Goal: Task Accomplishment & Management: Manage account settings

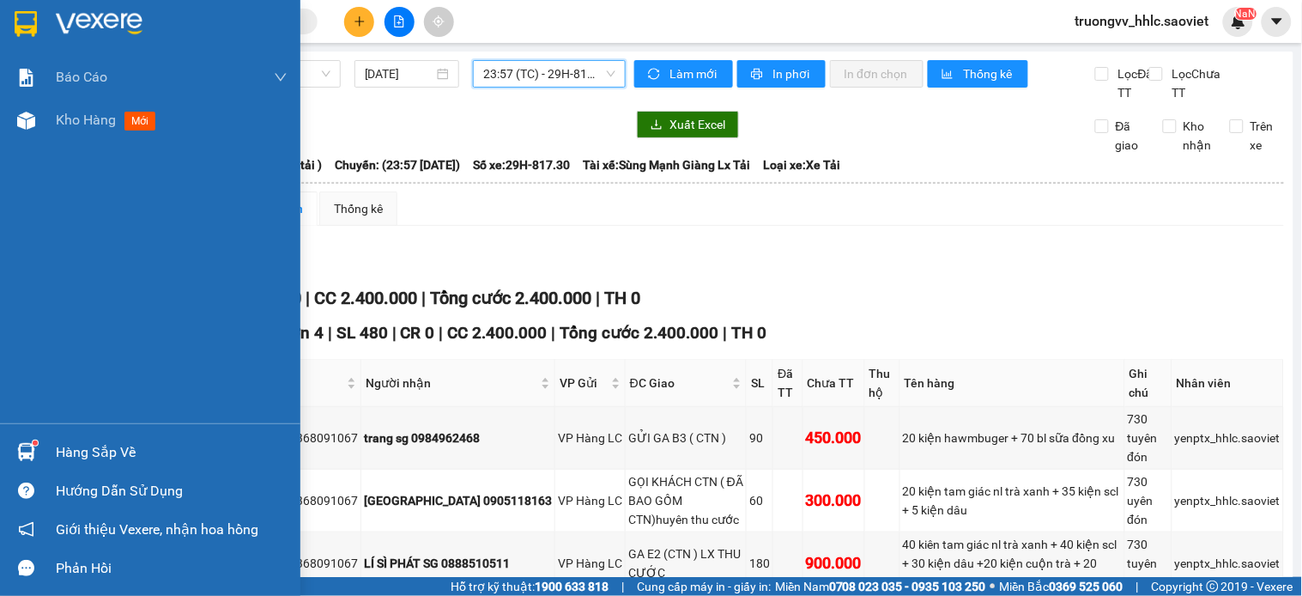
drag, startPoint x: 66, startPoint y: 126, endPoint x: 490, endPoint y: 6, distance: 440.7
click at [66, 126] on span "Kho hàng" at bounding box center [86, 120] width 60 height 16
click at [70, 128] on span "Kho hàng" at bounding box center [86, 120] width 60 height 16
click at [82, 120] on span "Kho hàng" at bounding box center [86, 120] width 60 height 16
click at [66, 117] on span "Kho hàng" at bounding box center [86, 120] width 60 height 16
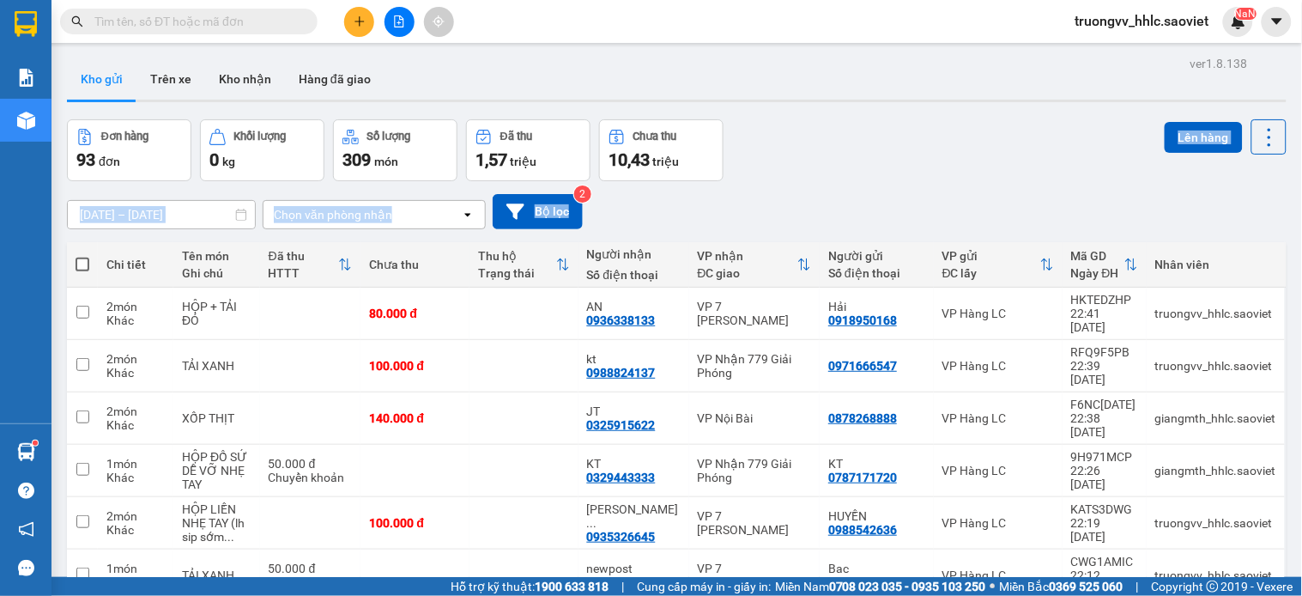
click at [1030, 132] on div "Đơn hàng 93 đơn Khối lượng 0 kg Số lượng 309 món Đã thu 1,57 triệu Chưa thu 10,…" at bounding box center [677, 150] width 1220 height 62
click at [1251, 133] on button at bounding box center [1268, 136] width 35 height 35
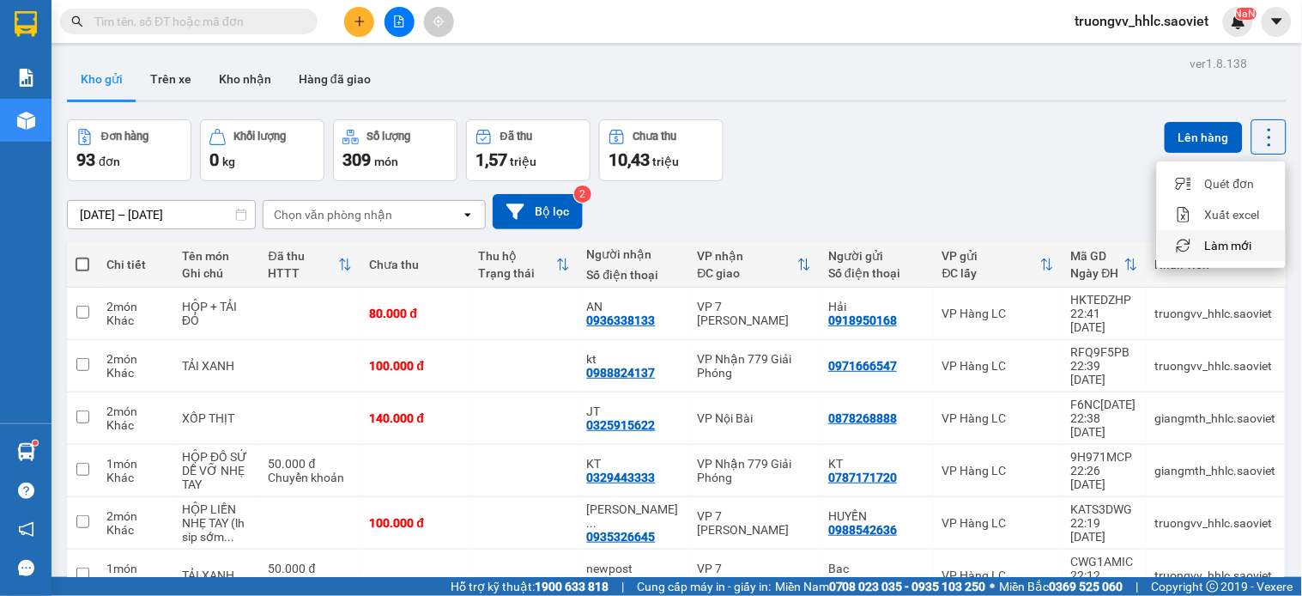
click at [1225, 241] on span "Làm mới" at bounding box center [1228, 245] width 47 height 17
click at [1257, 146] on icon at bounding box center [1269, 137] width 24 height 24
click at [1240, 245] on span "Làm mới" at bounding box center [1228, 245] width 47 height 17
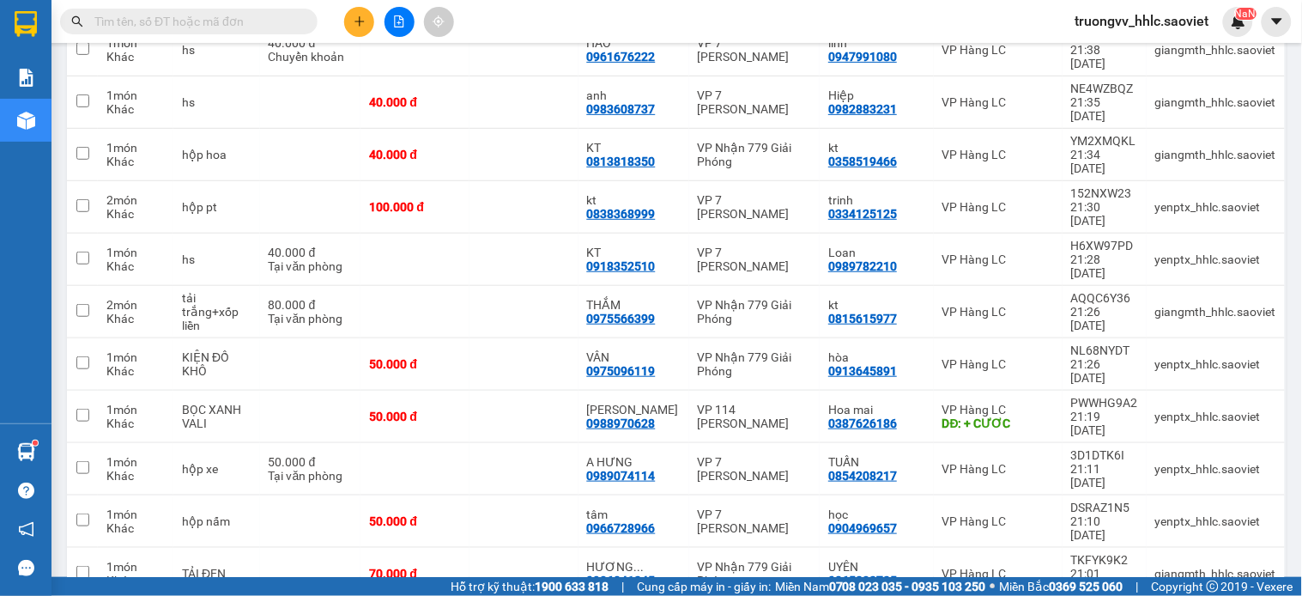
scroll to position [2479, 0]
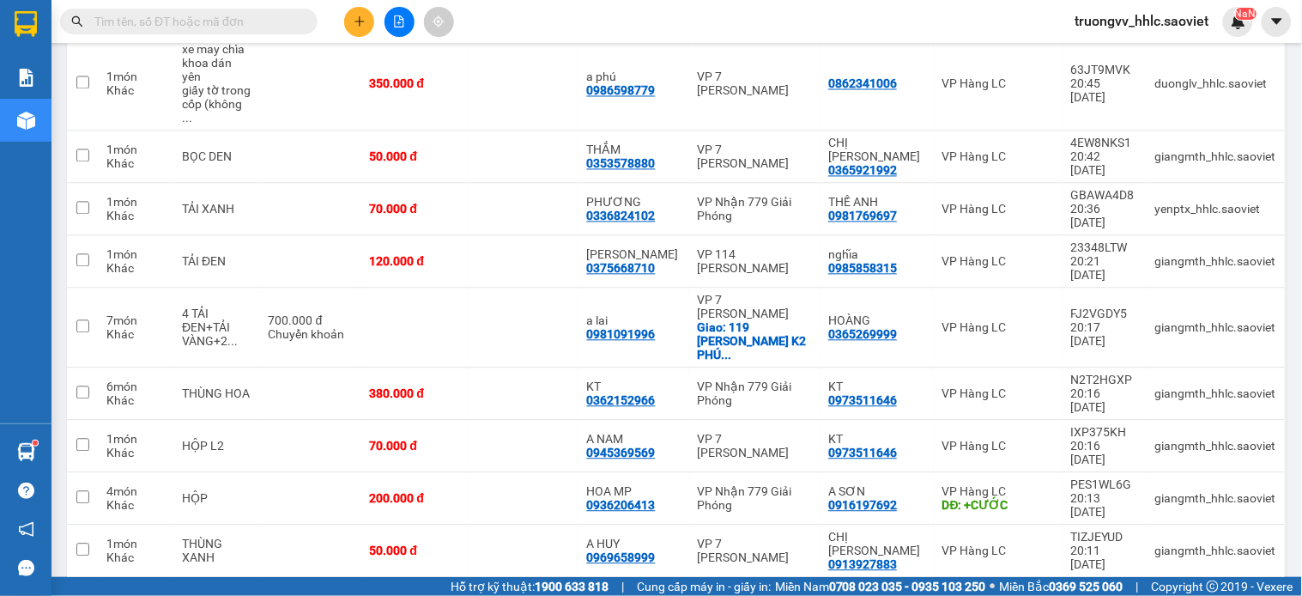
checkbox input "true"
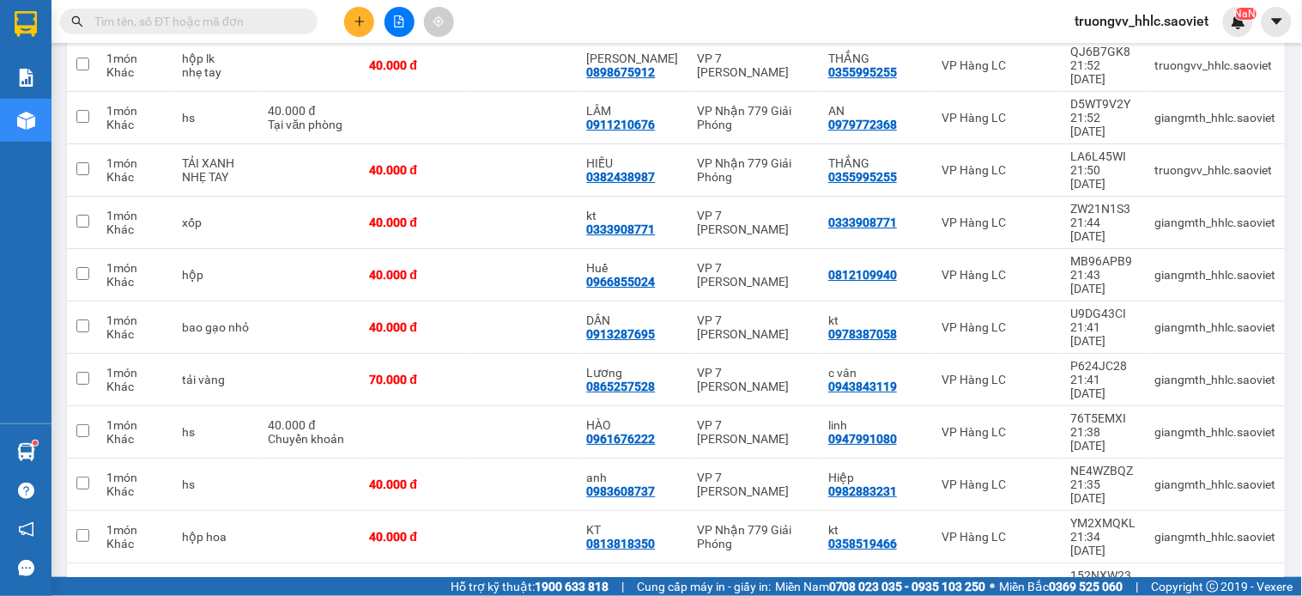
scroll to position [1049, 0]
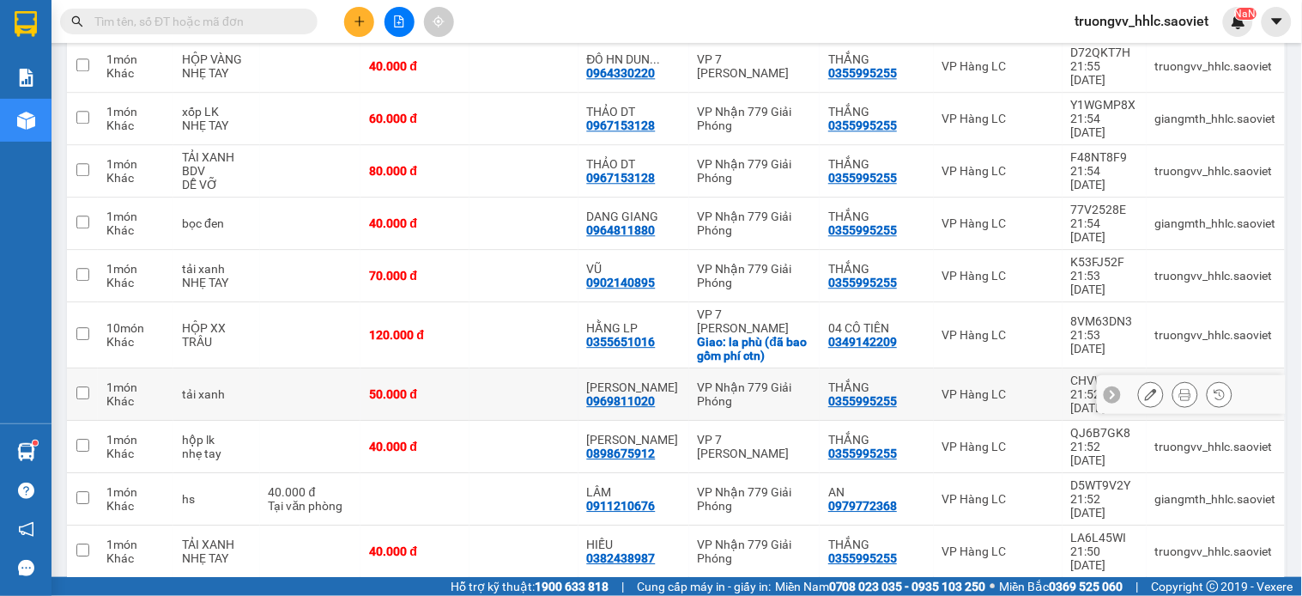
click at [492, 368] on td at bounding box center [524, 394] width 109 height 52
checkbox input "true"
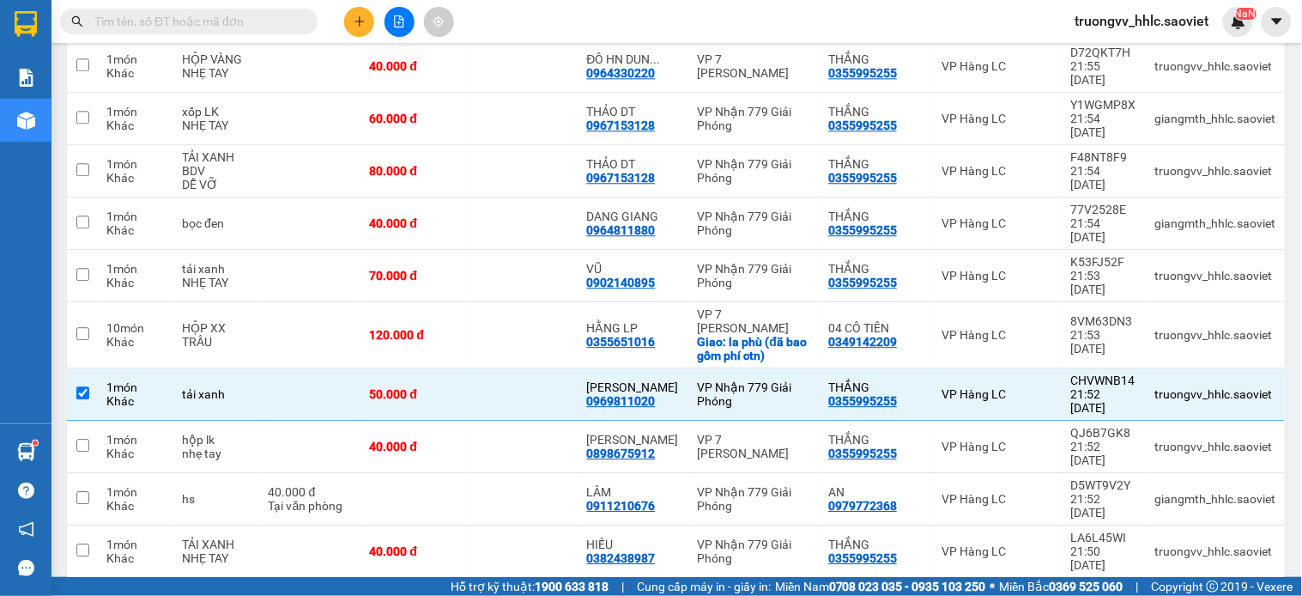
scroll to position [2382, 0]
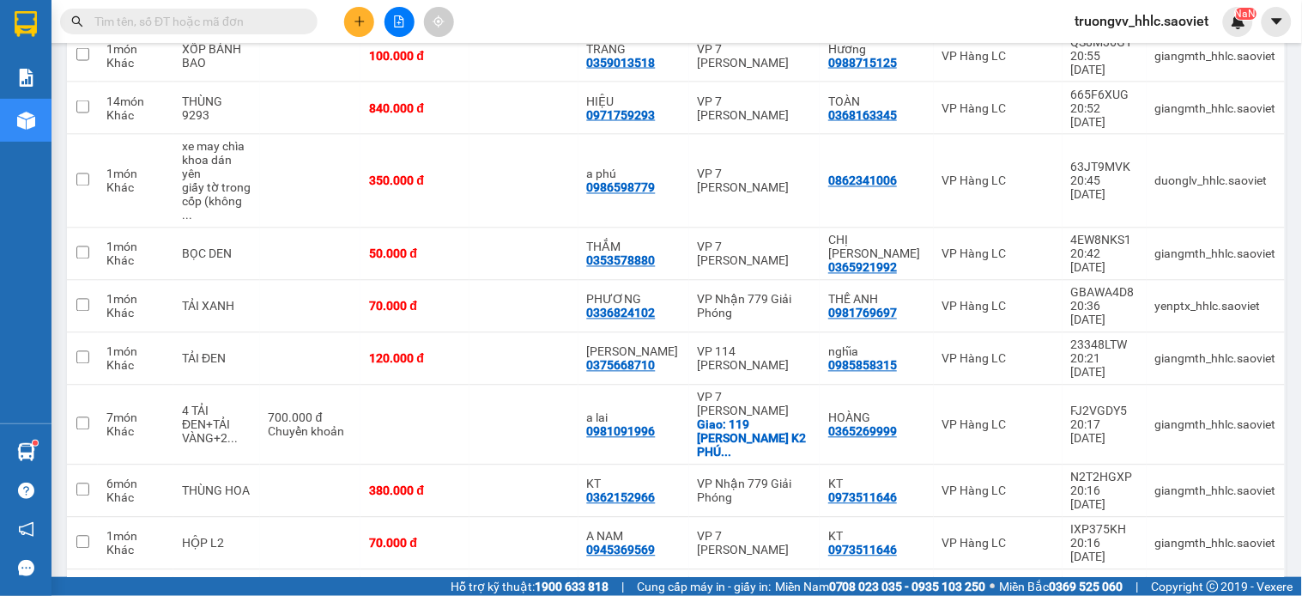
checkbox input "true"
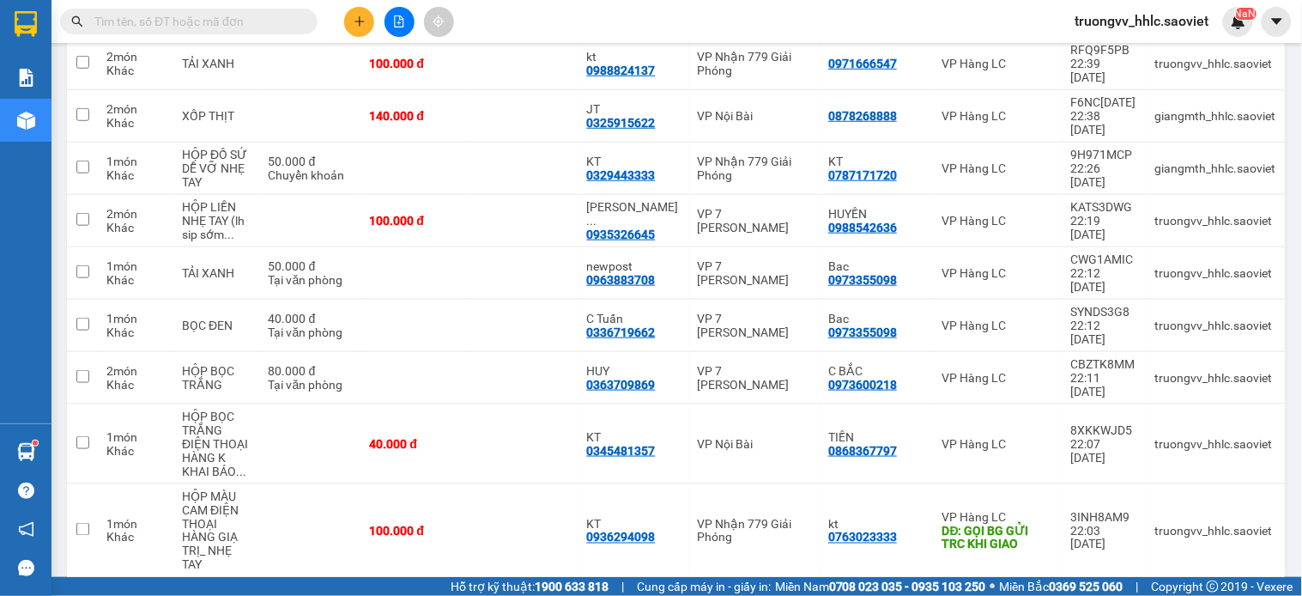
scroll to position [0, 0]
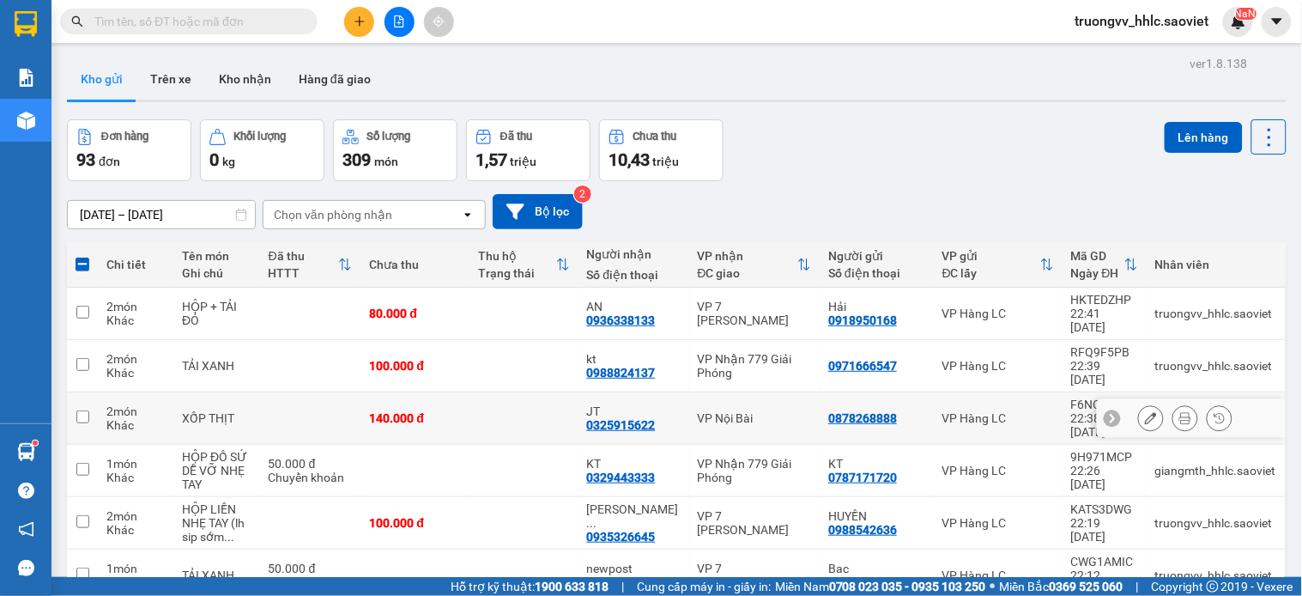
click at [482, 392] on td at bounding box center [524, 418] width 109 height 52
checkbox input "true"
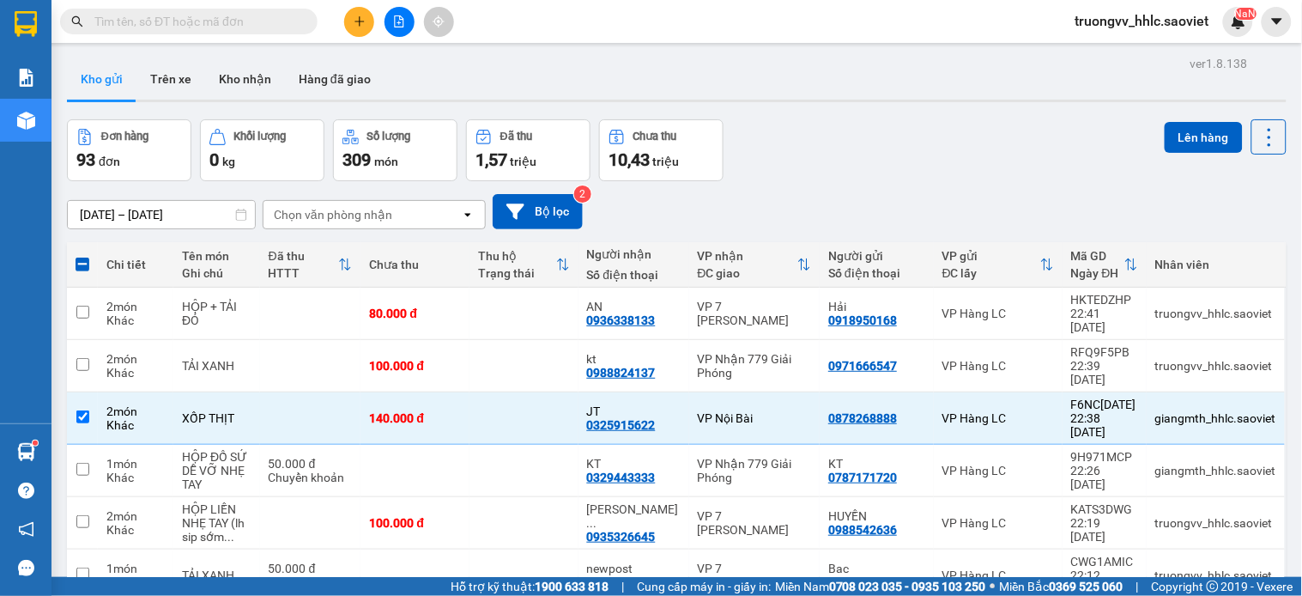
scroll to position [381, 0]
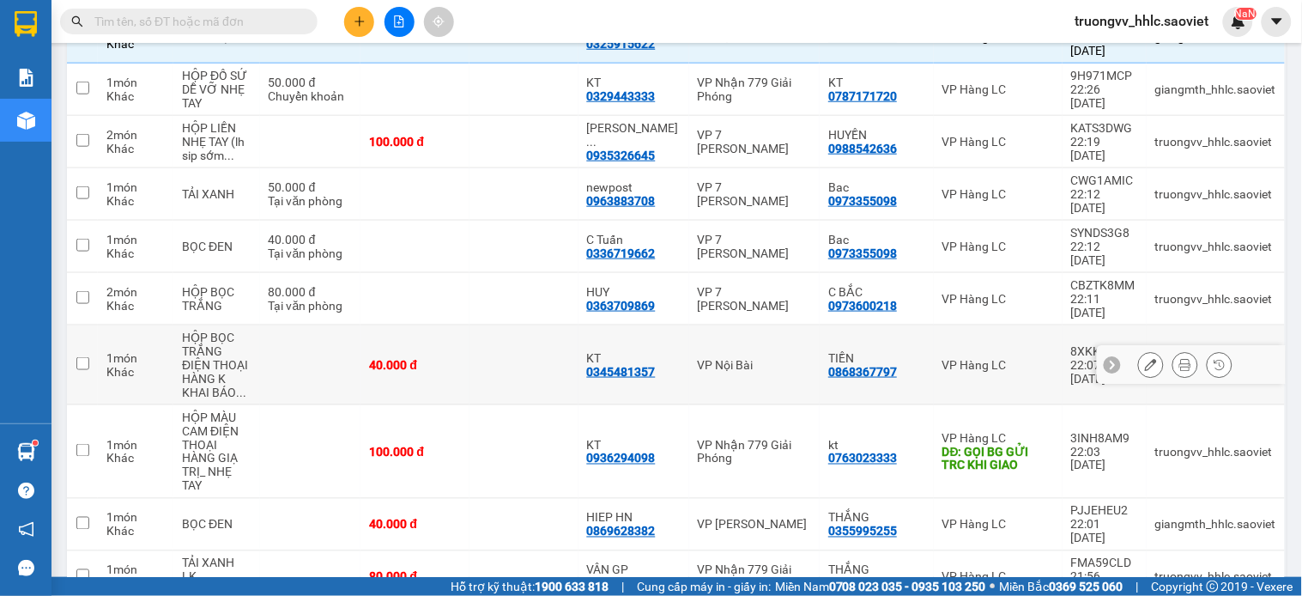
drag, startPoint x: 439, startPoint y: 266, endPoint x: 457, endPoint y: 246, distance: 26.2
click at [441, 325] on td "40.000 đ" at bounding box center [415, 365] width 109 height 80
checkbox input "true"
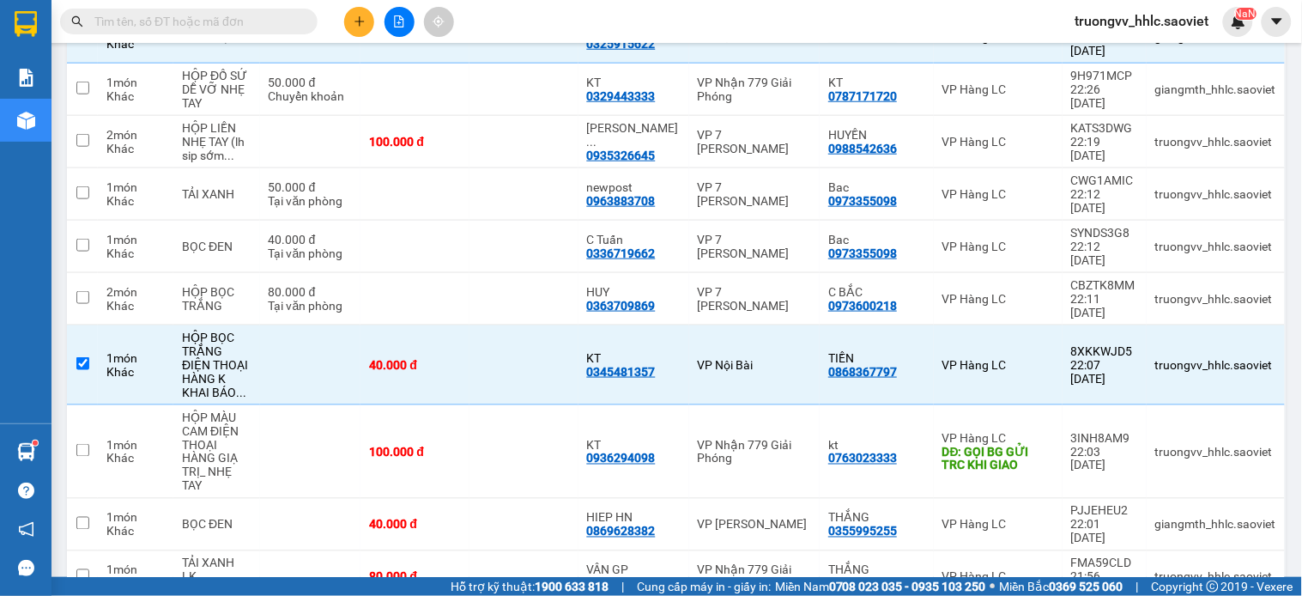
scroll to position [804, 0]
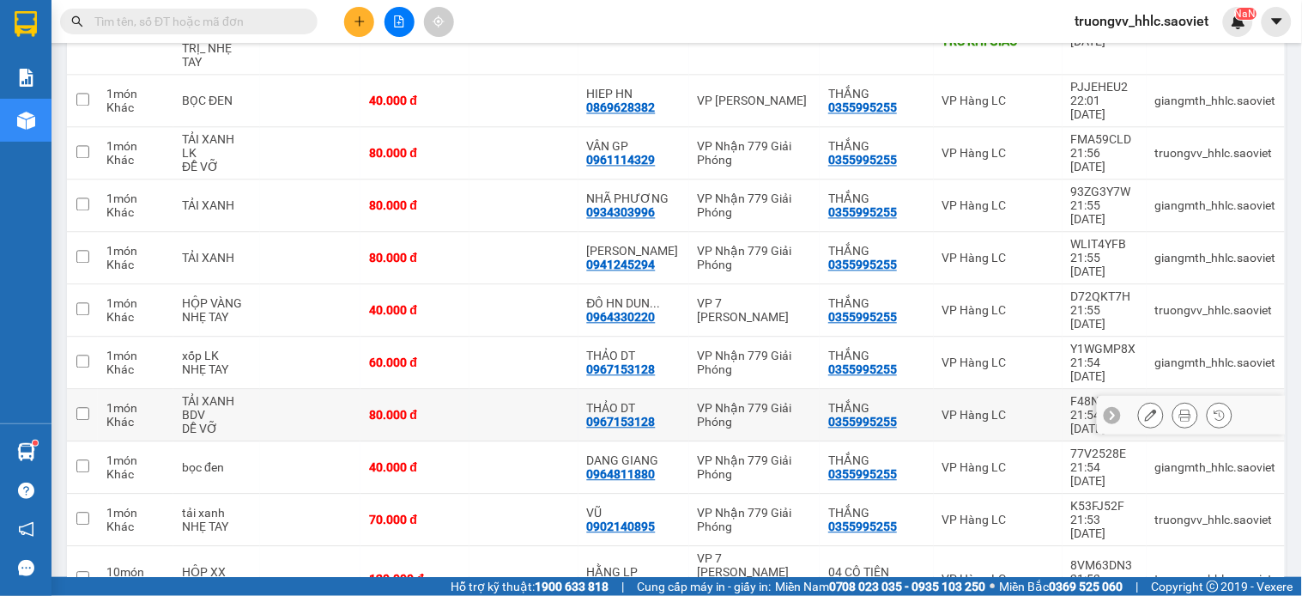
click at [461, 461] on div "40.000 đ" at bounding box center [415, 468] width 92 height 14
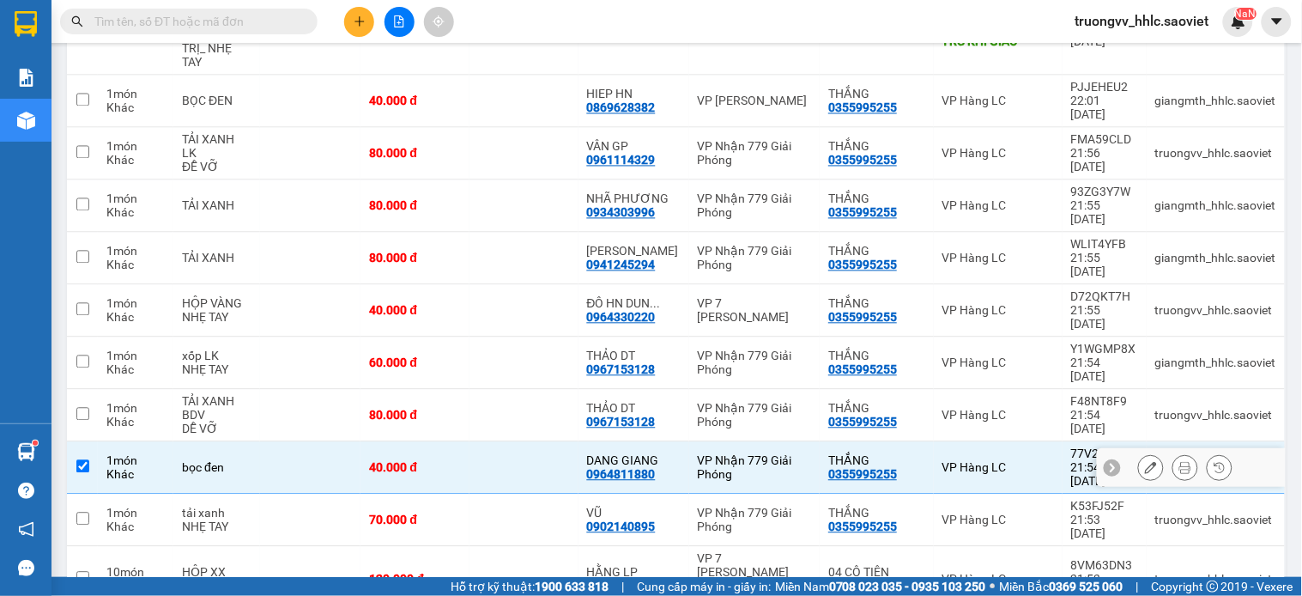
checkbox input "true"
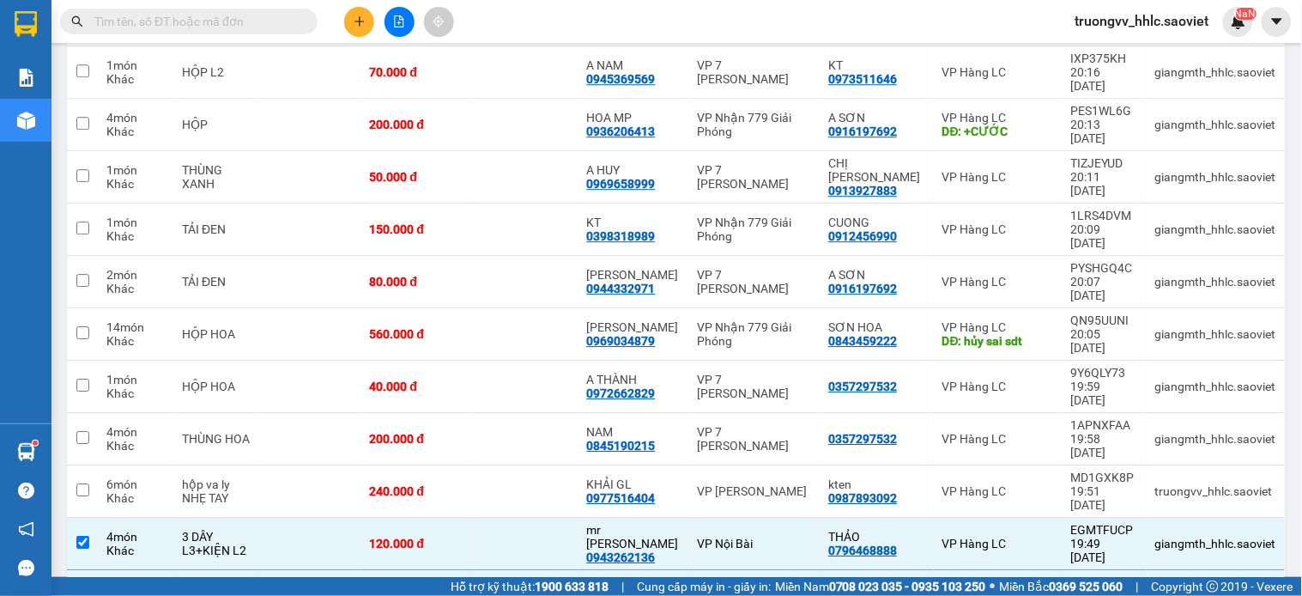
checkbox input "true"
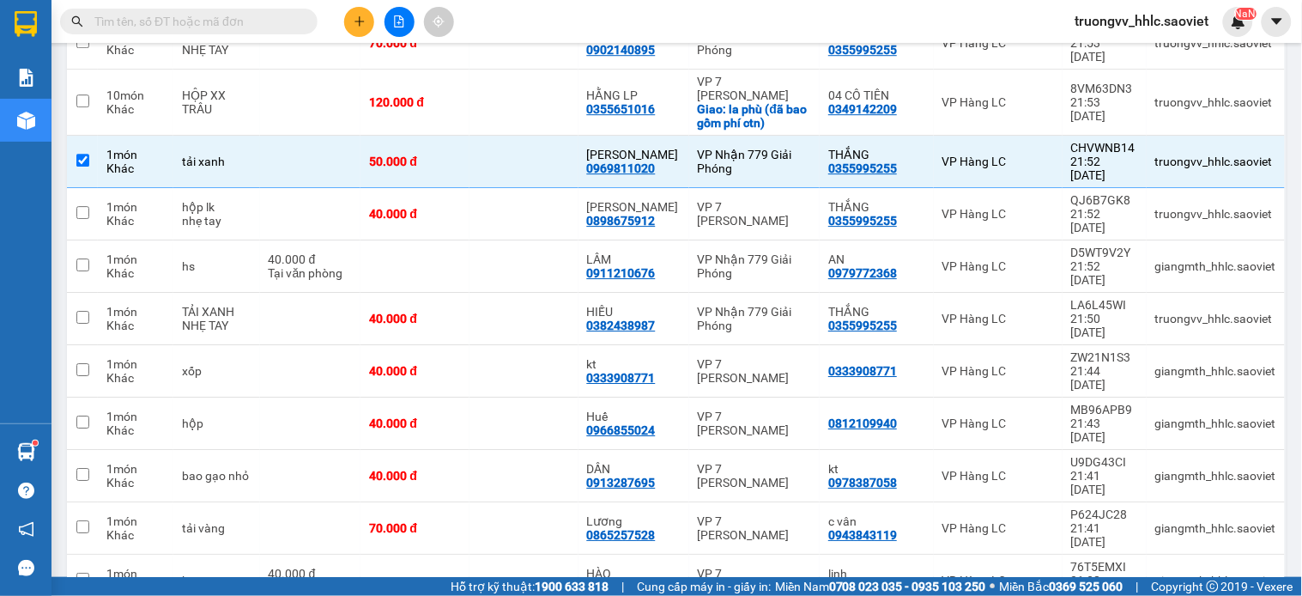
scroll to position [804, 0]
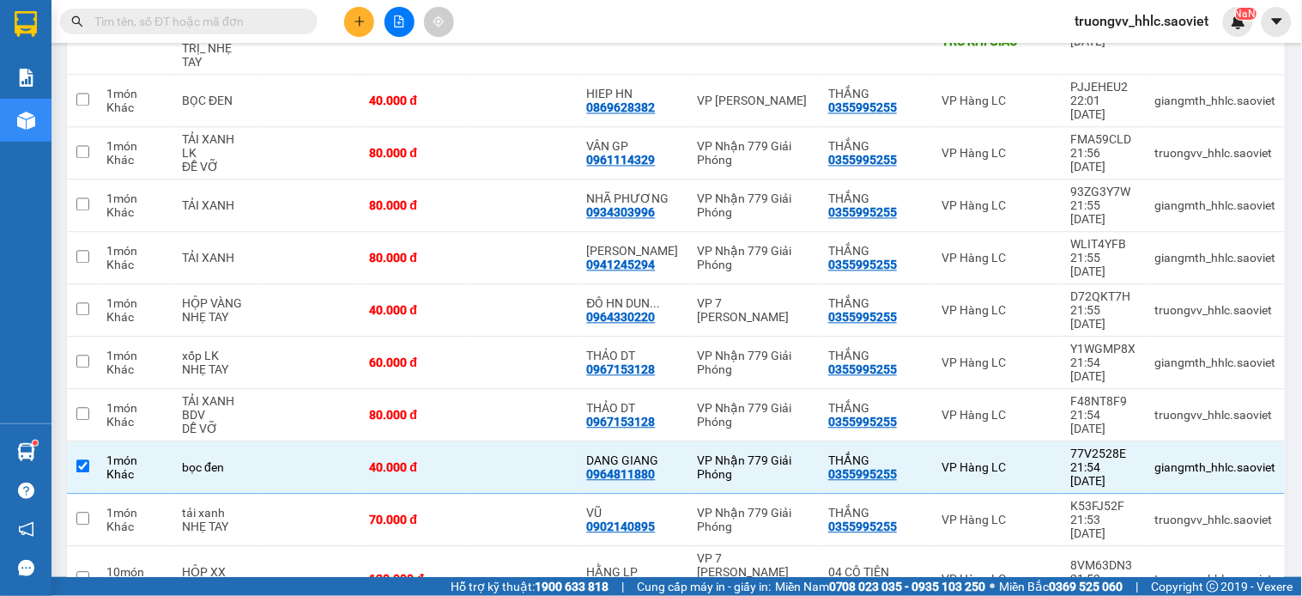
checkbox input "true"
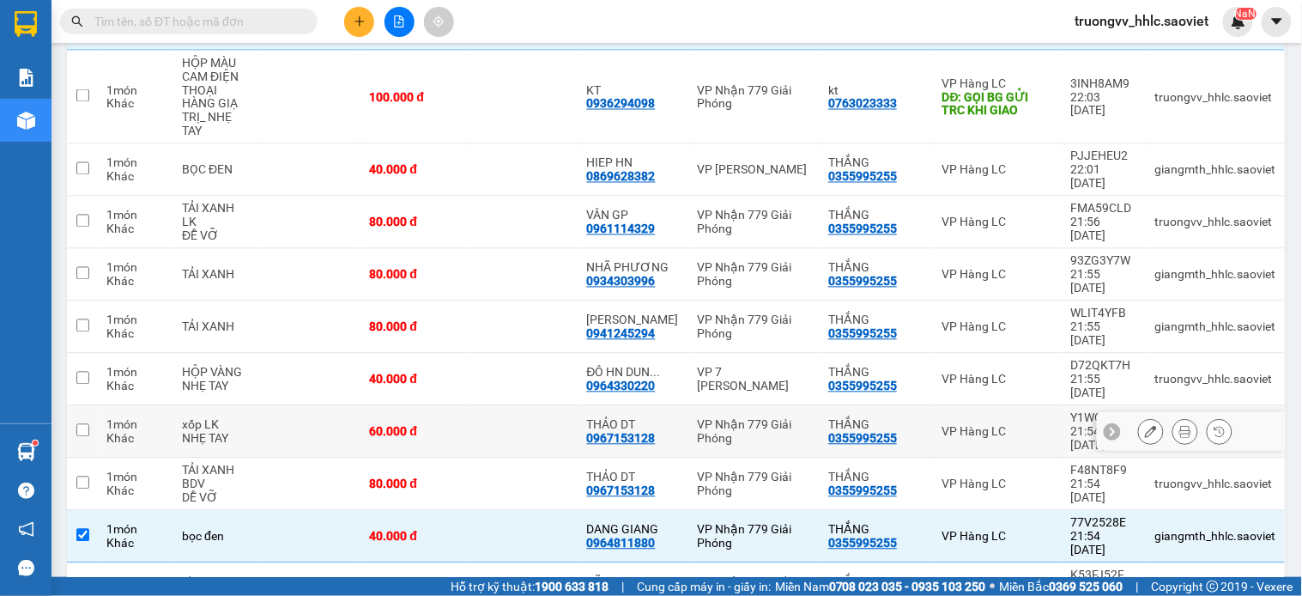
scroll to position [640, 0]
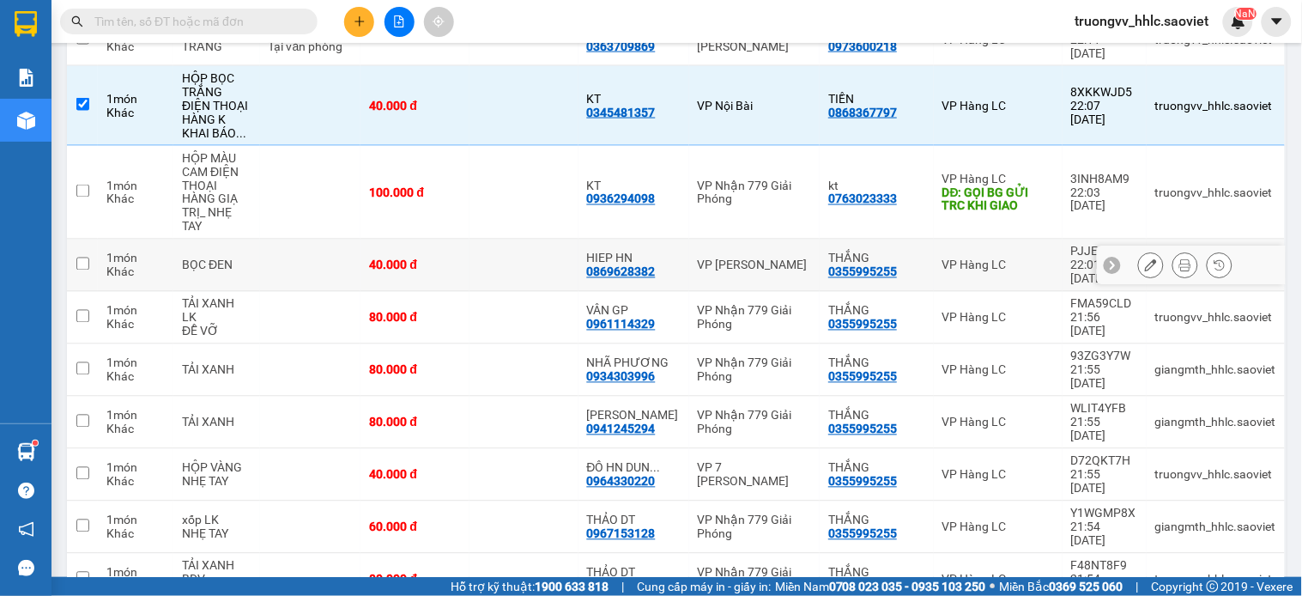
click at [533, 239] on td at bounding box center [524, 265] width 109 height 52
checkbox input "true"
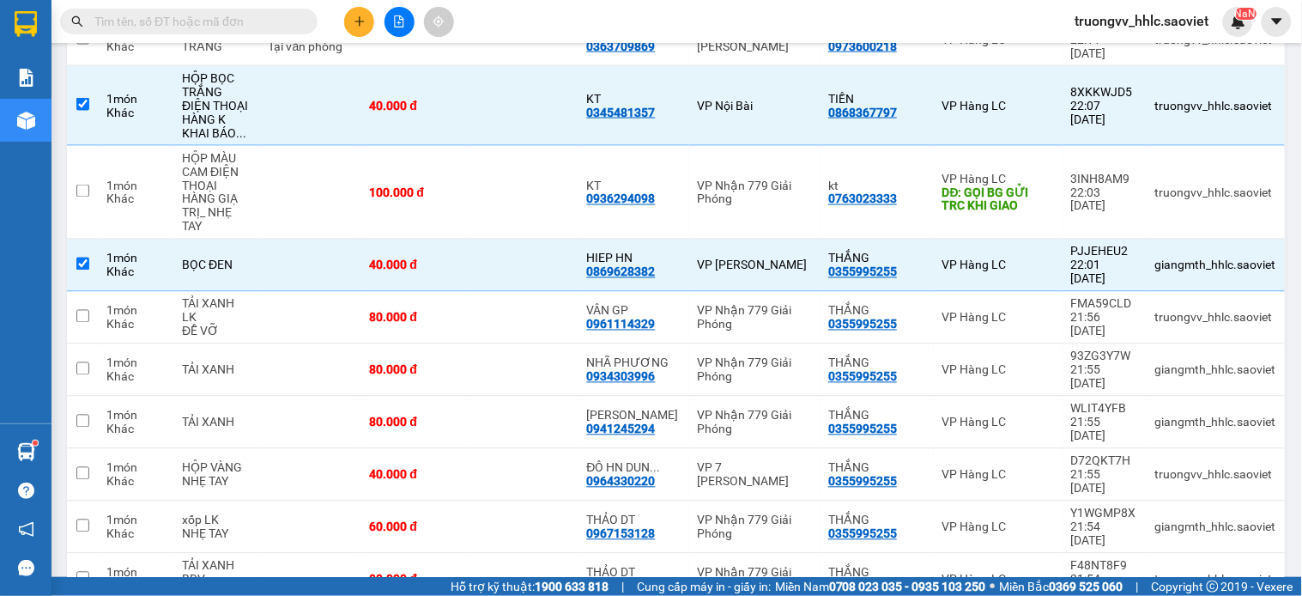
scroll to position [1445, 0]
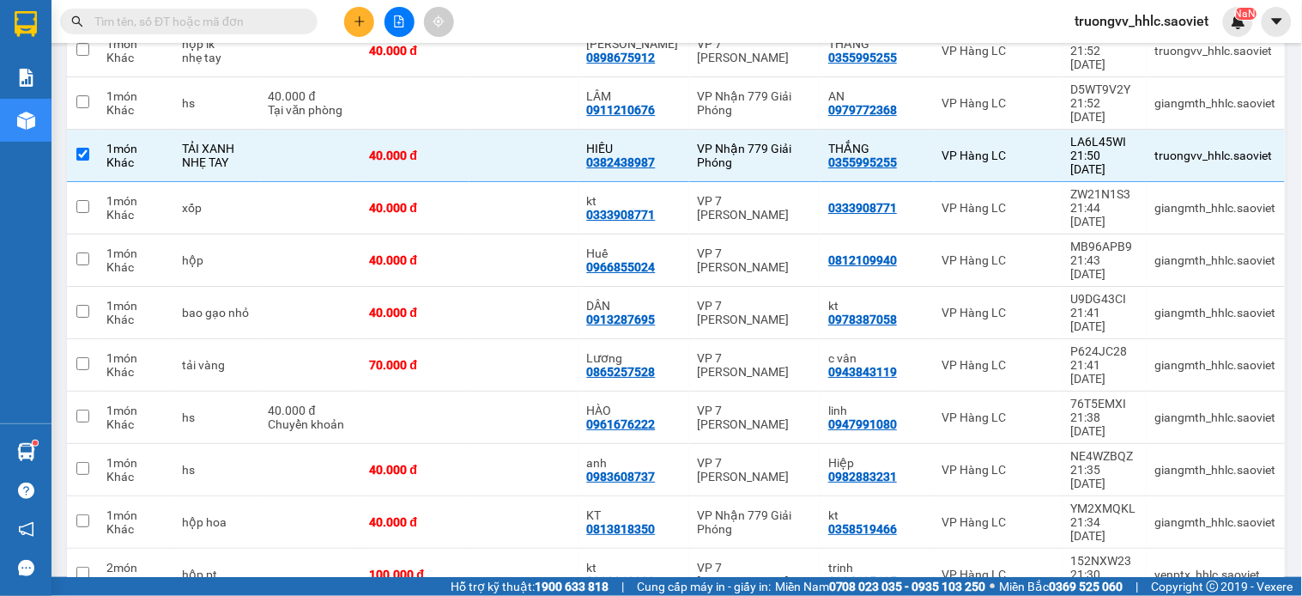
checkbox input "true"
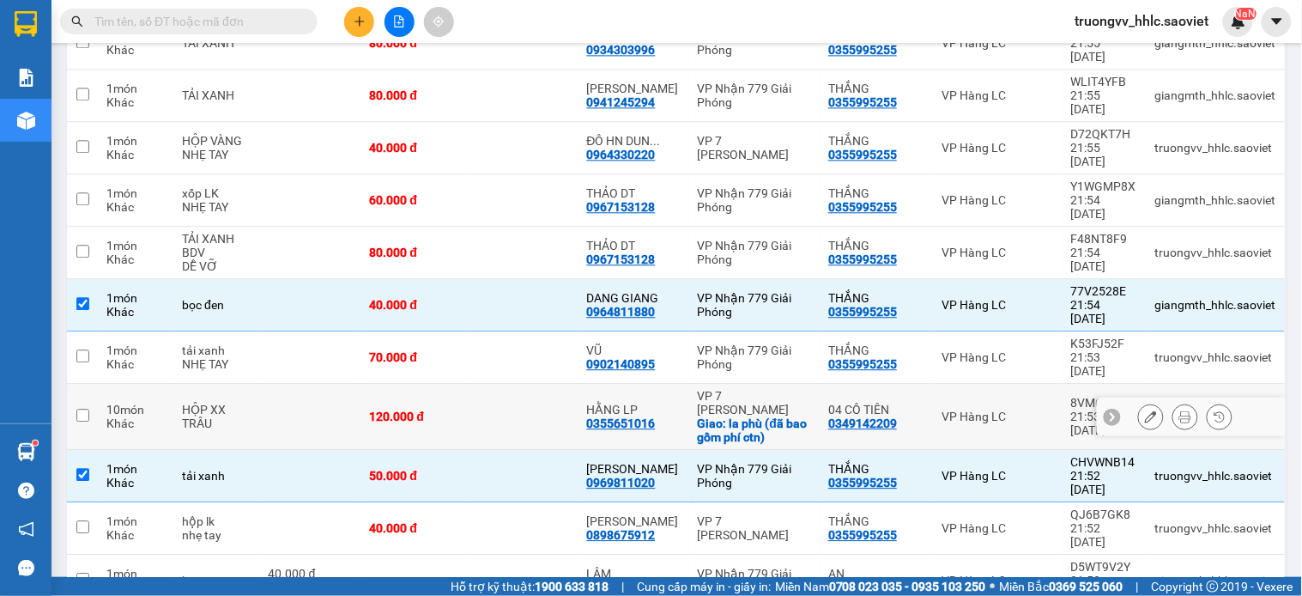
scroll to position [491, 0]
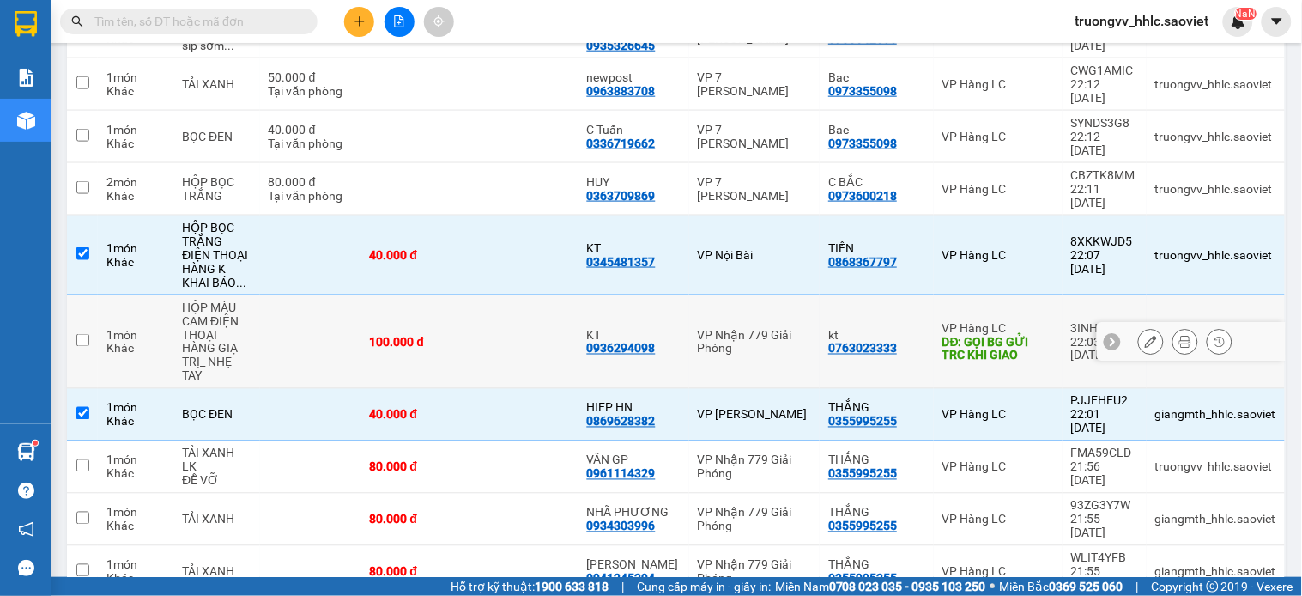
click at [544, 295] on td at bounding box center [524, 342] width 109 height 94
checkbox input "true"
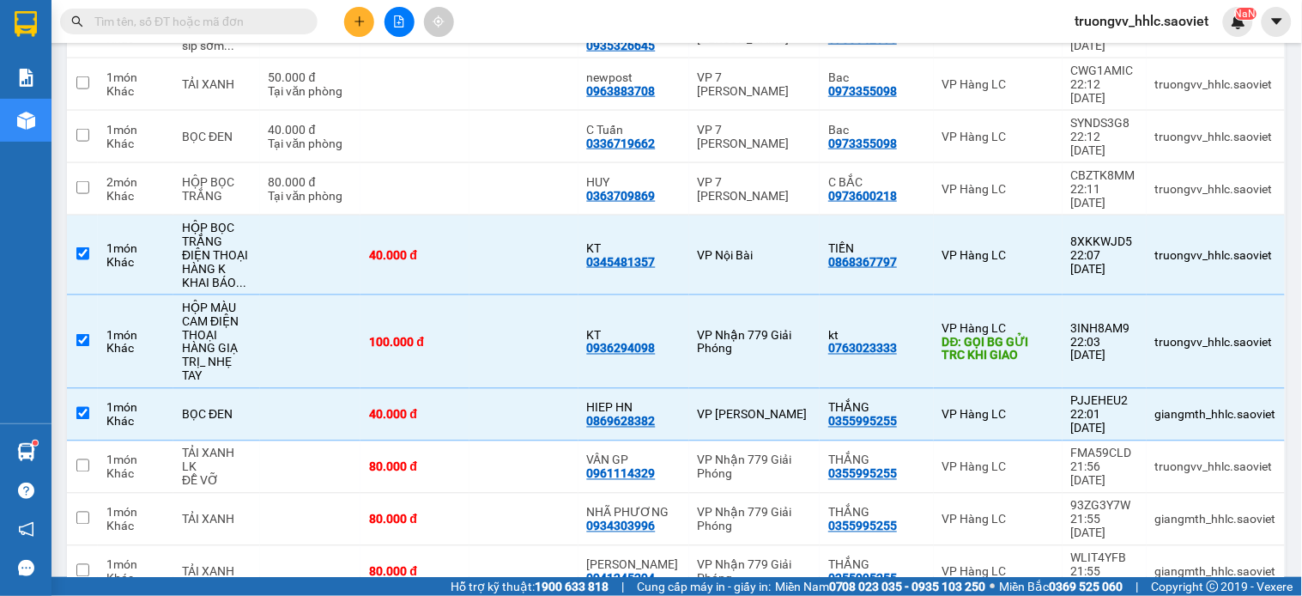
scroll to position [1013, 0]
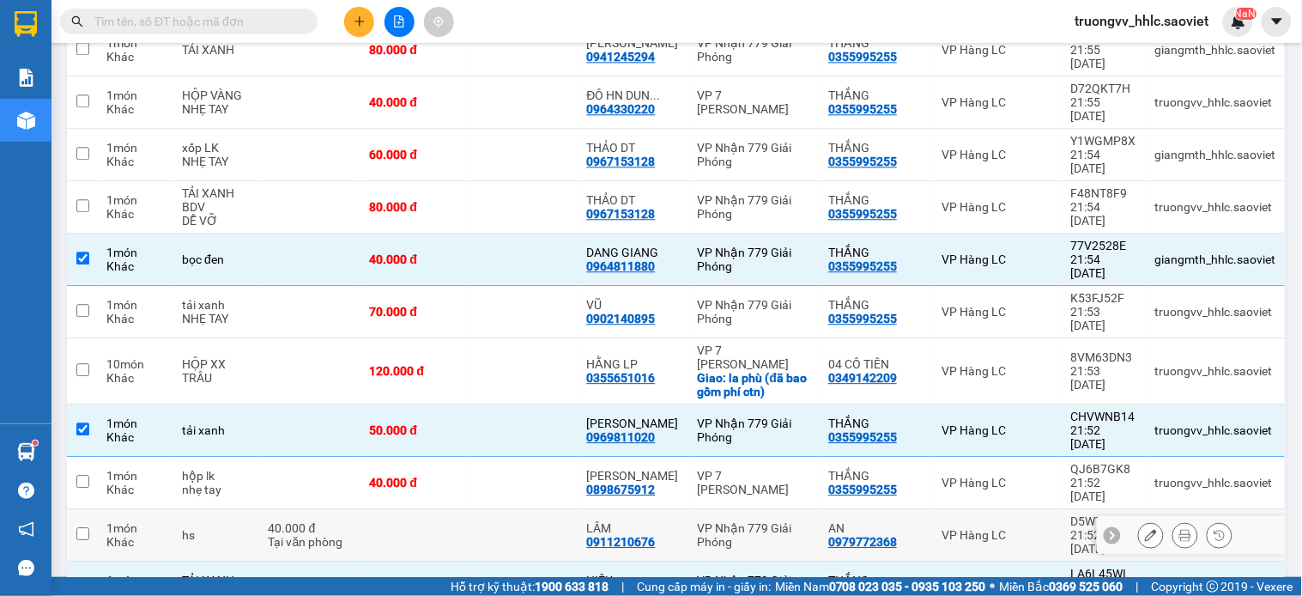
click at [407, 509] on td at bounding box center [415, 535] width 109 height 52
checkbox input "true"
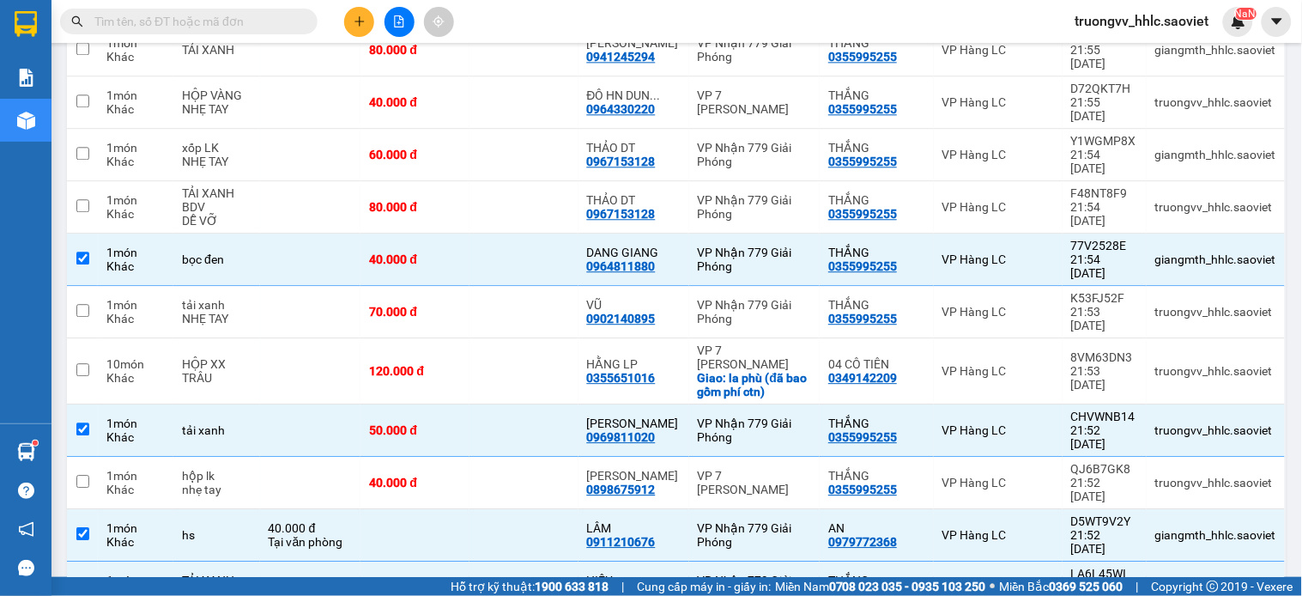
scroll to position [1299, 0]
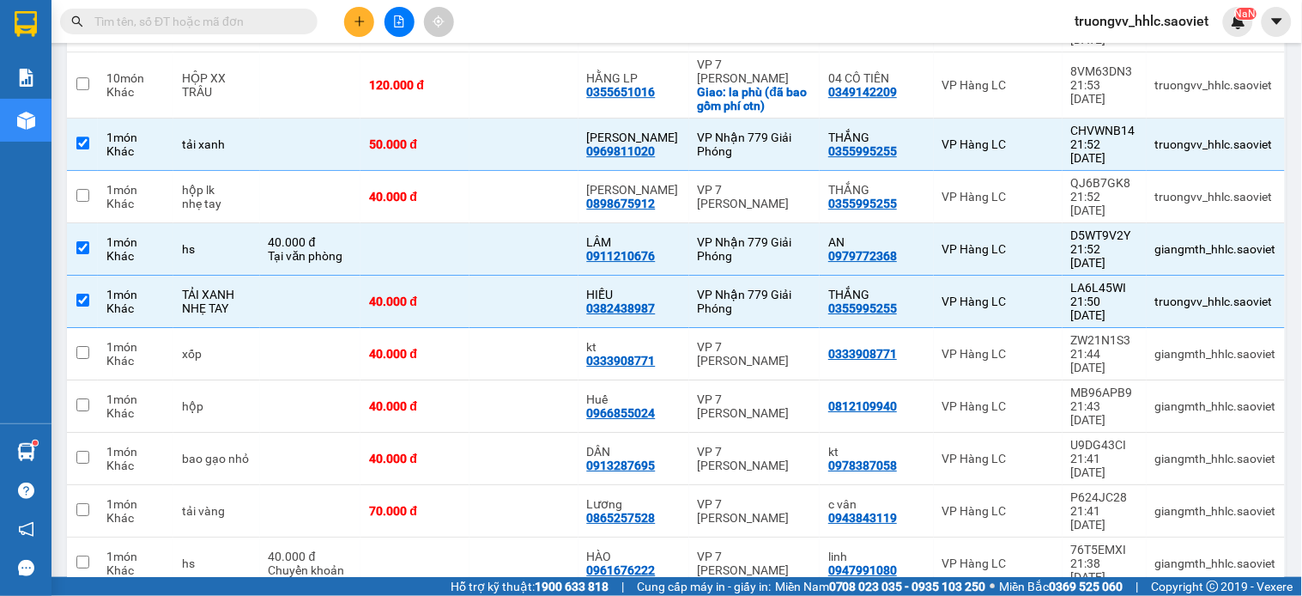
checkbox input "true"
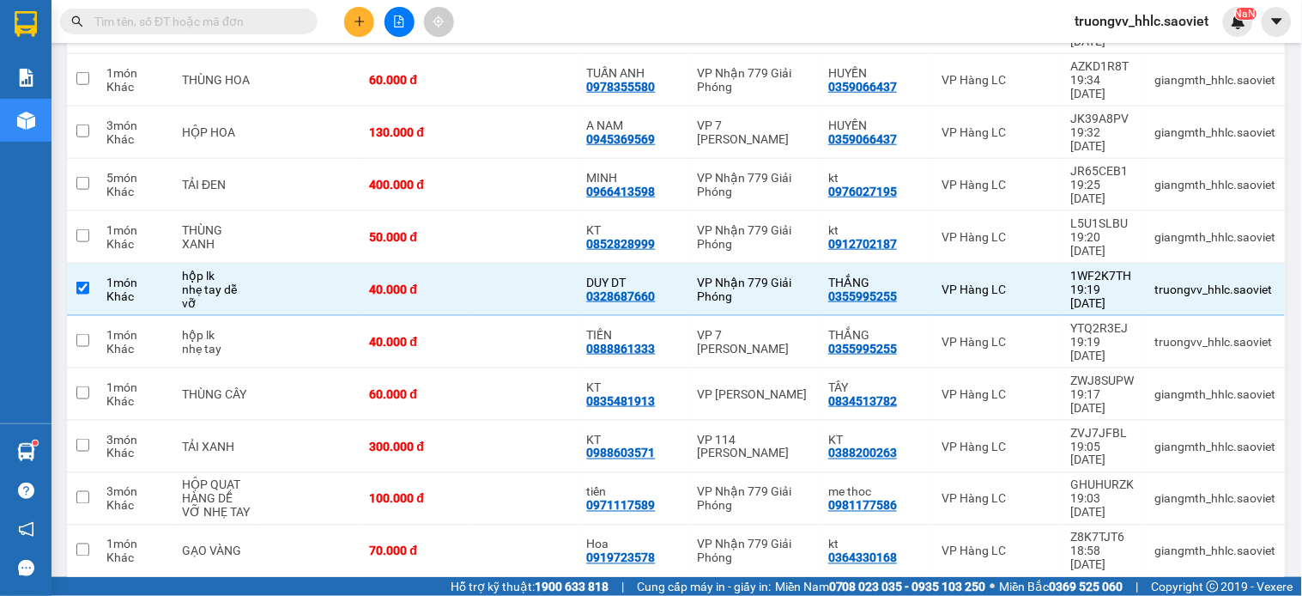
checkbox input "true"
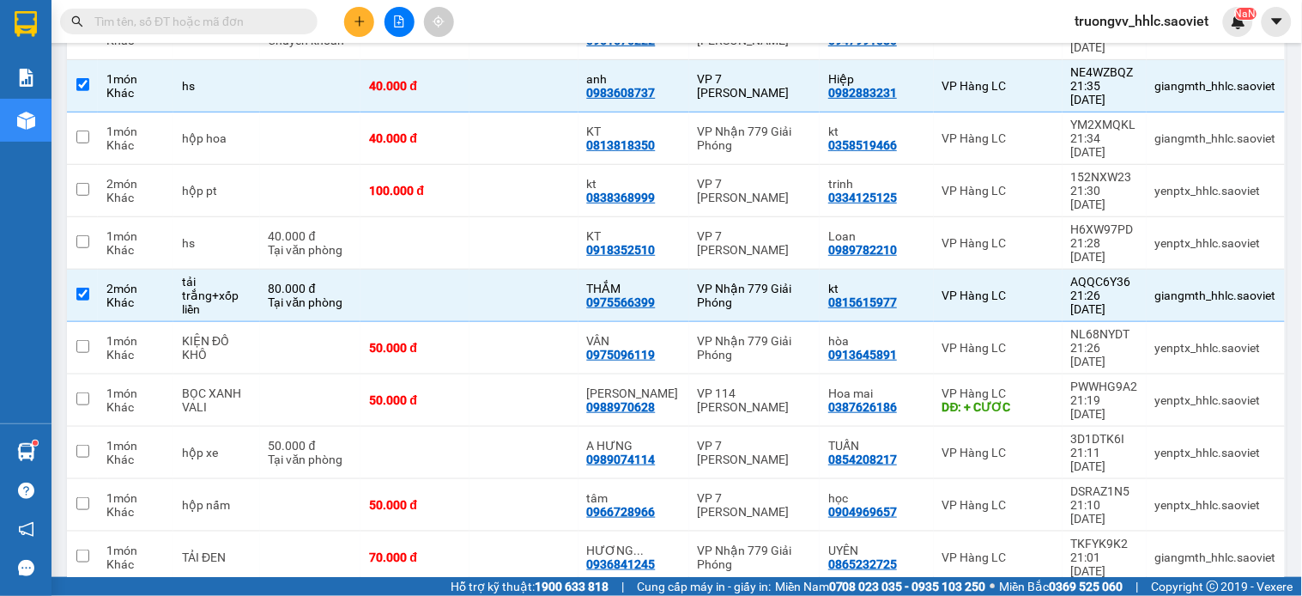
scroll to position [1351, 0]
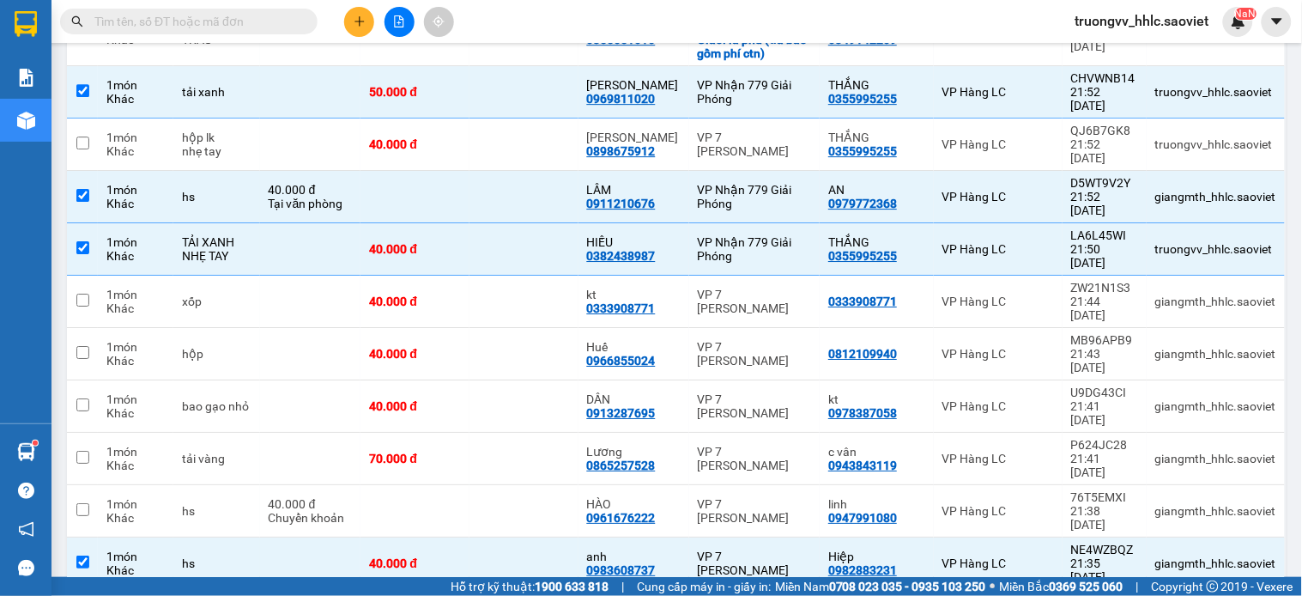
checkbox input "true"
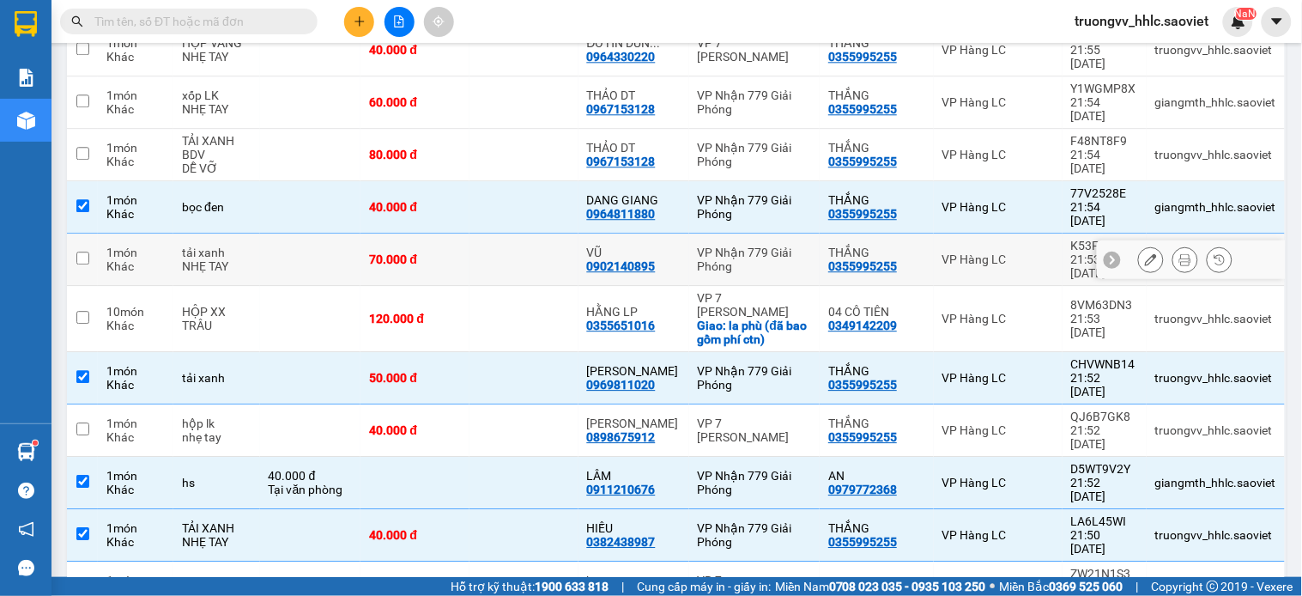
click at [555, 233] on td at bounding box center [524, 259] width 109 height 52
checkbox input "true"
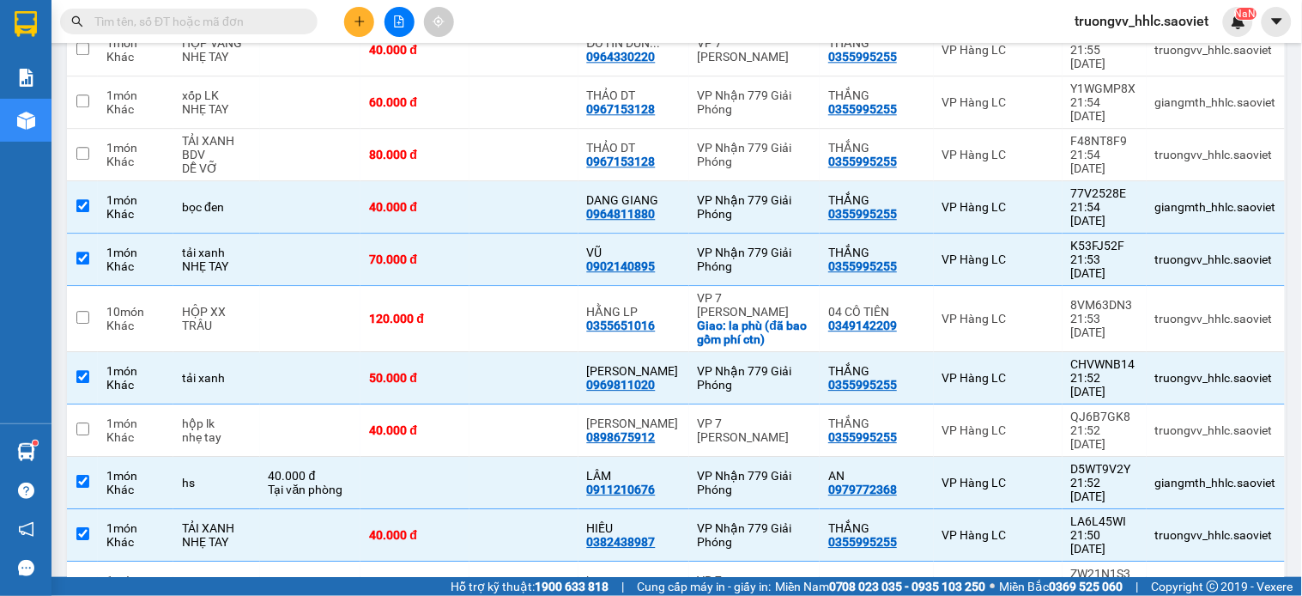
checkbox input "true"
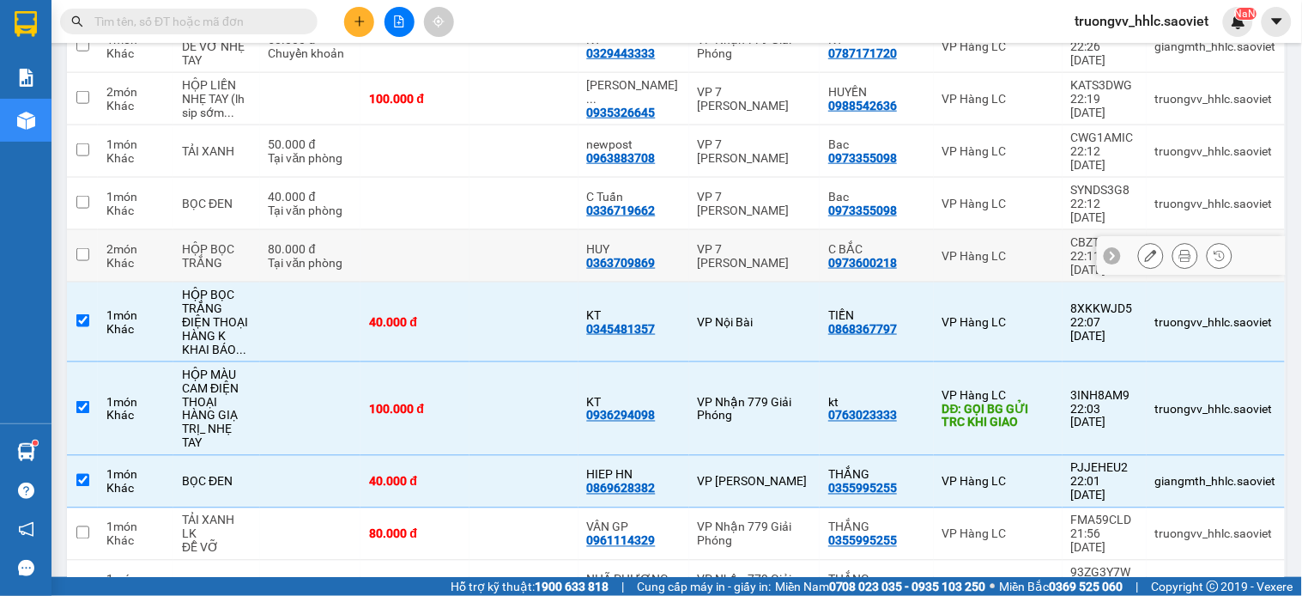
scroll to position [0, 0]
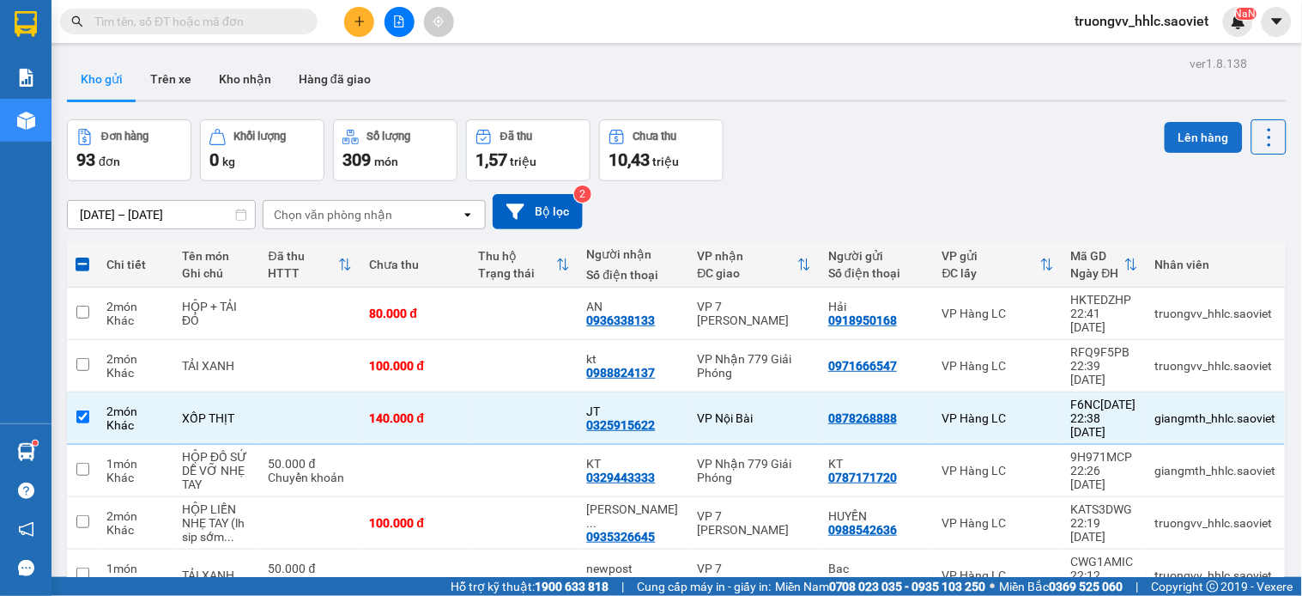
click at [1183, 127] on button "Lên hàng" at bounding box center [1204, 137] width 78 height 31
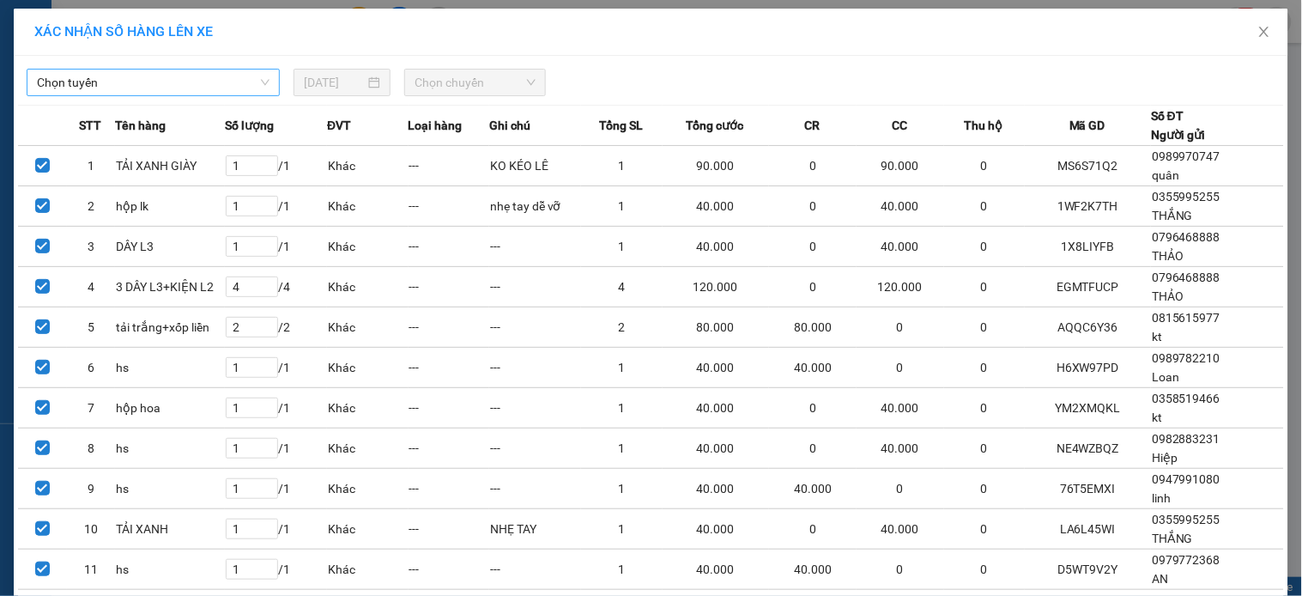
click at [165, 81] on span "Chọn tuyến" at bounding box center [153, 83] width 233 height 26
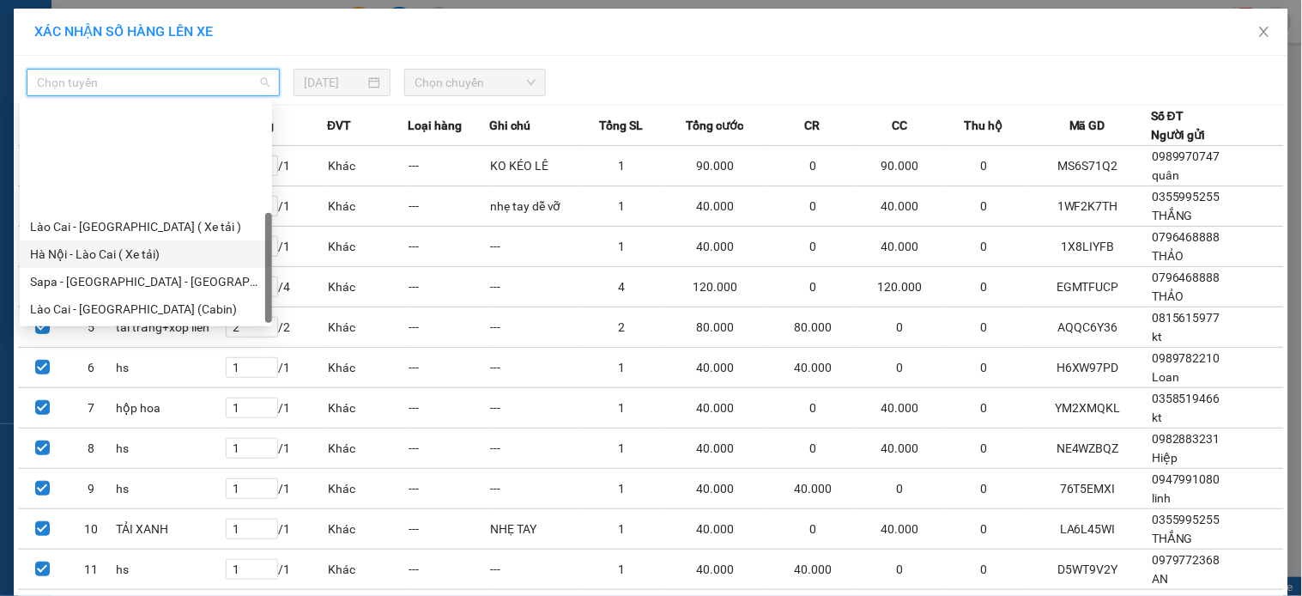
scroll to position [137, 0]
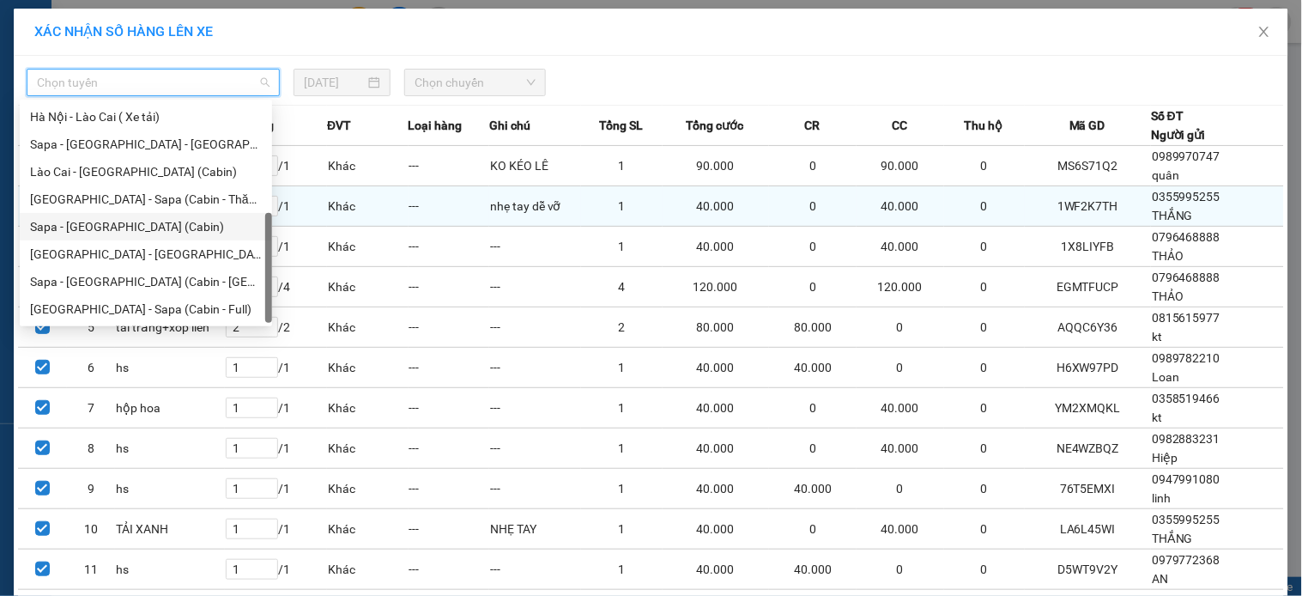
click at [92, 221] on div "Sapa - [GEOGRAPHIC_DATA] (Cabin)" at bounding box center [146, 226] width 232 height 19
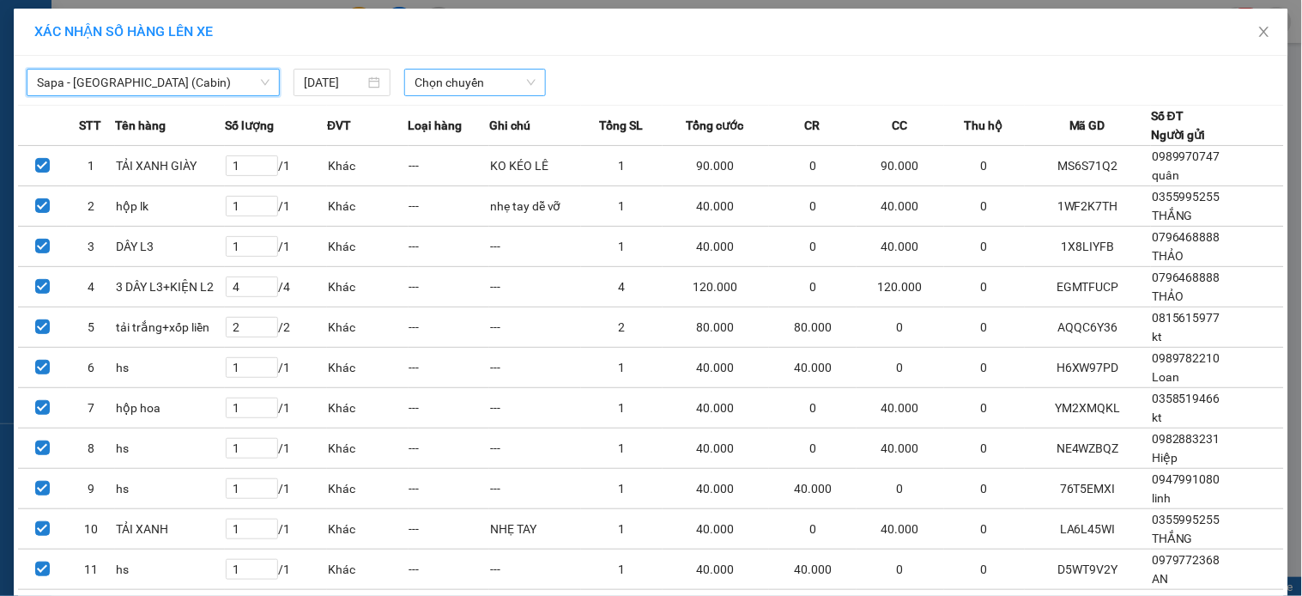
click at [435, 92] on span "Chọn chuyến" at bounding box center [475, 83] width 121 height 26
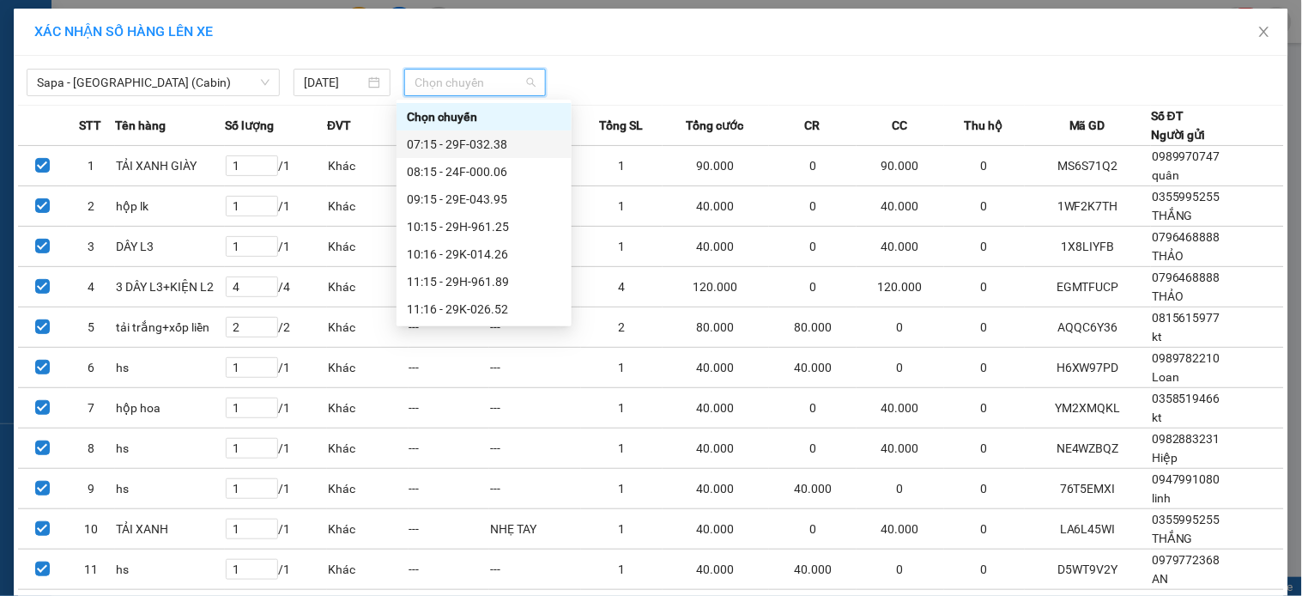
scroll to position [604, 0]
click at [494, 176] on div "22:45 - 24F-000.01" at bounding box center [484, 171] width 155 height 19
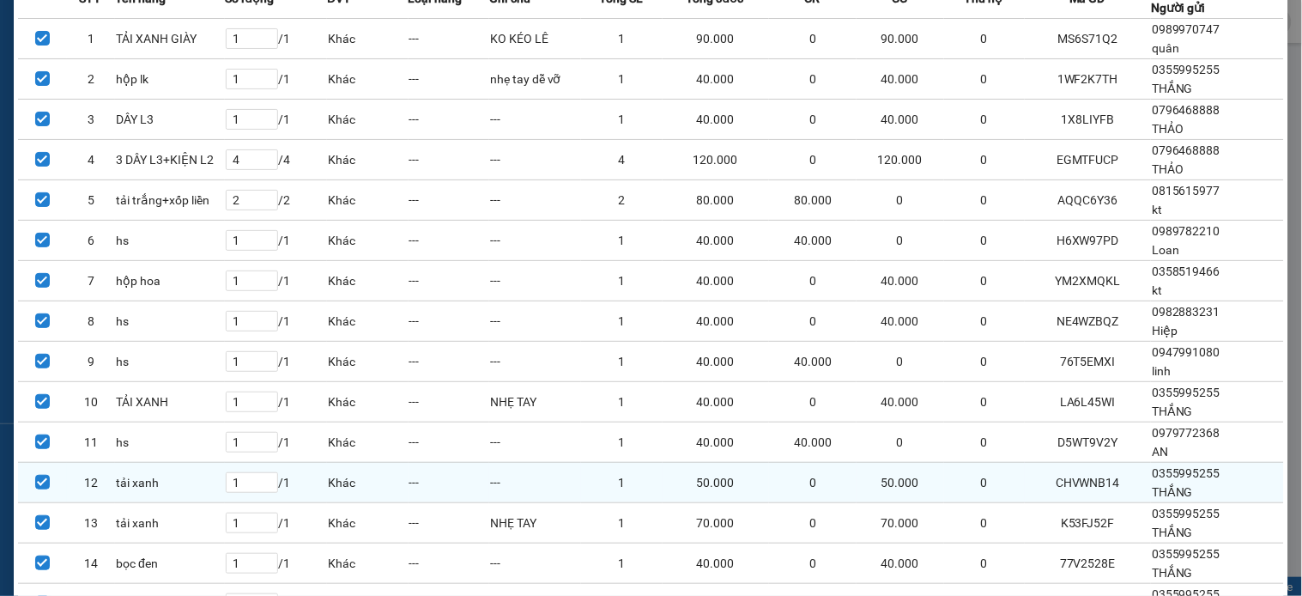
scroll to position [476, 0]
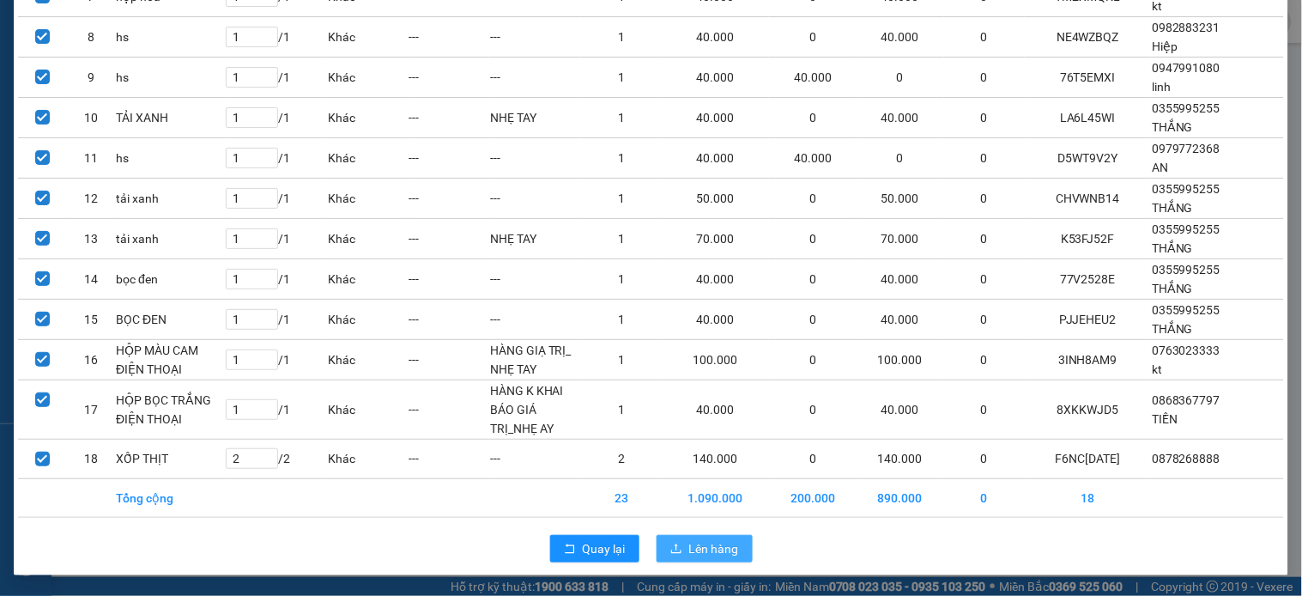
click at [702, 546] on span "Lên hàng" at bounding box center [714, 548] width 50 height 19
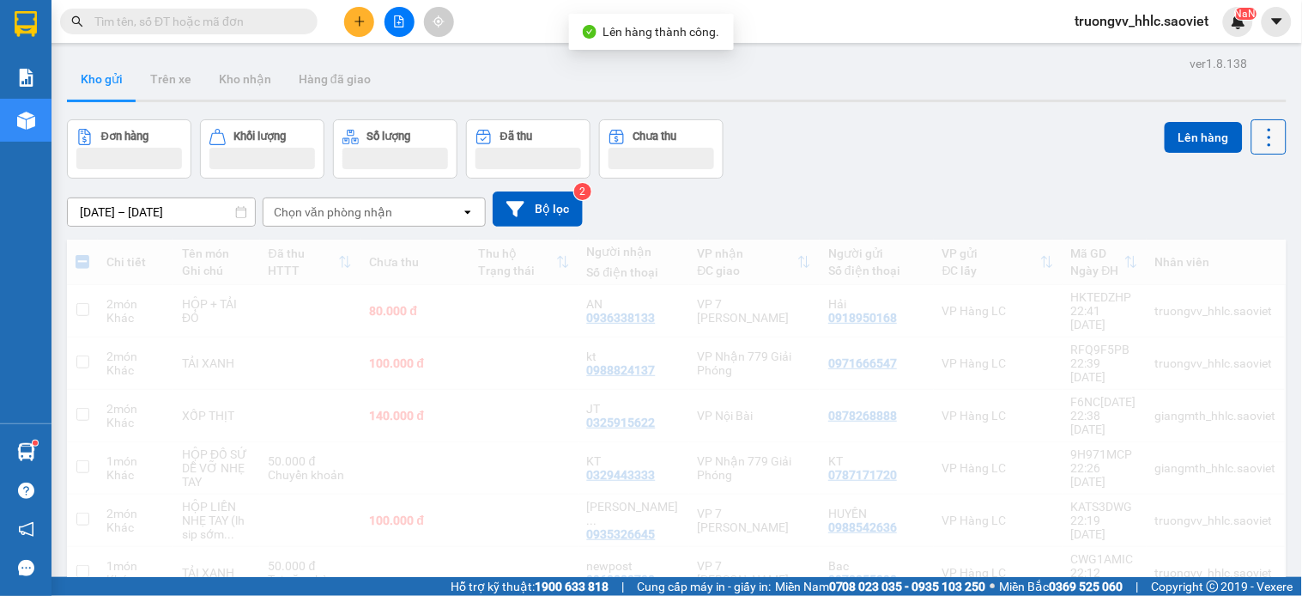
click at [1257, 134] on icon at bounding box center [1269, 137] width 24 height 24
click at [1257, 136] on icon at bounding box center [1269, 137] width 24 height 24
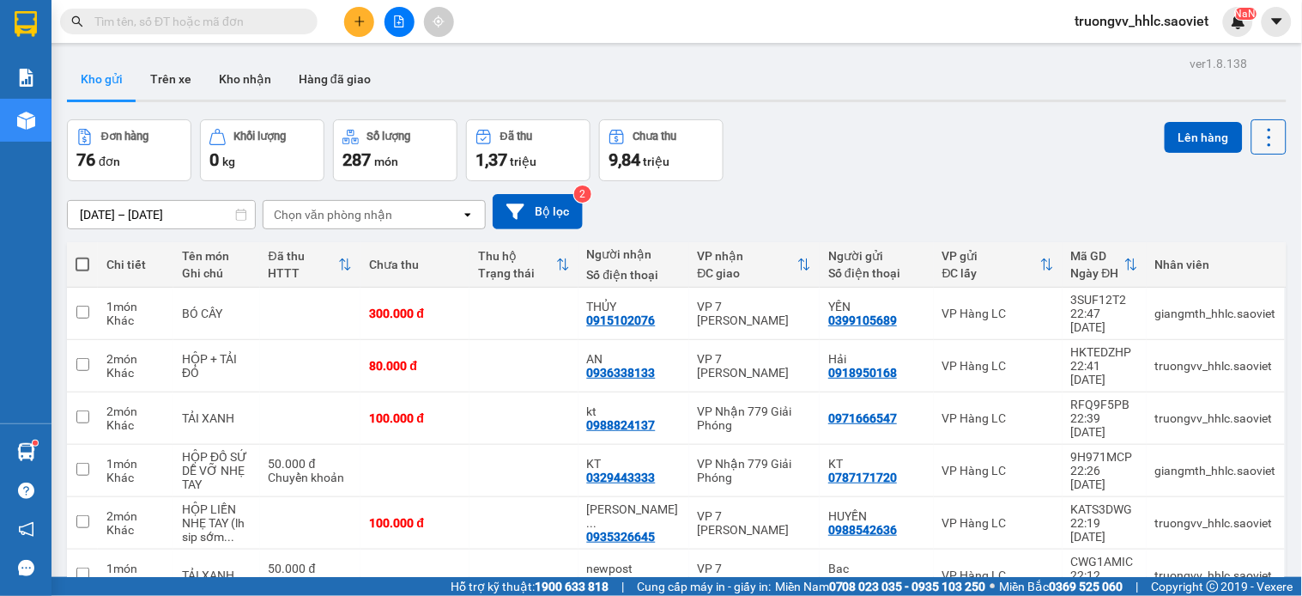
click at [1257, 148] on icon at bounding box center [1269, 137] width 24 height 24
click at [1223, 241] on span "Làm mới" at bounding box center [1228, 245] width 47 height 17
click at [365, 220] on div "Chọn văn phòng nhận" at bounding box center [333, 214] width 118 height 17
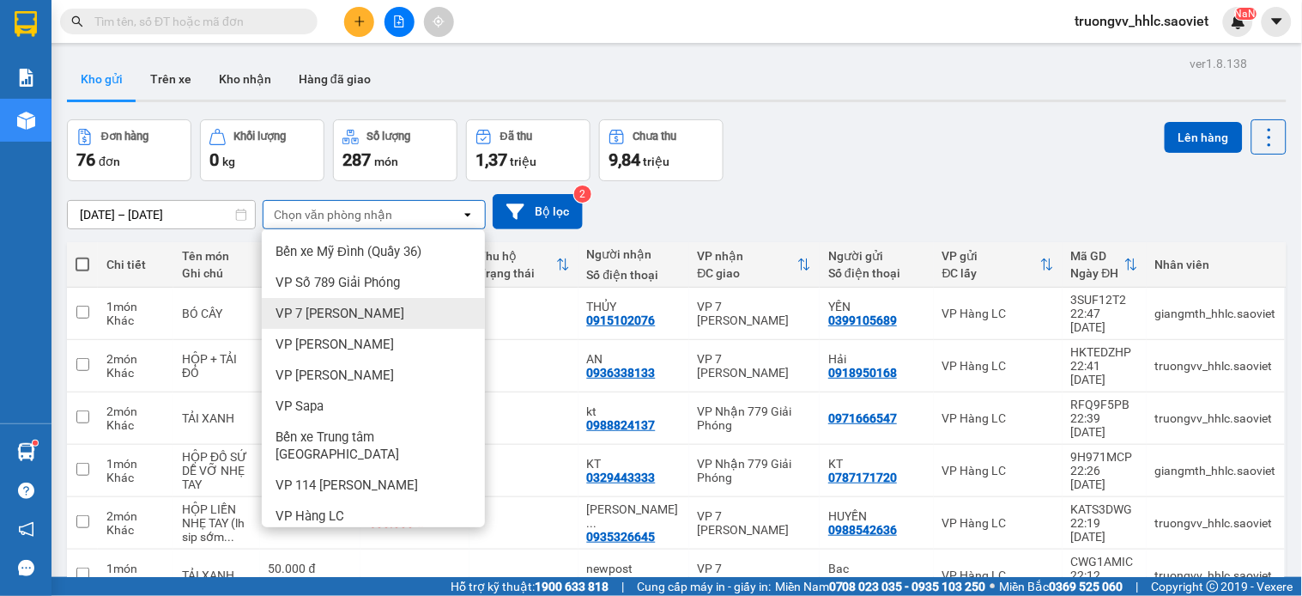
click at [348, 311] on span "VP 7 [PERSON_NAME]" at bounding box center [340, 313] width 129 height 17
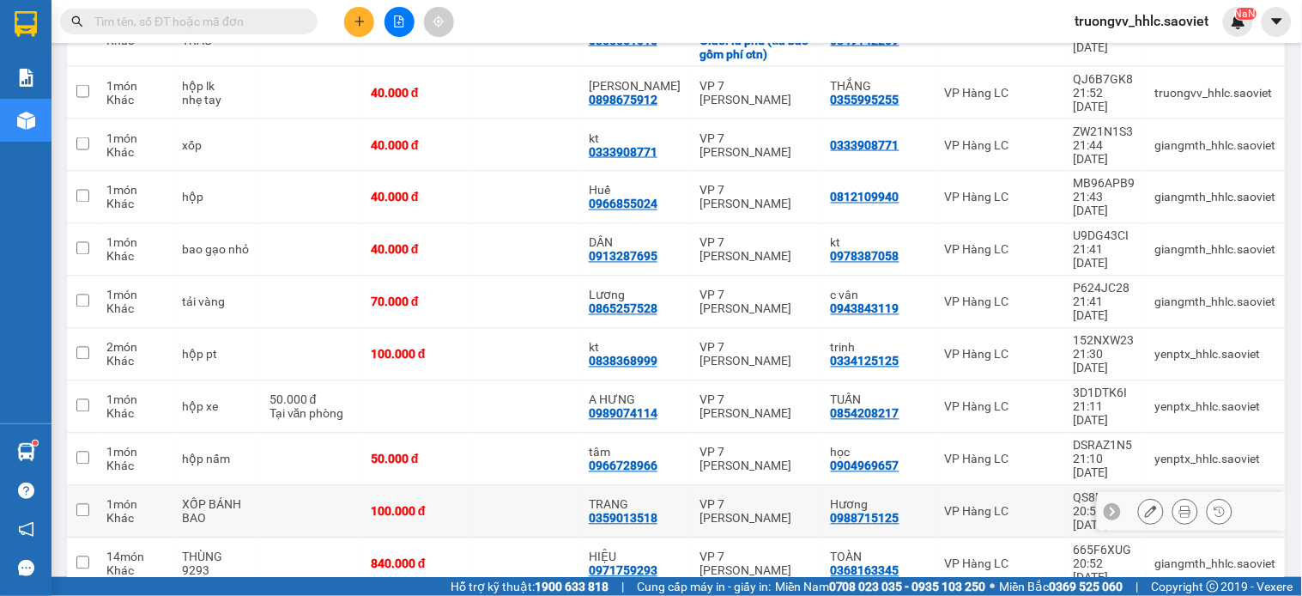
scroll to position [954, 0]
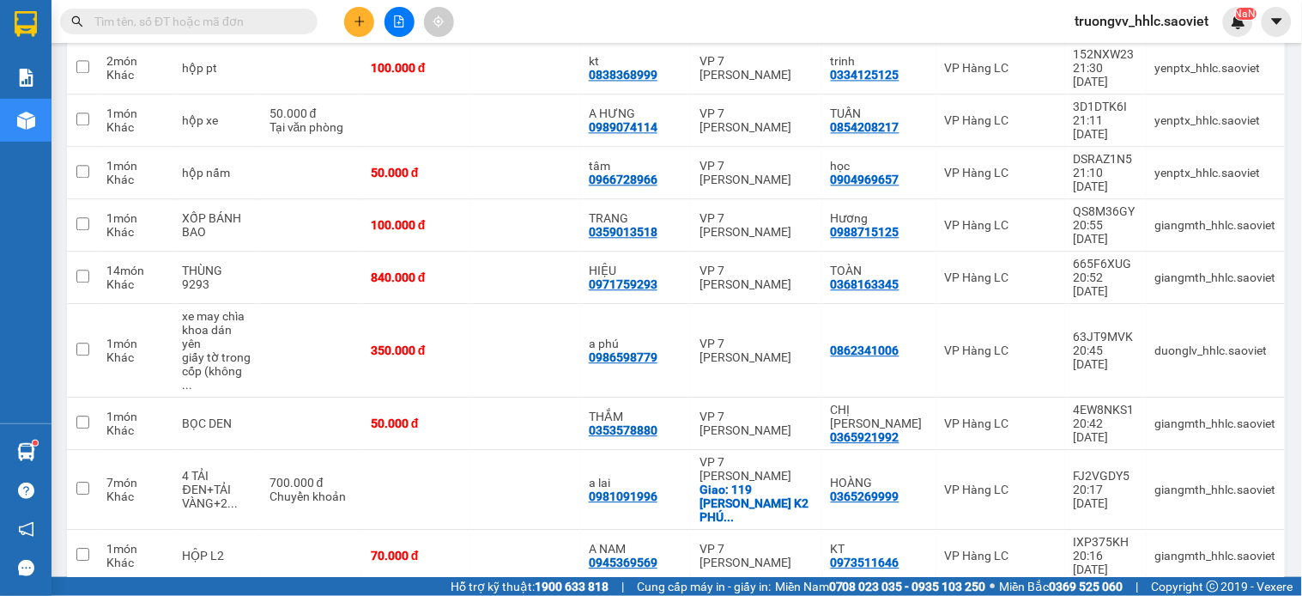
checkbox input "true"
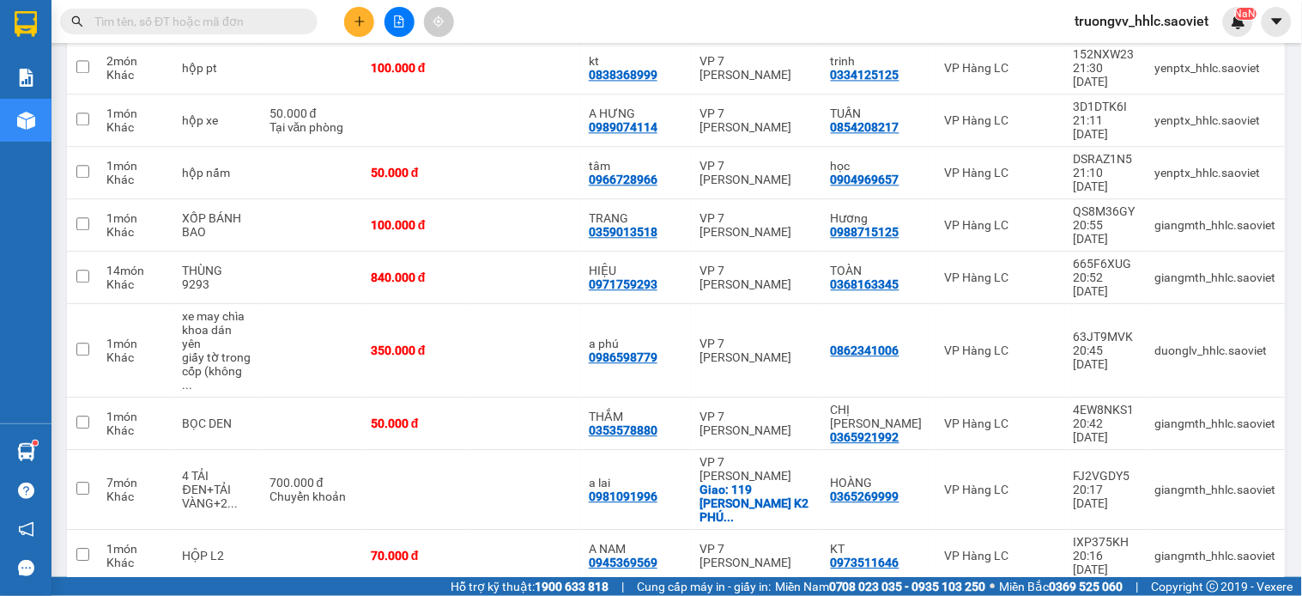
checkbox input "true"
click at [548, 530] on td at bounding box center [525, 556] width 109 height 52
checkbox input "true"
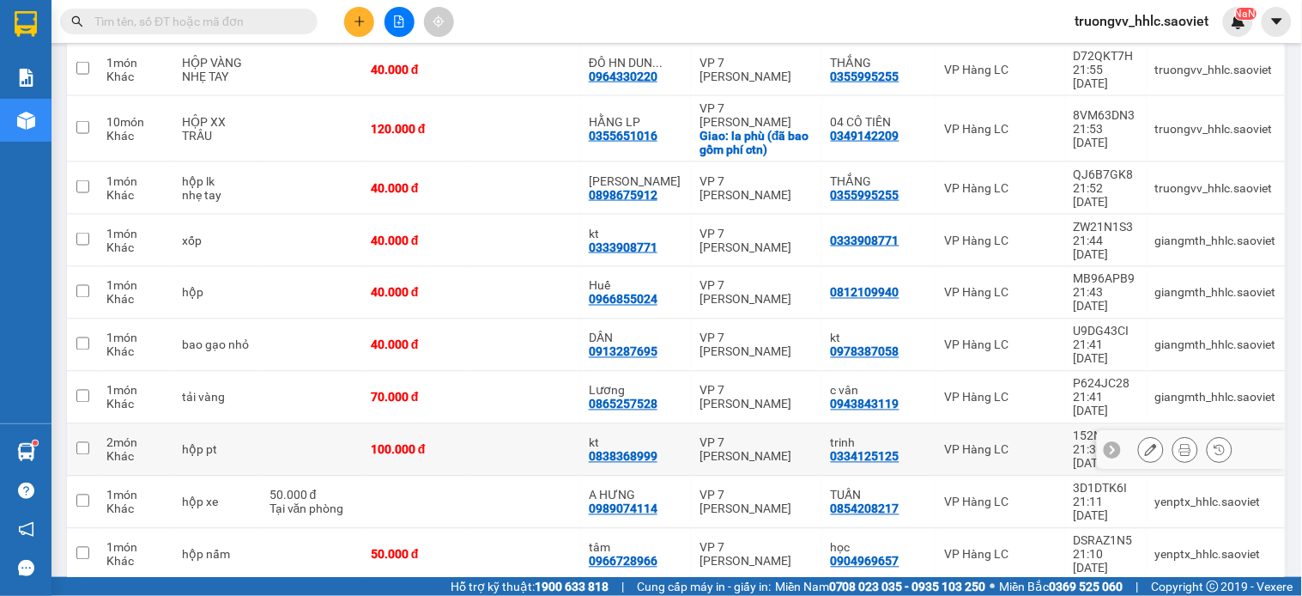
scroll to position [381, 0]
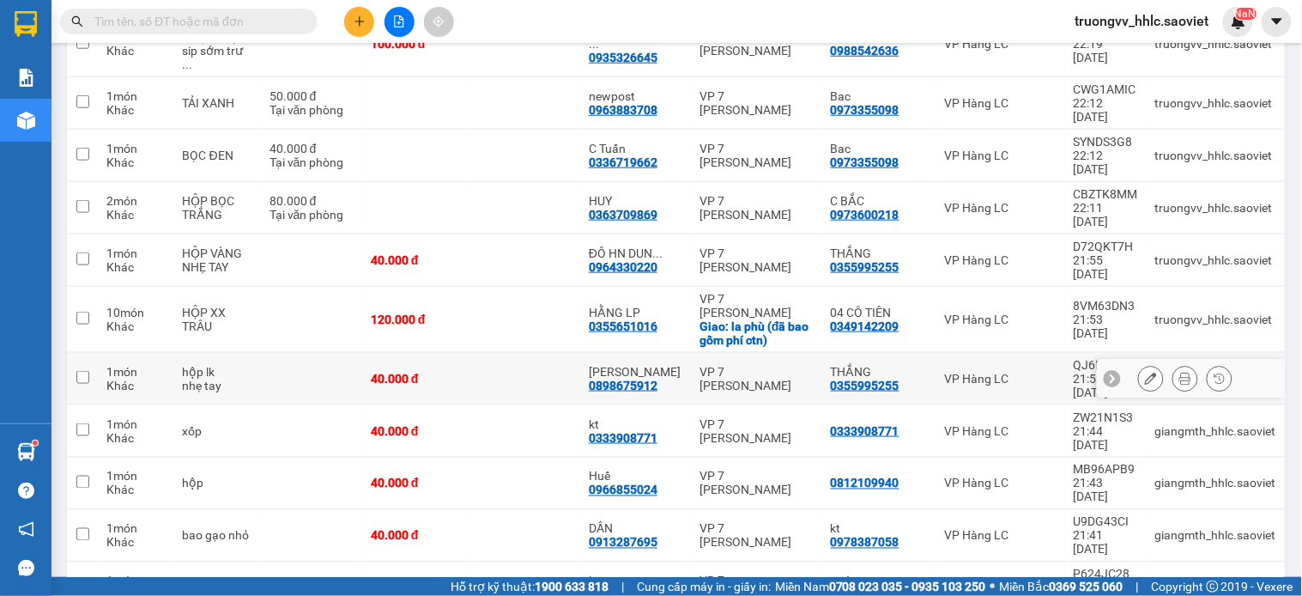
click at [547, 353] on td at bounding box center [525, 379] width 109 height 52
checkbox input "true"
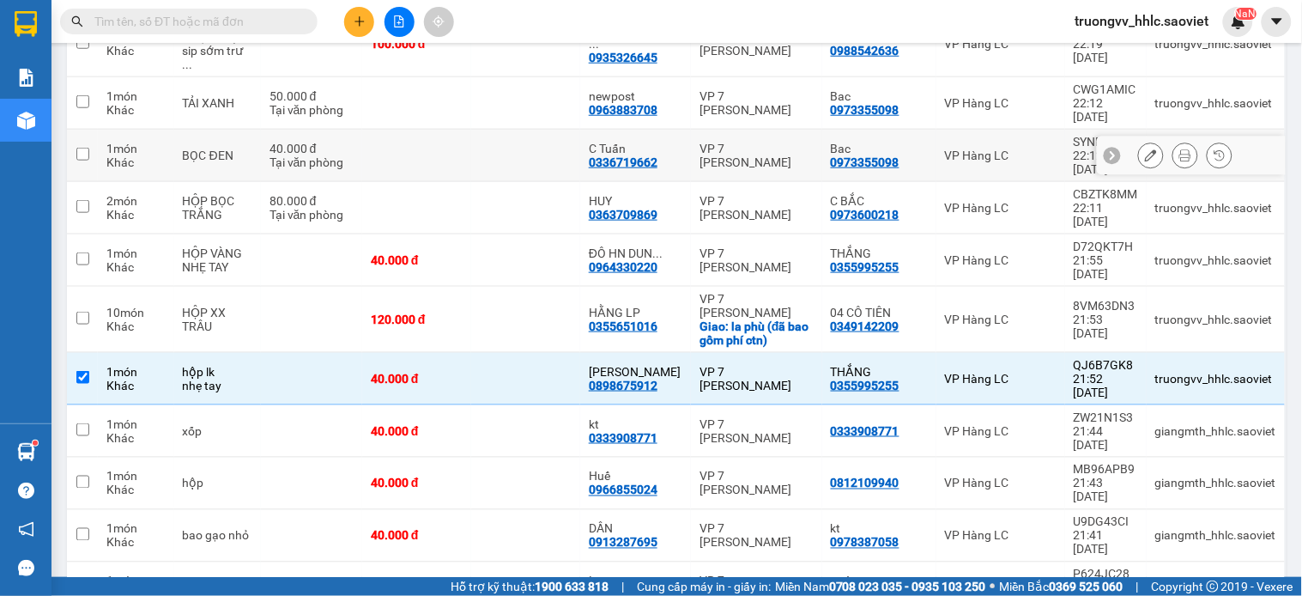
scroll to position [286, 0]
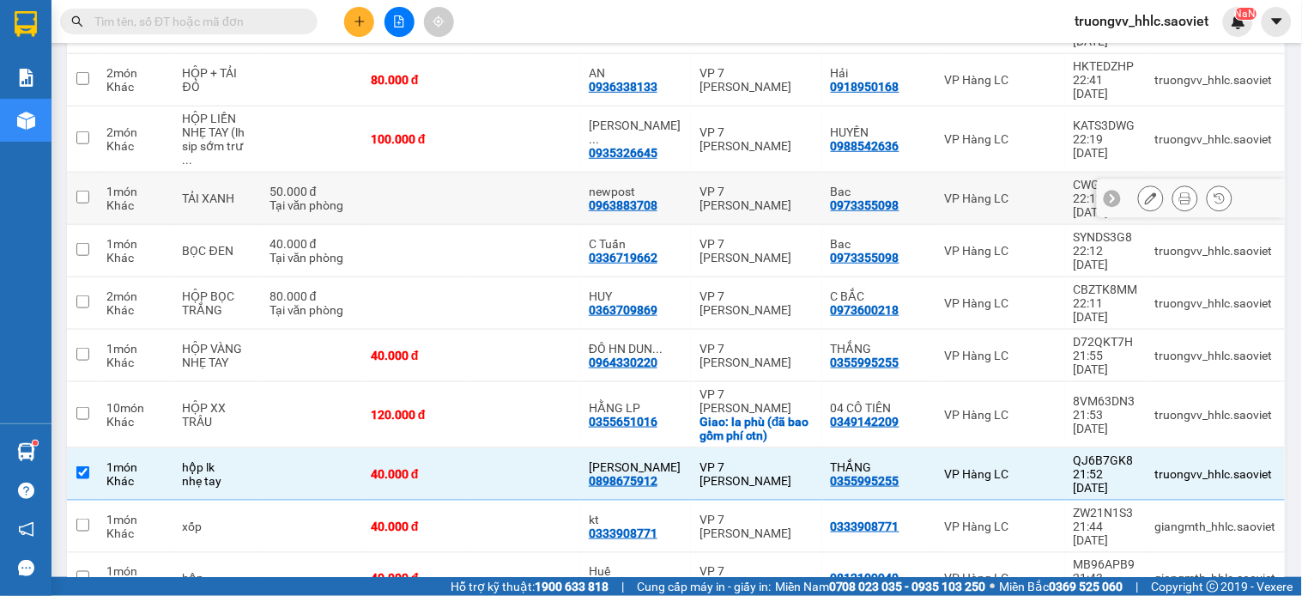
click at [539, 173] on td at bounding box center [525, 199] width 109 height 52
checkbox input "true"
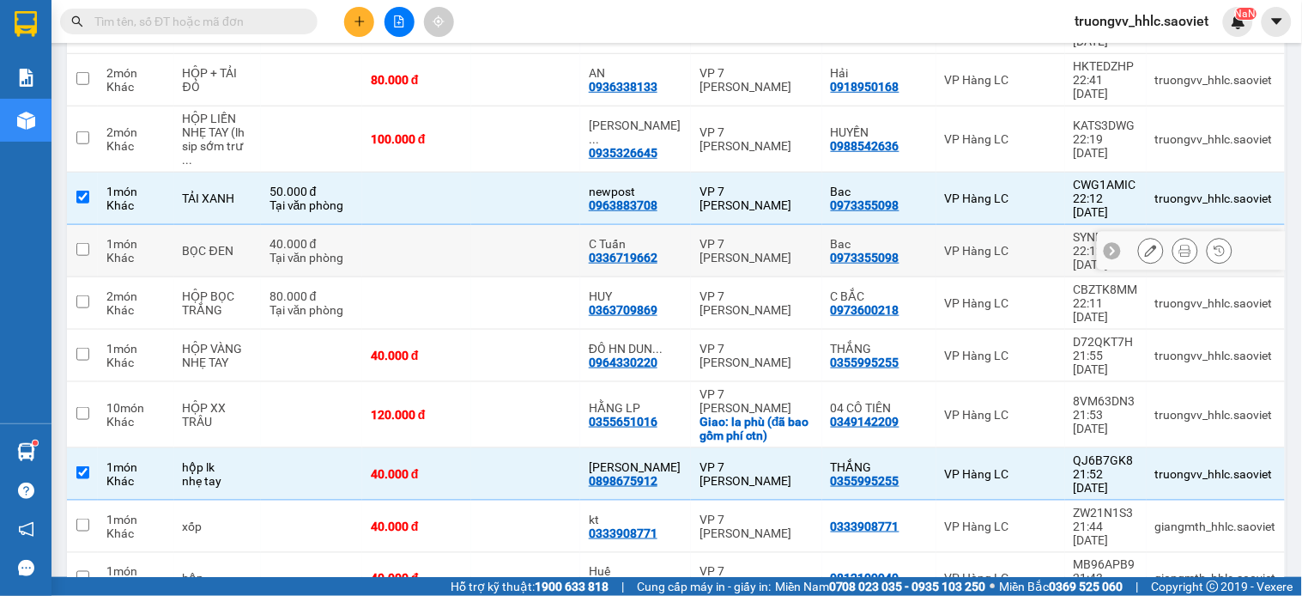
click at [443, 225] on td at bounding box center [416, 251] width 109 height 52
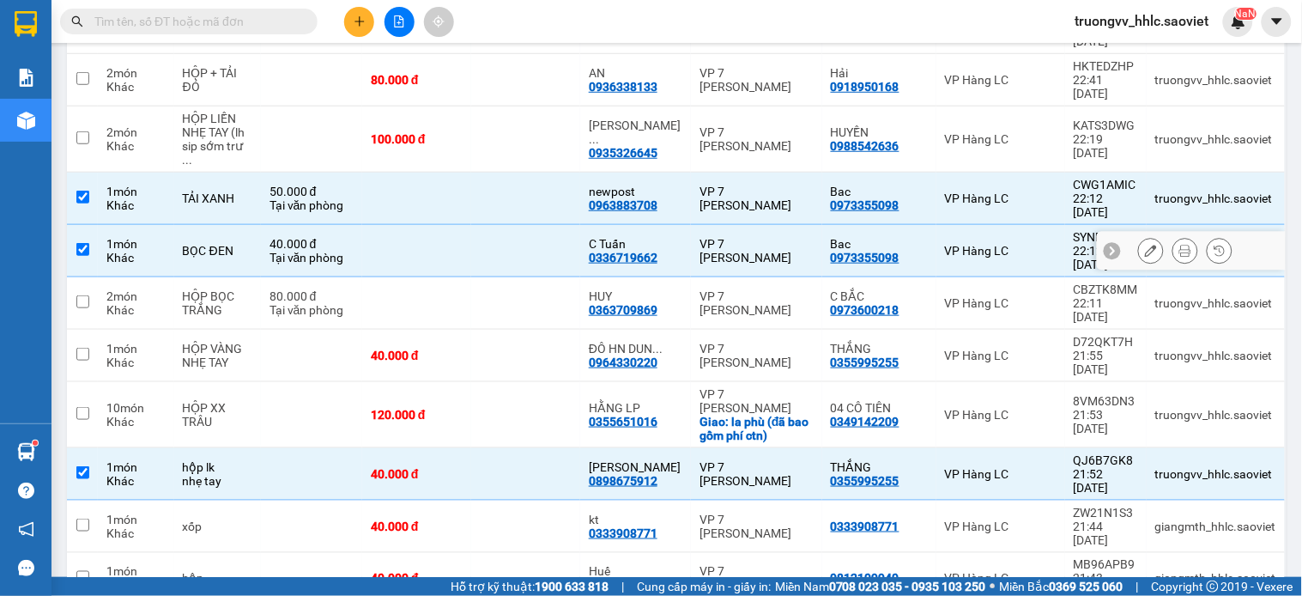
checkbox input "true"
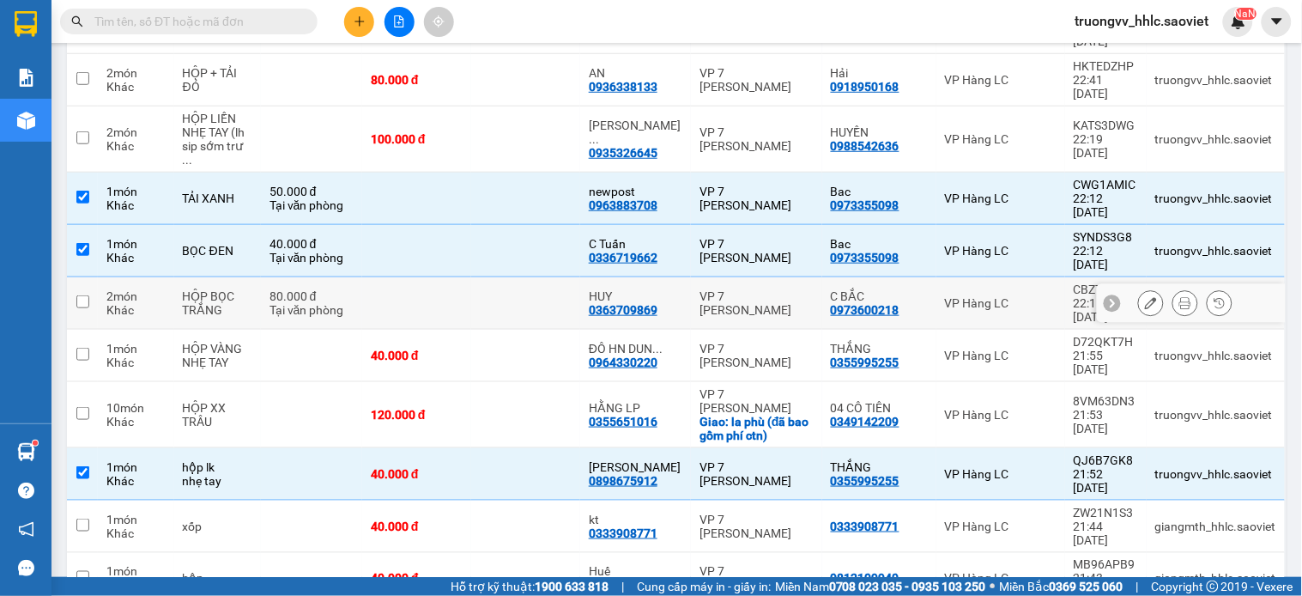
click at [471, 277] on td at bounding box center [416, 303] width 109 height 52
checkbox input "true"
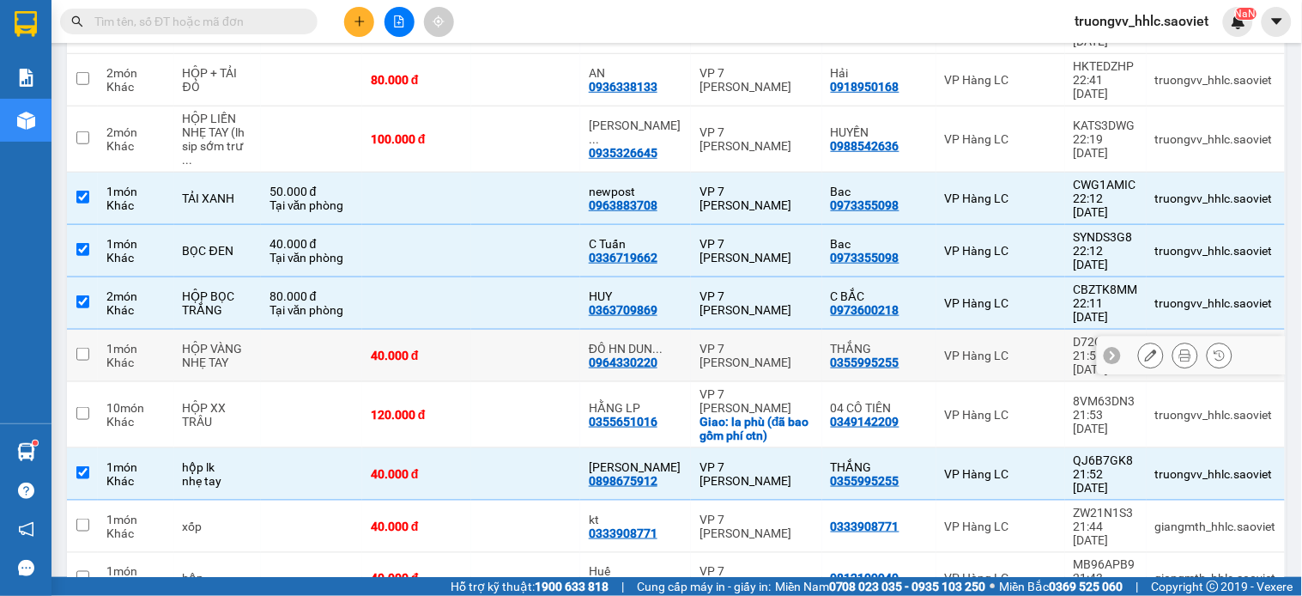
click at [489, 330] on td at bounding box center [525, 356] width 109 height 52
checkbox input "true"
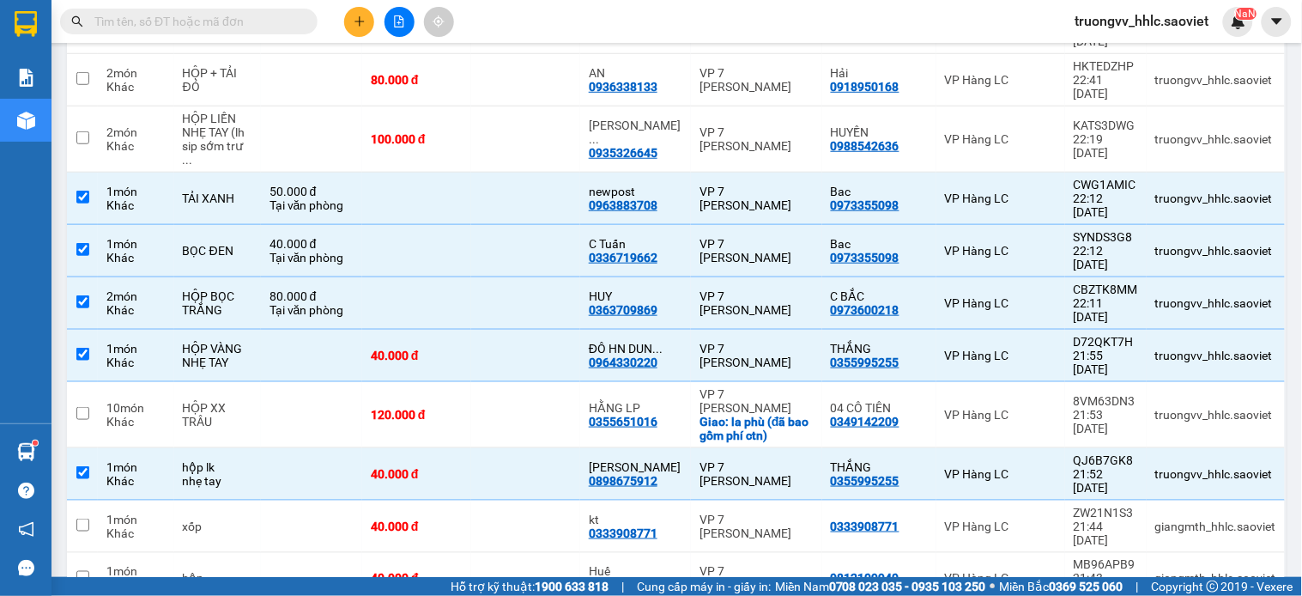
scroll to position [1215, 0]
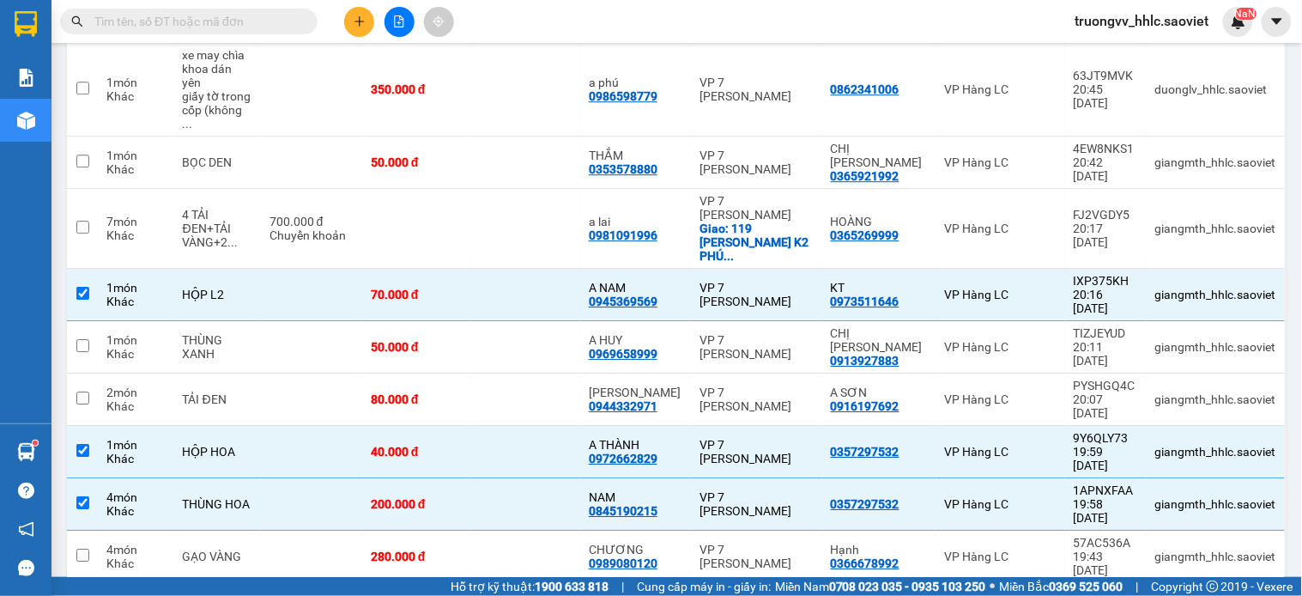
checkbox input "true"
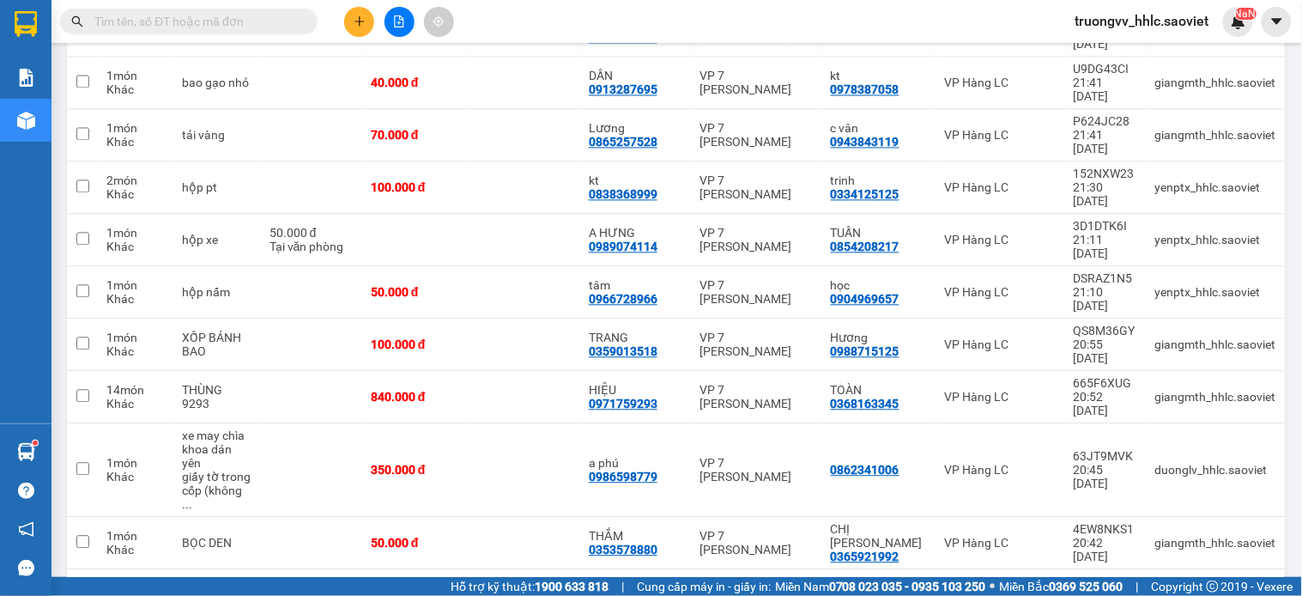
scroll to position [451, 0]
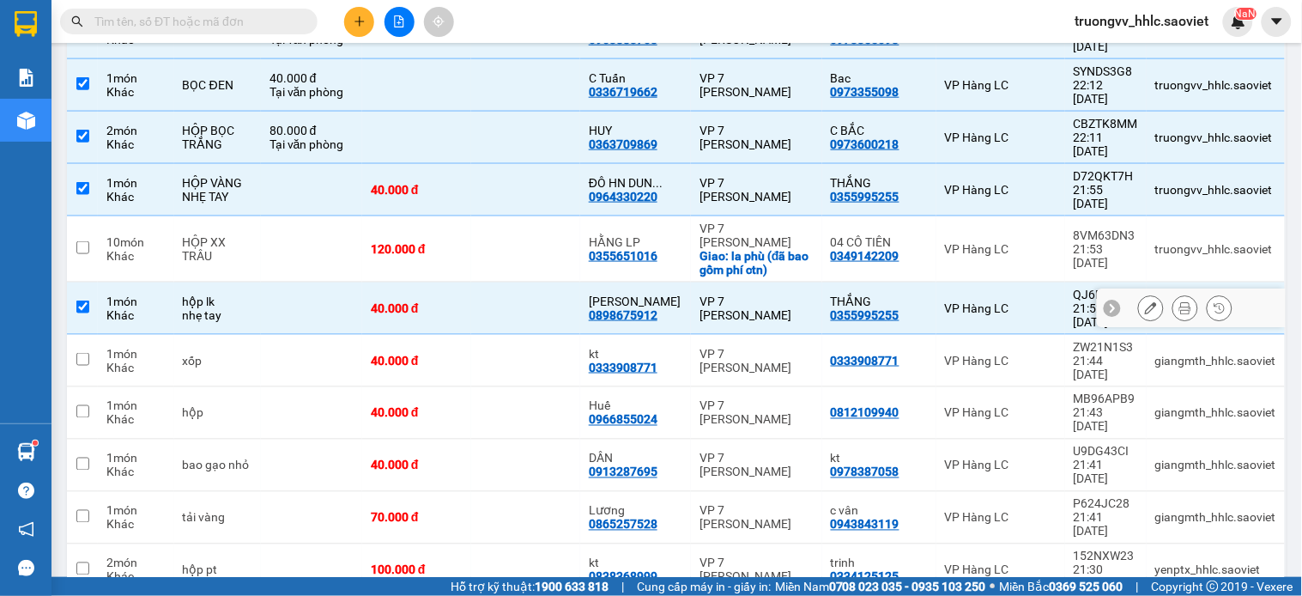
click at [486, 439] on td at bounding box center [525, 465] width 109 height 52
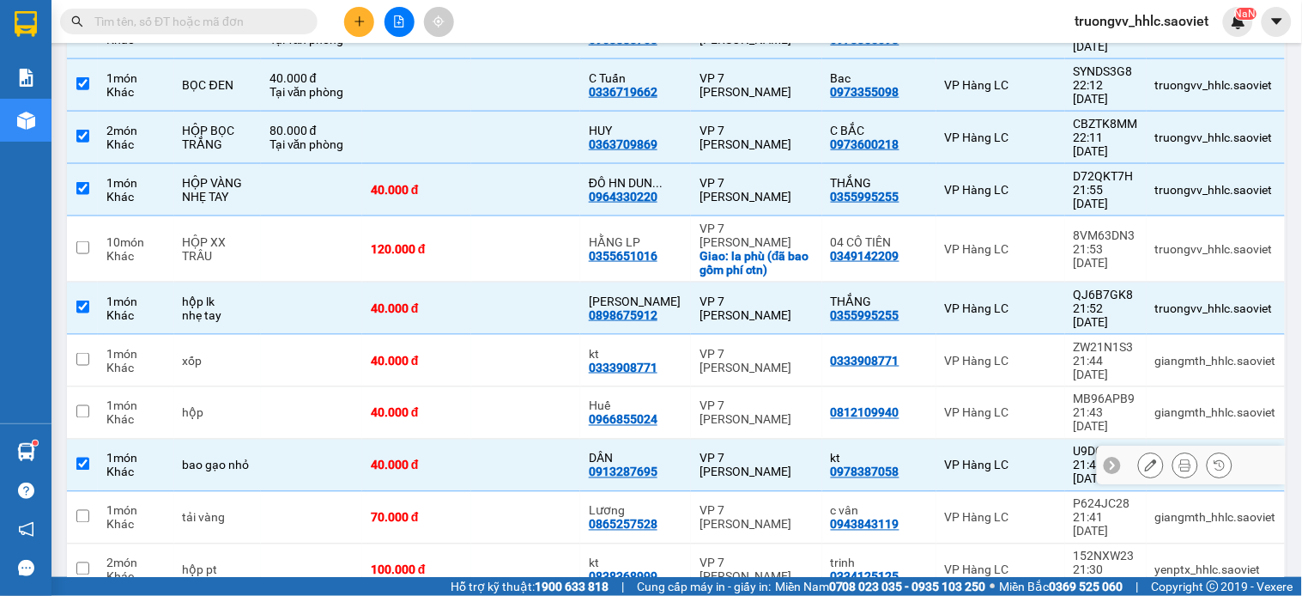
checkbox input "true"
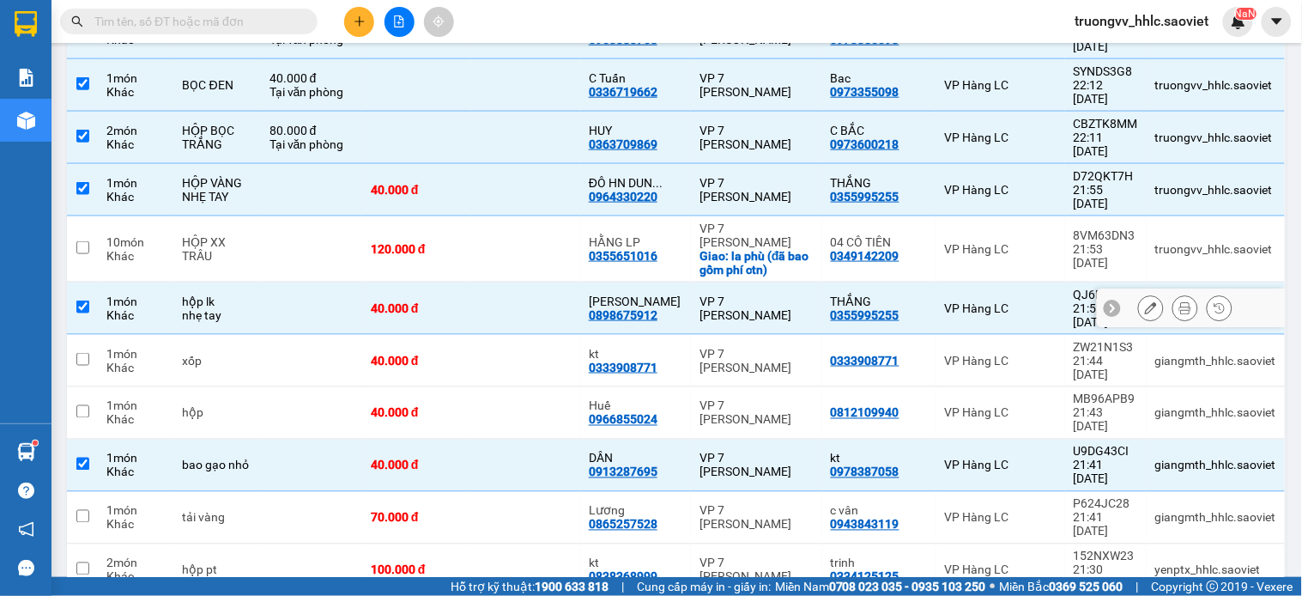
scroll to position [738, 0]
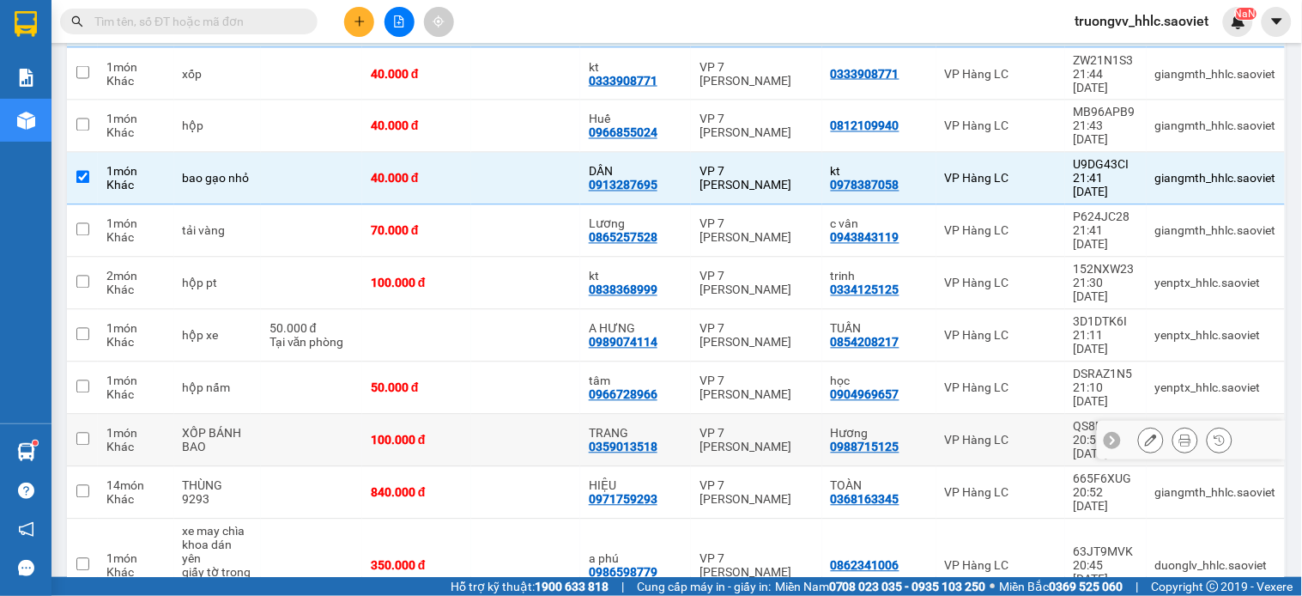
click at [536, 415] on td at bounding box center [525, 441] width 109 height 52
checkbox input "true"
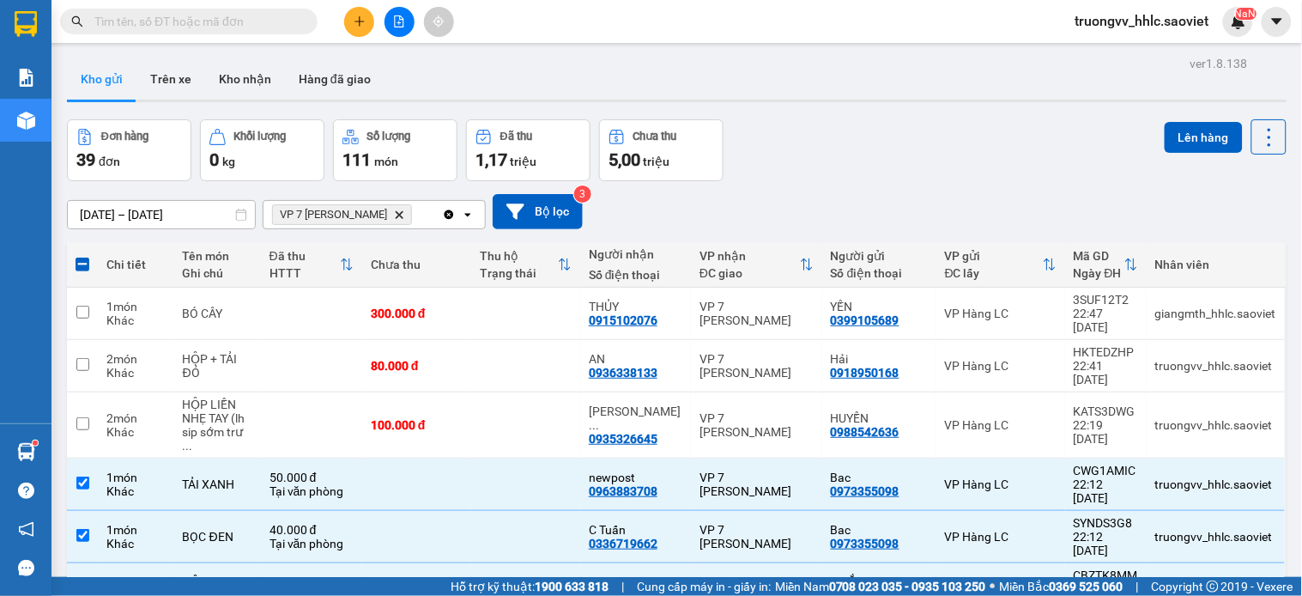
scroll to position [399, 0]
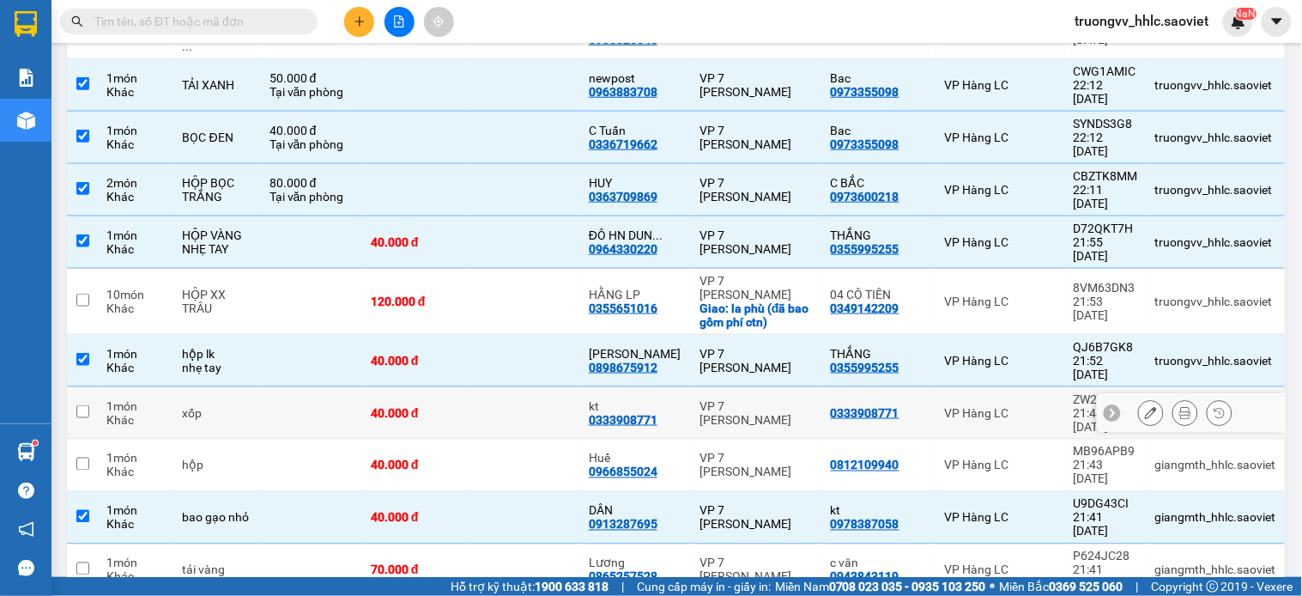
click at [482, 387] on td at bounding box center [525, 413] width 109 height 52
checkbox input "true"
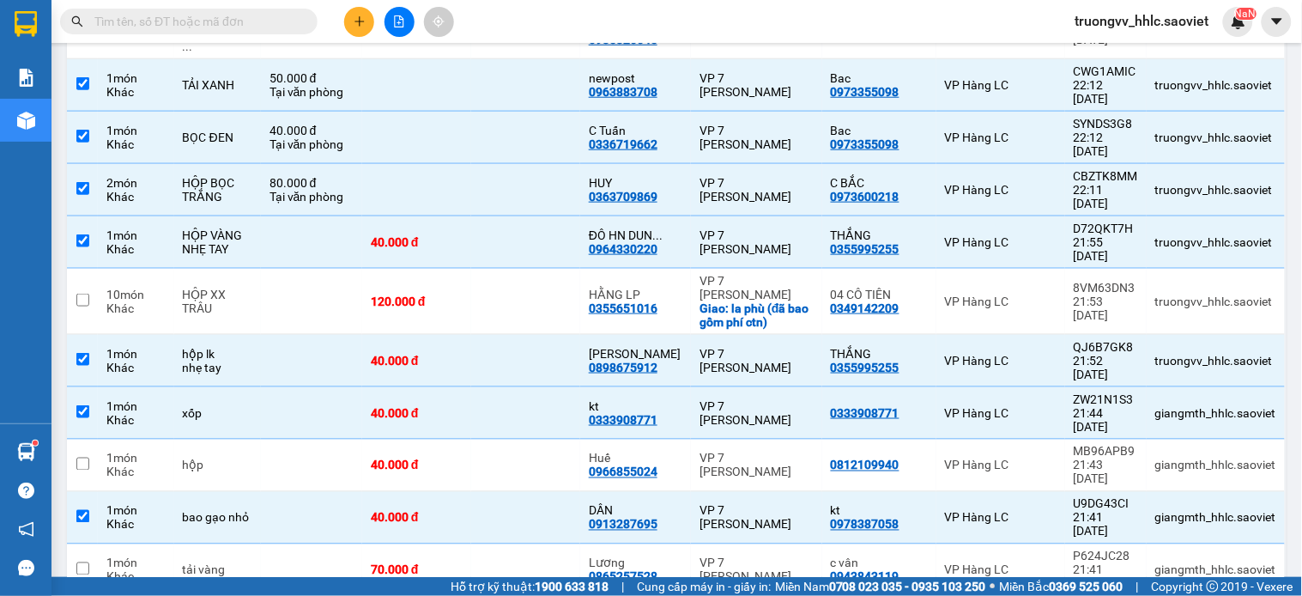
checkbox input "true"
click at [471, 439] on td "40.000 đ" at bounding box center [416, 465] width 109 height 52
checkbox input "true"
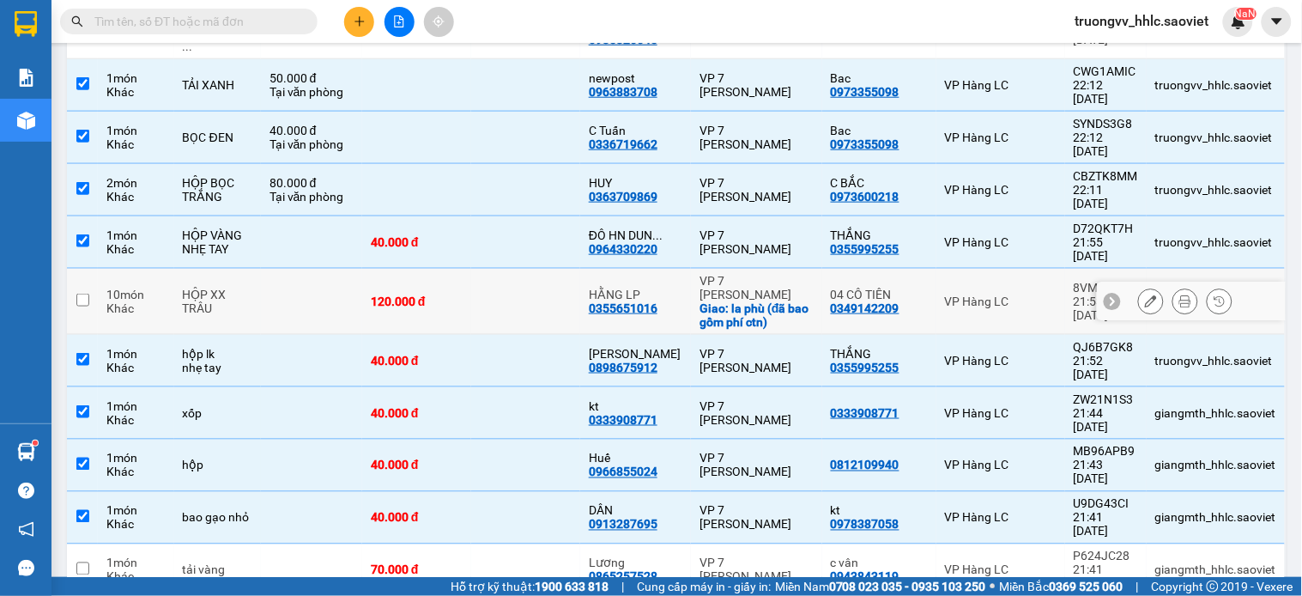
scroll to position [590, 0]
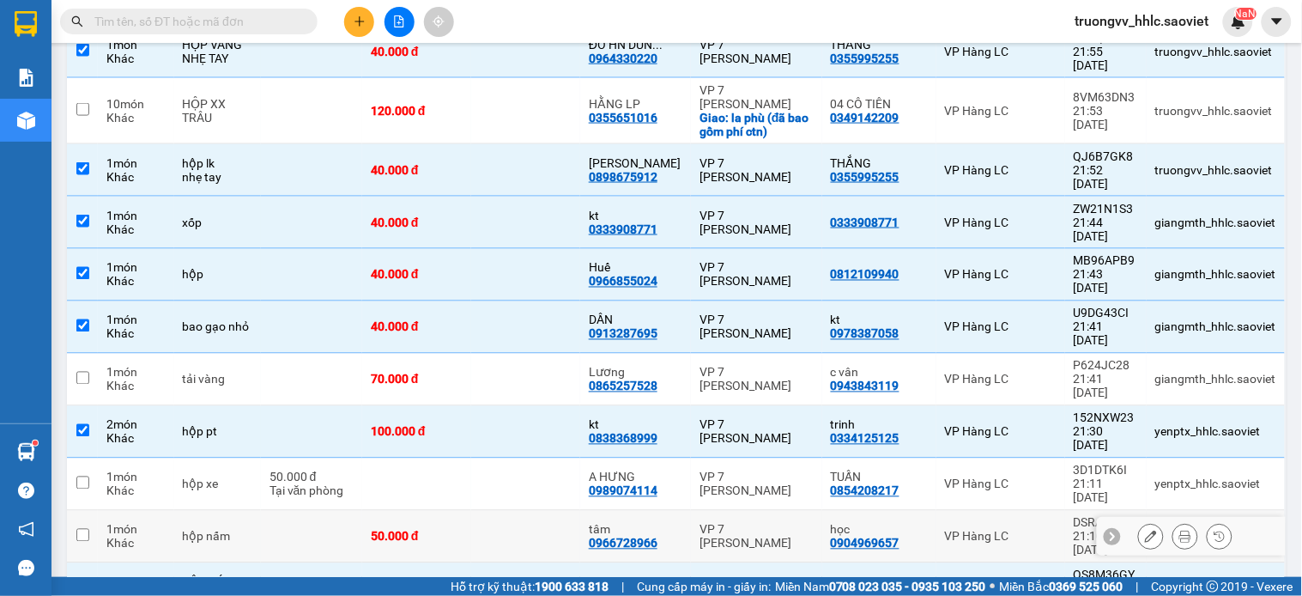
click at [554, 511] on td at bounding box center [525, 537] width 109 height 52
checkbox input "true"
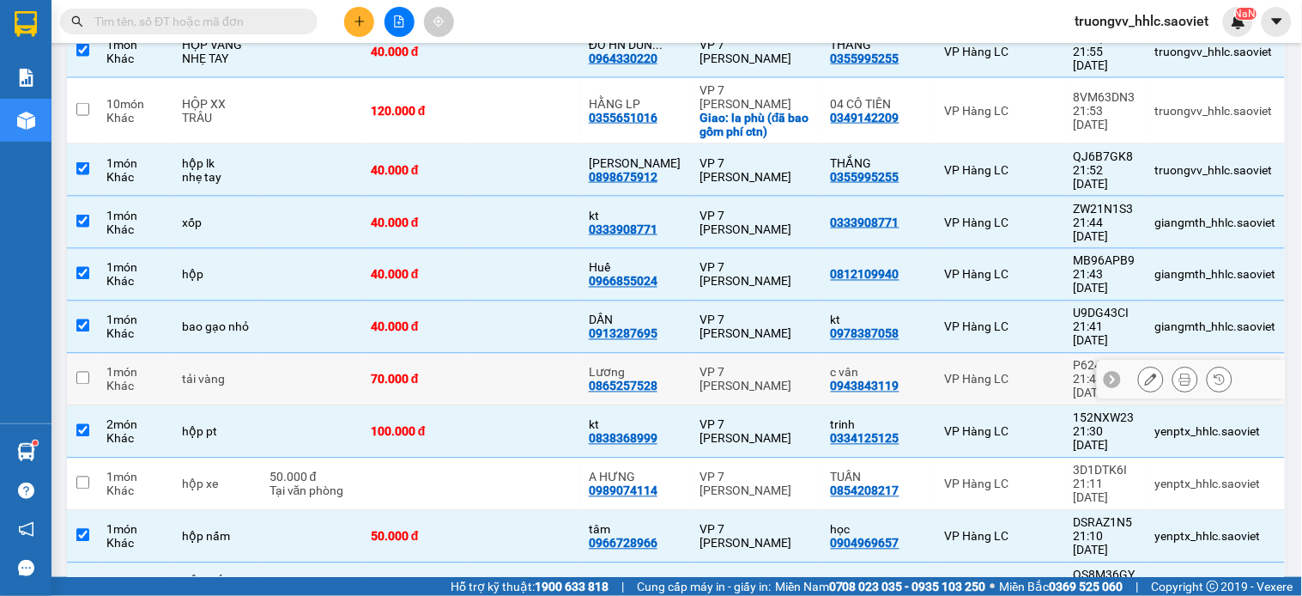
click at [455, 373] on div "70.000 đ" at bounding box center [417, 380] width 92 height 14
checkbox input "true"
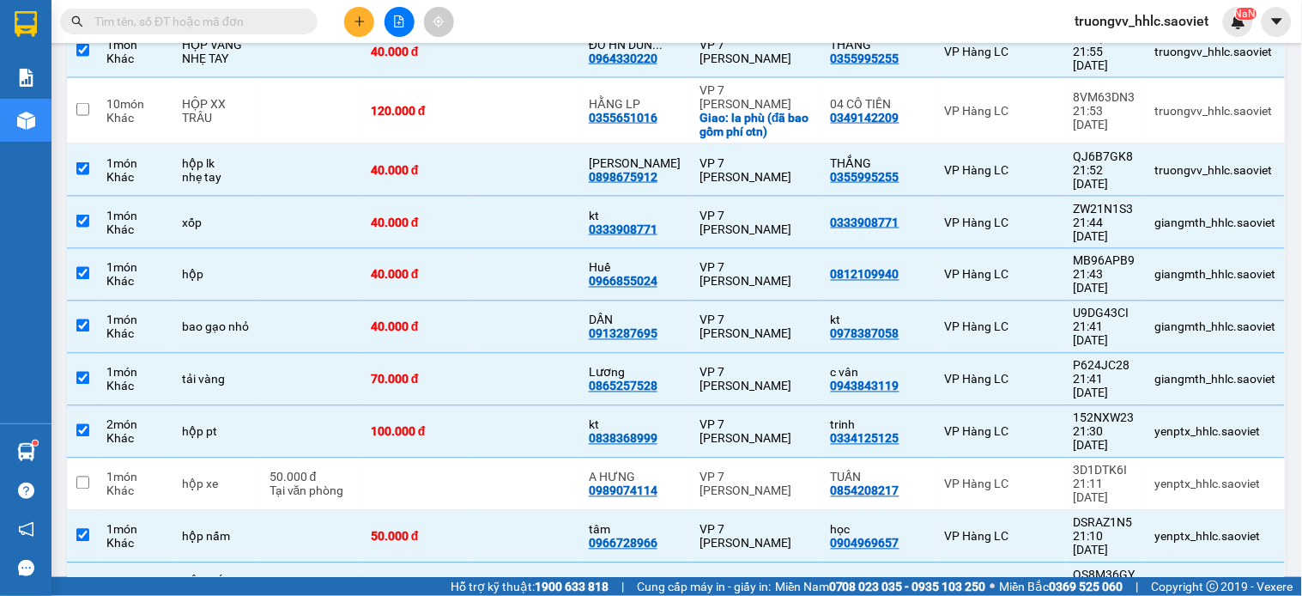
scroll to position [1253, 0]
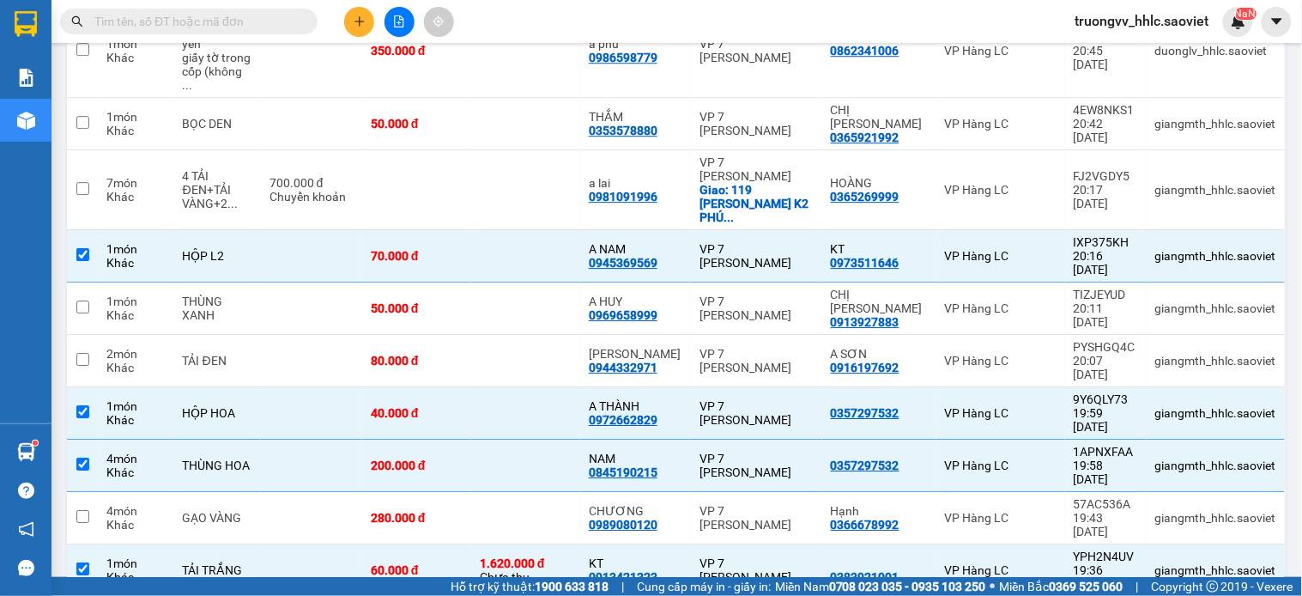
checkbox input "true"
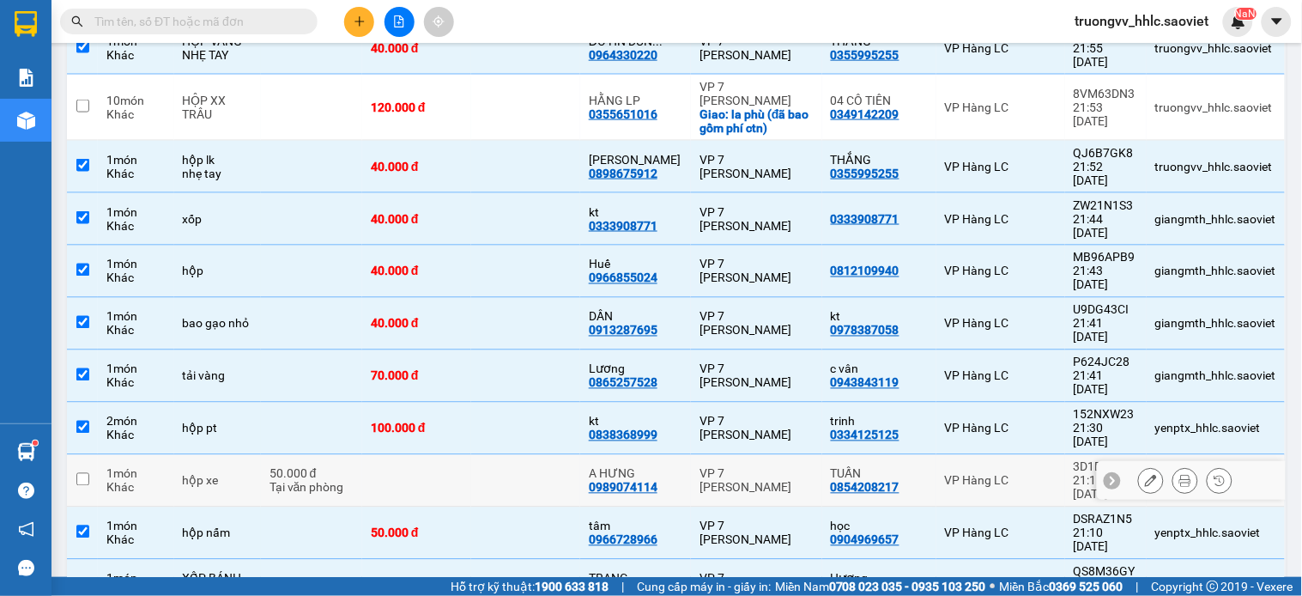
click at [530, 455] on td at bounding box center [525, 481] width 109 height 52
checkbox input "true"
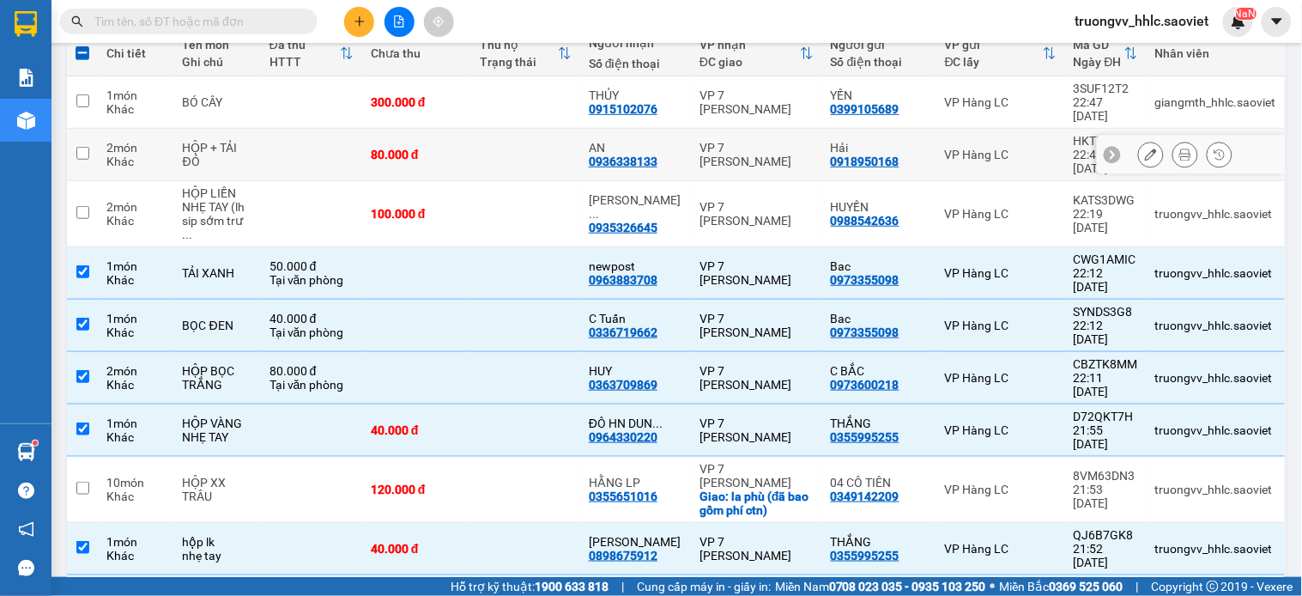
scroll to position [0, 0]
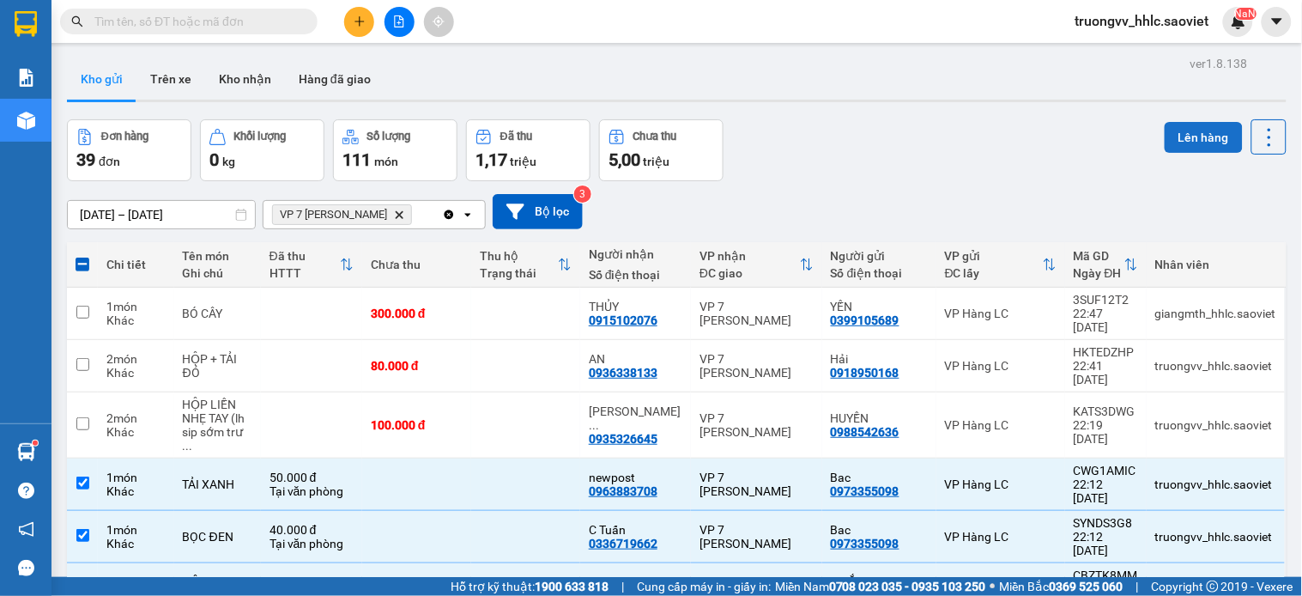
click at [1188, 135] on button "Lên hàng" at bounding box center [1204, 137] width 78 height 31
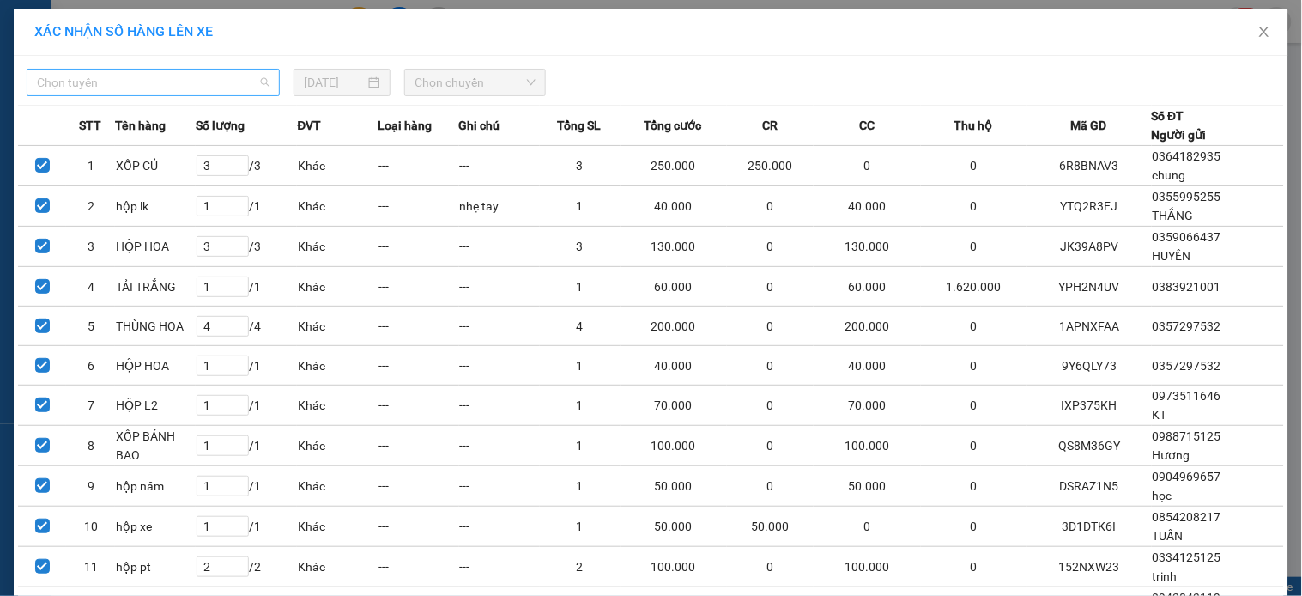
drag, startPoint x: 229, startPoint y: 82, endPoint x: 187, endPoint y: 94, distance: 44.0
click at [227, 82] on span "Chọn tuyến" at bounding box center [153, 83] width 233 height 26
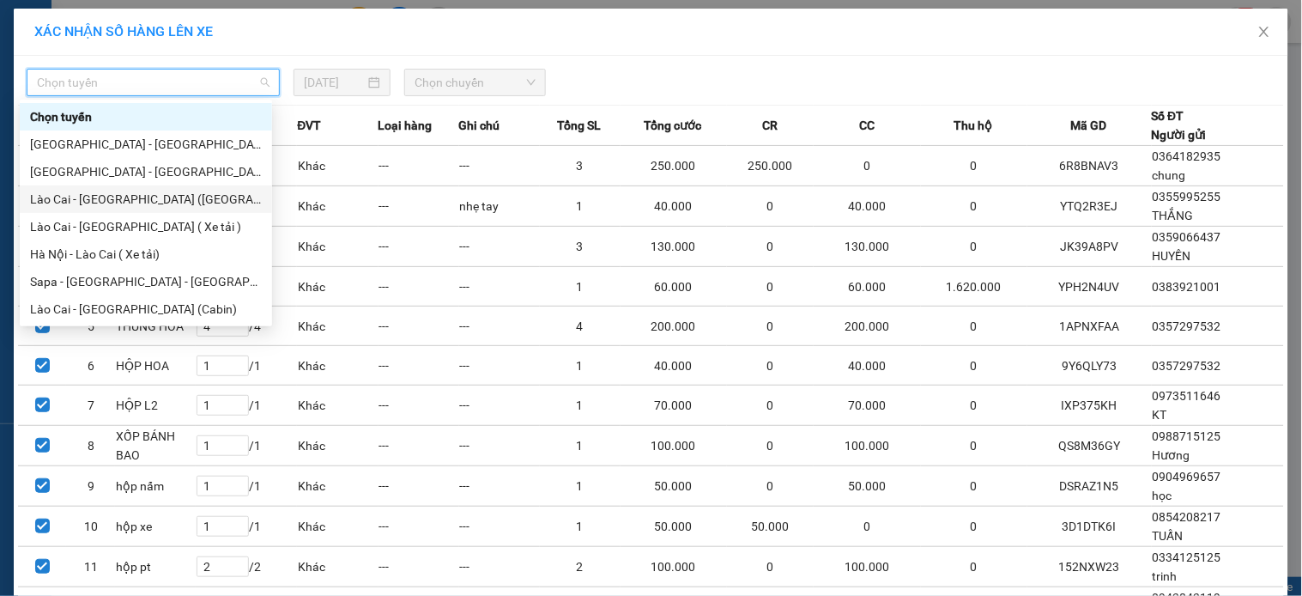
click at [135, 203] on div "Lào Cai - [GEOGRAPHIC_DATA] ([GEOGRAPHIC_DATA])" at bounding box center [146, 199] width 232 height 19
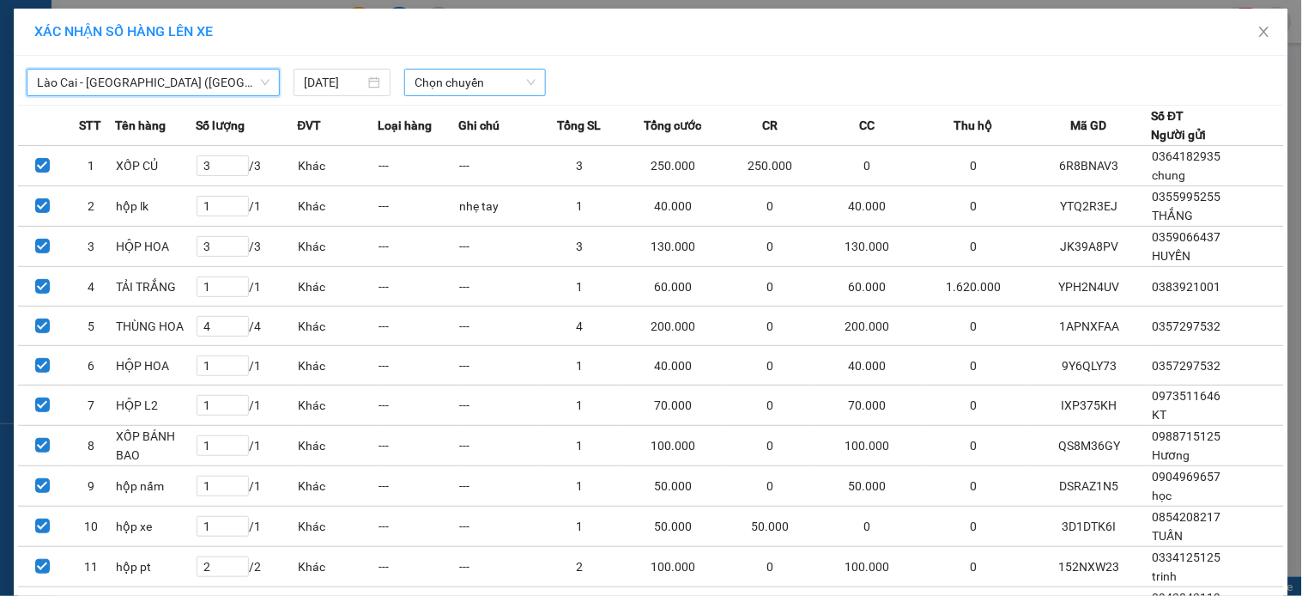
click at [488, 88] on span "Chọn chuyến" at bounding box center [475, 83] width 121 height 26
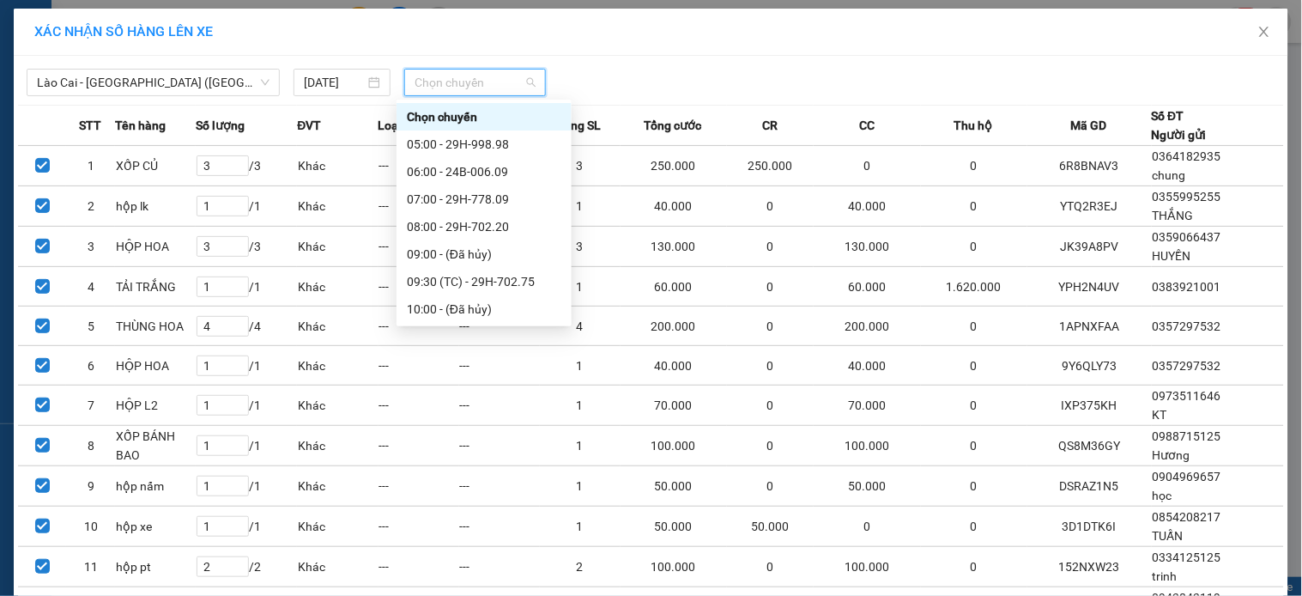
scroll to position [220, 0]
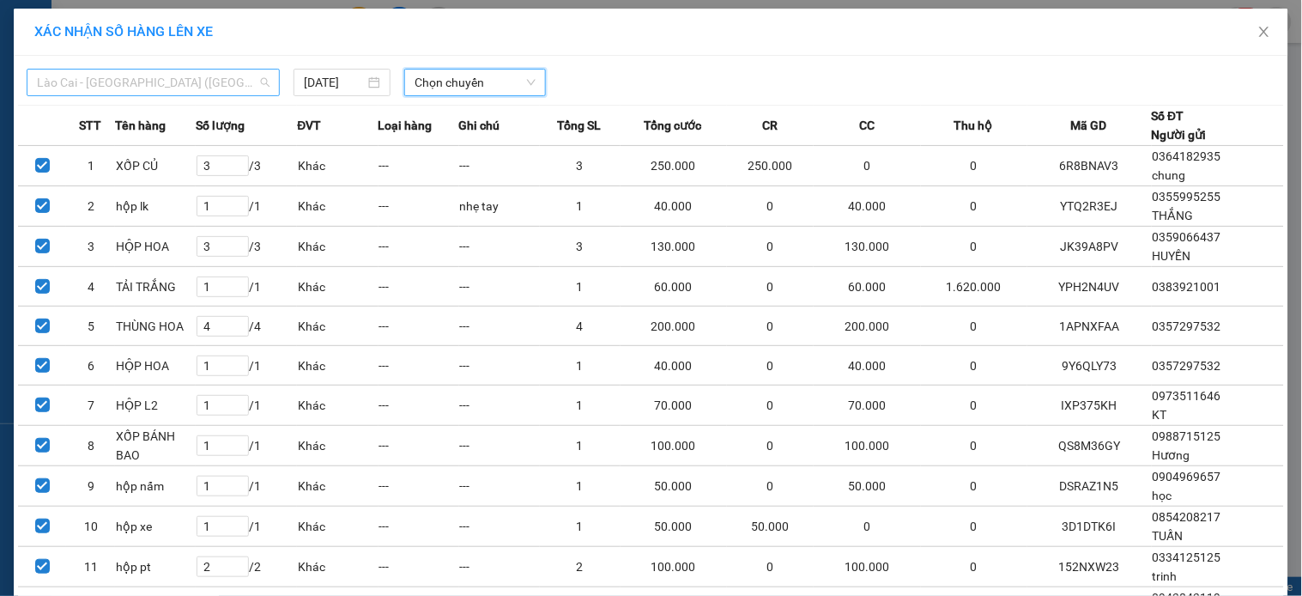
click at [209, 88] on span "Lào Cai - [GEOGRAPHIC_DATA] ([GEOGRAPHIC_DATA])" at bounding box center [153, 83] width 233 height 26
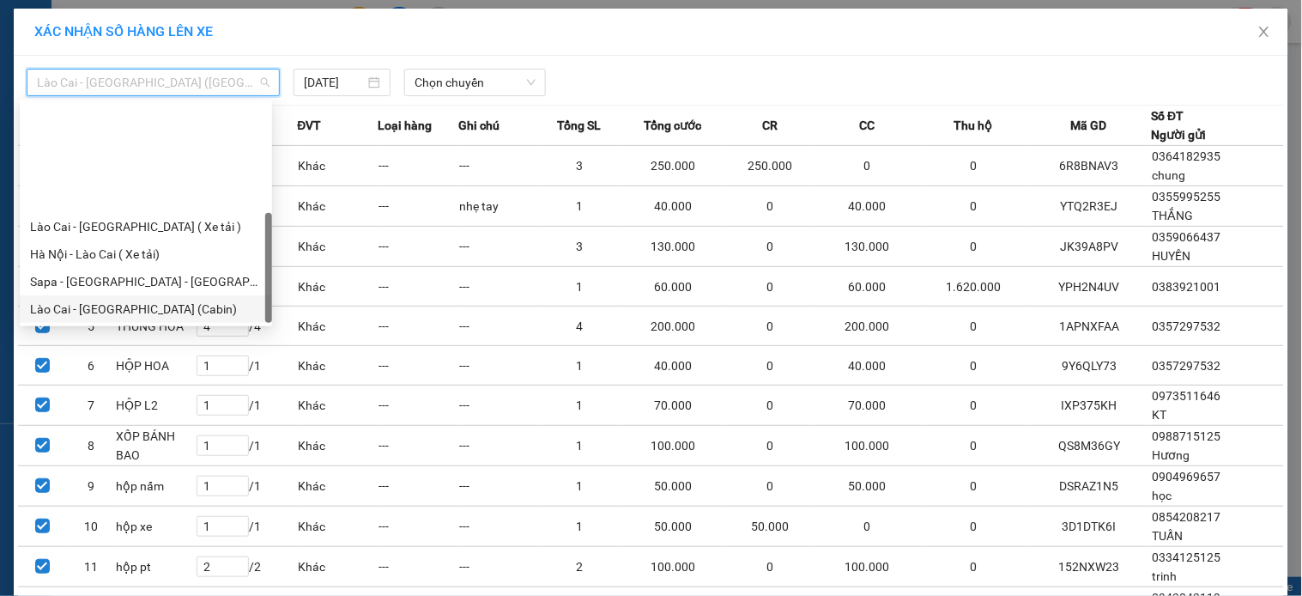
scroll to position [137, 0]
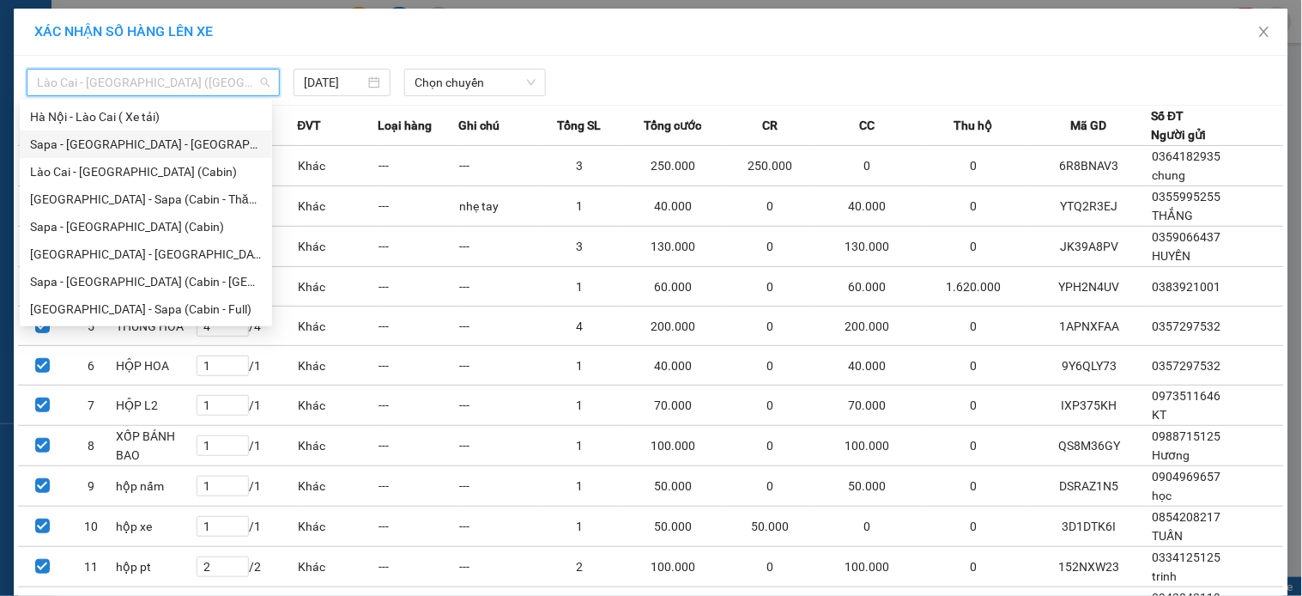
click at [136, 135] on div "Sapa - [GEOGRAPHIC_DATA] - [GEOGRAPHIC_DATA] ([GEOGRAPHIC_DATA])" at bounding box center [146, 144] width 232 height 19
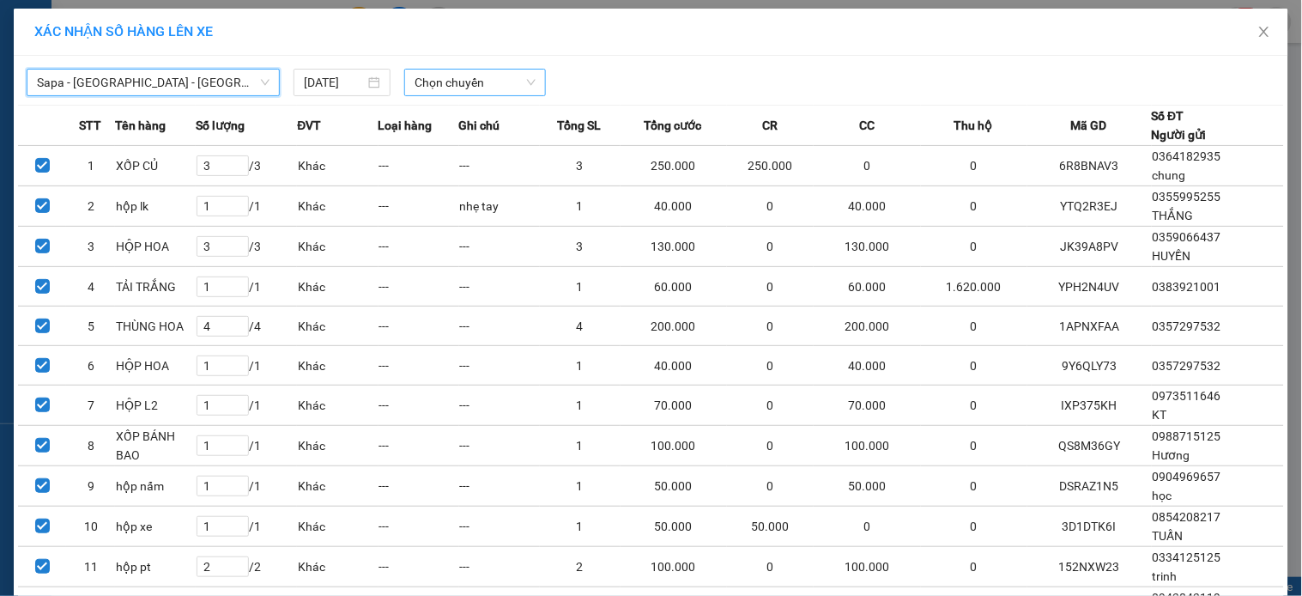
click at [415, 72] on span "Chọn chuyến" at bounding box center [475, 83] width 121 height 26
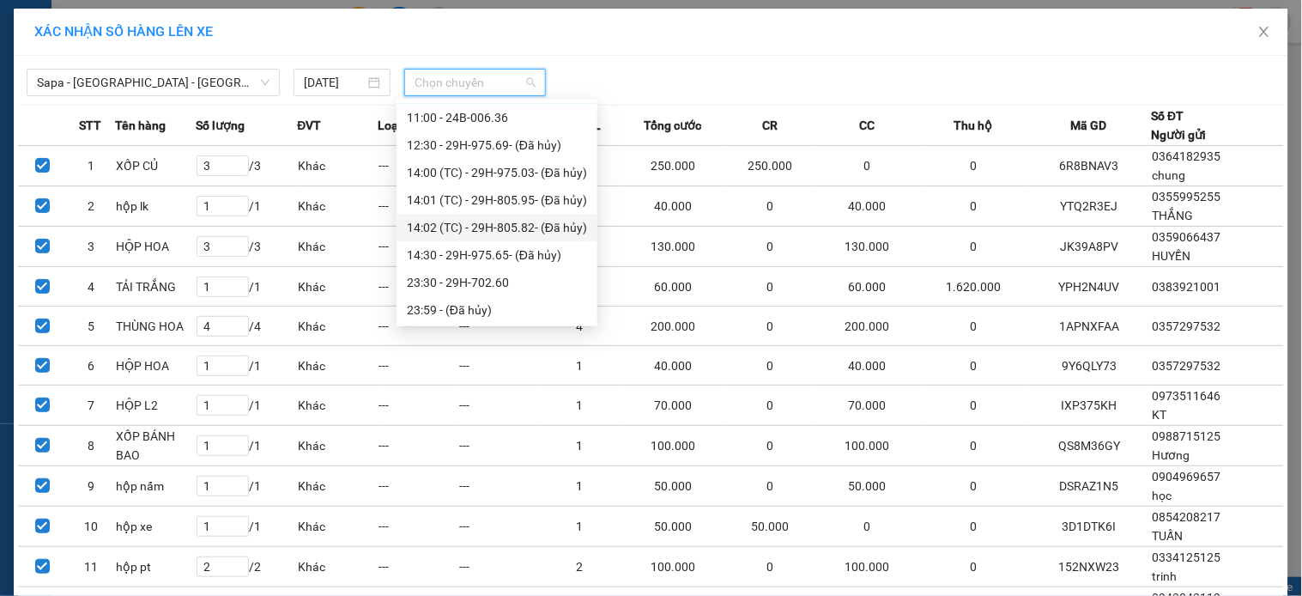
scroll to position [27, 0]
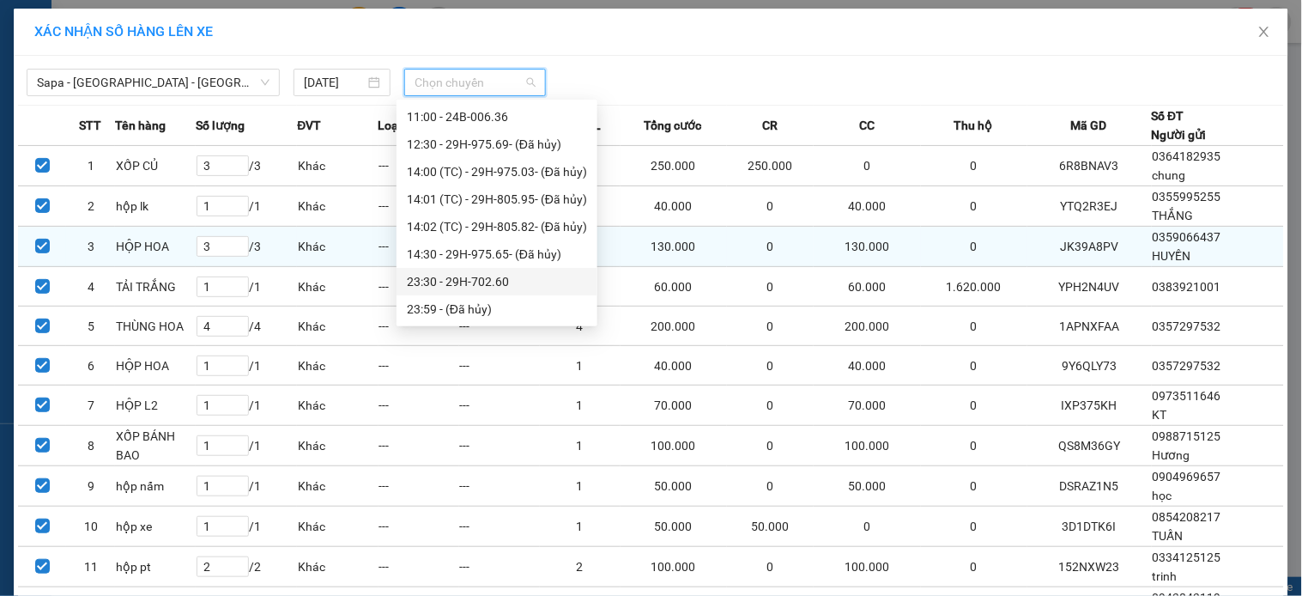
click at [512, 275] on div "23:30 - 29H-702.60" at bounding box center [497, 281] width 180 height 19
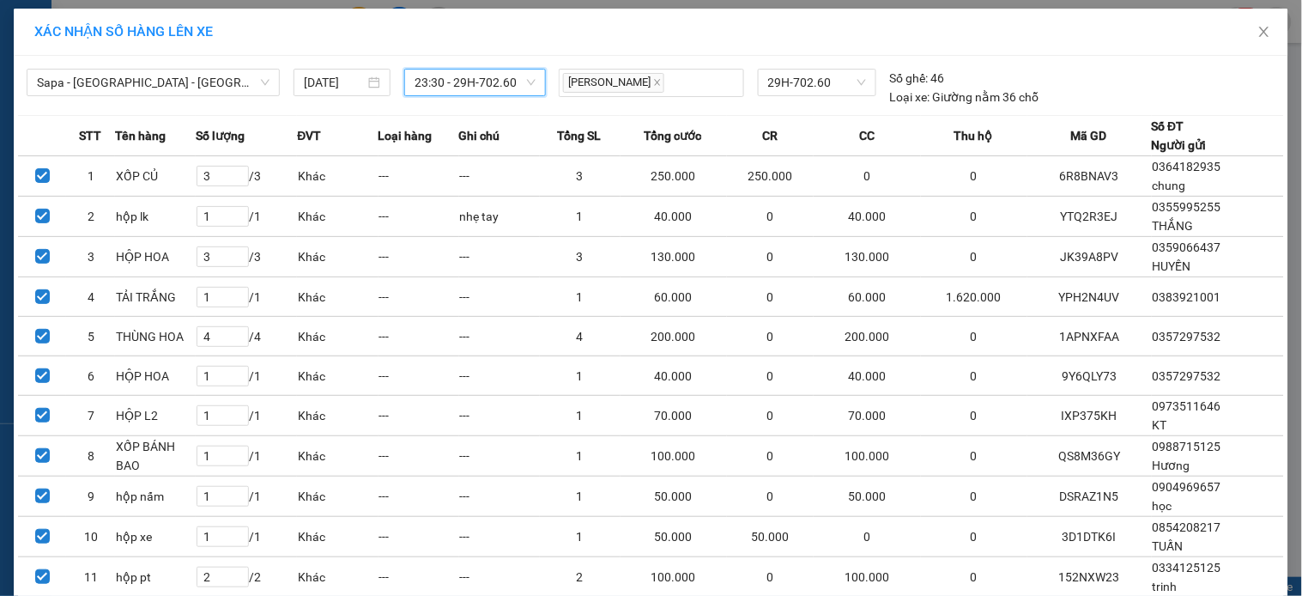
scroll to position [481, 0]
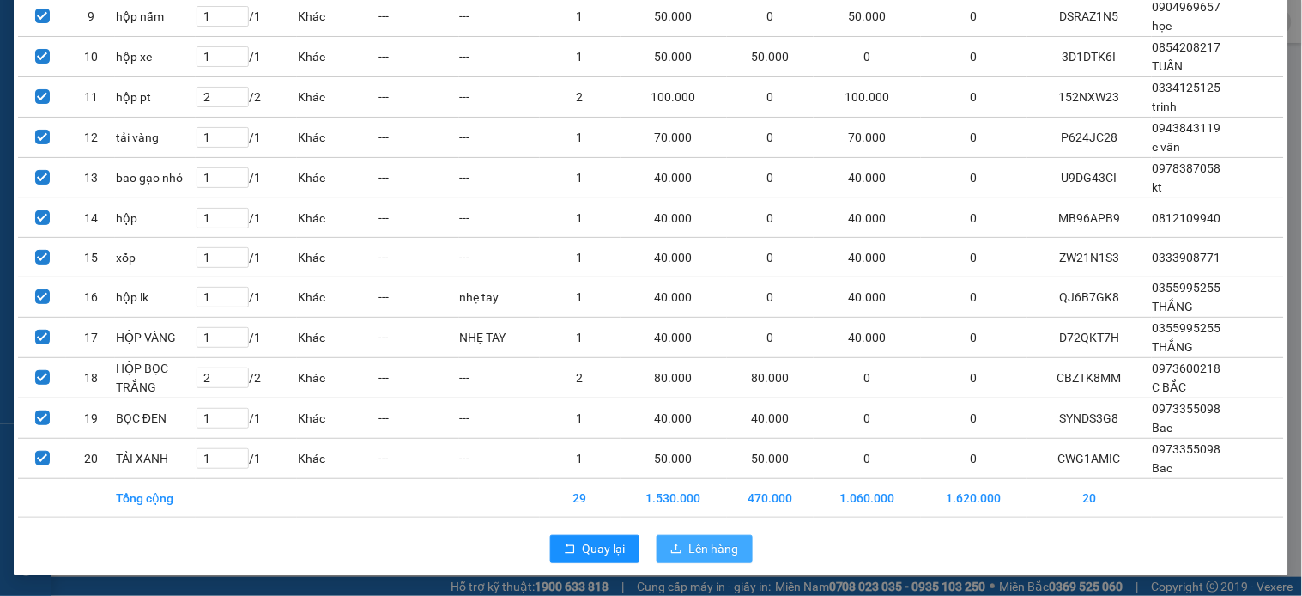
click at [680, 544] on button "Lên hàng" at bounding box center [705, 548] width 96 height 27
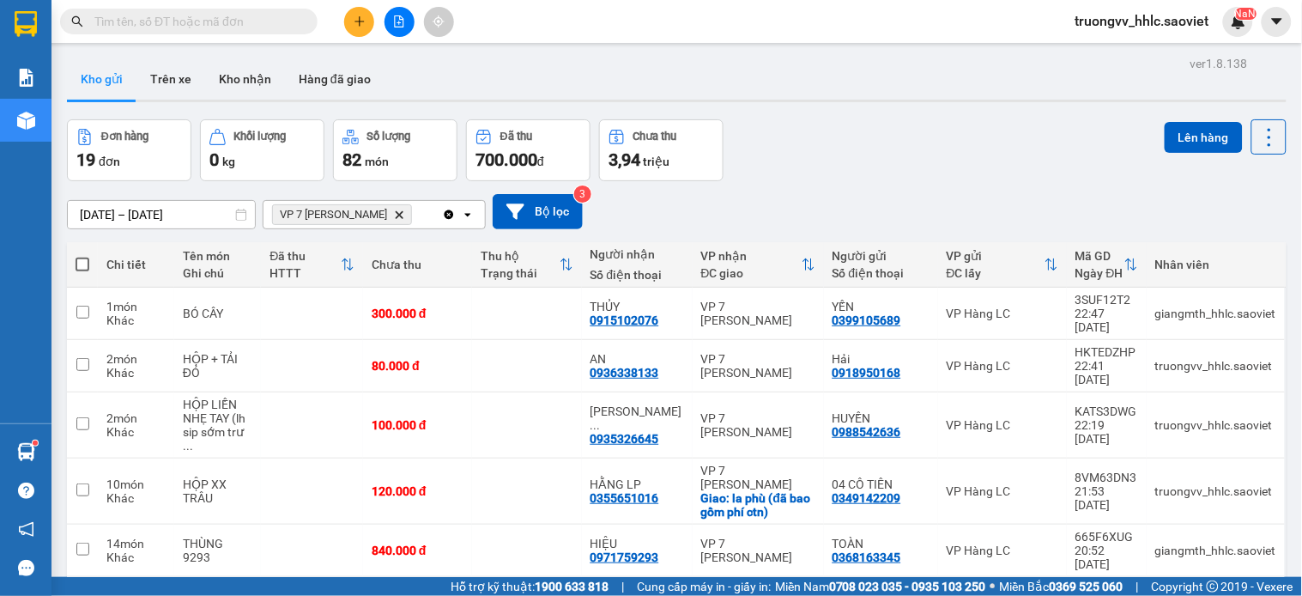
click at [403, 215] on icon "VP 7 Phạm Văn Đồng, close by backspace" at bounding box center [400, 214] width 8 height 8
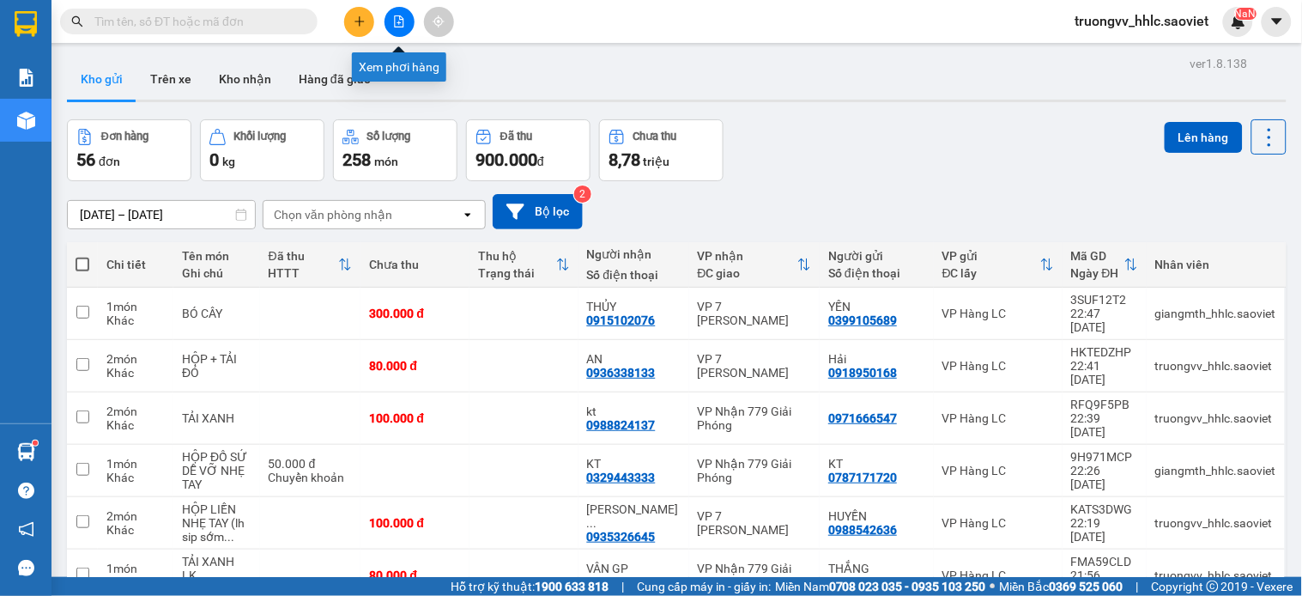
click at [405, 21] on button at bounding box center [400, 22] width 30 height 30
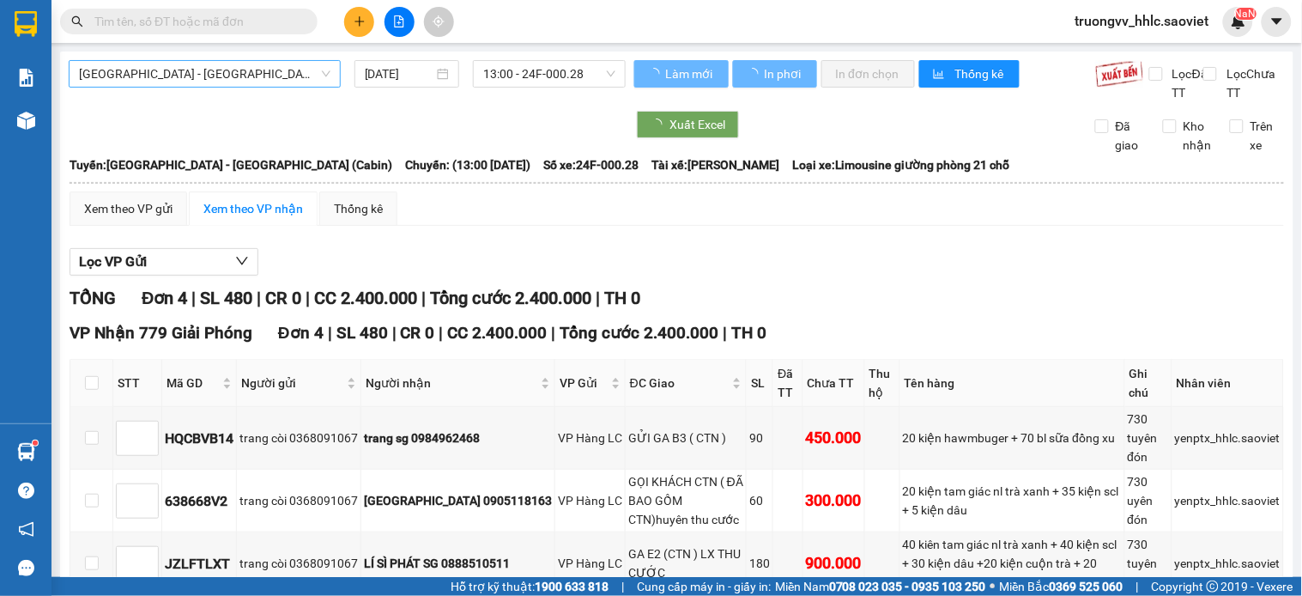
click at [258, 77] on span "[GEOGRAPHIC_DATA] - [GEOGRAPHIC_DATA] (Cabin)" at bounding box center [204, 74] width 251 height 26
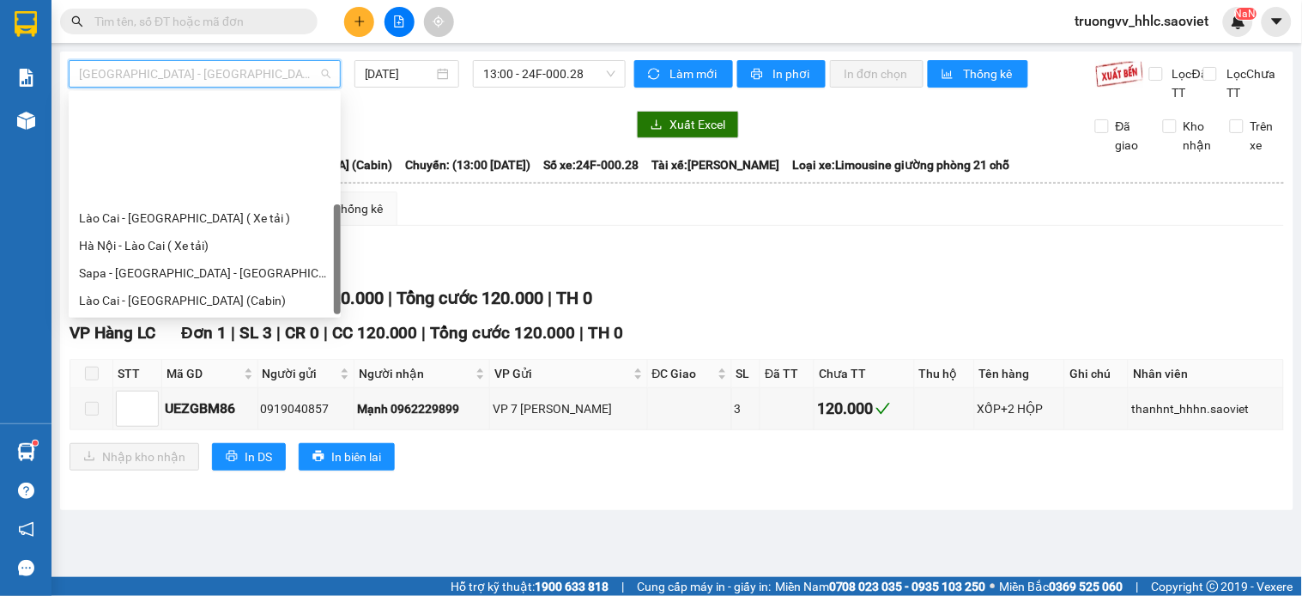
scroll to position [137, 0]
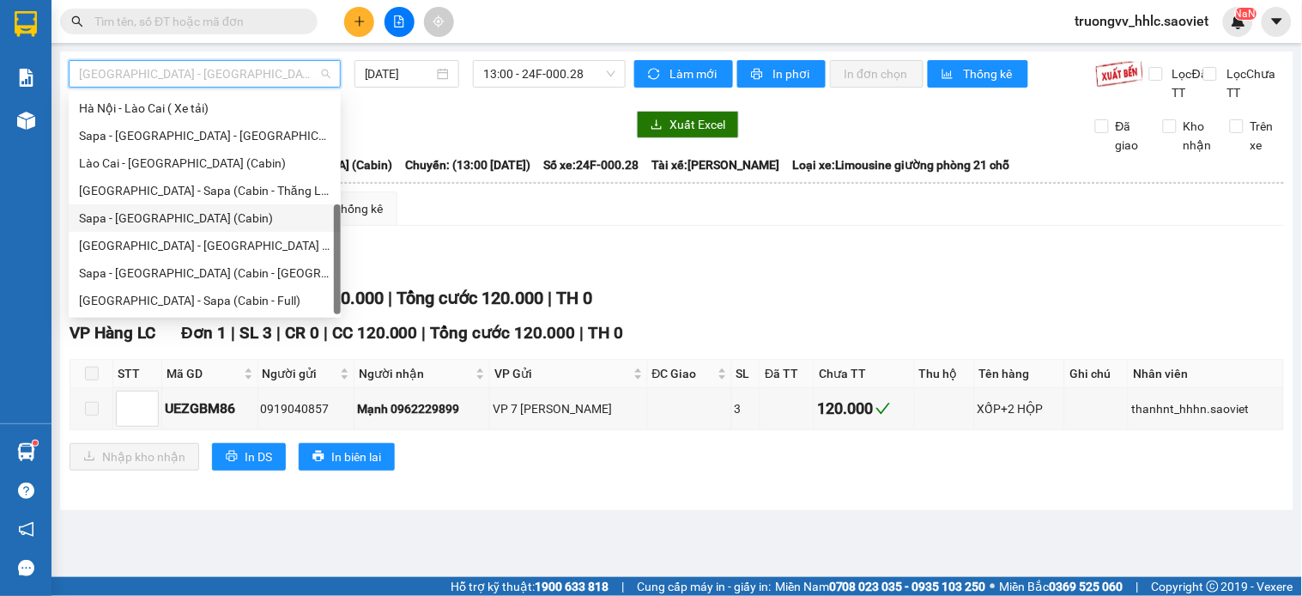
click at [140, 210] on div "Sapa - [GEOGRAPHIC_DATA] (Cabin)" at bounding box center [204, 218] width 251 height 19
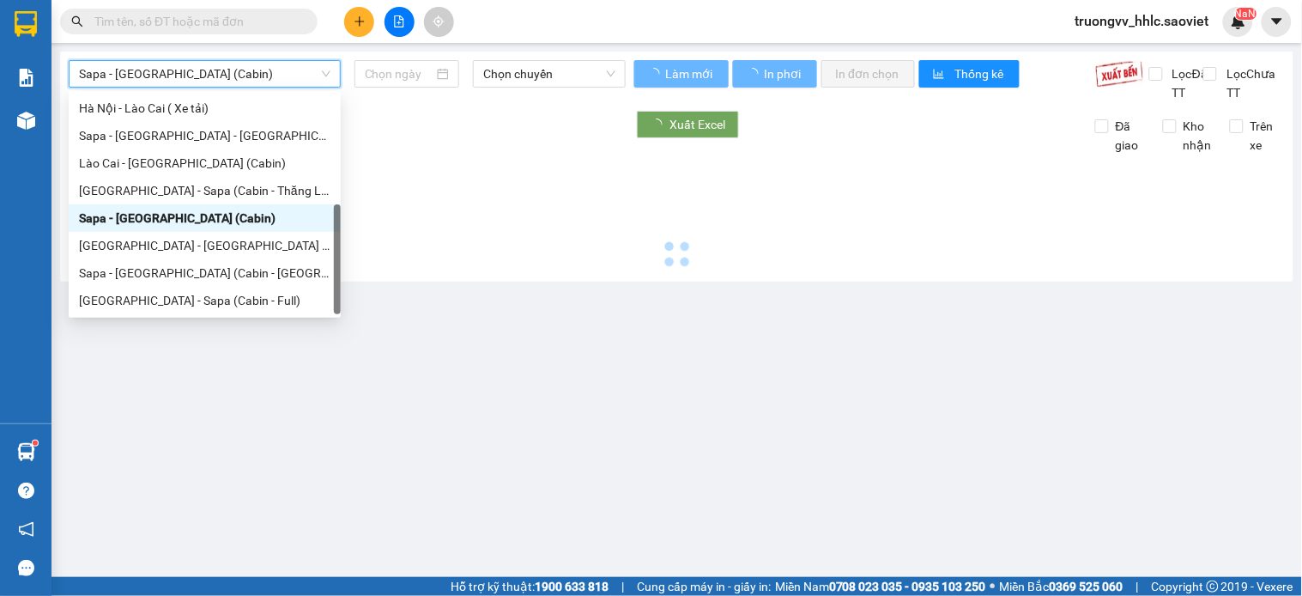
type input "[DATE]"
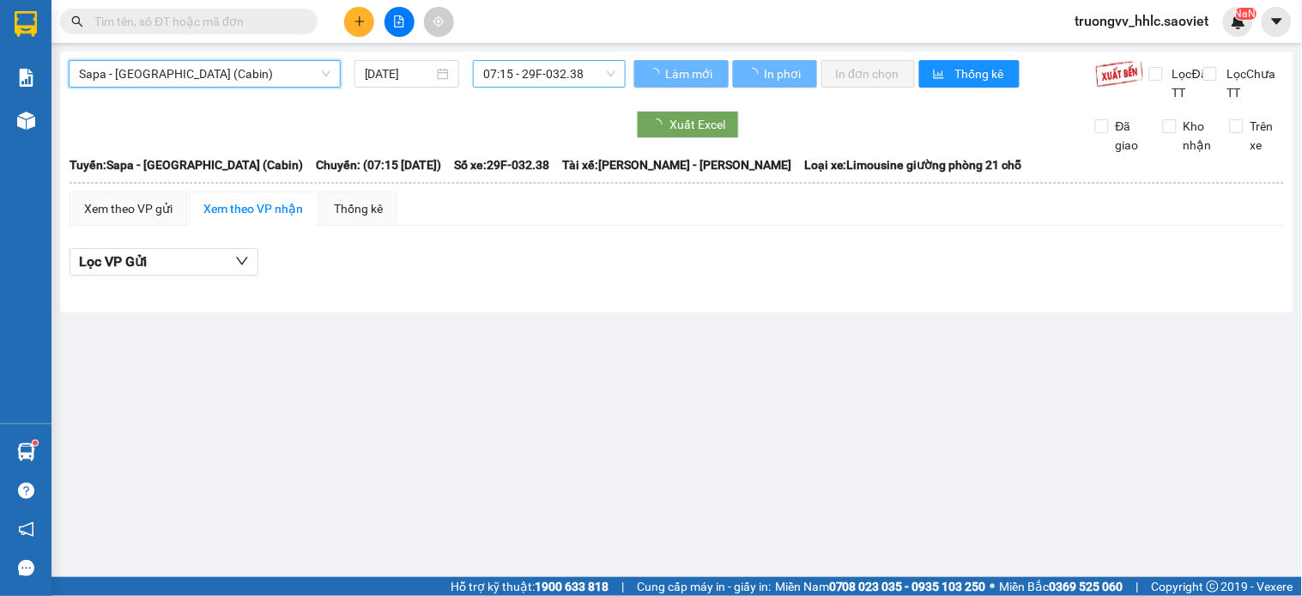
click at [534, 70] on span "07:15 - 29F-032.38" at bounding box center [549, 74] width 132 height 26
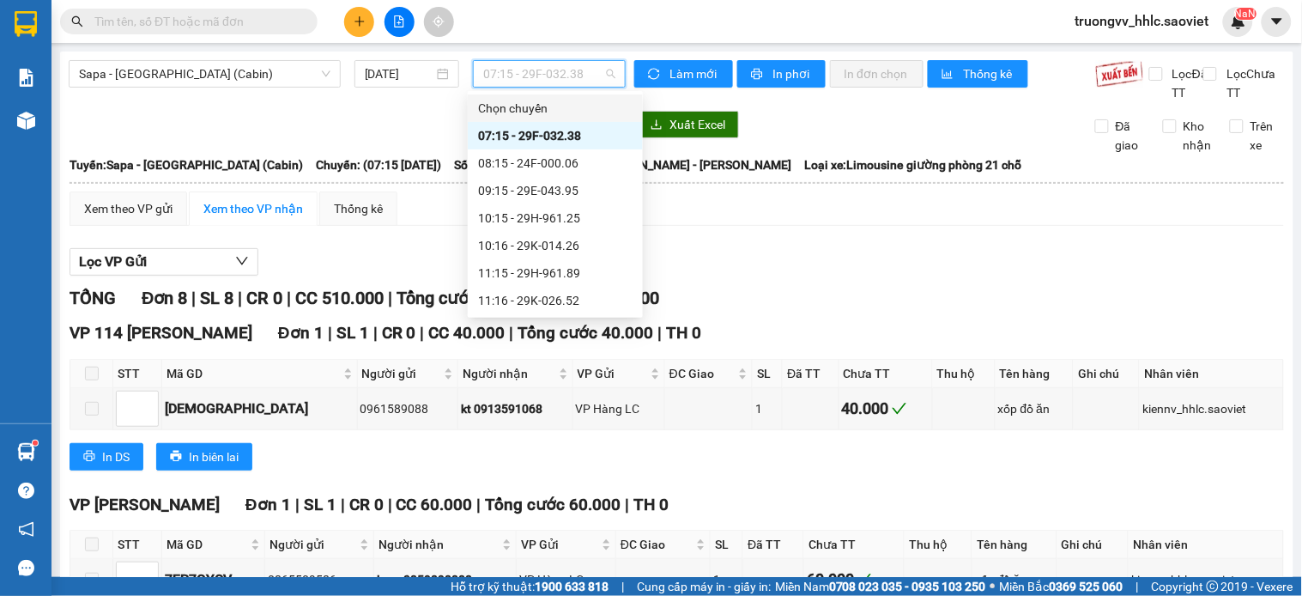
scroll to position [571, 0]
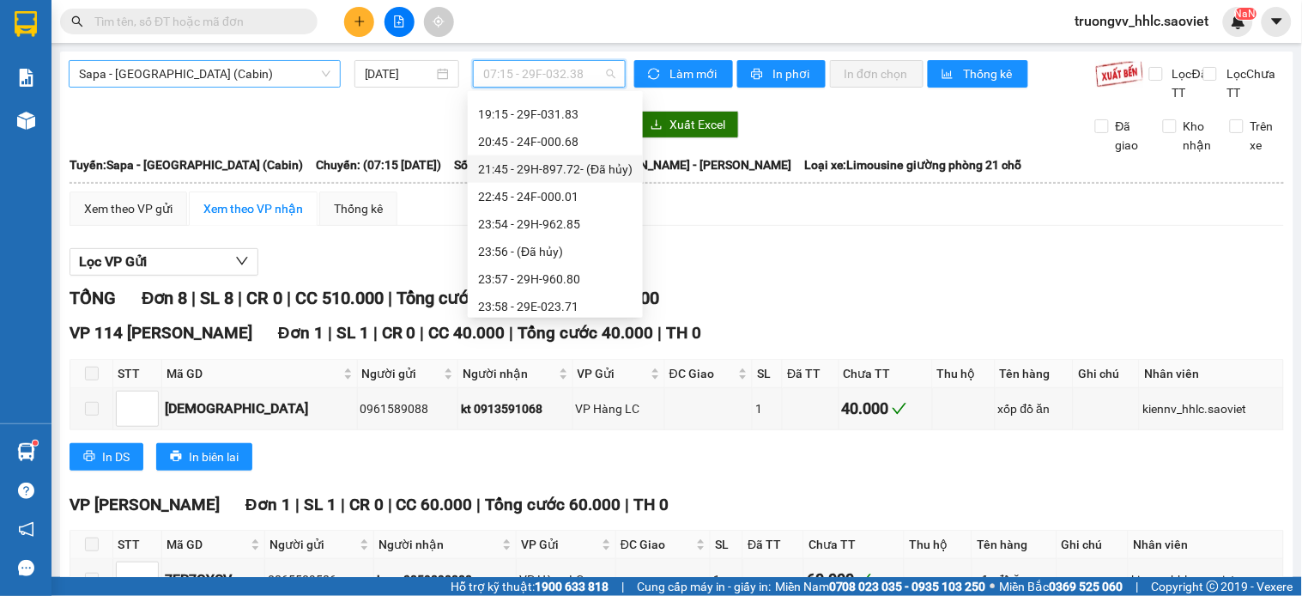
click at [285, 70] on span "Sapa - [GEOGRAPHIC_DATA] (Cabin)" at bounding box center [204, 74] width 251 height 26
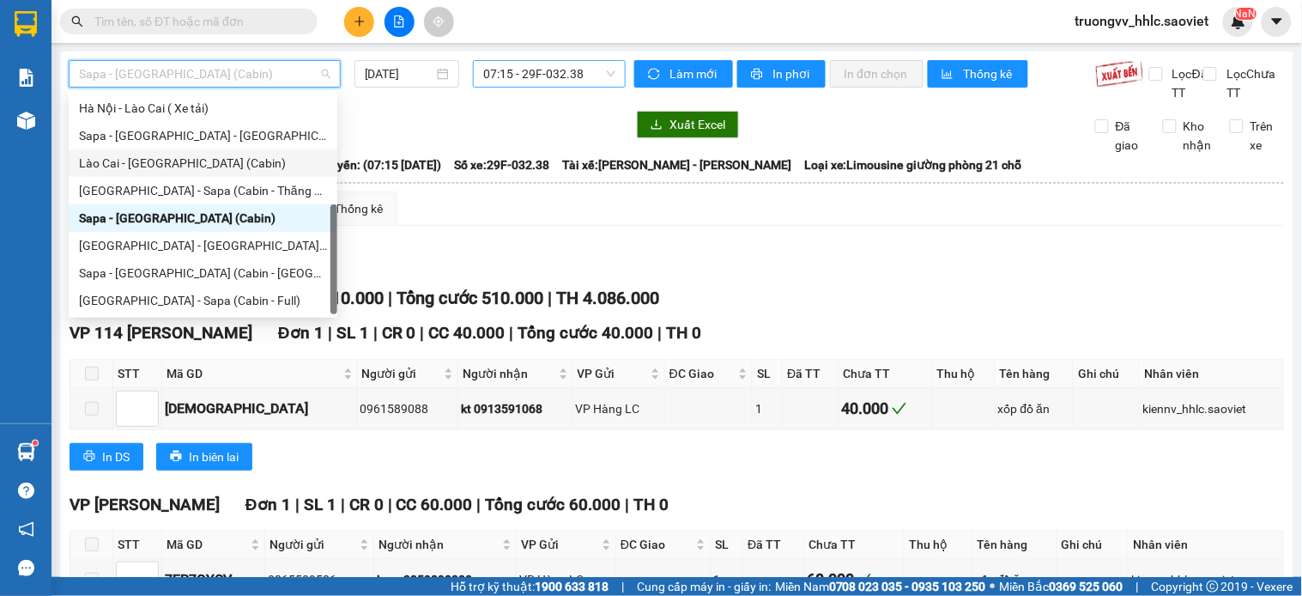
drag, startPoint x: 210, startPoint y: 166, endPoint x: 587, endPoint y: 71, distance: 388.5
click at [210, 165] on div "Lào Cai - [GEOGRAPHIC_DATA] (Cabin)" at bounding box center [203, 163] width 248 height 19
type input "[DATE]"
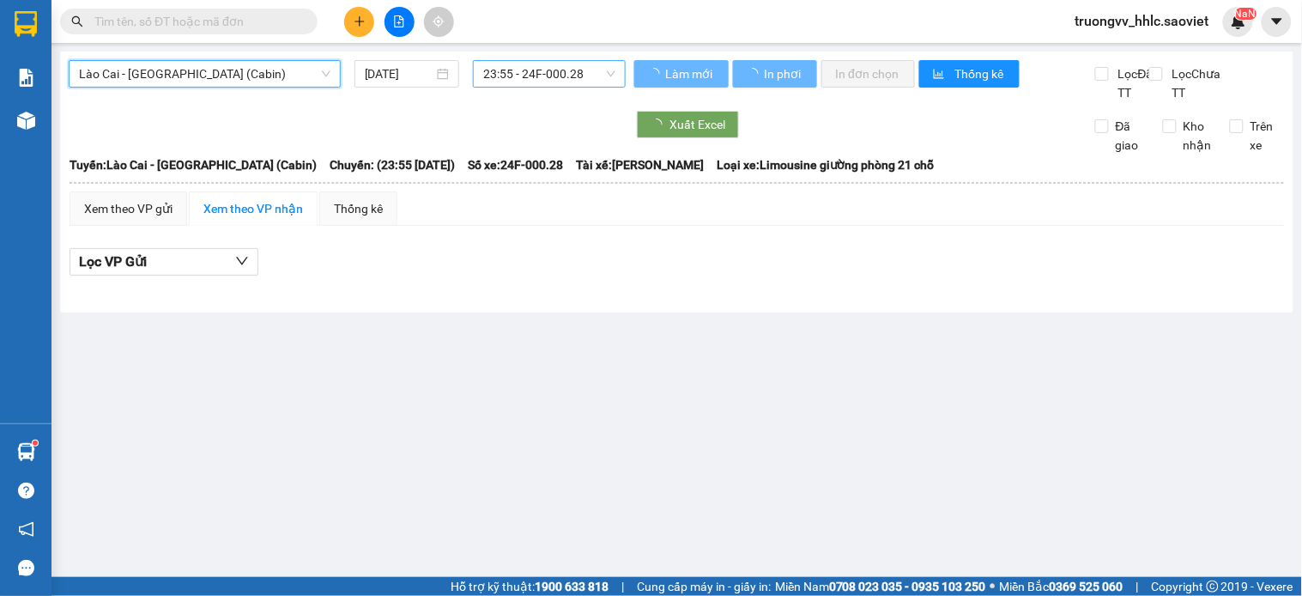
click at [561, 71] on span "23:55 - 24F-000.28" at bounding box center [549, 74] width 132 height 26
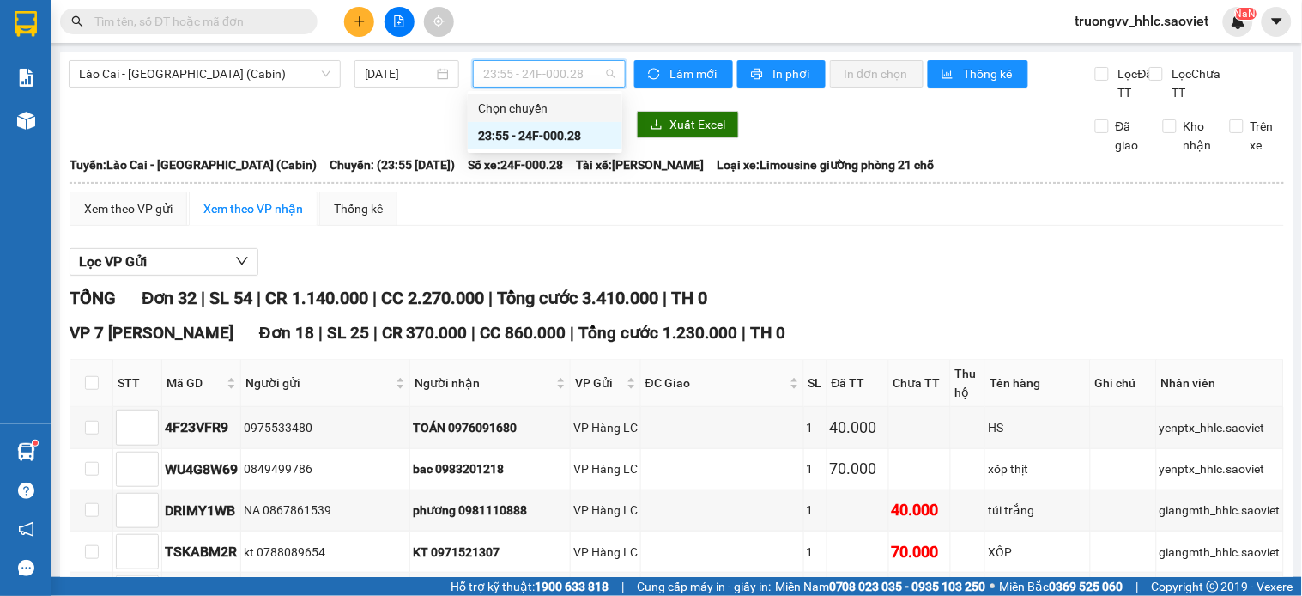
scroll to position [95, 0]
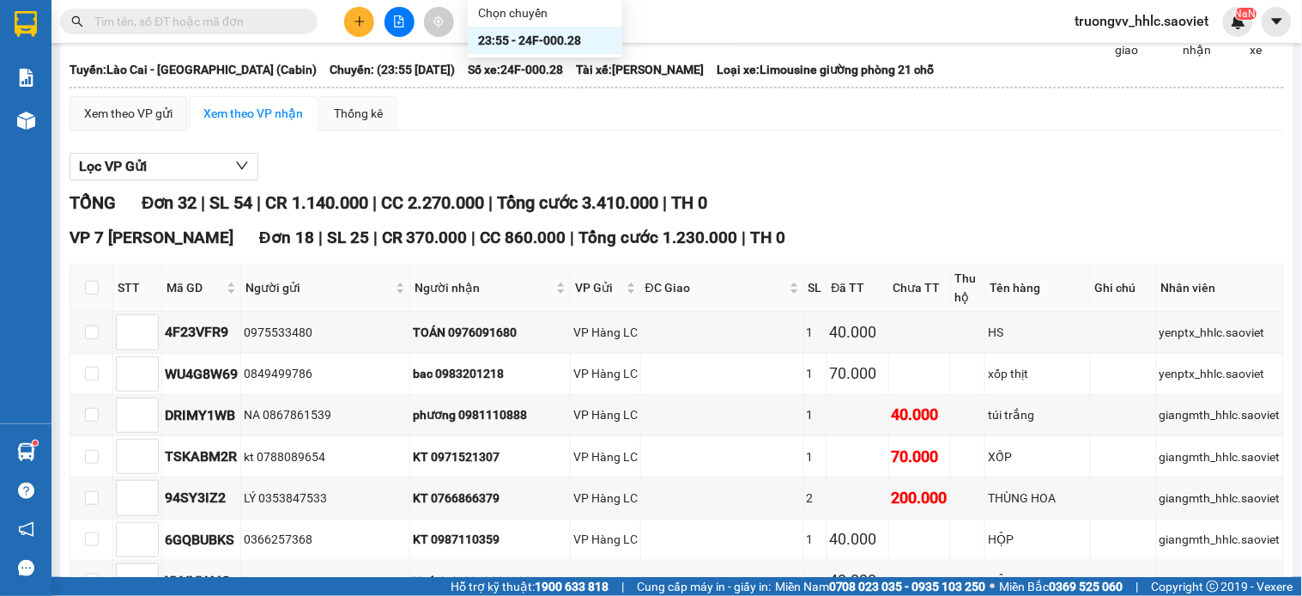
click at [559, 44] on div "23:55 - 24F-000.28" at bounding box center [545, 40] width 134 height 19
drag, startPoint x: 117, startPoint y: 121, endPoint x: 191, endPoint y: 160, distance: 84.1
click at [118, 121] on div "Xem theo VP gửi" at bounding box center [129, 113] width 118 height 34
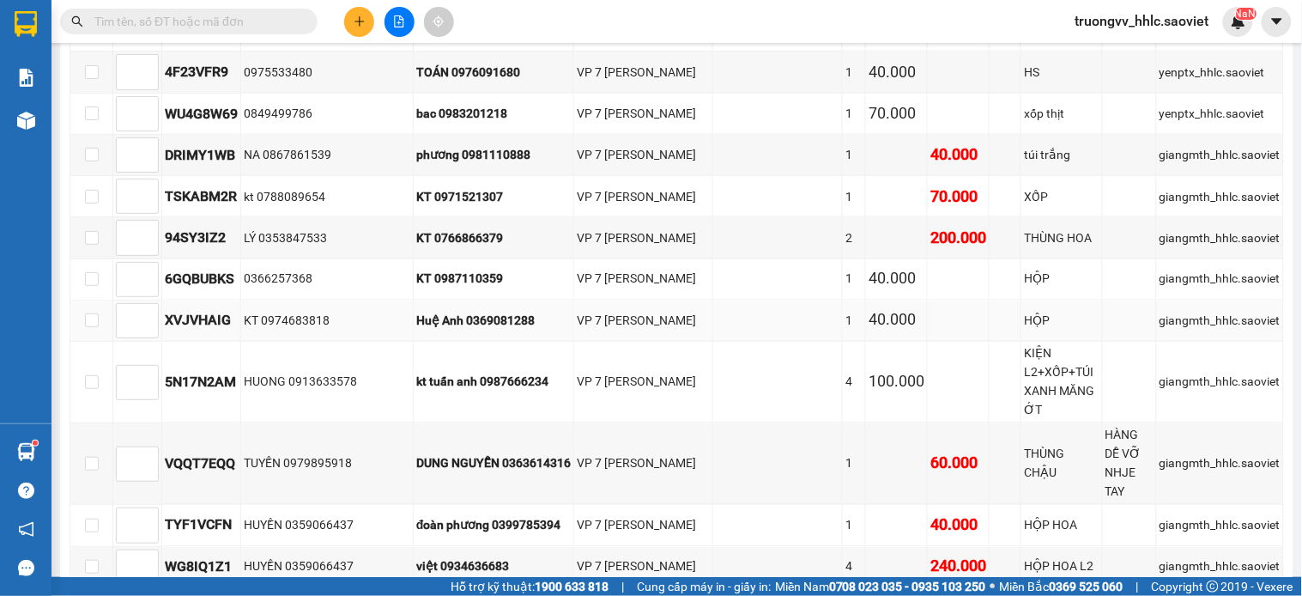
scroll to position [499, 0]
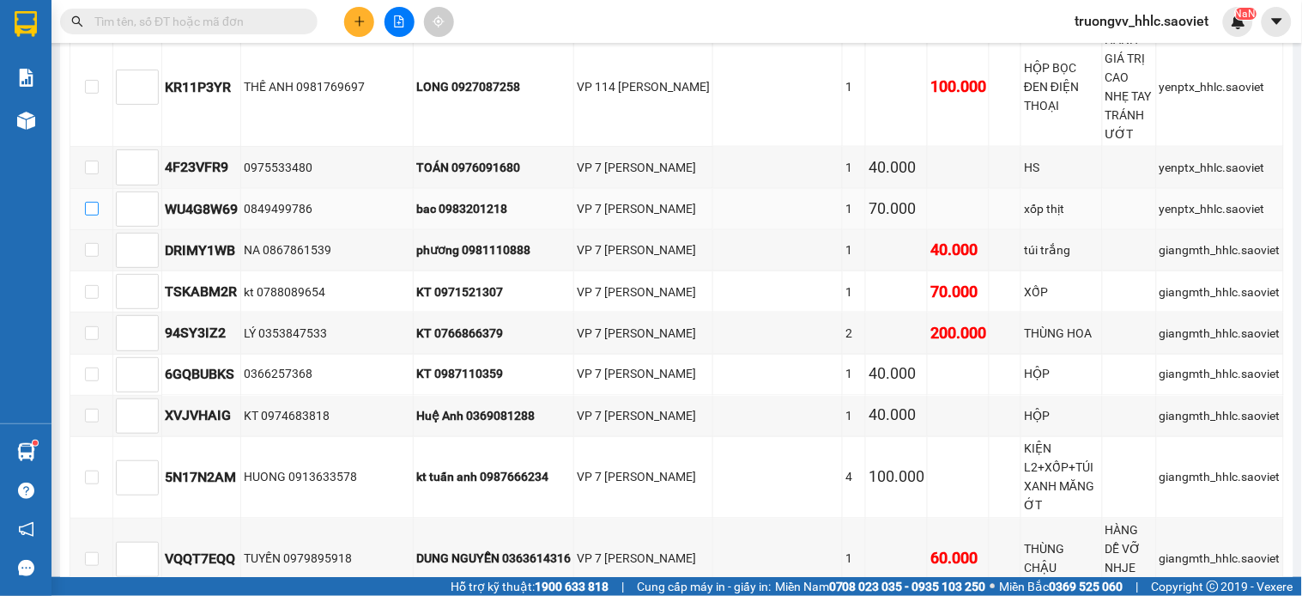
click at [87, 202] on input "checkbox" at bounding box center [92, 209] width 14 height 14
checkbox input "true"
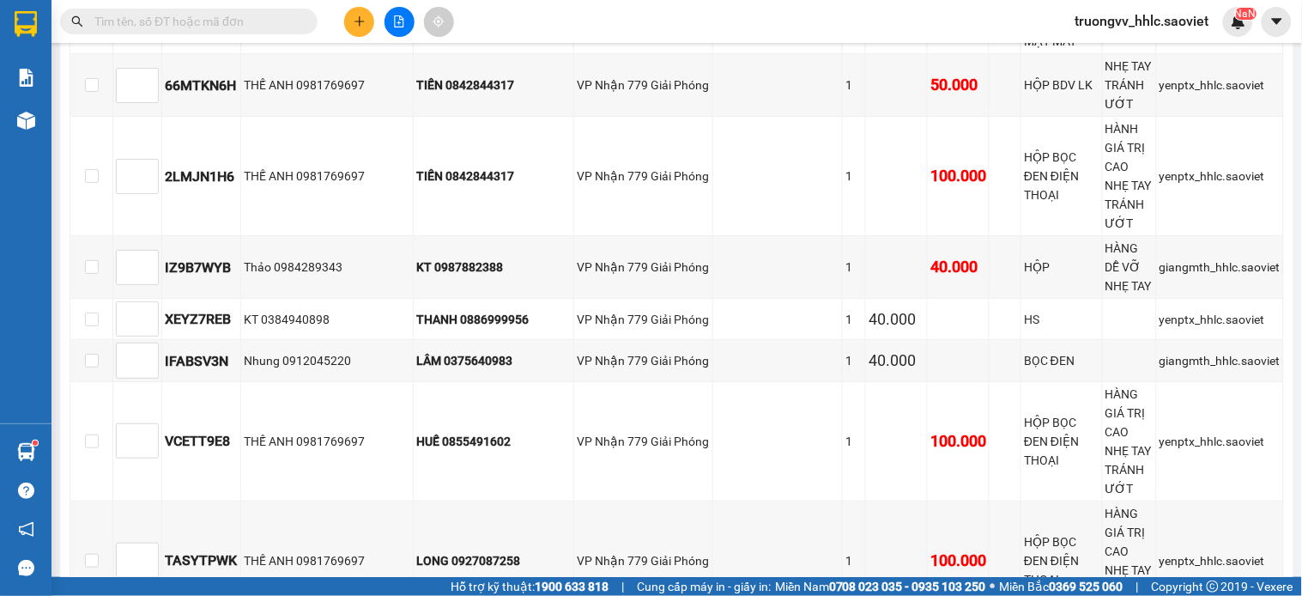
scroll to position [1643, 0]
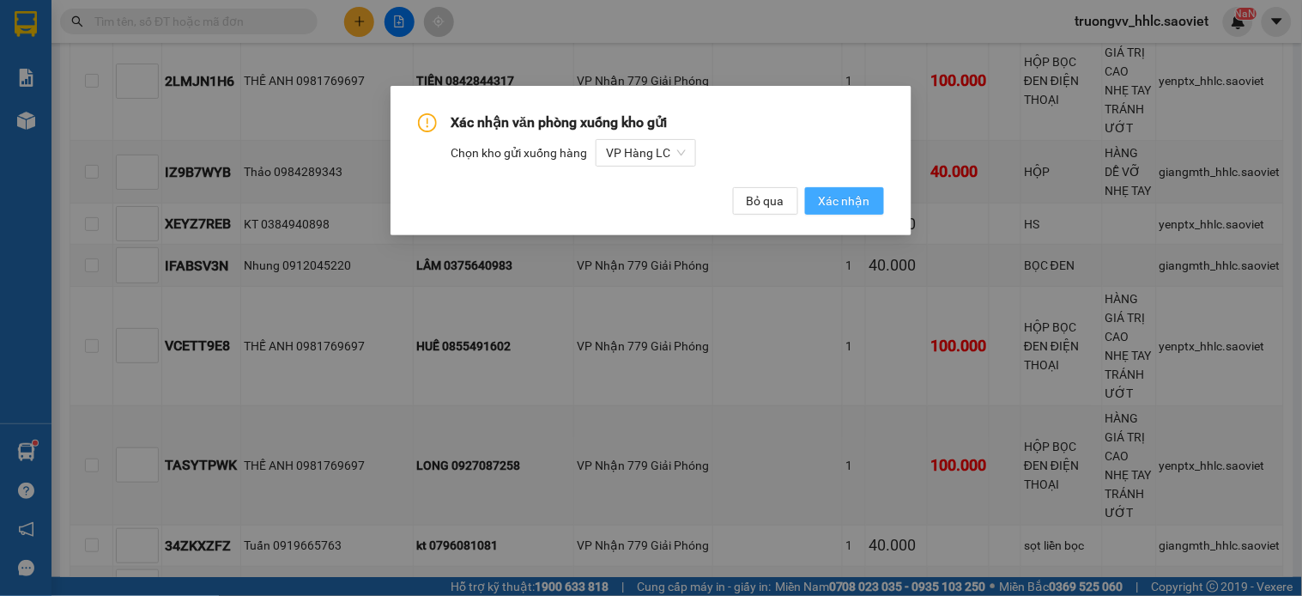
click at [835, 195] on span "Xác nhận" at bounding box center [845, 200] width 52 height 19
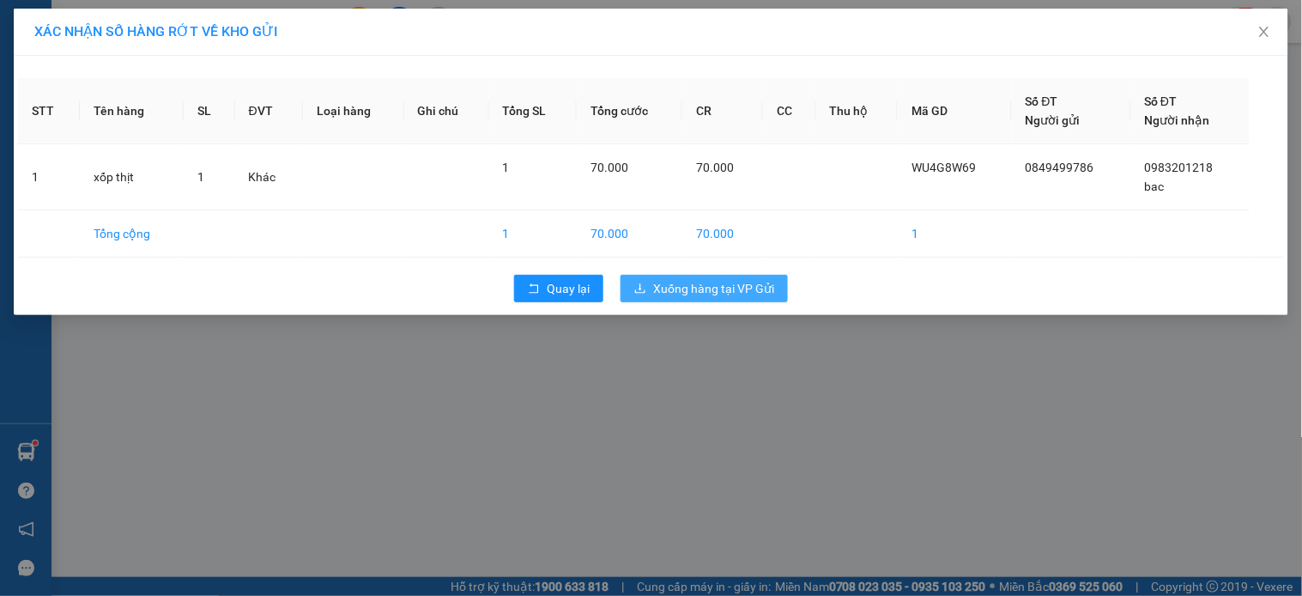
click at [644, 278] on button "Xuống hàng tại VP Gửi" at bounding box center [704, 288] width 167 height 27
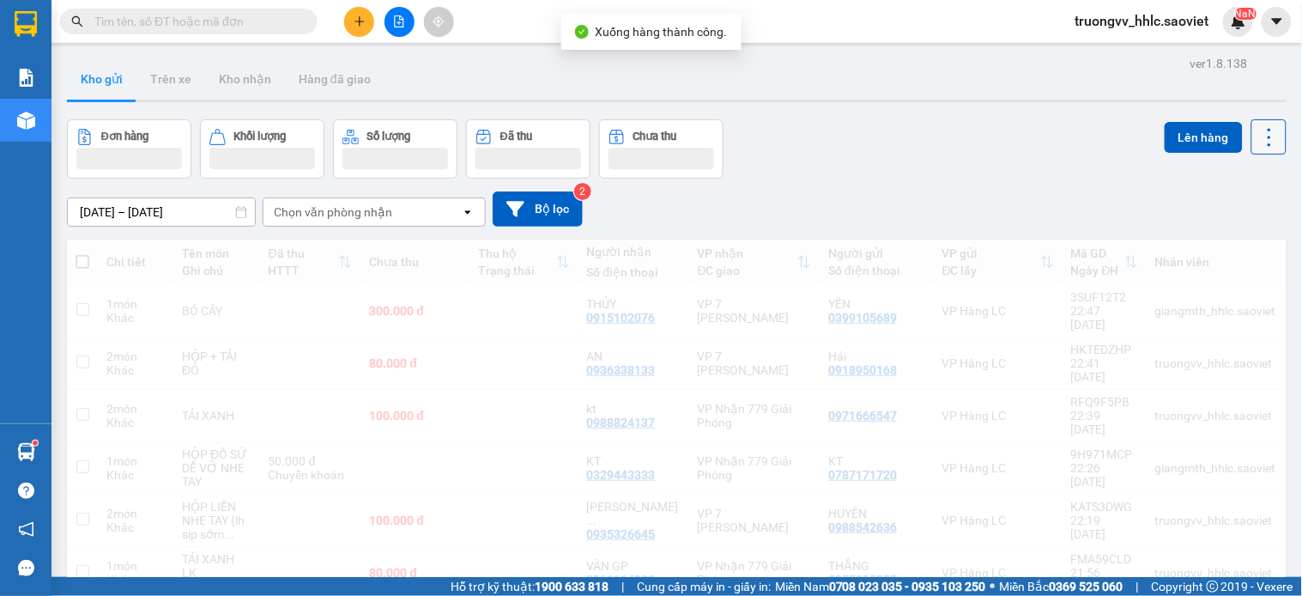
click at [1259, 141] on icon at bounding box center [1269, 137] width 24 height 24
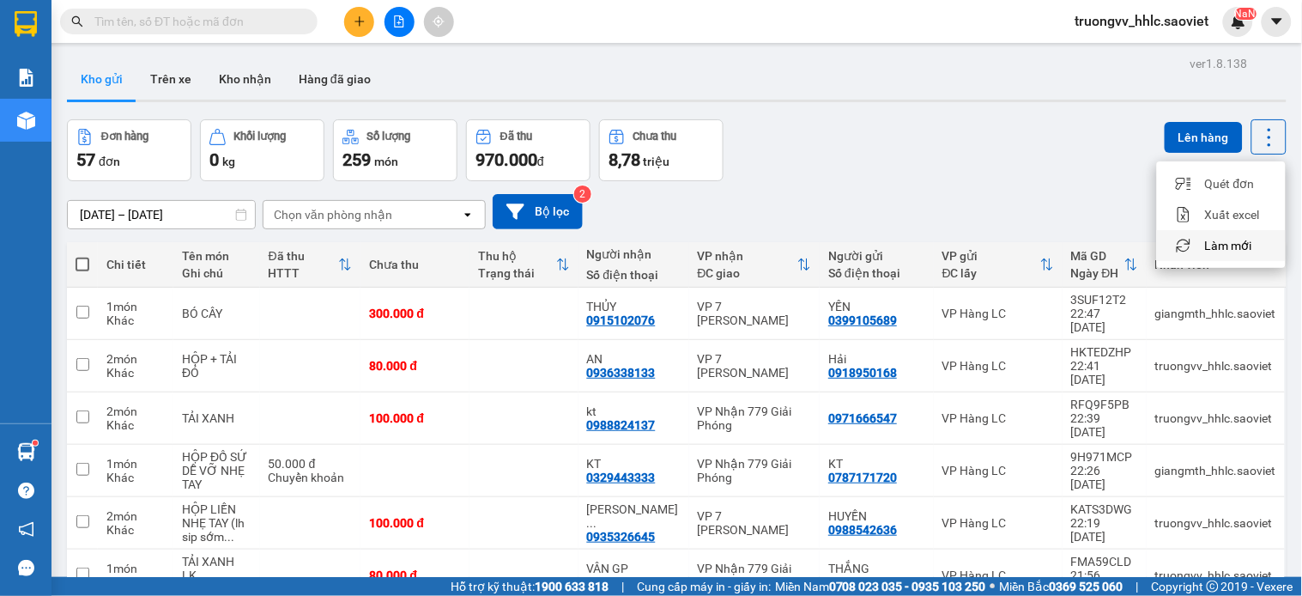
click at [1225, 235] on li "Làm mới" at bounding box center [1221, 245] width 129 height 31
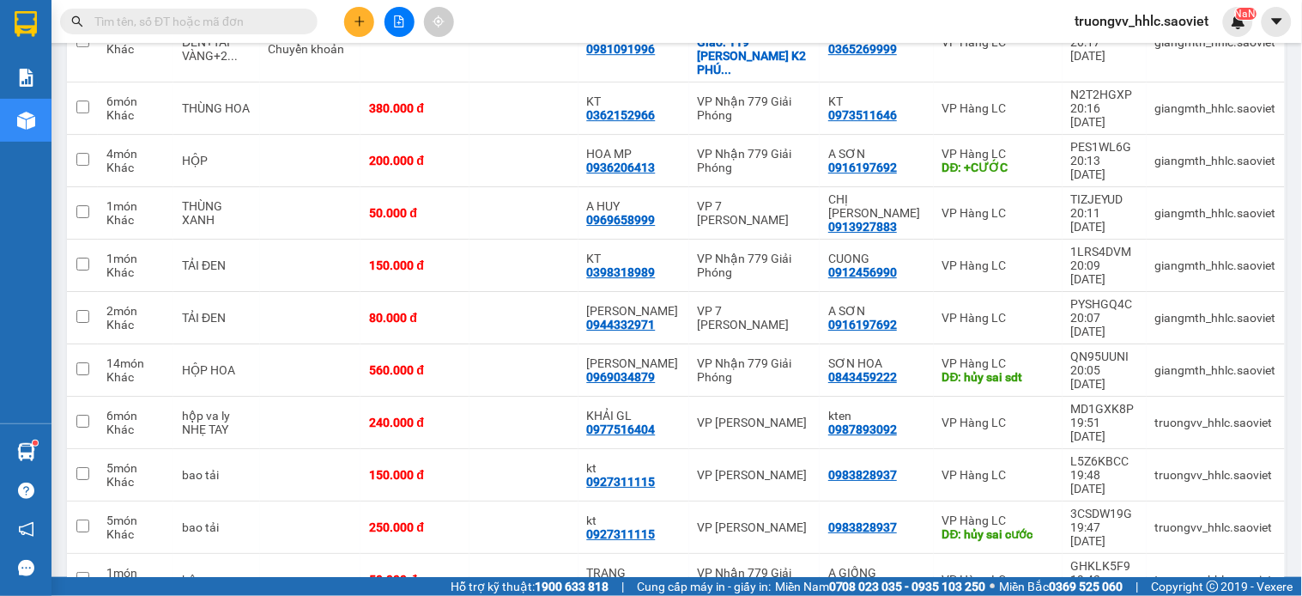
scroll to position [1621, 0]
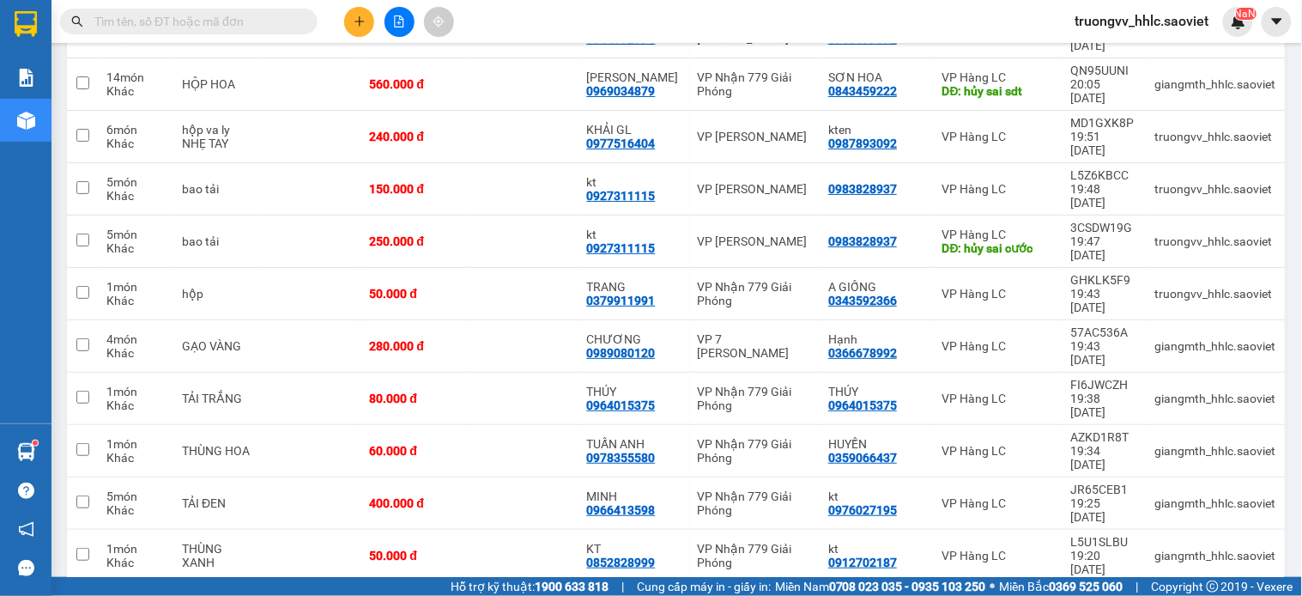
checkbox input "true"
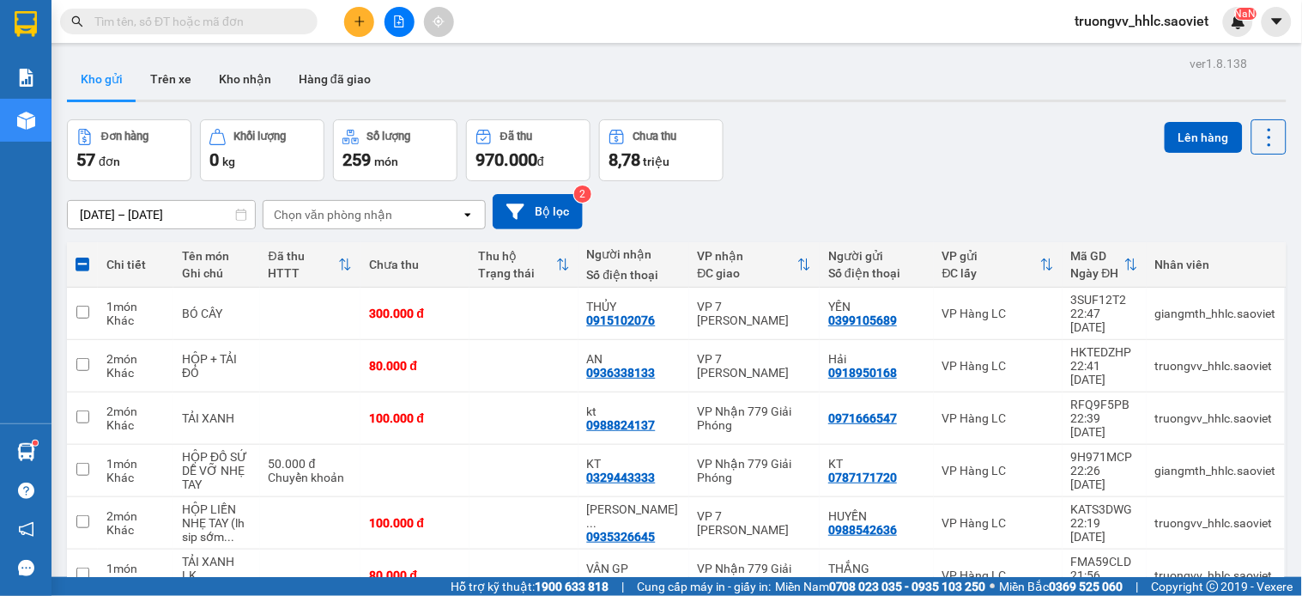
click at [1188, 132] on button "Lên hàng" at bounding box center [1204, 137] width 78 height 31
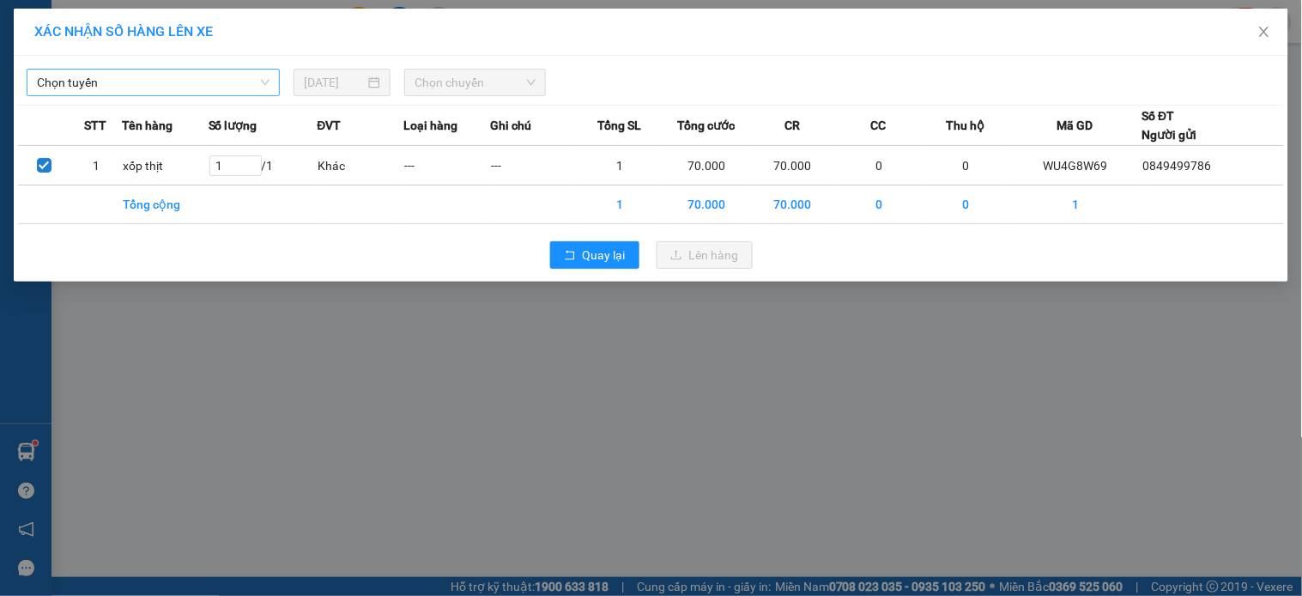
click at [198, 87] on span "Chọn tuyến" at bounding box center [153, 83] width 233 height 26
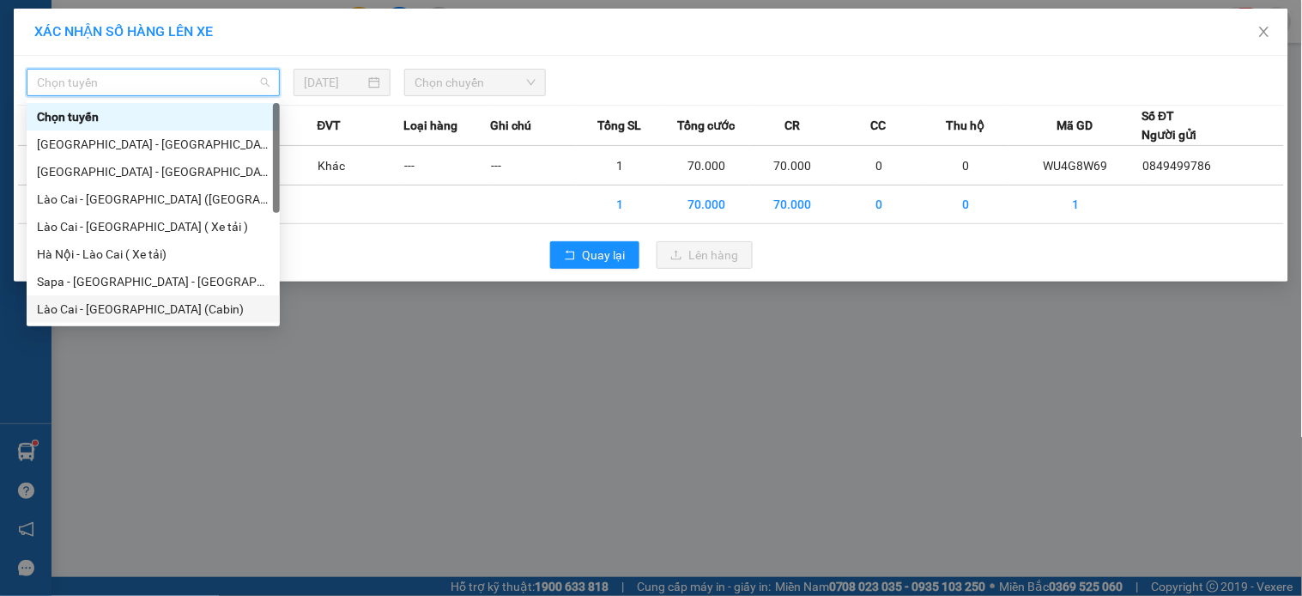
scroll to position [137, 0]
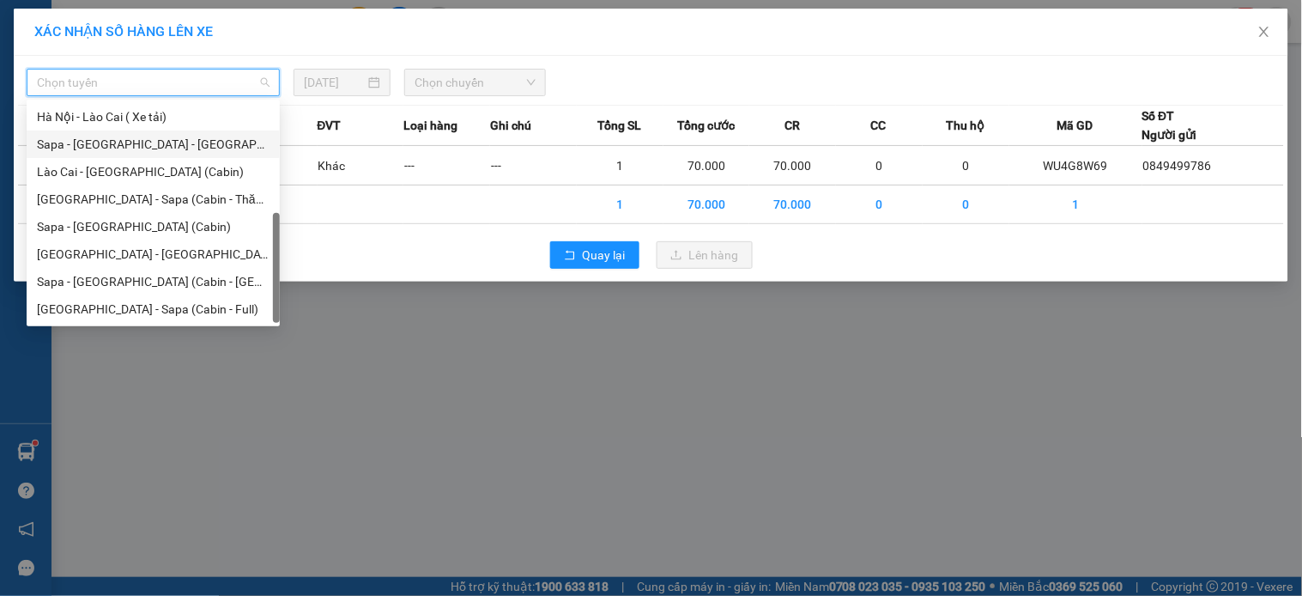
click at [151, 142] on div "Sapa - [GEOGRAPHIC_DATA] - [GEOGRAPHIC_DATA] ([GEOGRAPHIC_DATA])" at bounding box center [153, 144] width 233 height 19
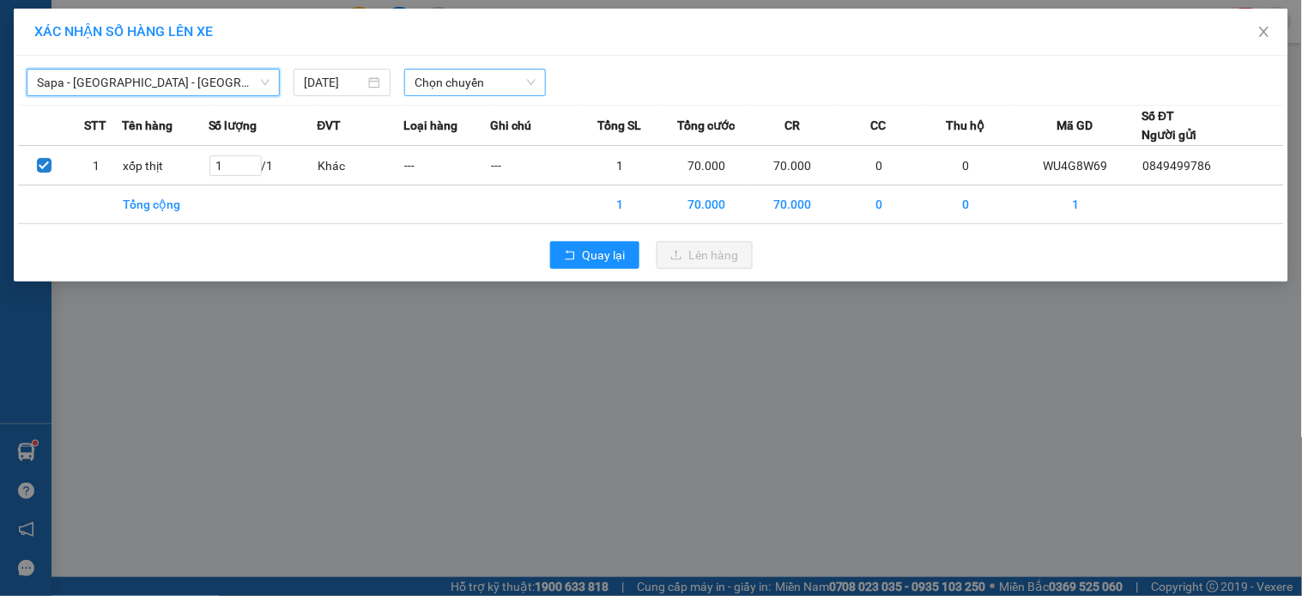
click at [465, 84] on span "Chọn chuyến" at bounding box center [475, 83] width 121 height 26
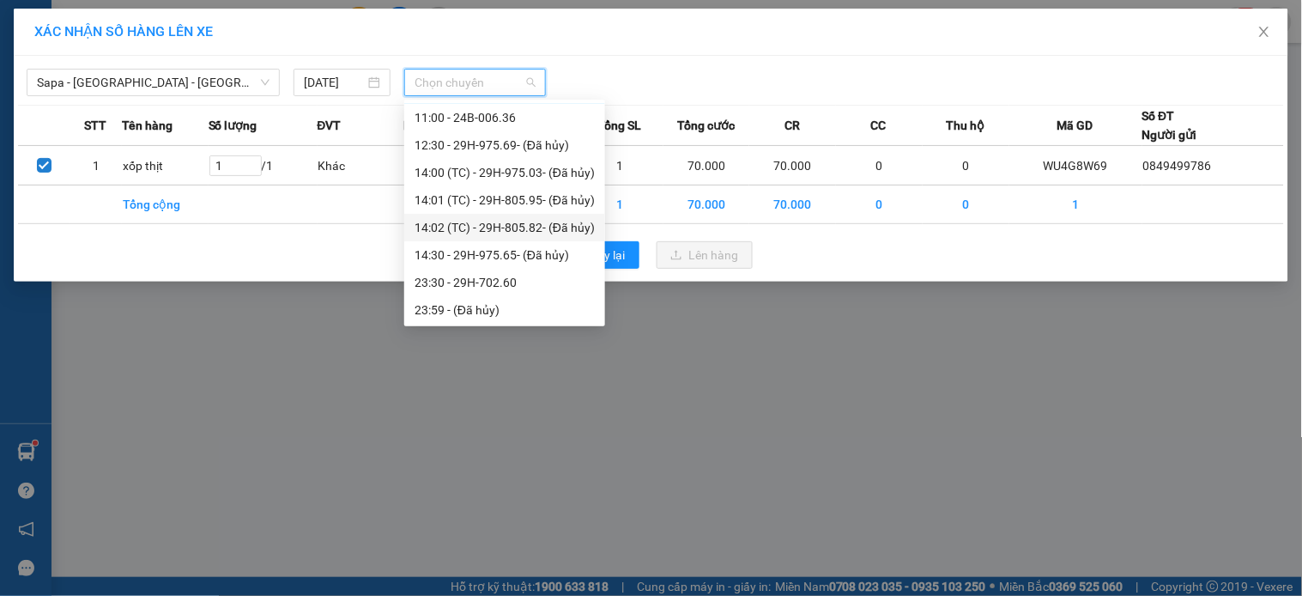
scroll to position [27, 0]
click at [512, 280] on div "23:30 - 29H-702.60" at bounding box center [505, 281] width 180 height 19
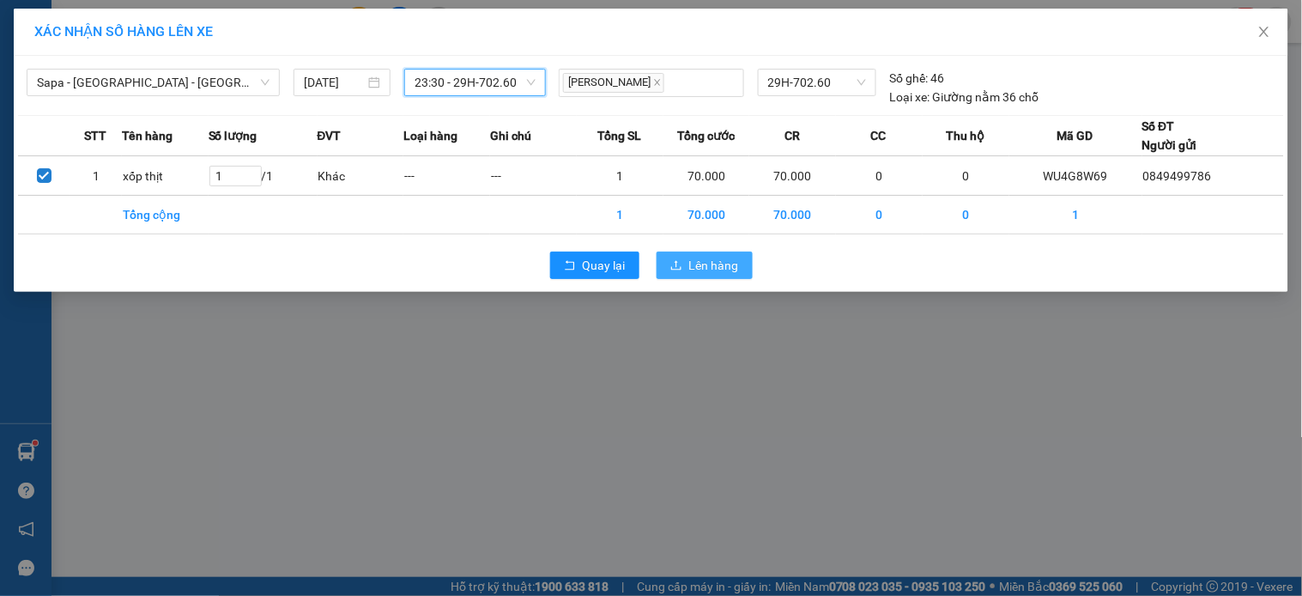
click at [678, 269] on icon "upload" at bounding box center [676, 265] width 12 height 12
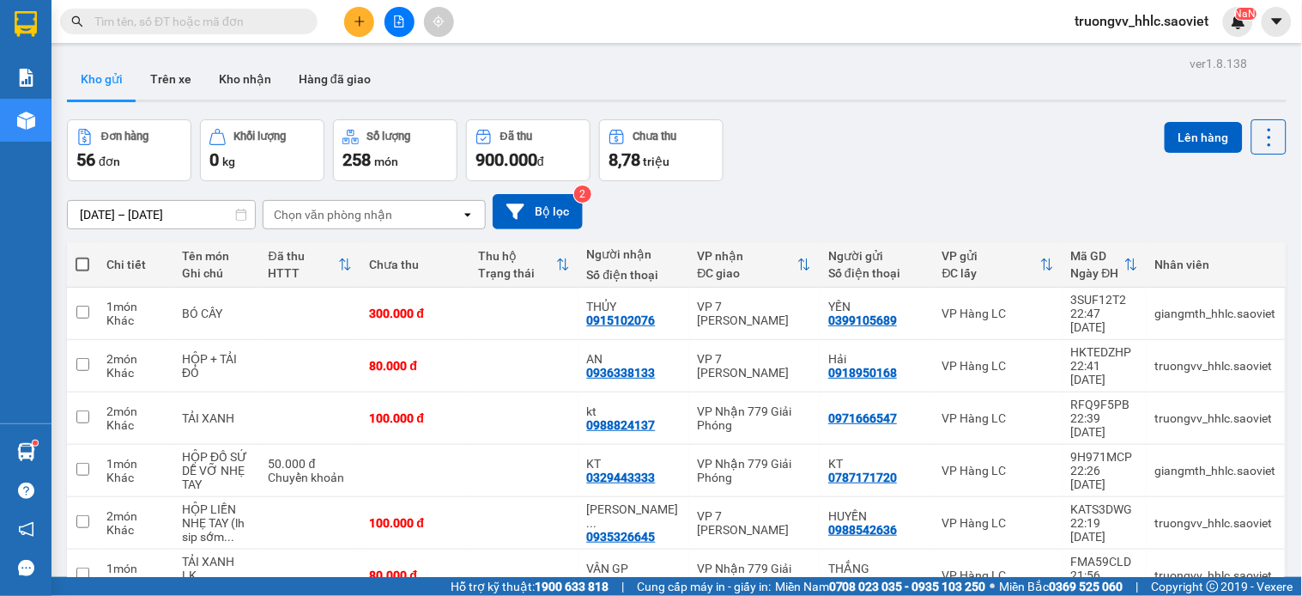
click at [373, 24] on button at bounding box center [359, 22] width 30 height 30
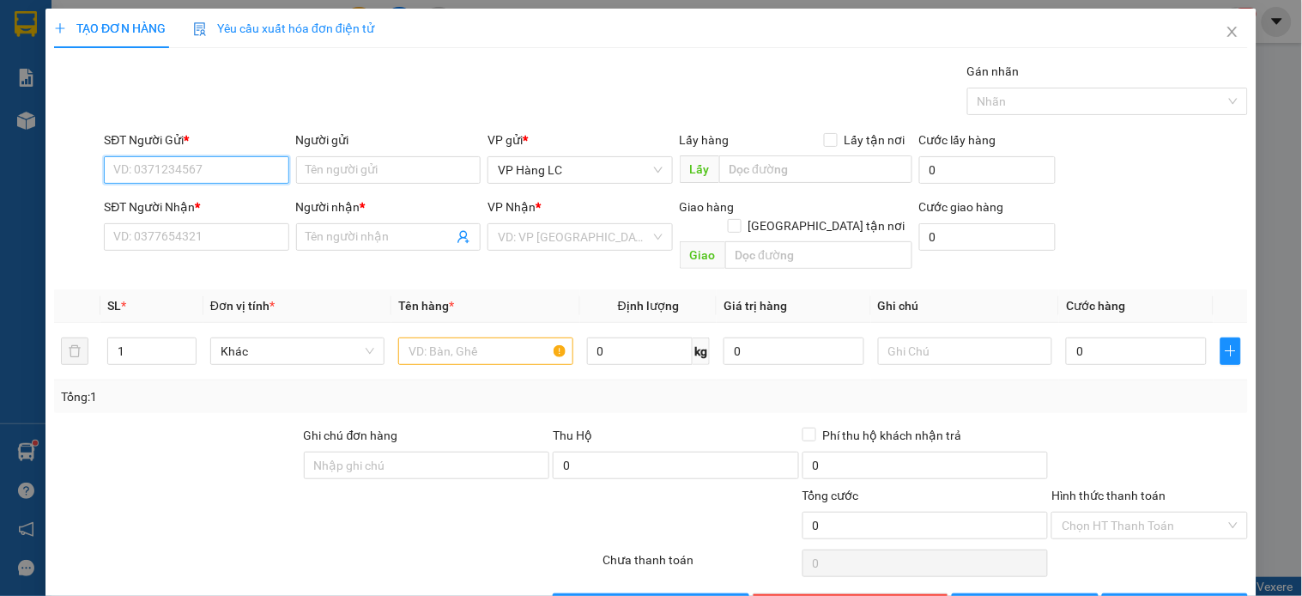
drag, startPoint x: 185, startPoint y: 168, endPoint x: 201, endPoint y: 172, distance: 16.7
click at [201, 172] on input "SĐT Người Gửi *" at bounding box center [196, 169] width 185 height 27
type input "0346434148"
drag, startPoint x: 159, startPoint y: 206, endPoint x: 324, endPoint y: 215, distance: 165.0
click at [159, 208] on div "0346434148 - KTT" at bounding box center [194, 204] width 162 height 19
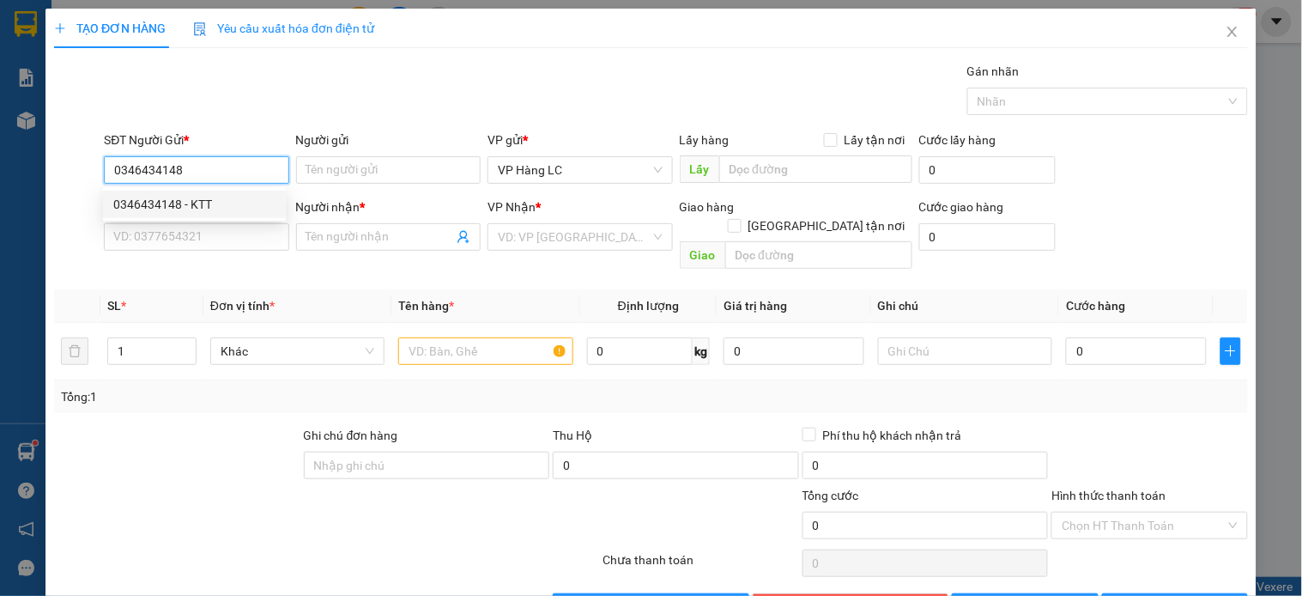
type input "KTT"
type input "0965746189"
type input "C NGỌC"
checkbox input "true"
type input "GA_ VẬN TẢI LIÊN VIỆT nam 779"
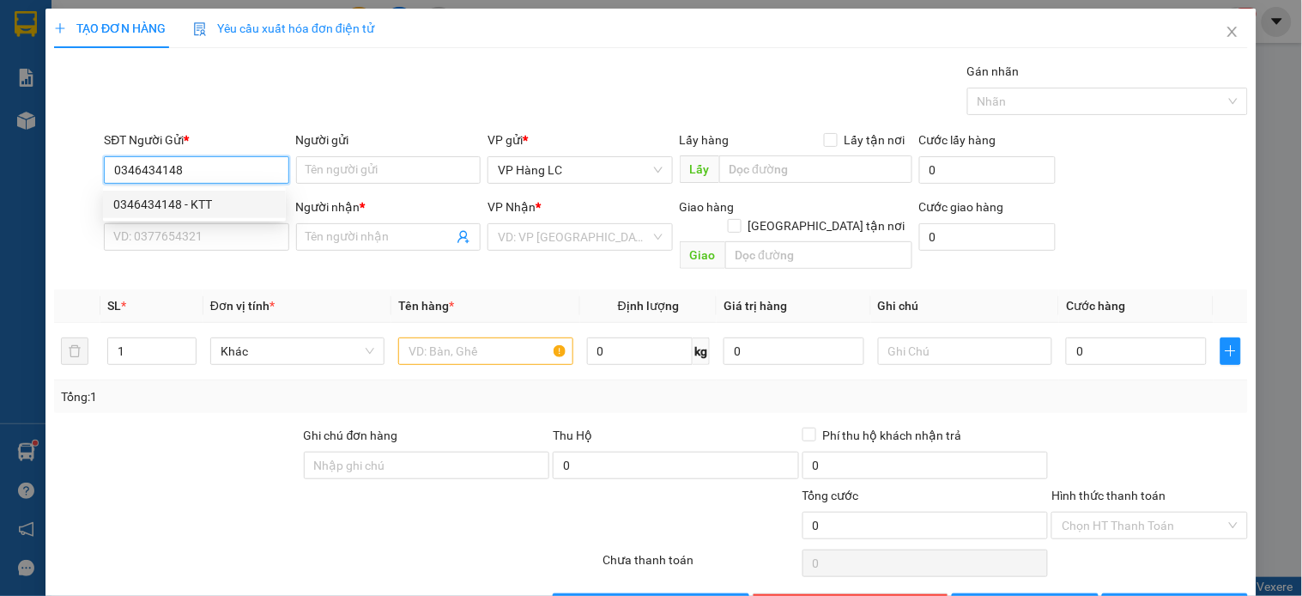
type input "130.000"
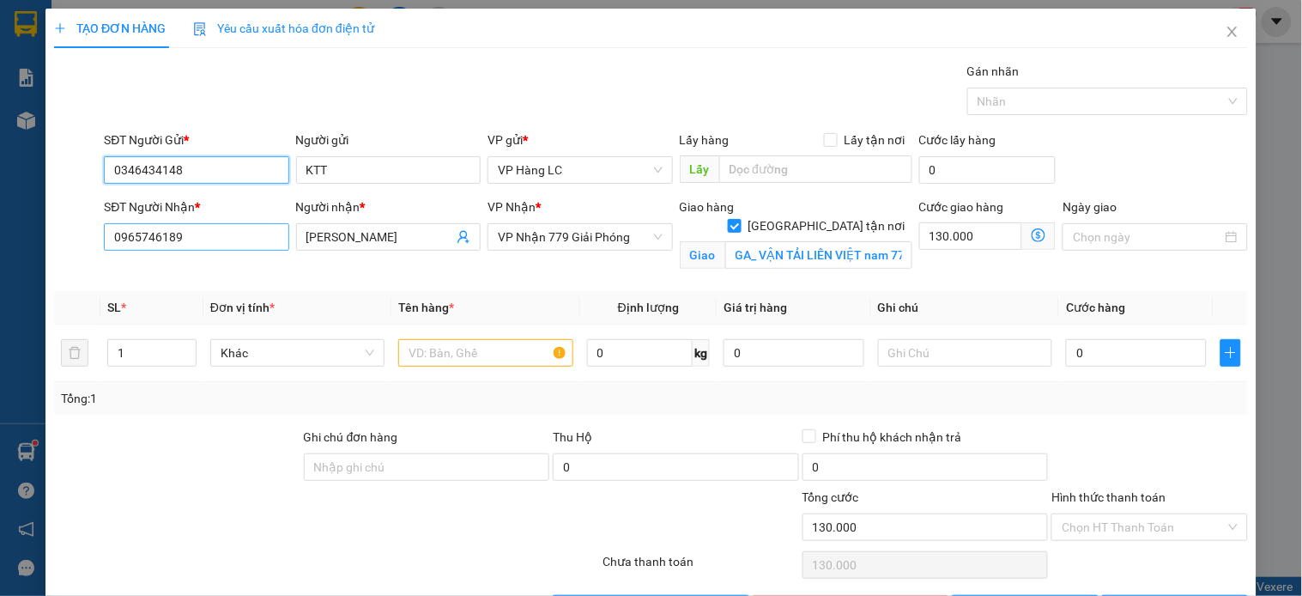
type input "0346434148"
click at [200, 234] on input "0965746189" at bounding box center [196, 236] width 185 height 27
drag, startPoint x: 200, startPoint y: 234, endPoint x: 658, endPoint y: 284, distance: 461.0
click at [202, 235] on input "0965746189" at bounding box center [196, 236] width 185 height 27
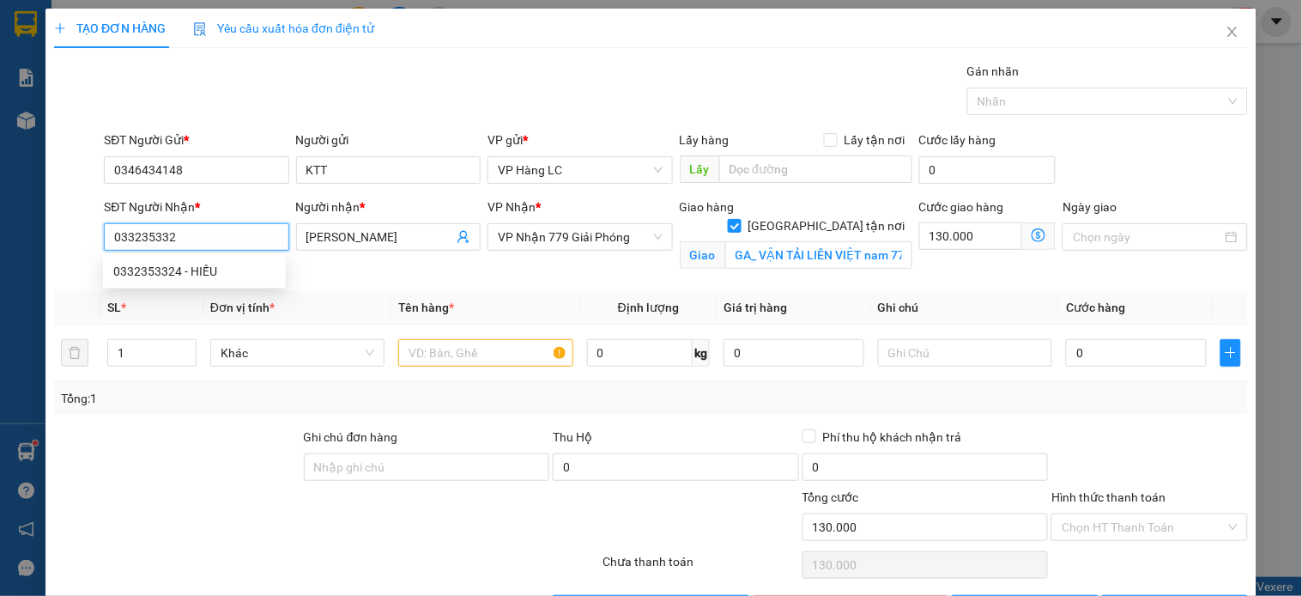
type input "0332353324"
click at [189, 273] on div "0332353324 - HIẾU" at bounding box center [194, 271] width 162 height 19
type input "HIẾU"
type input "138 TÂN TRIỀU THANH TRÌ"
type input "0332353324"
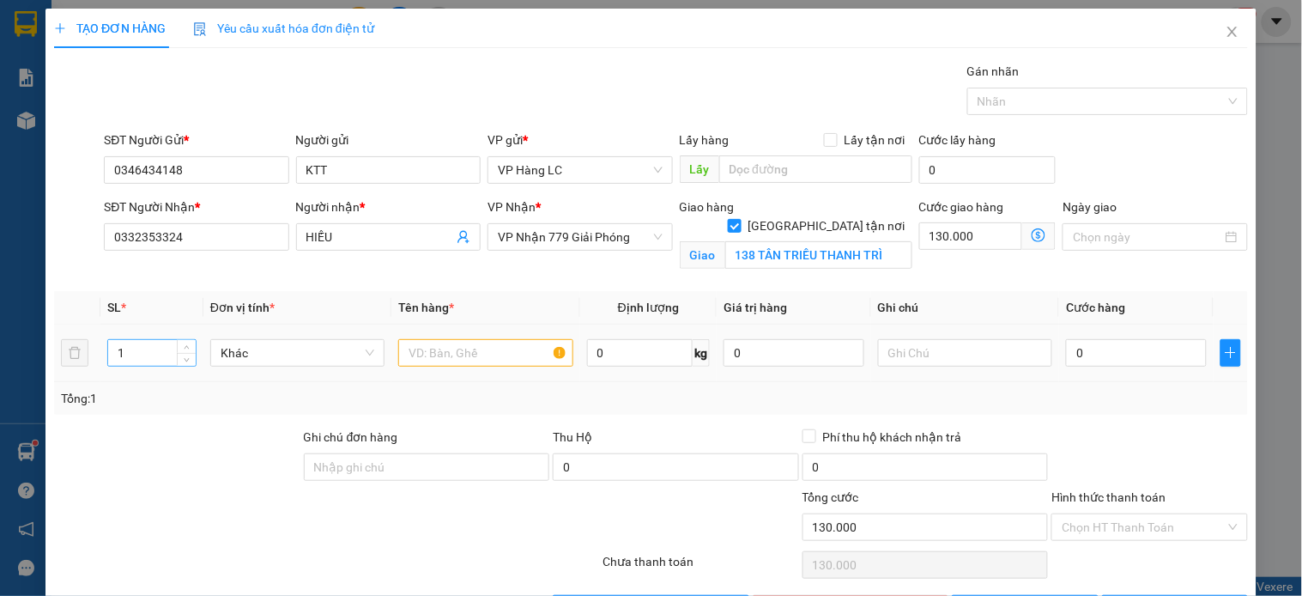
click at [167, 357] on input "1" at bounding box center [152, 353] width 88 height 26
type input "80"
click at [261, 431] on div at bounding box center [177, 457] width 250 height 60
click at [172, 419] on div "Transit Pickup Surcharge Ids Transit Deliver Surcharge Ids Transit Deliver Surc…" at bounding box center [651, 342] width 1194 height 560
click at [410, 361] on input "text" at bounding box center [485, 352] width 174 height 27
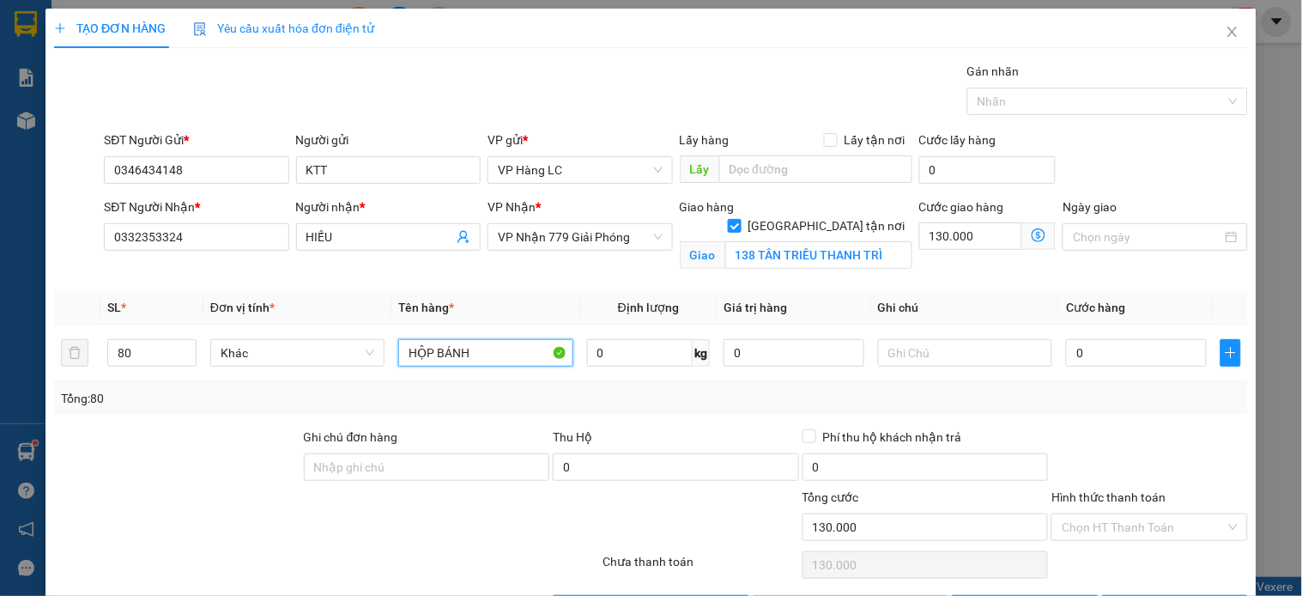
type input "HỘP BÁNH"
click at [234, 393] on div "Tổng: 80" at bounding box center [282, 398] width 443 height 19
click at [882, 355] on input "text" at bounding box center [965, 352] width 174 height 27
click at [942, 236] on input "130.000" at bounding box center [971, 235] width 104 height 27
type input "1"
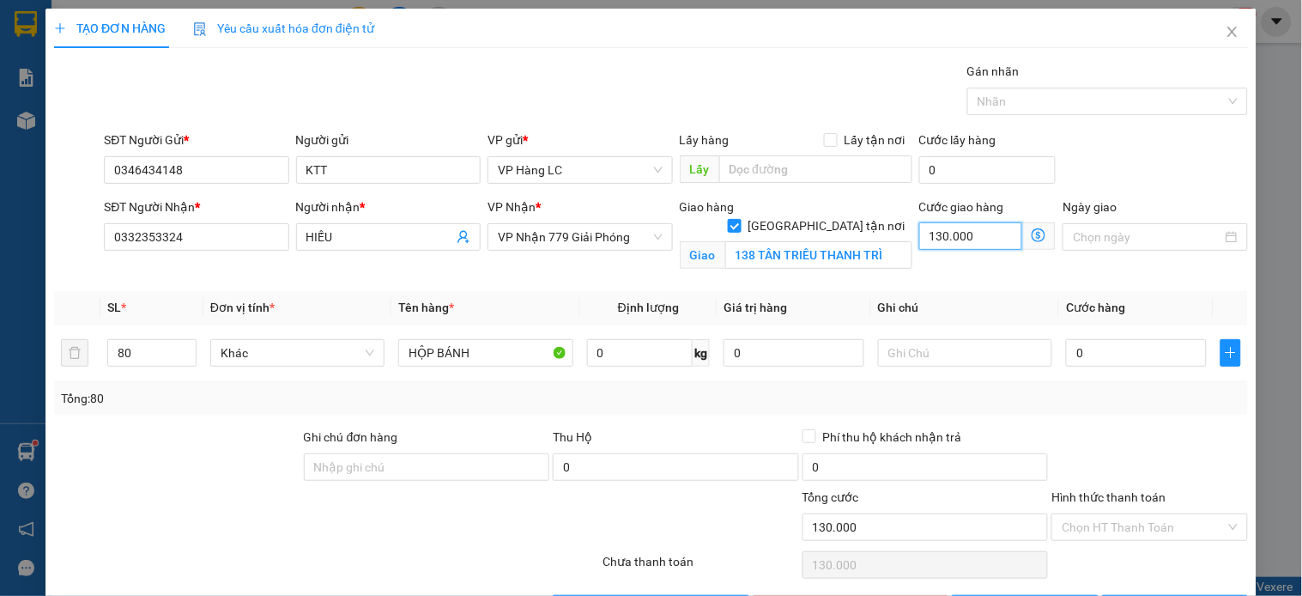
type input "1"
type input "10"
type input "100"
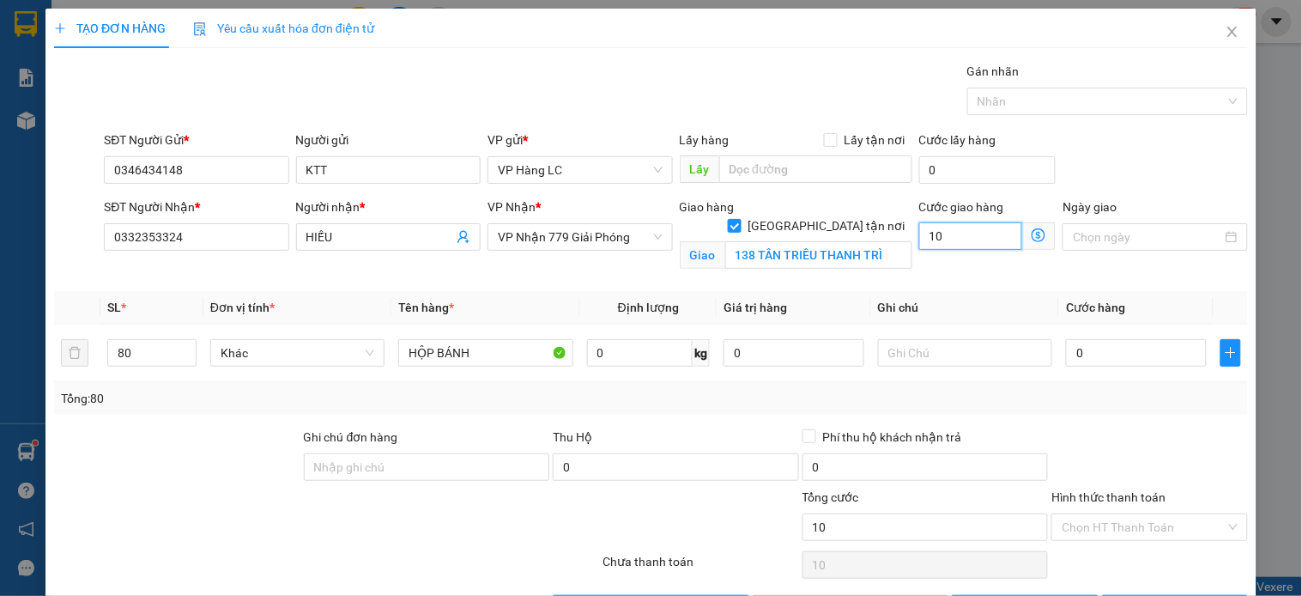
type input "100"
type input "1.000"
type input "10.000"
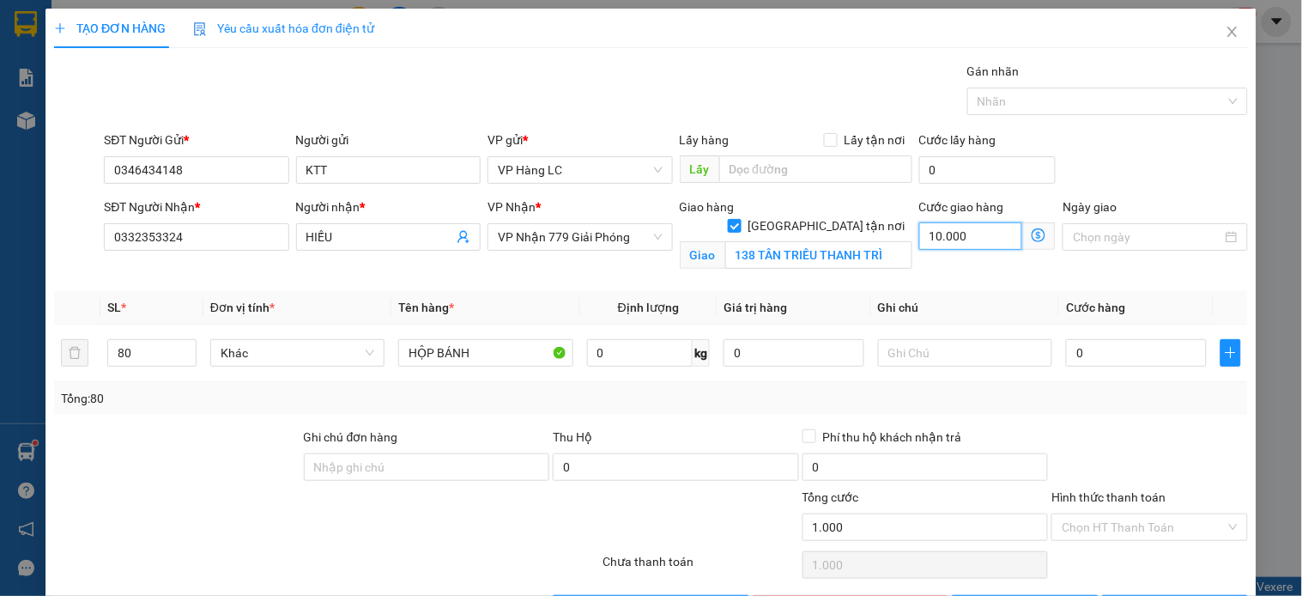
type input "10.000"
type input "100.000"
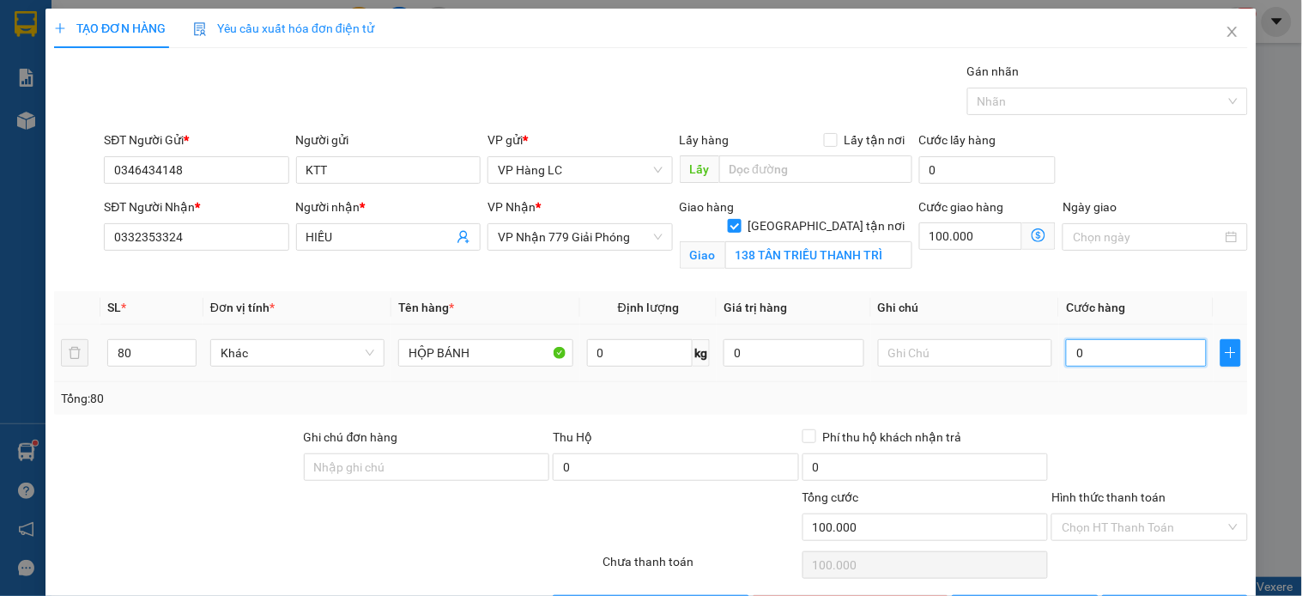
click at [1090, 367] on div "0" at bounding box center [1136, 353] width 141 height 34
type input "8"
type input "100.008"
type input "80"
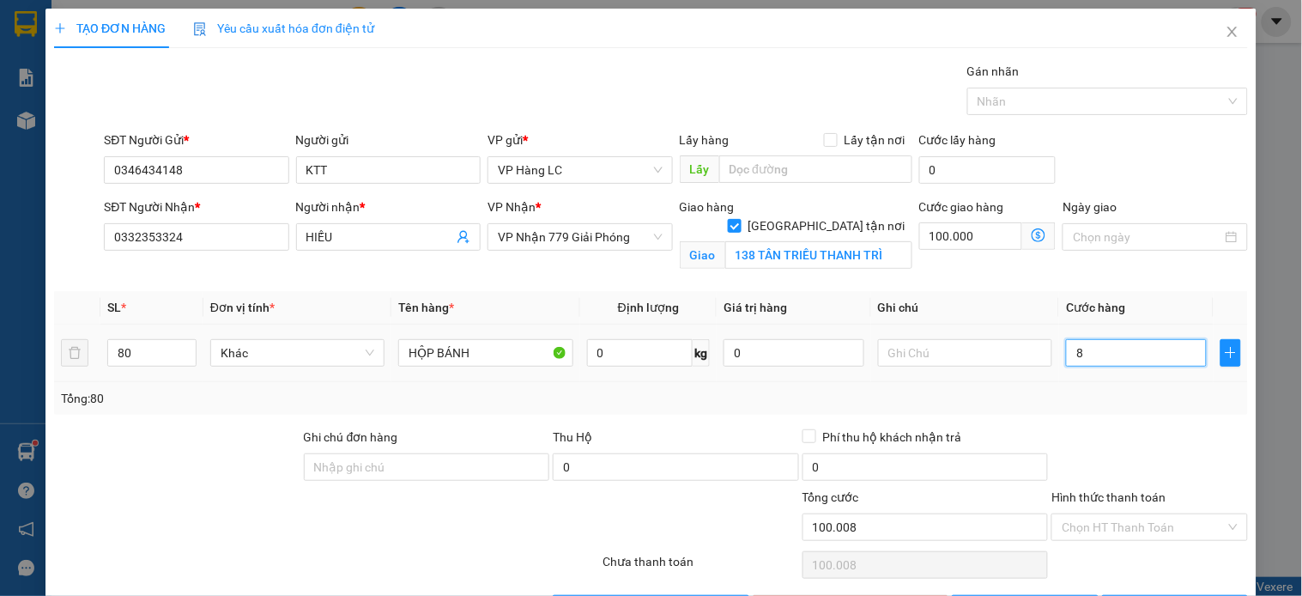
type input "100.080"
type input "800"
type input "100.800"
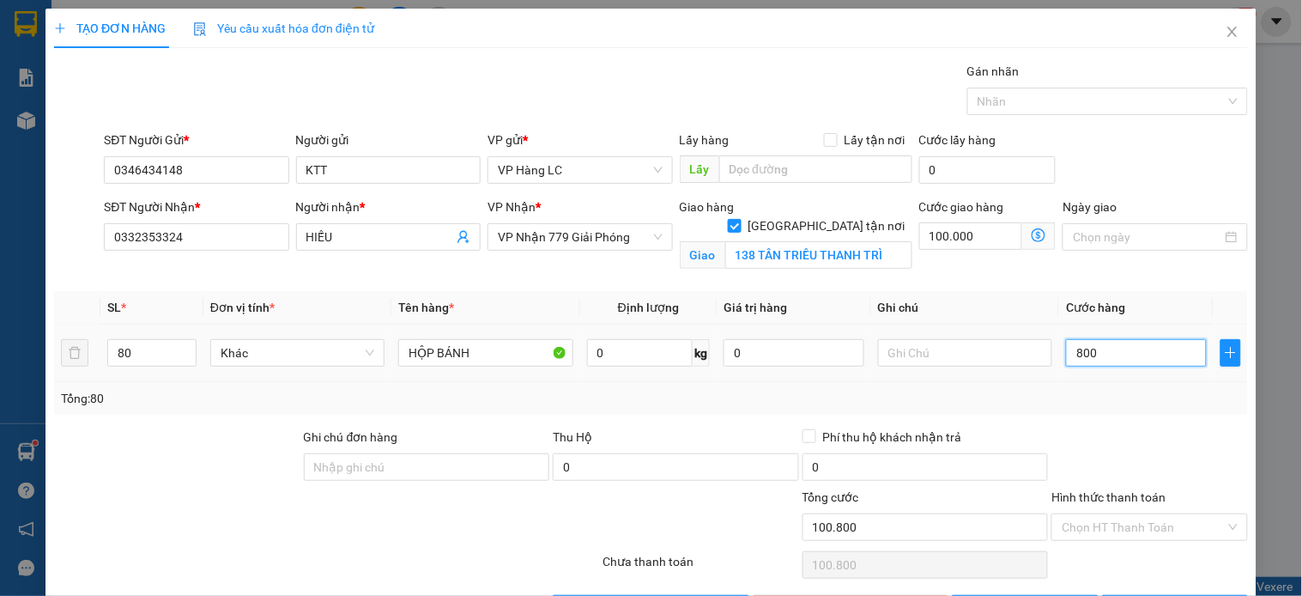
type input "8.000"
type input "108.000"
type input "80.000"
type input "180.000"
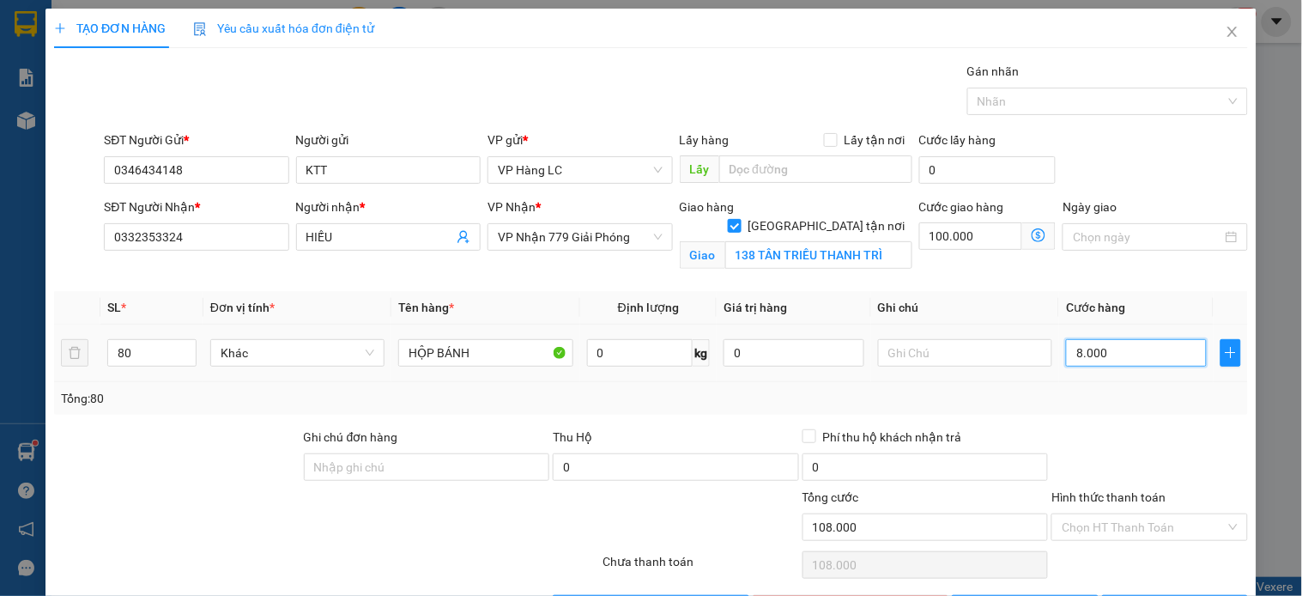
type input "180.000"
type input "800.000"
type input "900.000"
type input "800.000"
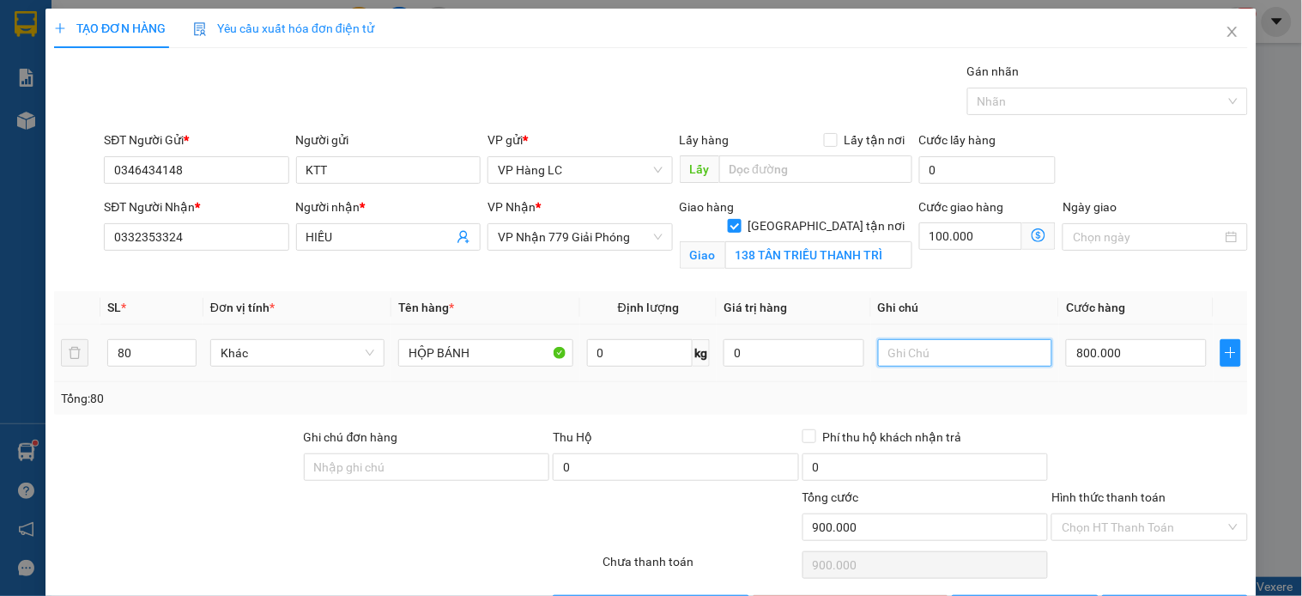
click at [895, 355] on input "text" at bounding box center [965, 352] width 174 height 27
type input "S"
type input "THẰNG TẢ_ ĐƯỜNG SANG TẢI"
click at [1107, 410] on div "Tổng: 80" at bounding box center [651, 398] width 1194 height 33
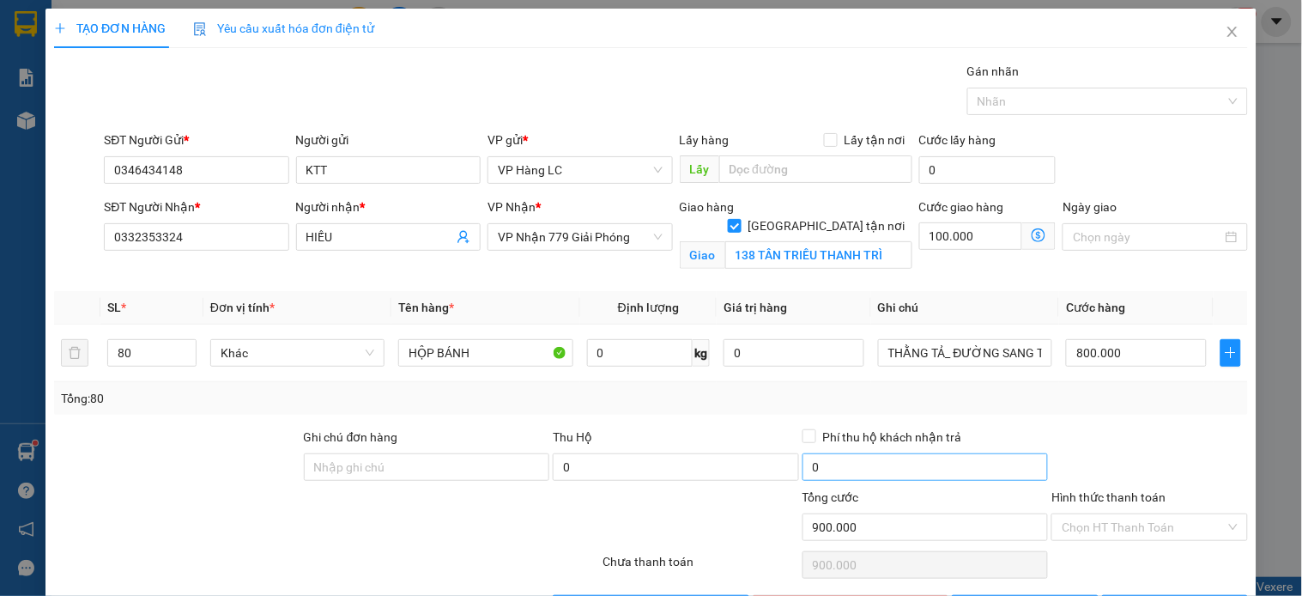
scroll to position [60, 0]
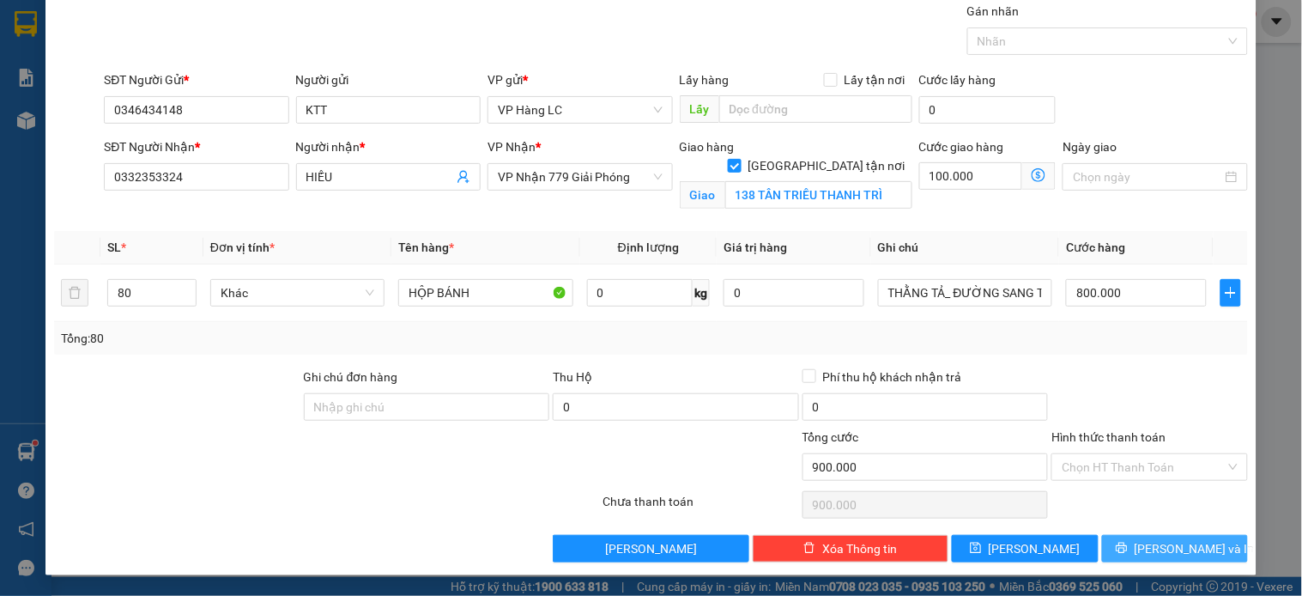
click at [1127, 542] on button "[PERSON_NAME] và In" at bounding box center [1175, 548] width 146 height 27
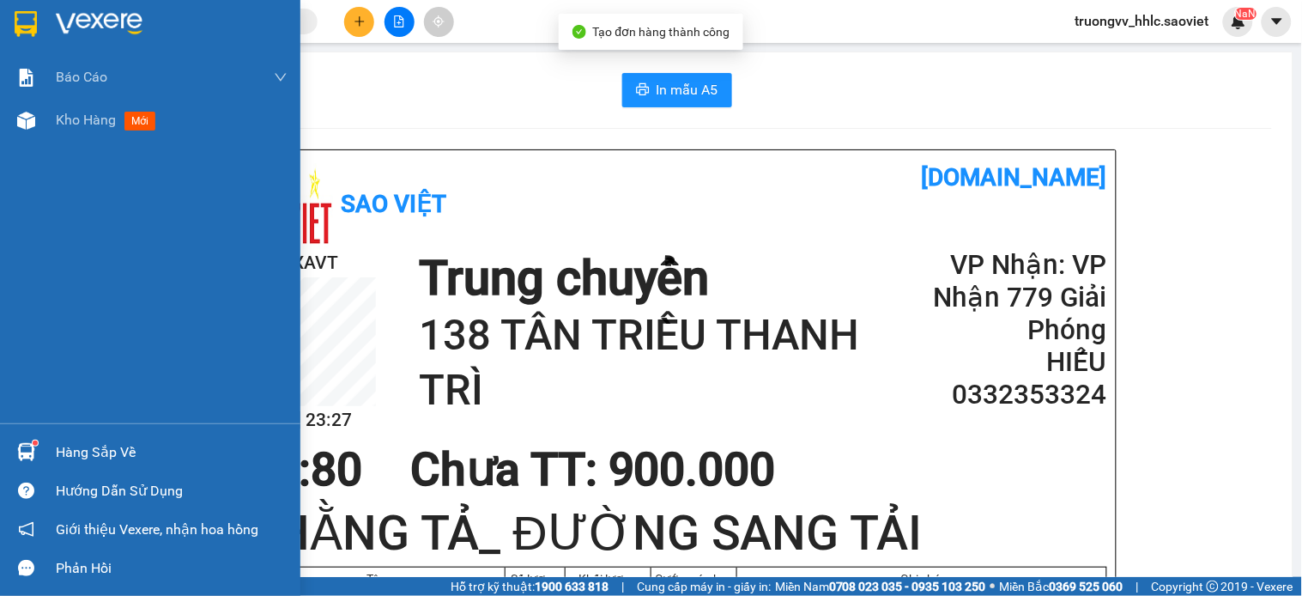
drag, startPoint x: 65, startPoint y: 122, endPoint x: 100, endPoint y: 146, distance: 42.6
click at [66, 122] on span "Kho hàng" at bounding box center [86, 120] width 60 height 16
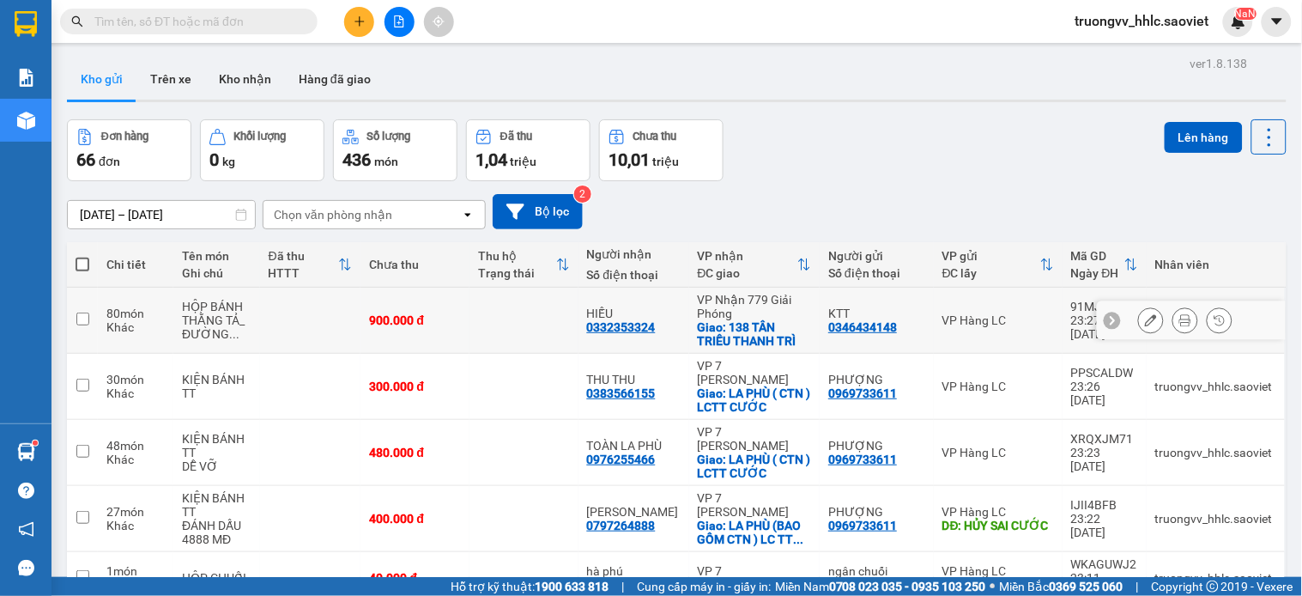
click at [486, 323] on td at bounding box center [524, 321] width 109 height 66
checkbox input "true"
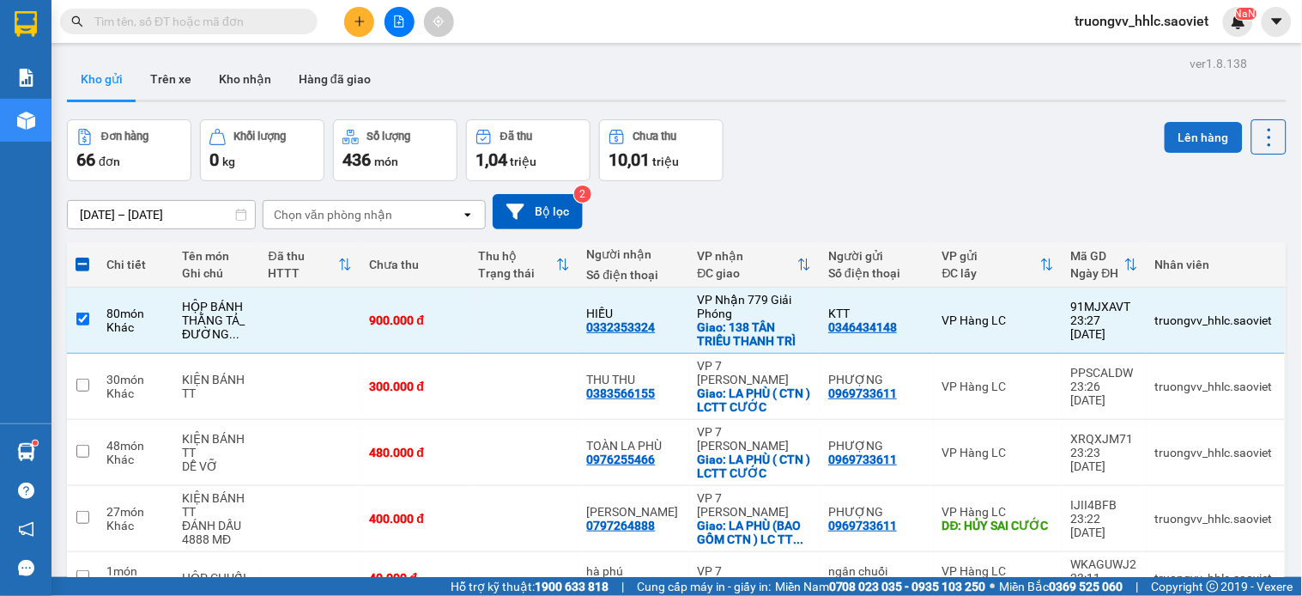
drag, startPoint x: 1203, startPoint y: 122, endPoint x: 1173, endPoint y: 130, distance: 30.2
click at [1200, 123] on button "Lên hàng" at bounding box center [1204, 137] width 78 height 31
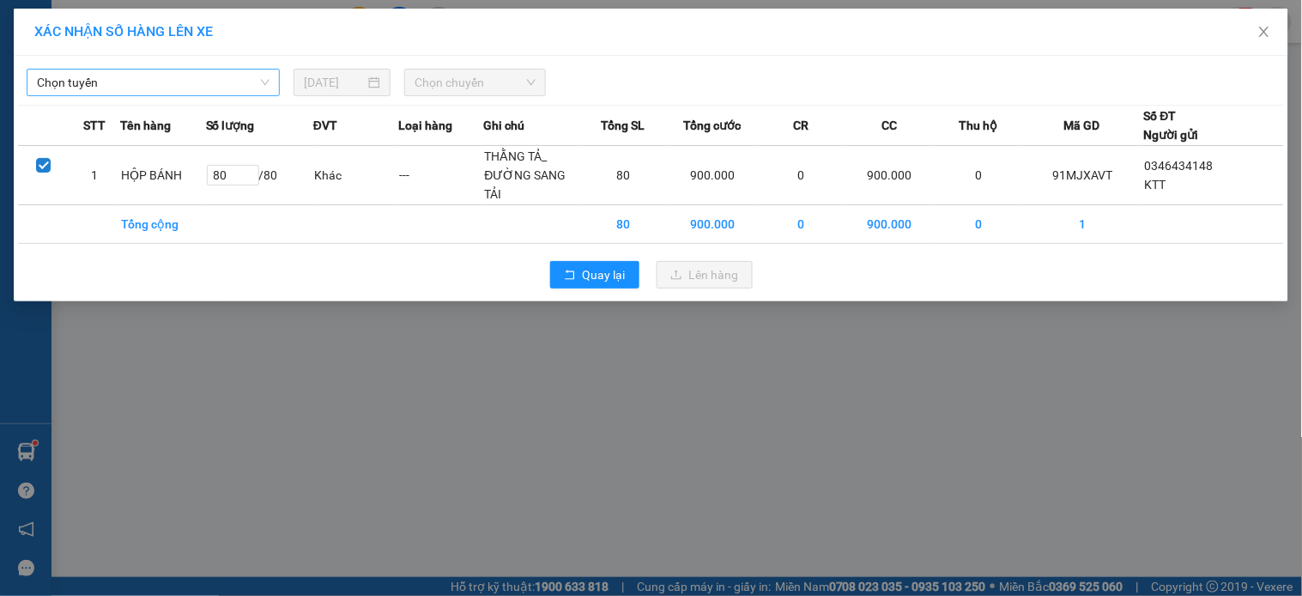
drag, startPoint x: 192, startPoint y: 80, endPoint x: 179, endPoint y: 81, distance: 13.8
click at [189, 80] on span "Chọn tuyến" at bounding box center [153, 83] width 233 height 26
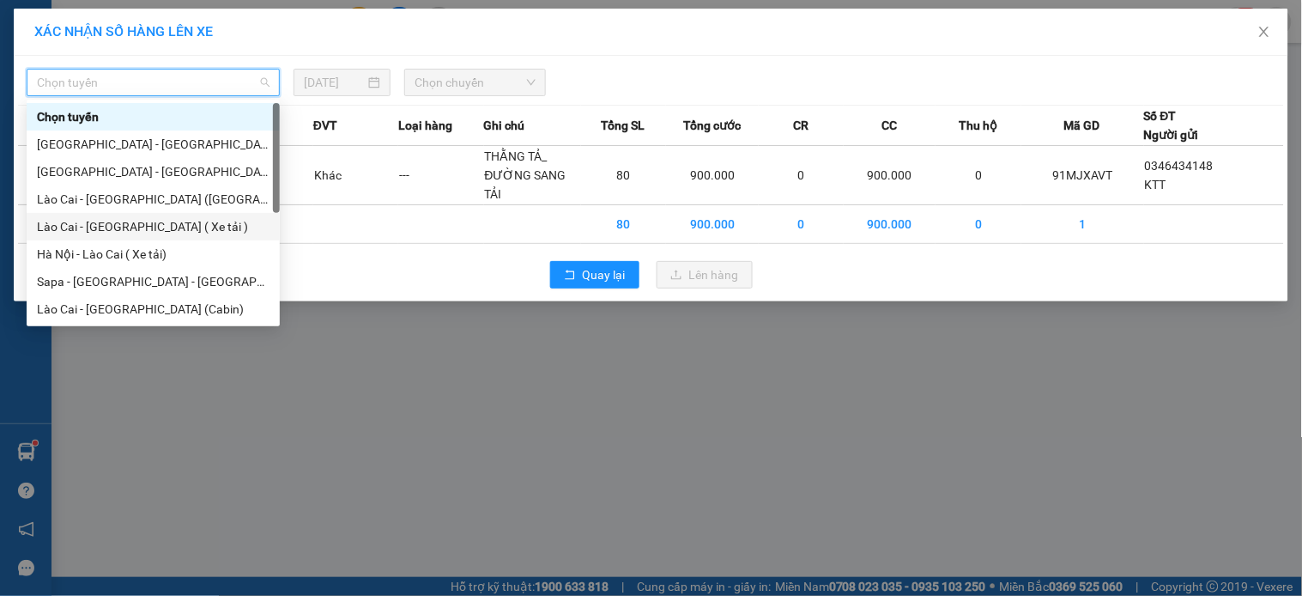
click at [110, 223] on div "Lào Cai - [GEOGRAPHIC_DATA] ( Xe tải )" at bounding box center [153, 226] width 233 height 19
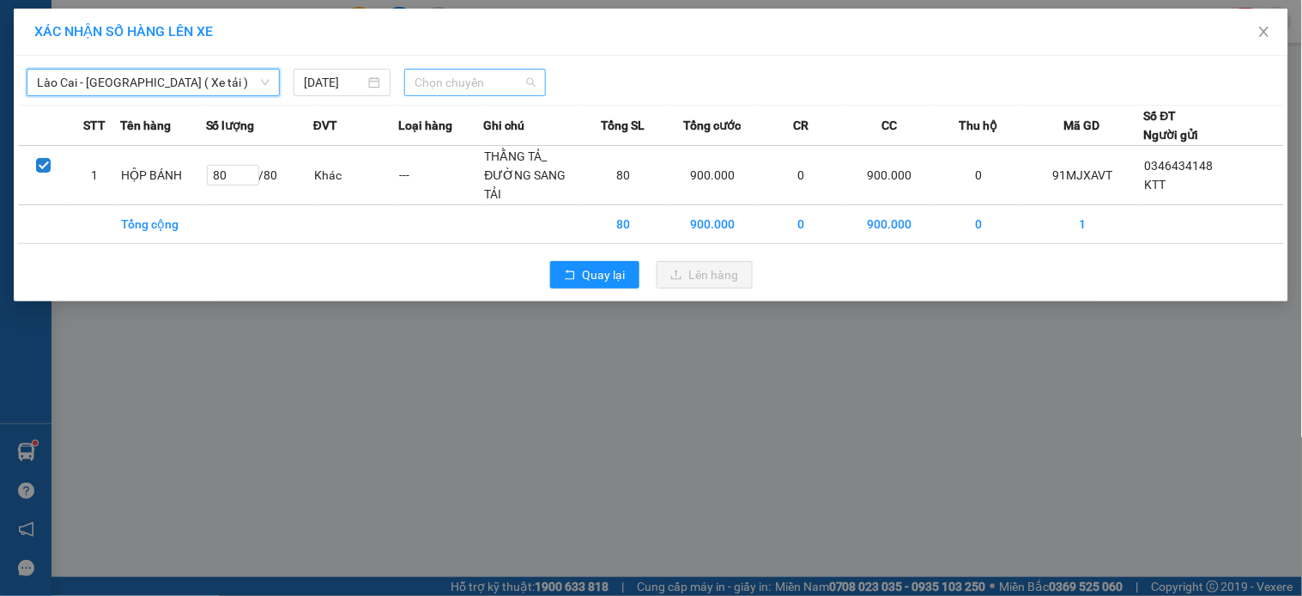
click at [481, 76] on span "Chọn chuyến" at bounding box center [475, 83] width 121 height 26
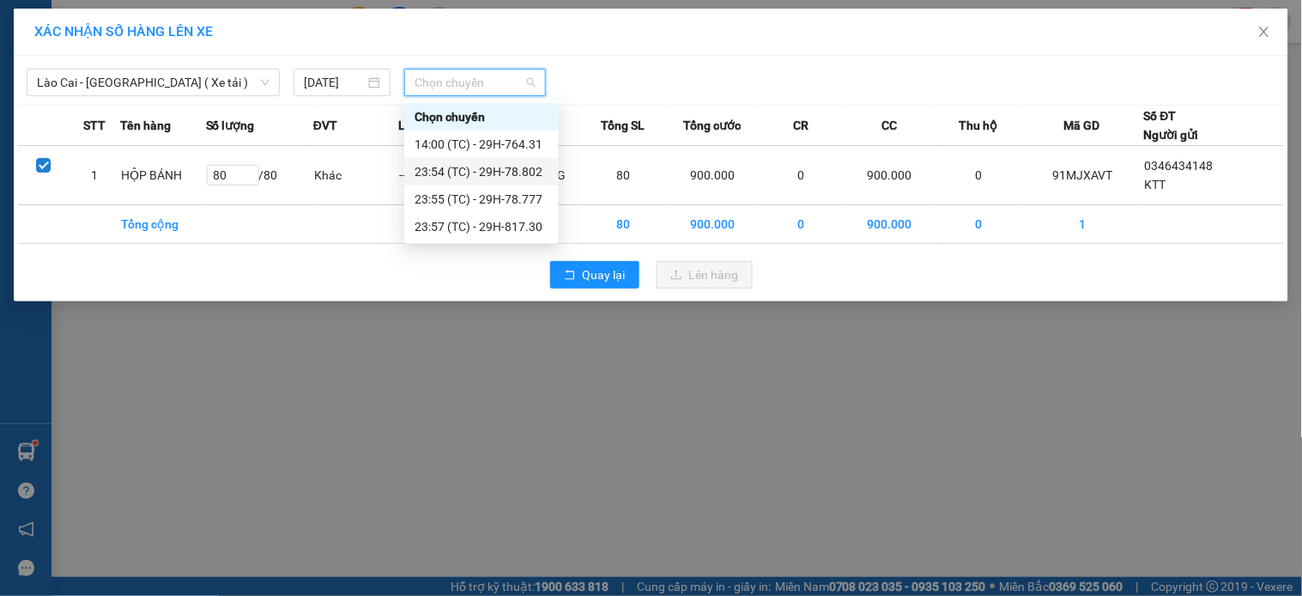
drag, startPoint x: 527, startPoint y: 167, endPoint x: 521, endPoint y: 152, distance: 15.8
click at [528, 166] on div "23:54 (TC) - 29H-78.802" at bounding box center [482, 171] width 134 height 19
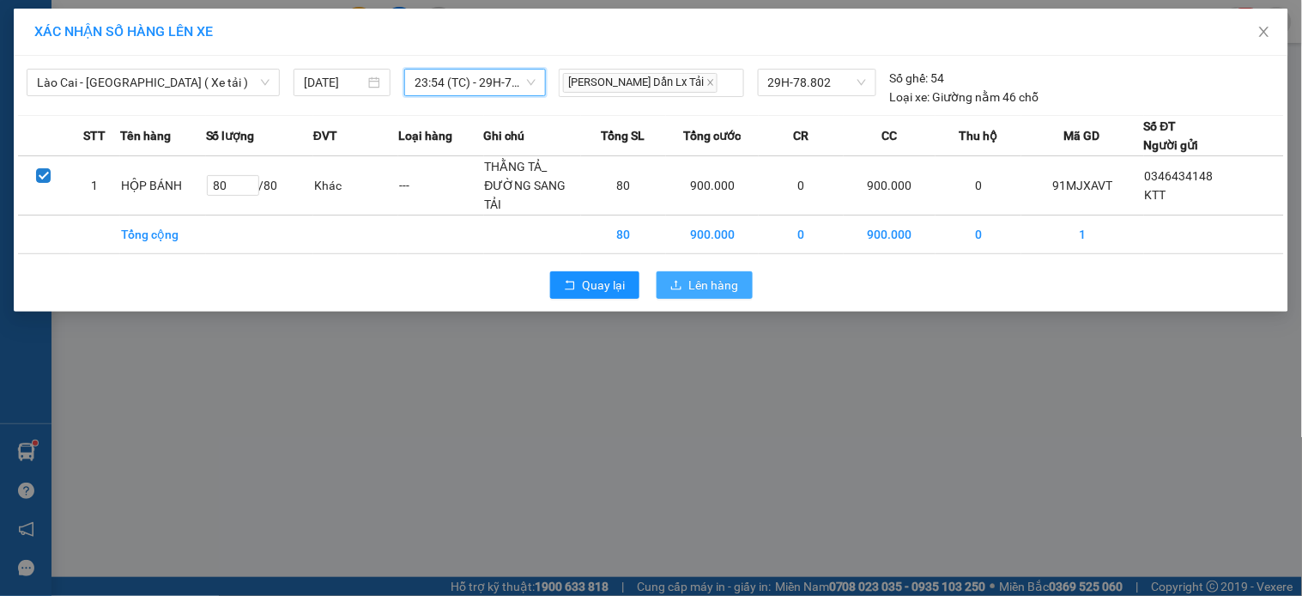
click at [692, 279] on span "Lên hàng" at bounding box center [714, 285] width 50 height 19
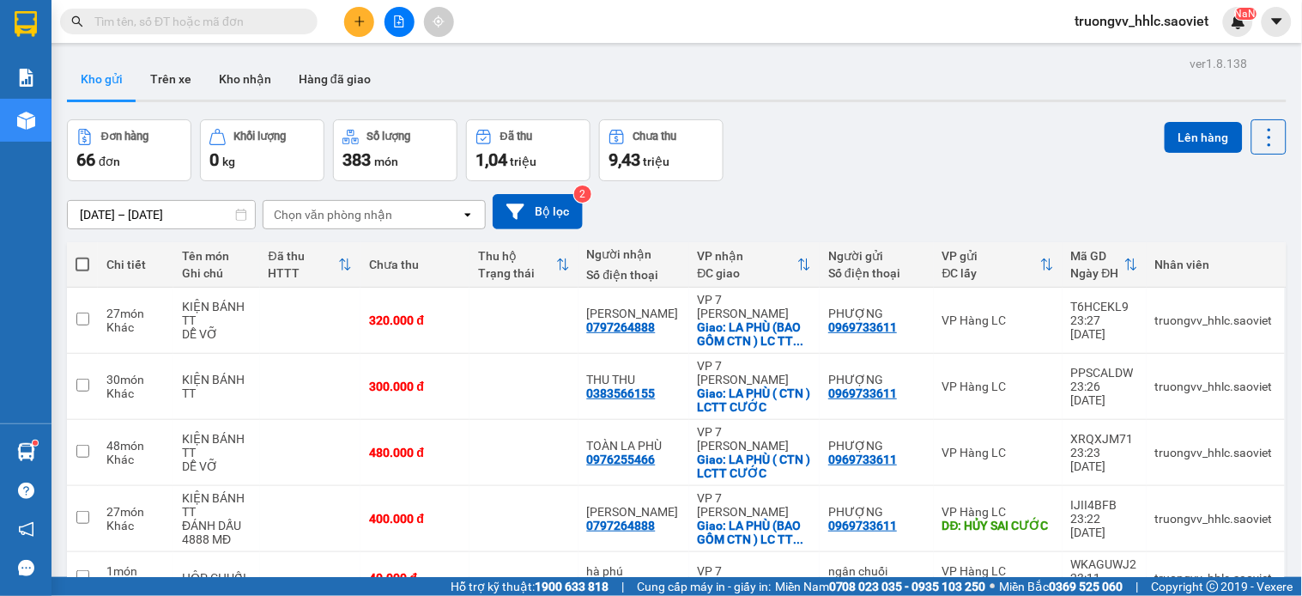
click at [270, 20] on input "text" at bounding box center [195, 21] width 203 height 19
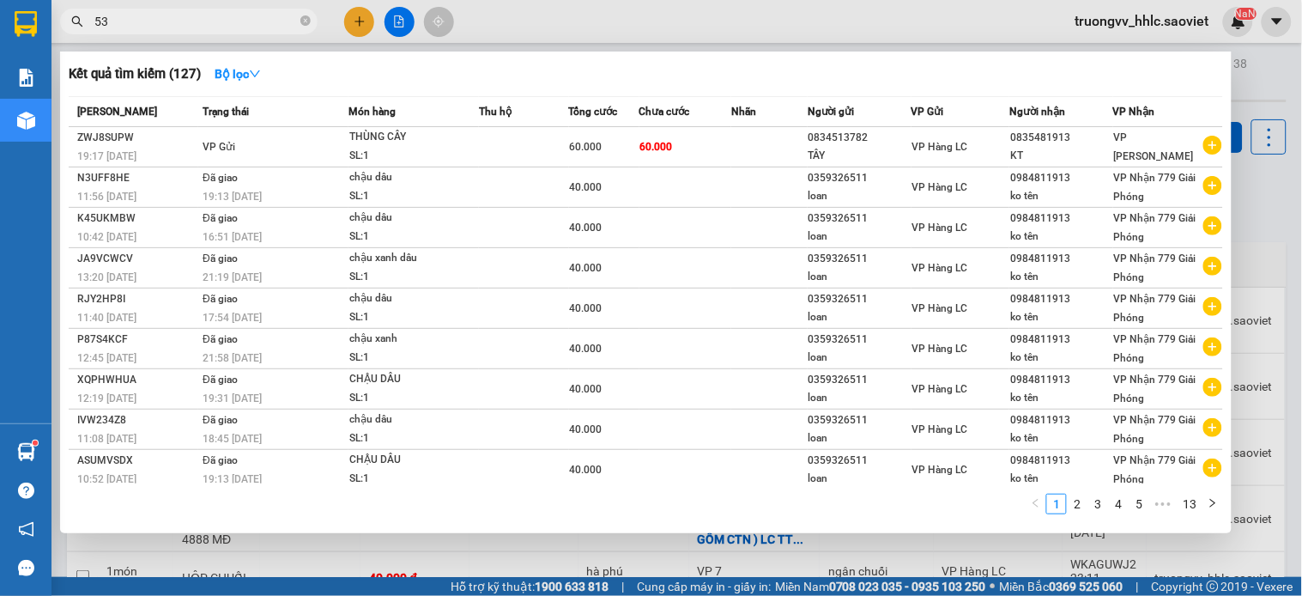
type input "533"
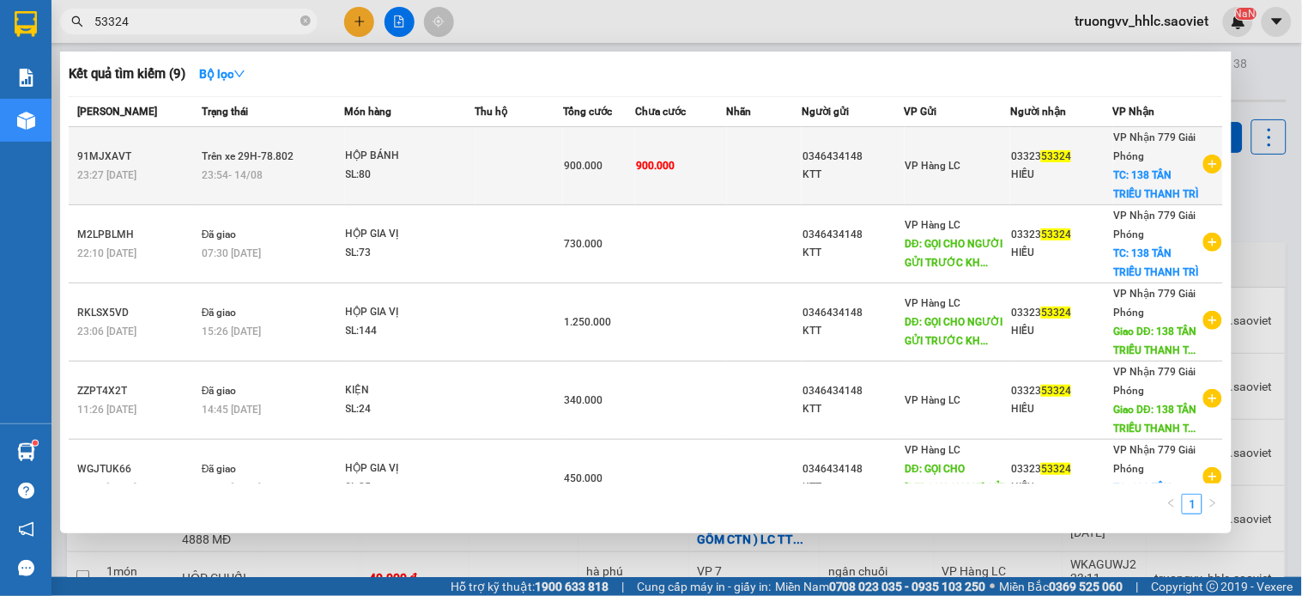
type input "53324"
click at [515, 166] on td at bounding box center [520, 166] width 88 height 78
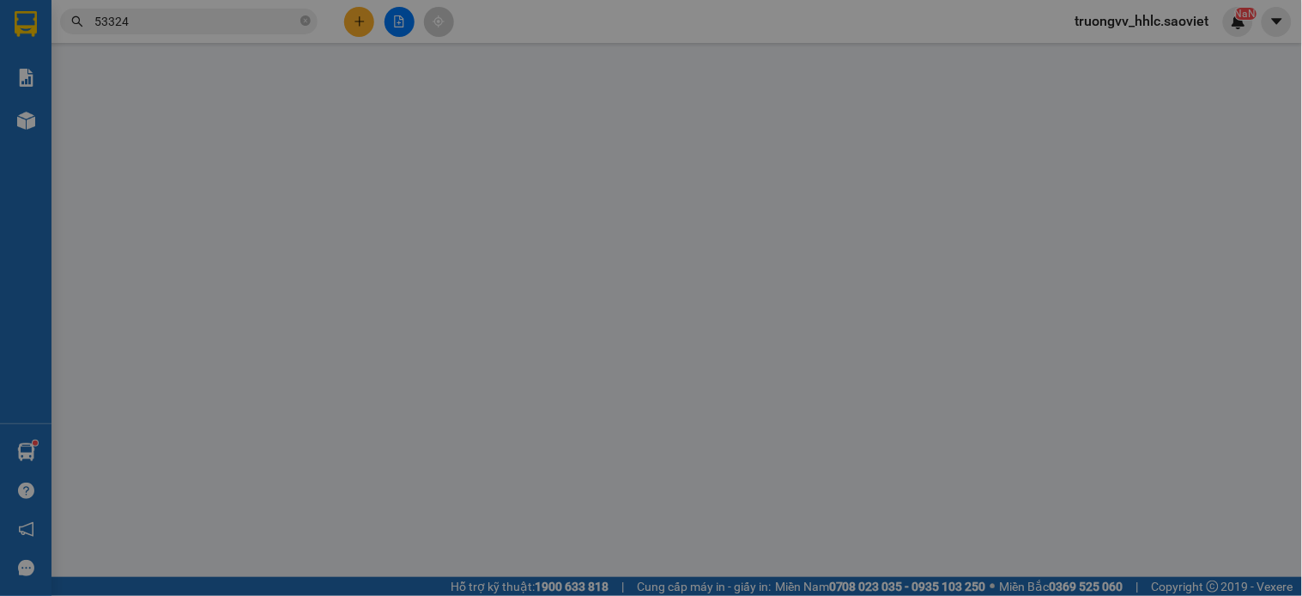
type input "0346434148"
type input "KTT"
type input "0332353324"
type input "HIẾU"
checkbox input "true"
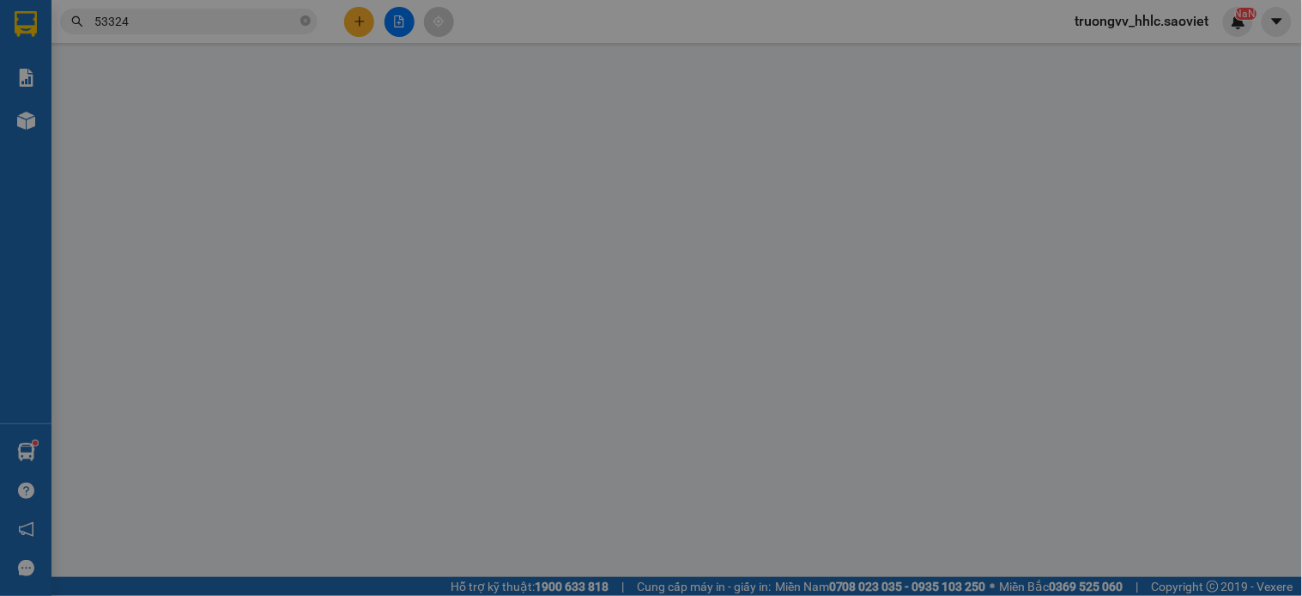
type input "138 TÂN TRIỀU THANH TRÌ"
type input "900.000"
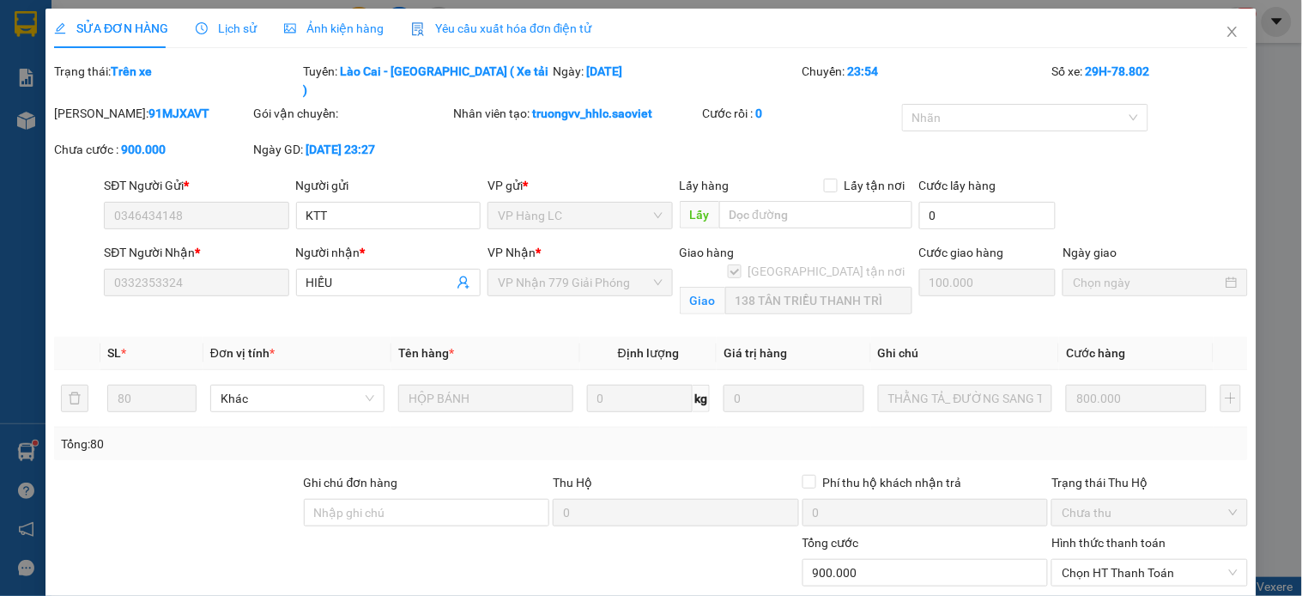
scroll to position [87, 0]
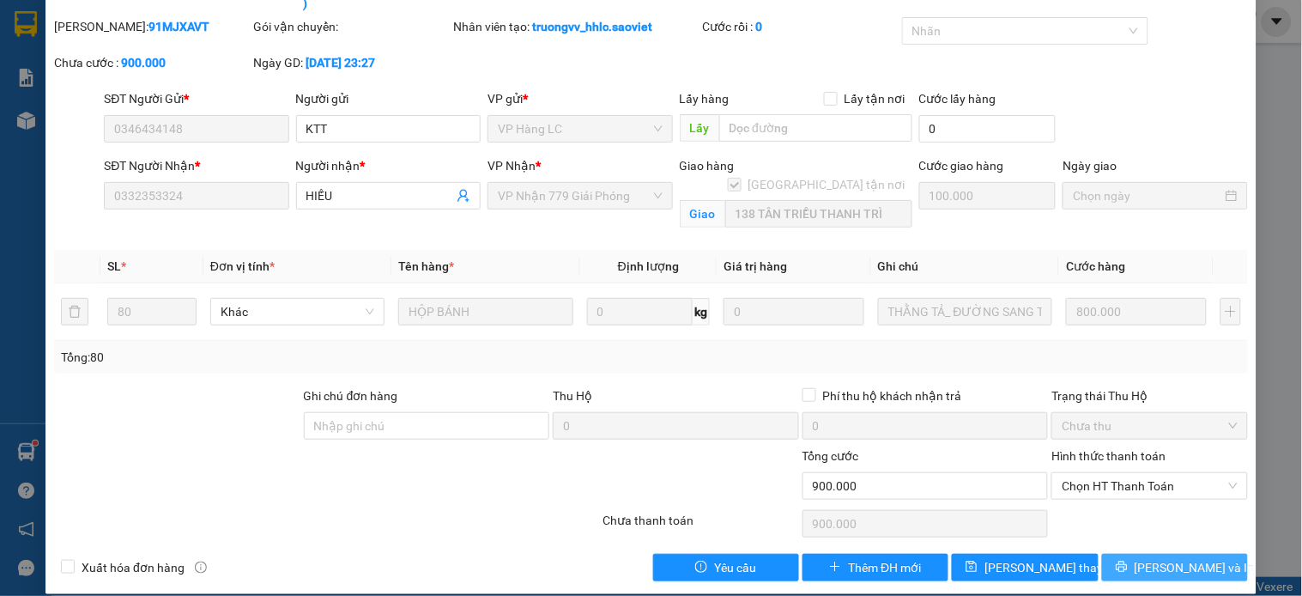
click at [1152, 558] on span "[PERSON_NAME] và In" at bounding box center [1195, 567] width 120 height 19
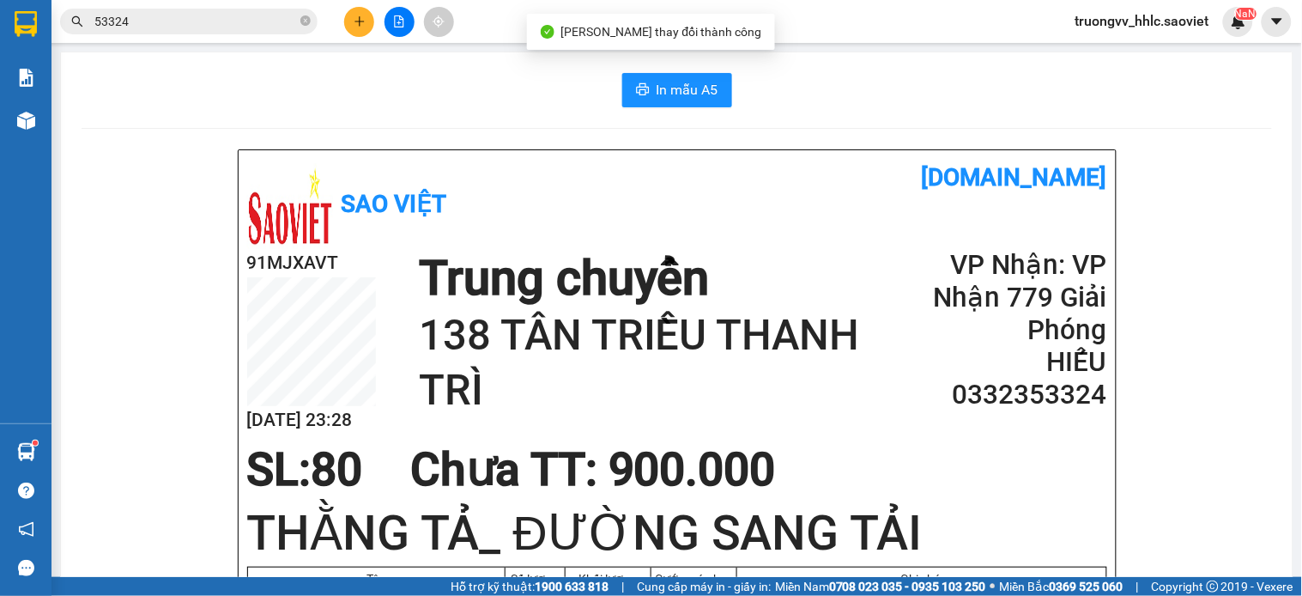
scroll to position [95, 0]
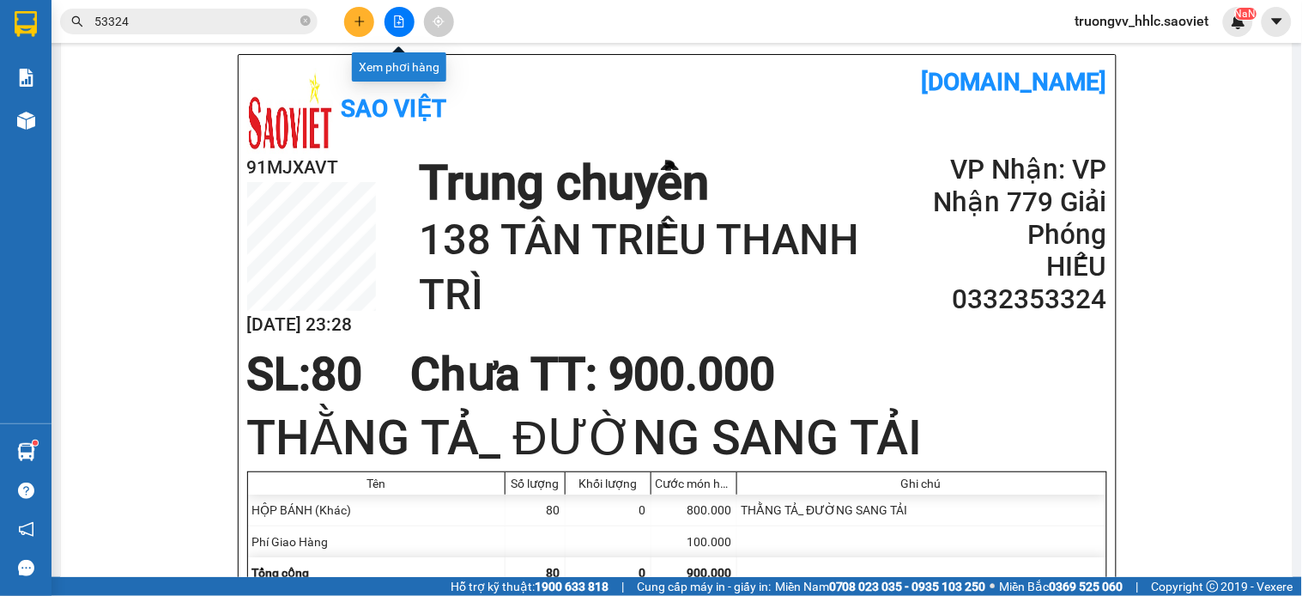
click at [395, 21] on icon "file-add" at bounding box center [399, 21] width 9 height 12
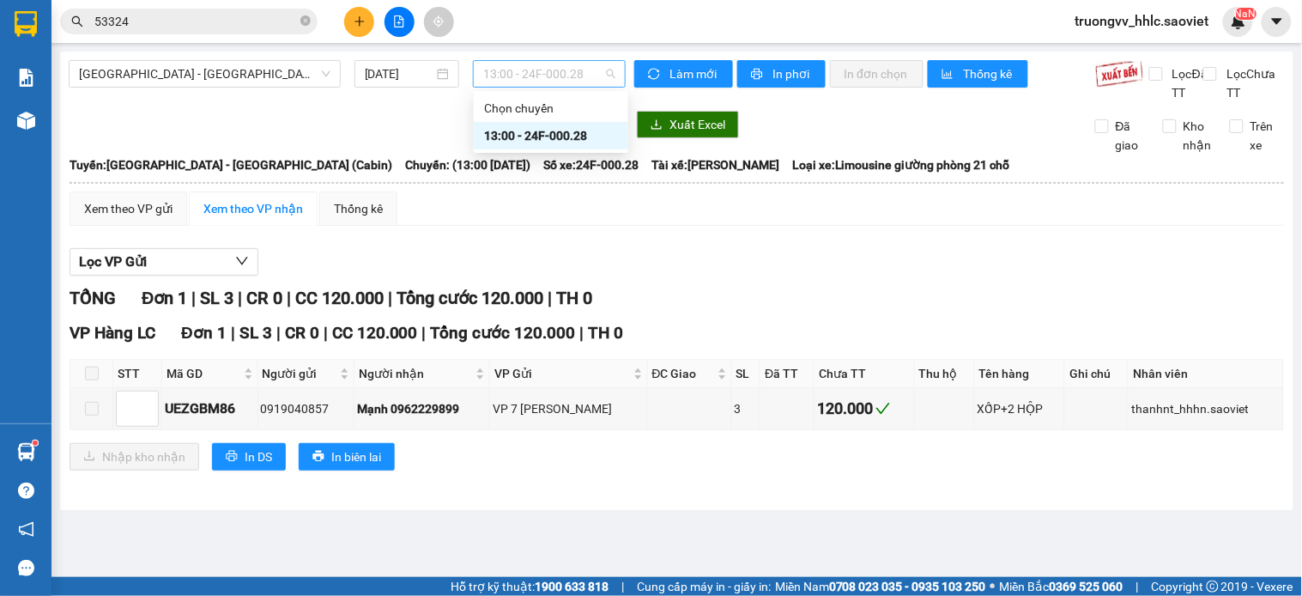
click at [554, 76] on span "13:00 - 24F-000.28" at bounding box center [549, 74] width 132 height 26
drag, startPoint x: 752, startPoint y: 284, endPoint x: 501, endPoint y: 213, distance: 260.6
click at [730, 276] on div "Lọc VP Gửi" at bounding box center [677, 262] width 1215 height 28
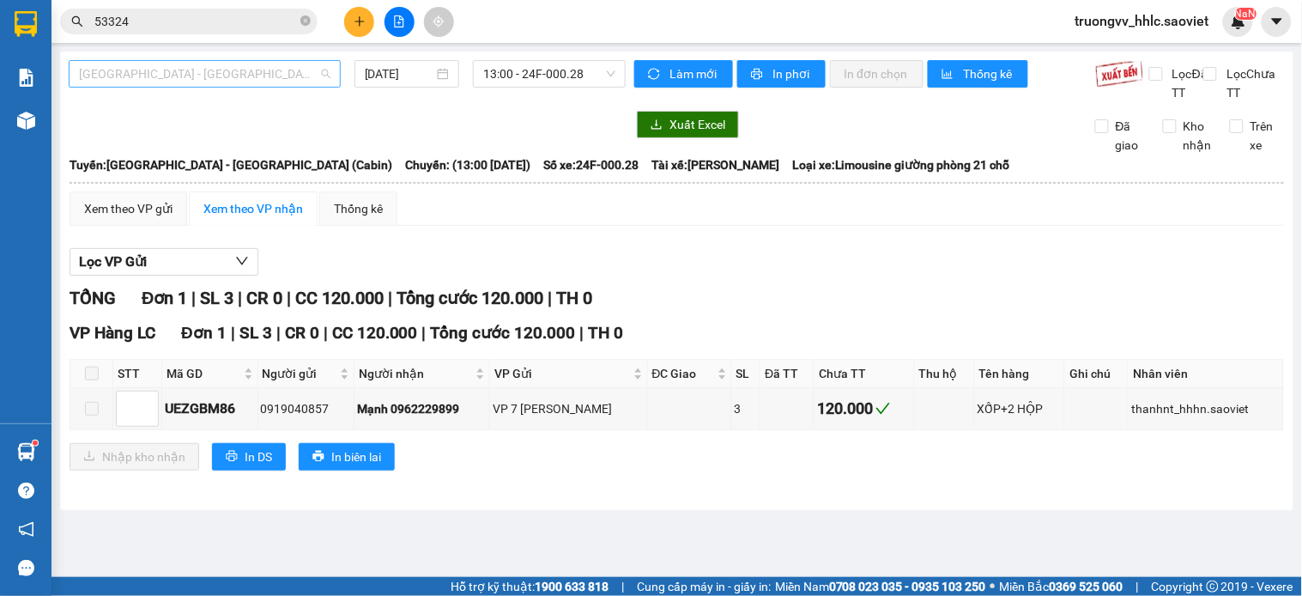
click at [218, 70] on span "[GEOGRAPHIC_DATA] - [GEOGRAPHIC_DATA] (Cabin)" at bounding box center [204, 74] width 251 height 26
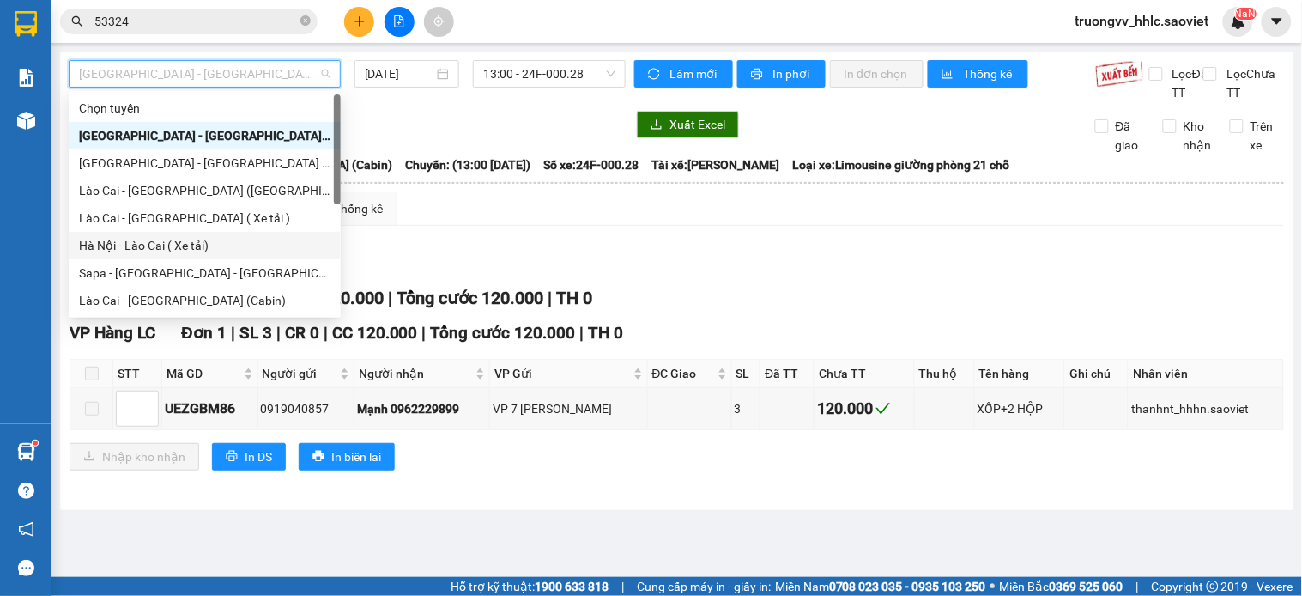
scroll to position [137, 0]
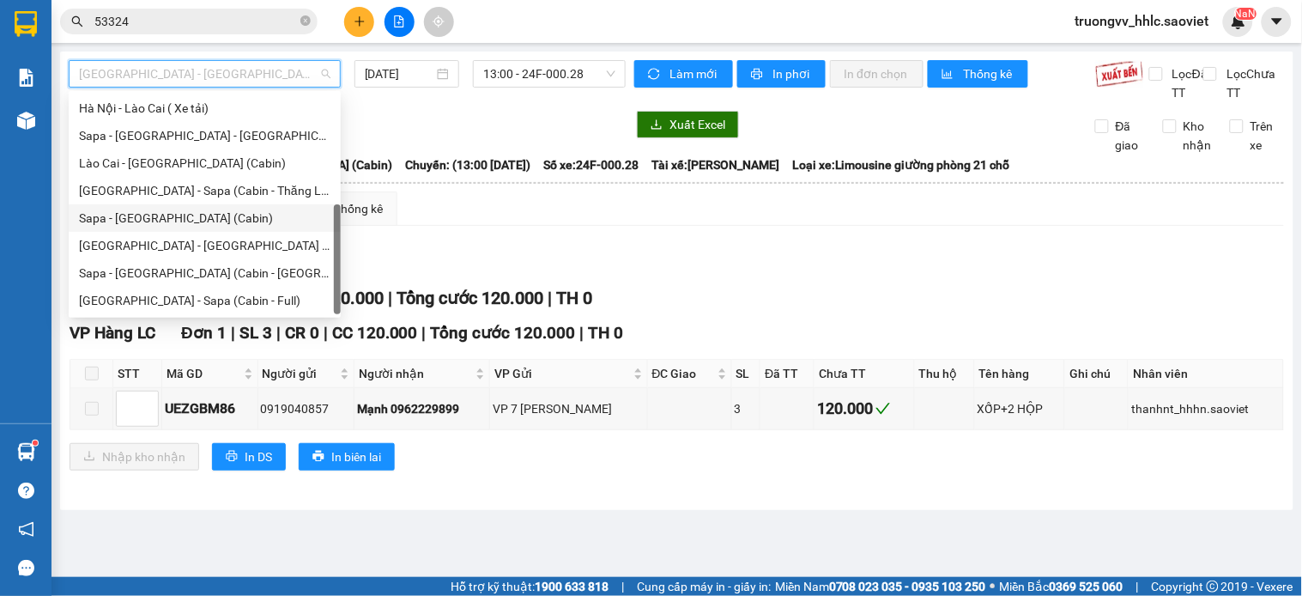
click at [121, 217] on div "Sapa - [GEOGRAPHIC_DATA] (Cabin)" at bounding box center [204, 218] width 251 height 19
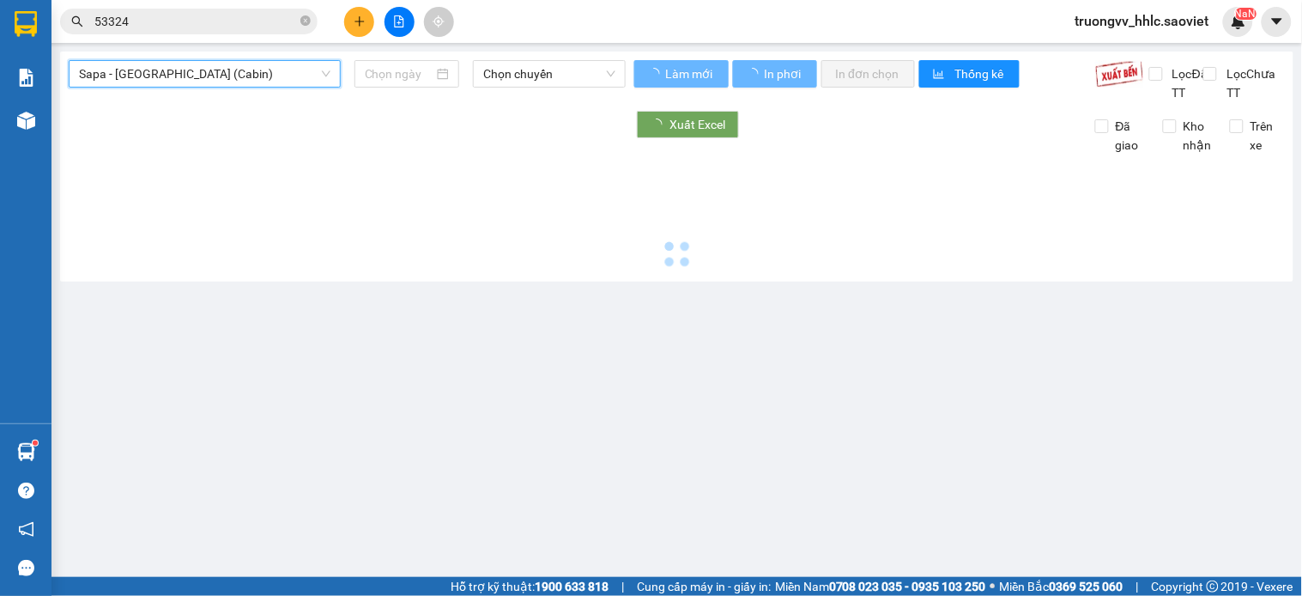
type input "[DATE]"
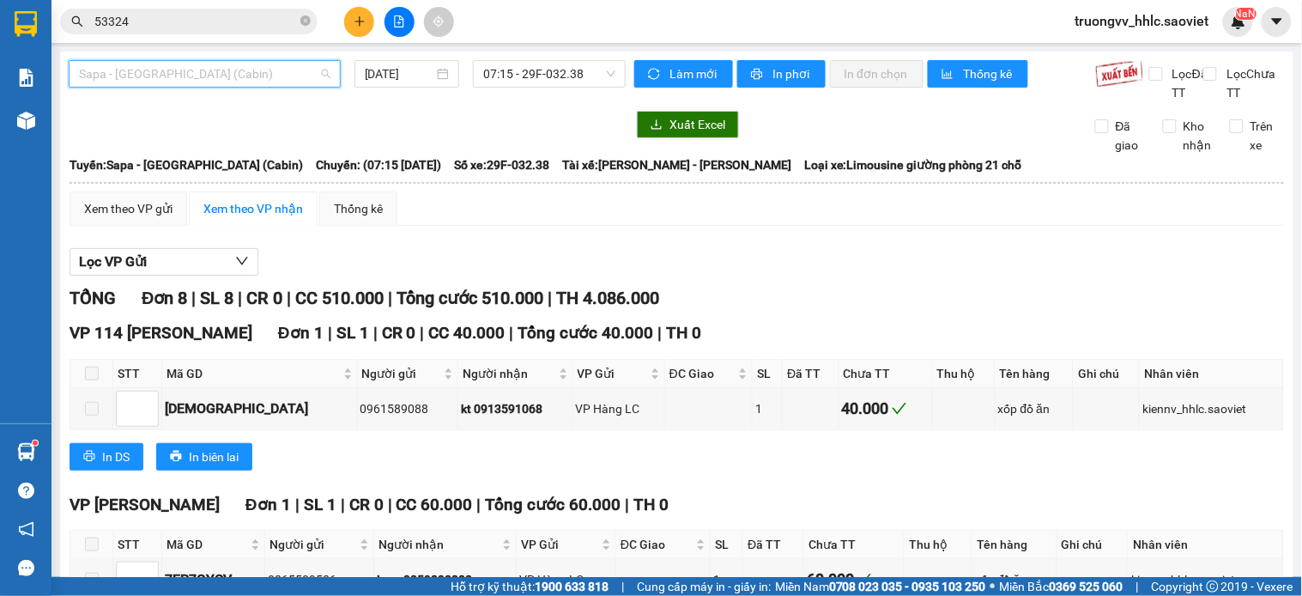
click at [206, 70] on span "Sapa - [GEOGRAPHIC_DATA] (Cabin)" at bounding box center [204, 74] width 251 height 26
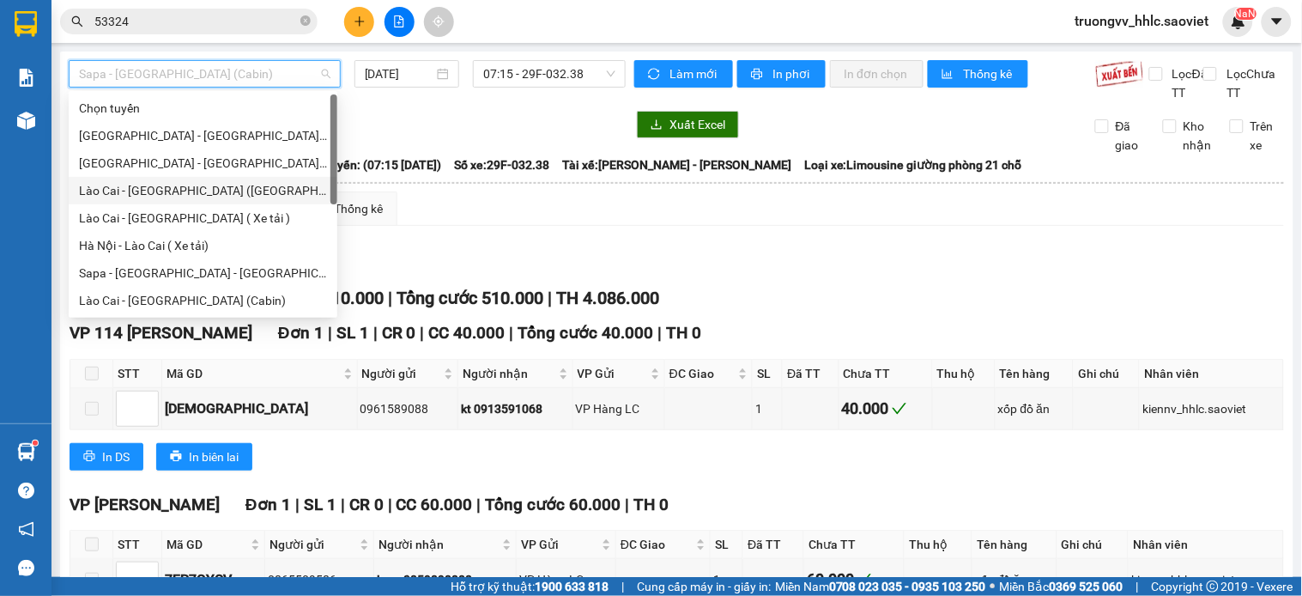
click at [207, 185] on div "Lào Cai - [GEOGRAPHIC_DATA] ([GEOGRAPHIC_DATA])" at bounding box center [203, 190] width 248 height 19
type input "[DATE]"
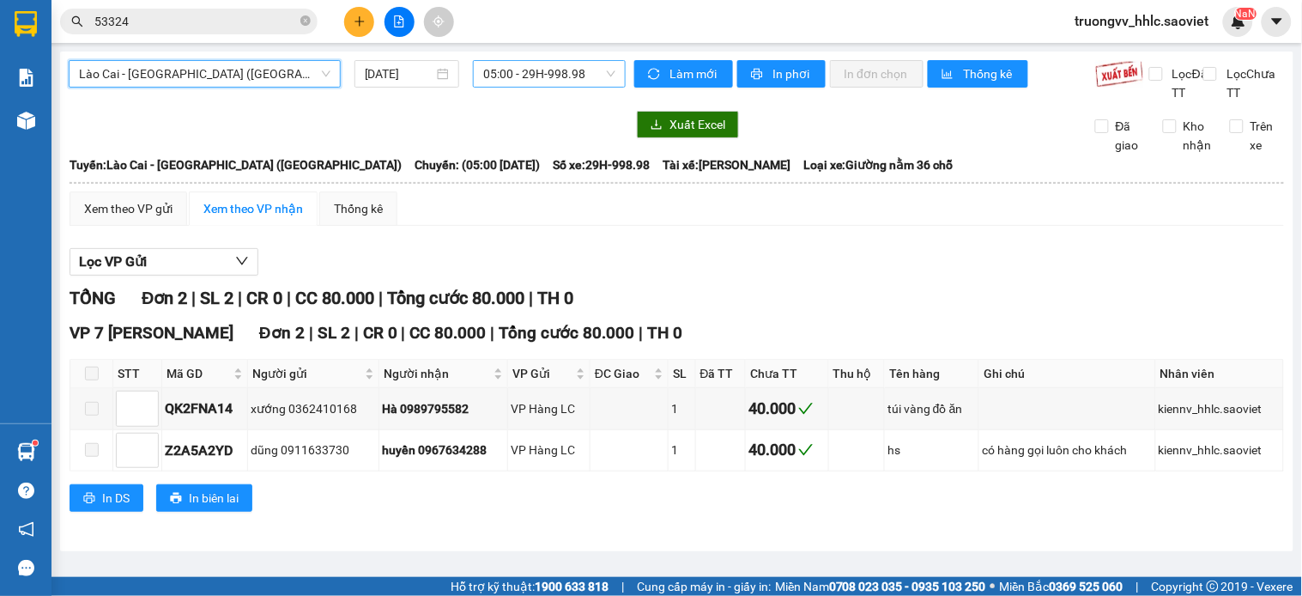
click at [586, 74] on span "05:00 - 29H-998.98" at bounding box center [549, 74] width 132 height 26
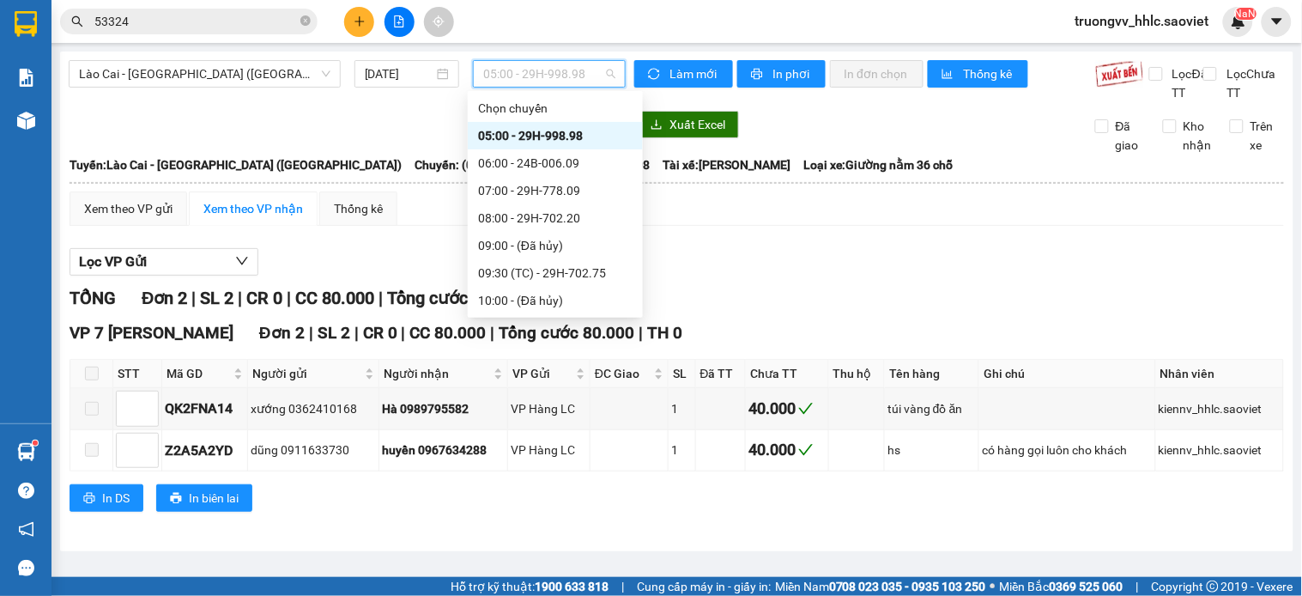
scroll to position [220, 0]
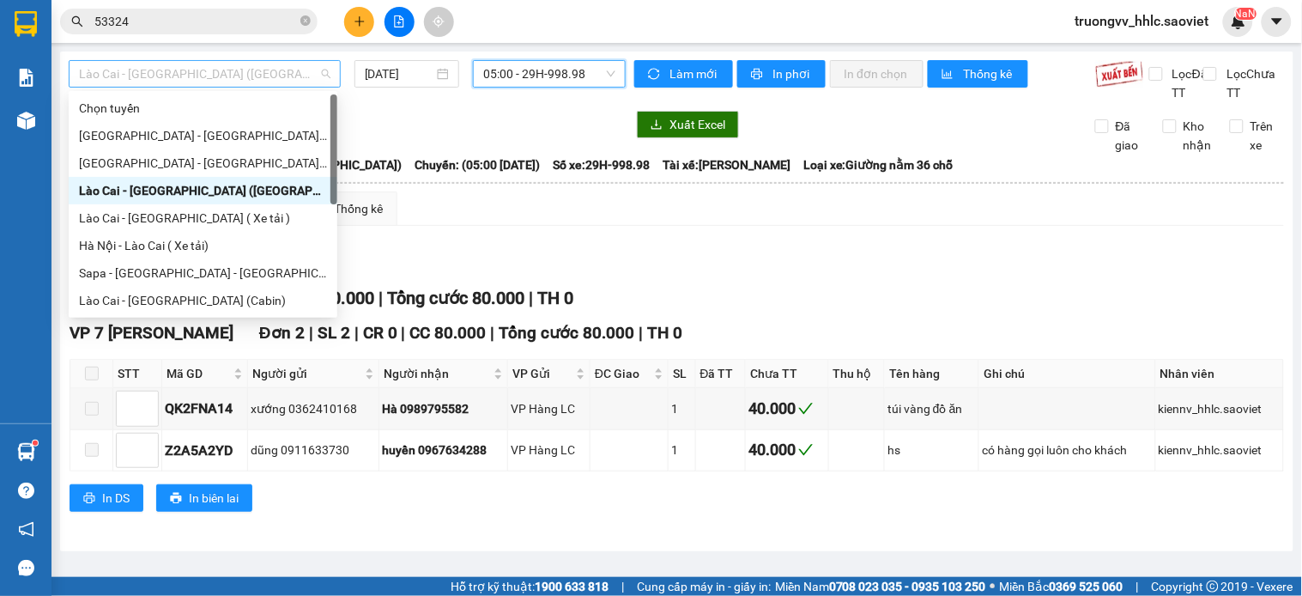
click at [226, 77] on span "Lào Cai - [GEOGRAPHIC_DATA] ([GEOGRAPHIC_DATA])" at bounding box center [204, 74] width 251 height 26
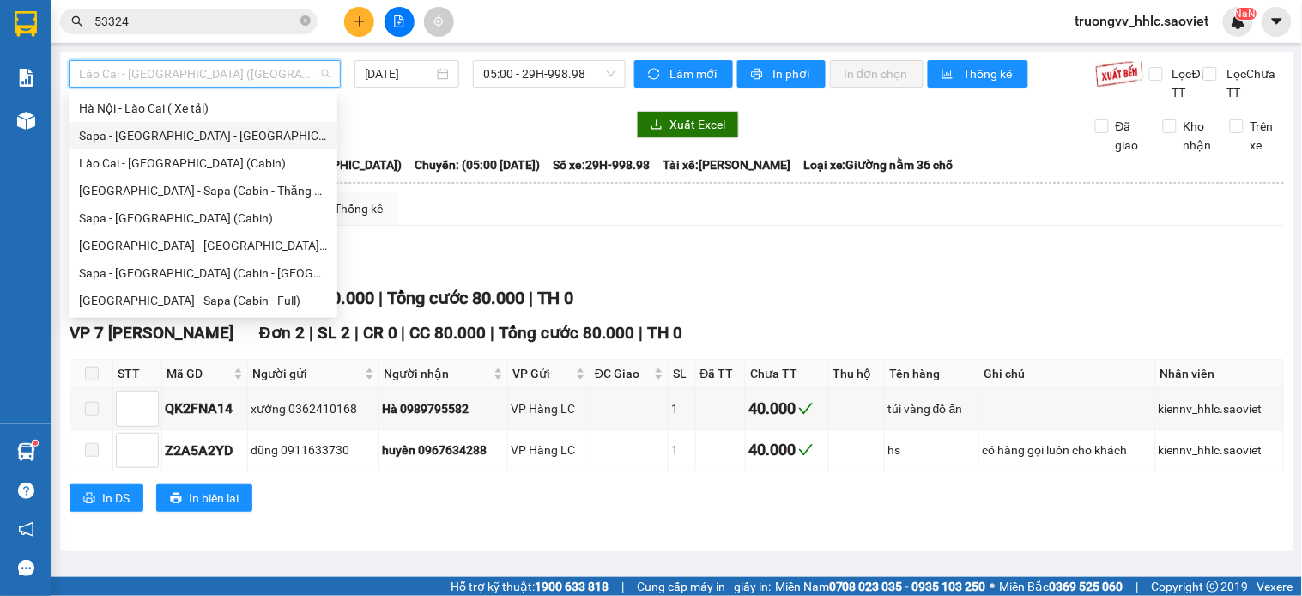
scroll to position [0, 0]
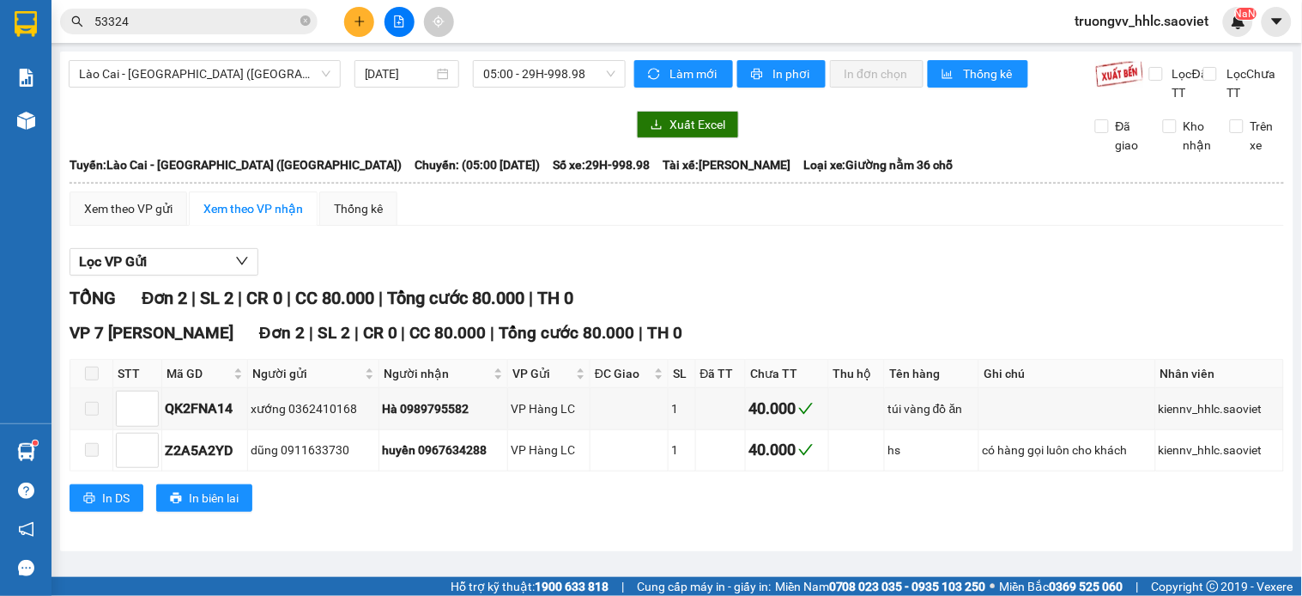
click at [252, 58] on div "[GEOGRAPHIC_DATA] - [GEOGRAPHIC_DATA] ([GEOGRAPHIC_DATA]) [DATE] 05:00 - 29H-99…" at bounding box center [676, 302] width 1233 height 500
click at [179, 91] on div "Lào Cai - [GEOGRAPHIC_DATA] ([GEOGRAPHIC_DATA]) [DATE] 05:00 - 29H-998.98" at bounding box center [347, 81] width 557 height 42
click at [182, 79] on span "Lào Cai - [GEOGRAPHIC_DATA] ([GEOGRAPHIC_DATA])" at bounding box center [204, 74] width 251 height 26
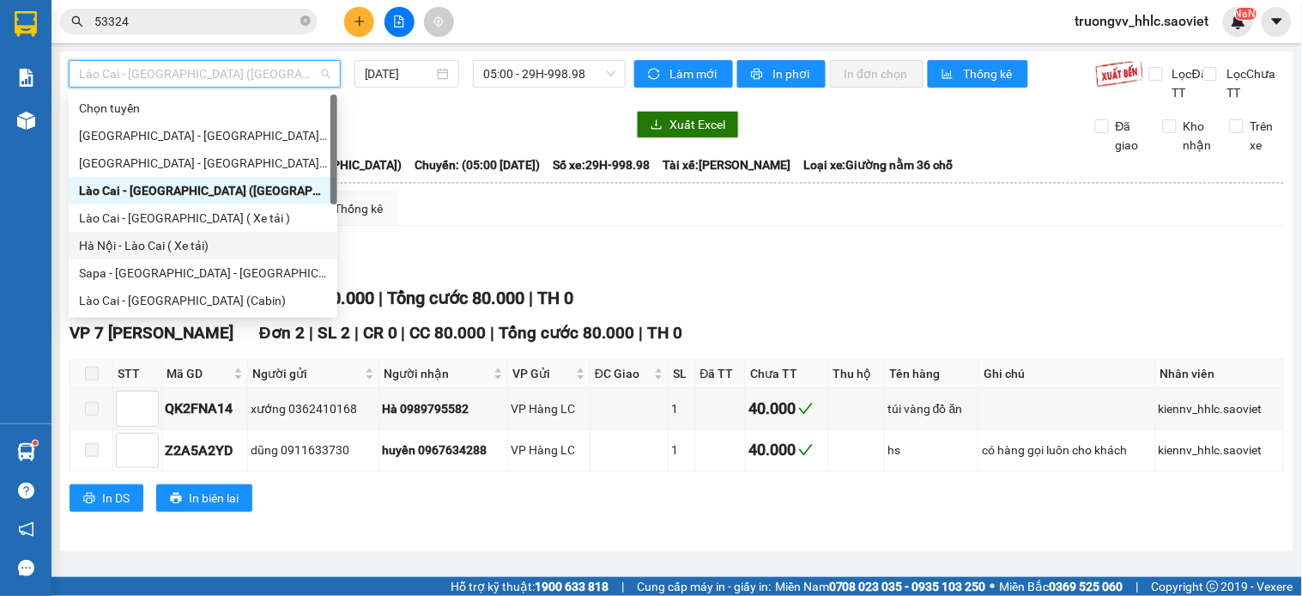
click at [198, 234] on div "Hà Nội - Lào Cai ( Xe tải)" at bounding box center [203, 245] width 269 height 27
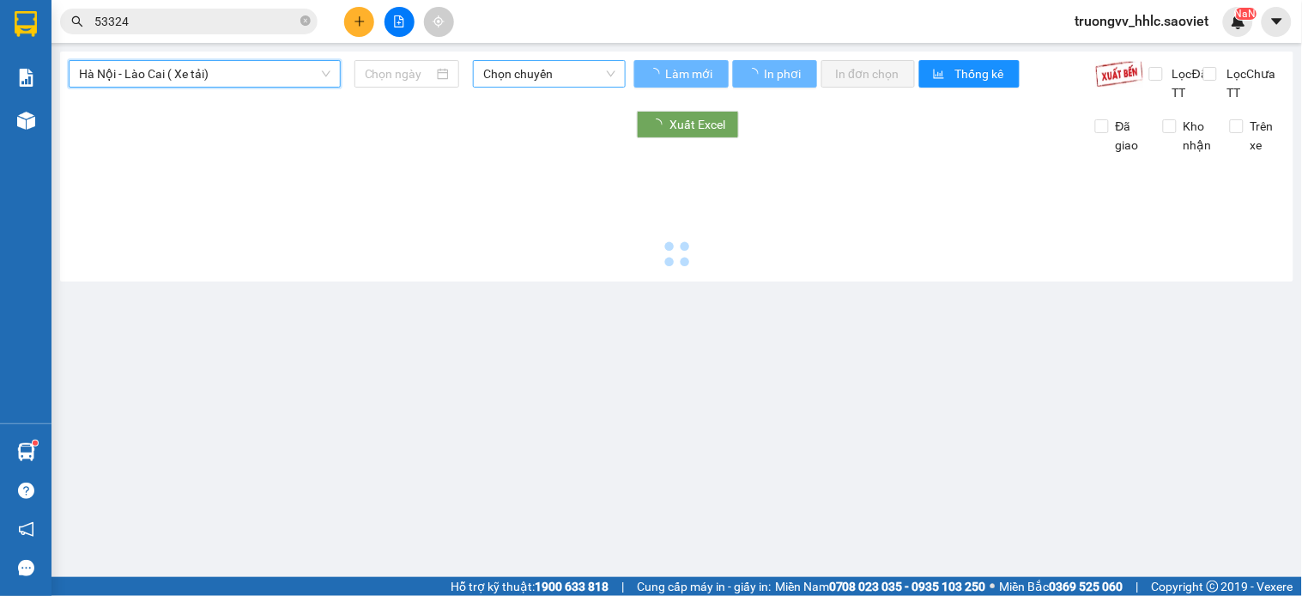
click at [562, 76] on span "Chọn chuyến" at bounding box center [549, 74] width 132 height 26
type input "[DATE]"
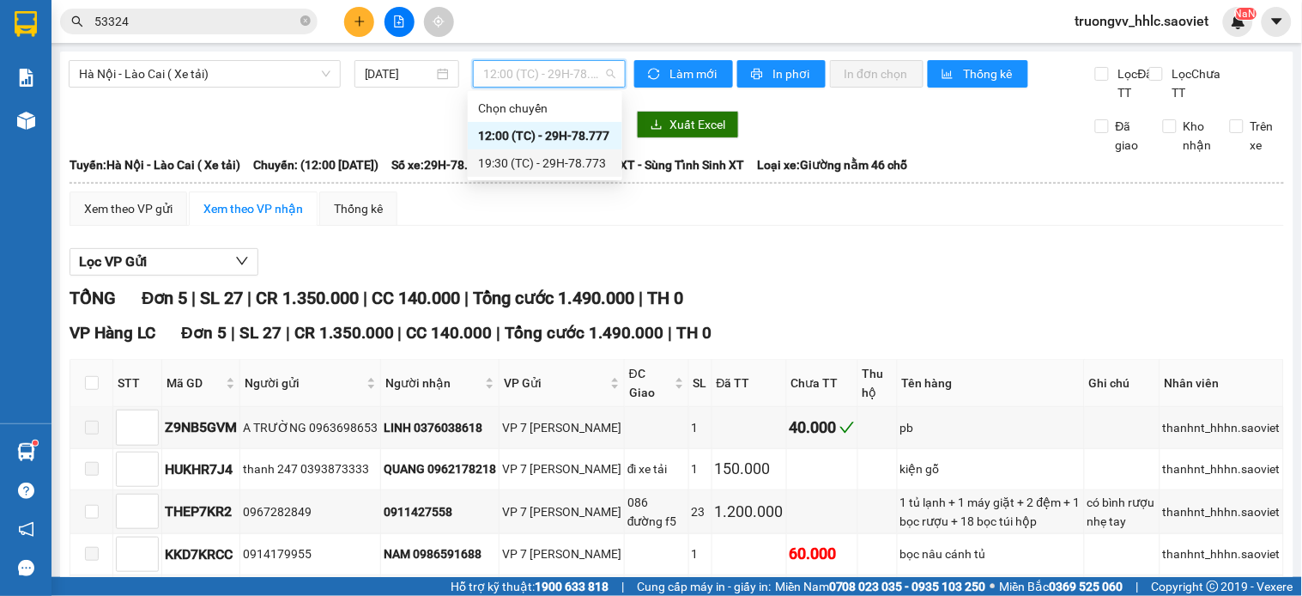
click at [571, 165] on div "19:30 (TC) - 29H-78.773" at bounding box center [545, 163] width 134 height 19
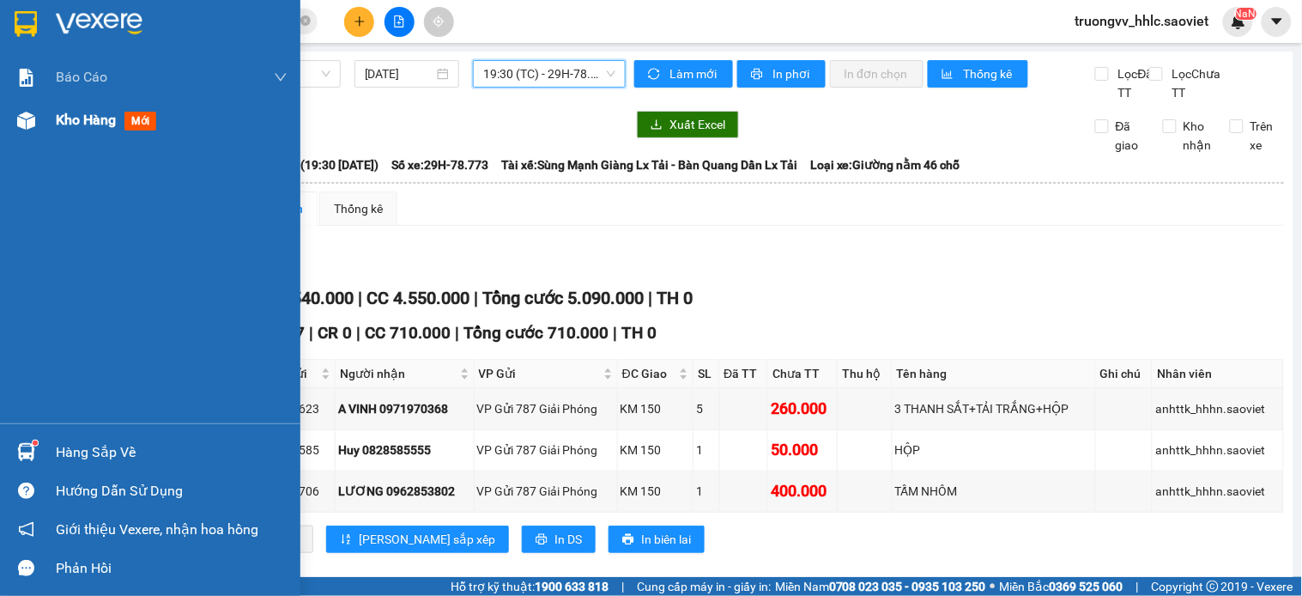
click at [74, 131] on div "Kho hàng mới" at bounding box center [172, 120] width 232 height 43
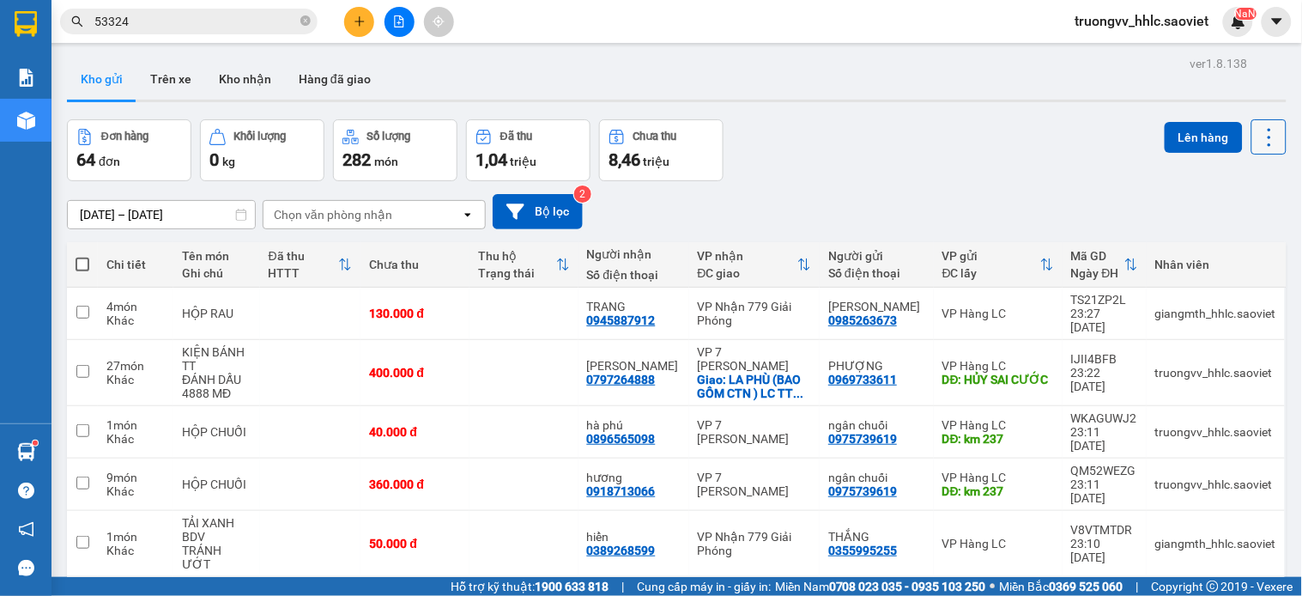
click at [1257, 120] on button at bounding box center [1268, 136] width 35 height 35
click at [1222, 247] on span "Làm mới" at bounding box center [1228, 245] width 47 height 17
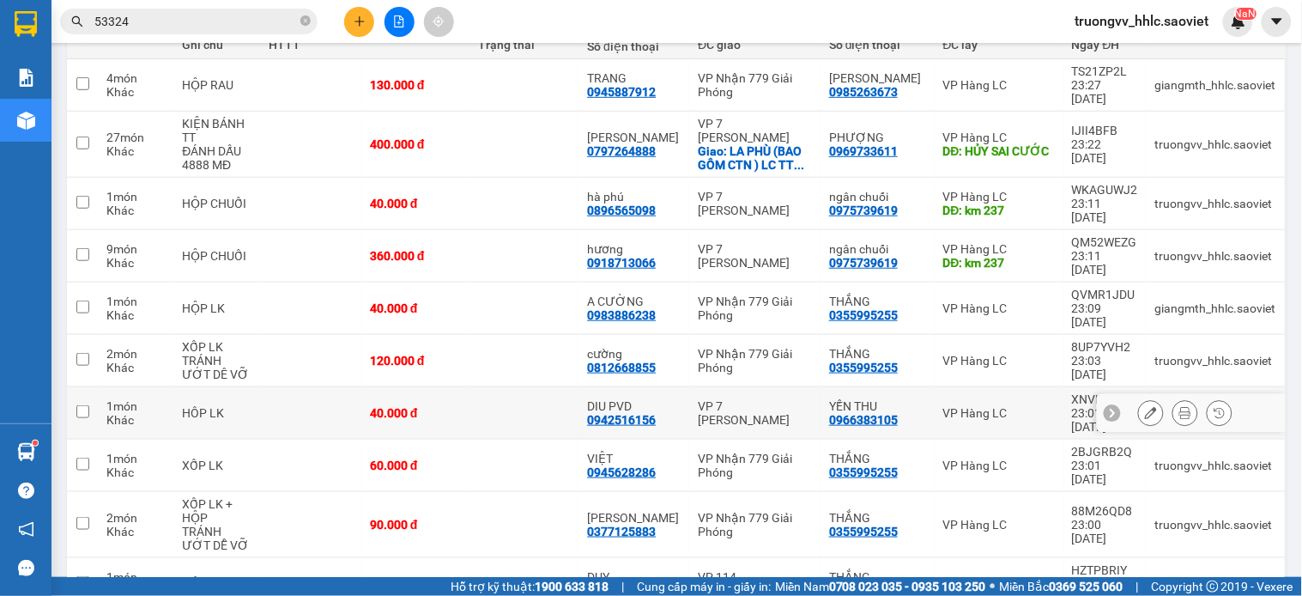
scroll to position [38, 0]
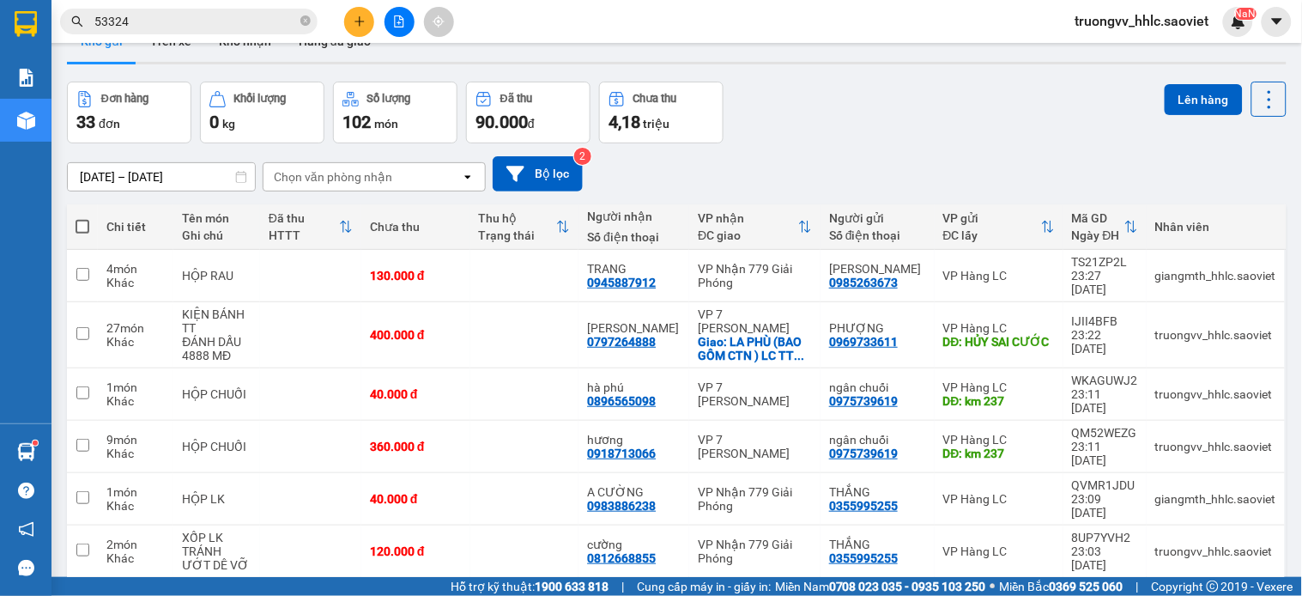
click at [172, 24] on input "53324" at bounding box center [195, 21] width 203 height 19
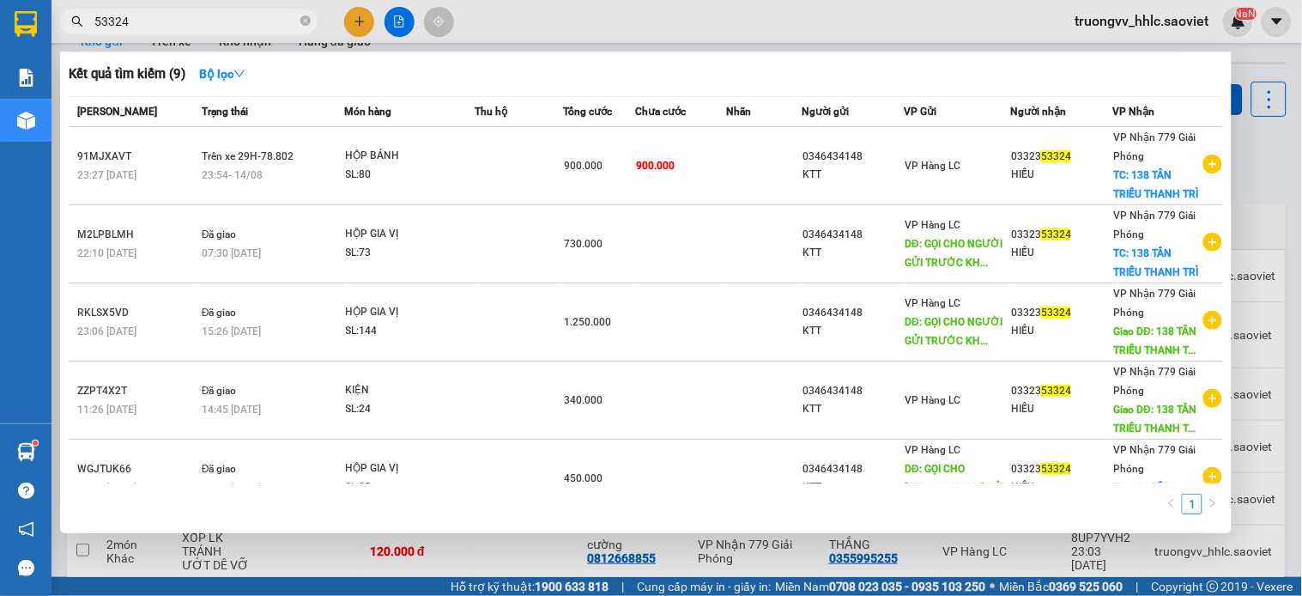
click at [172, 24] on input "53324" at bounding box center [195, 21] width 203 height 19
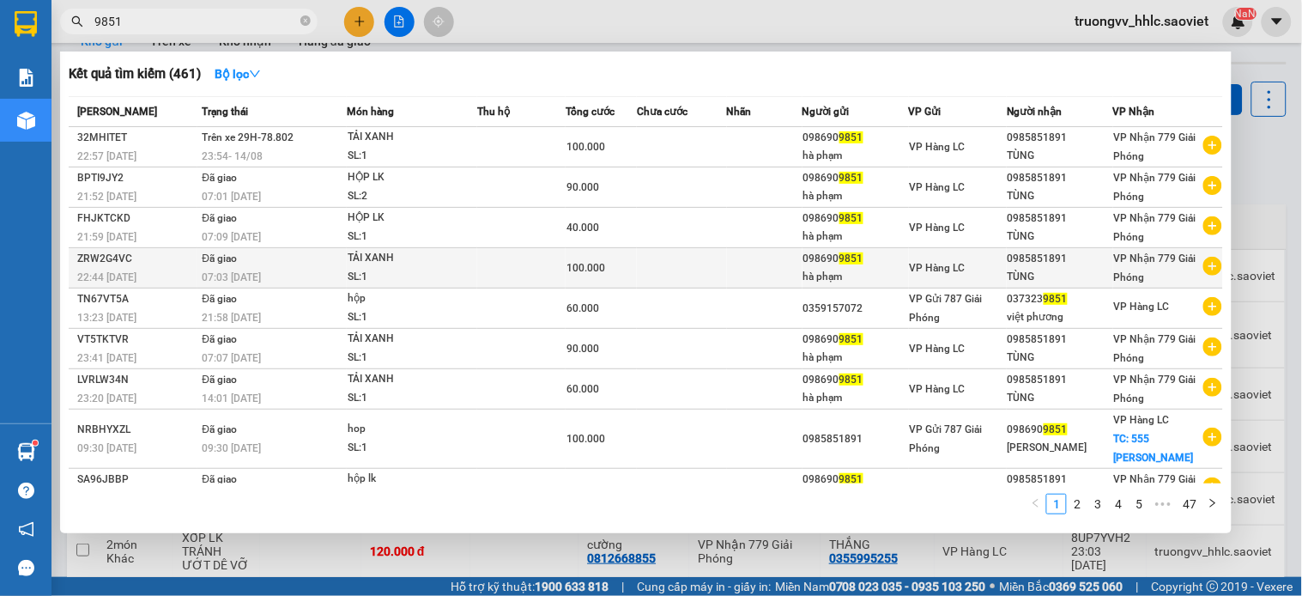
scroll to position [69, 0]
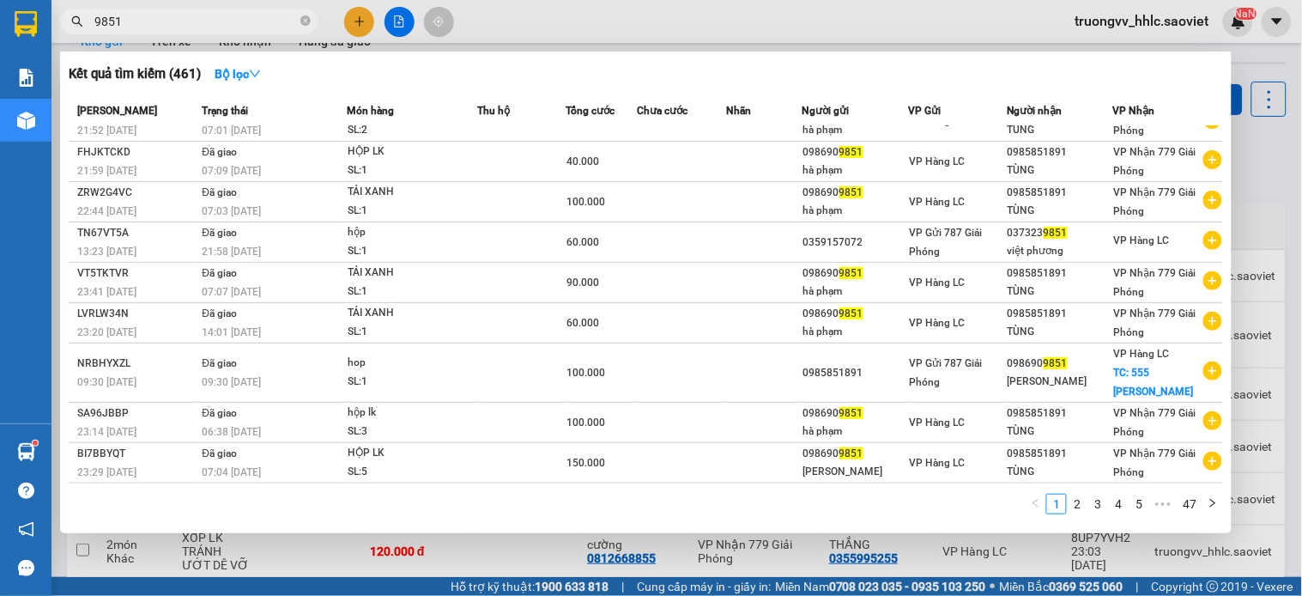
click at [194, 26] on input "9851" at bounding box center [195, 21] width 203 height 19
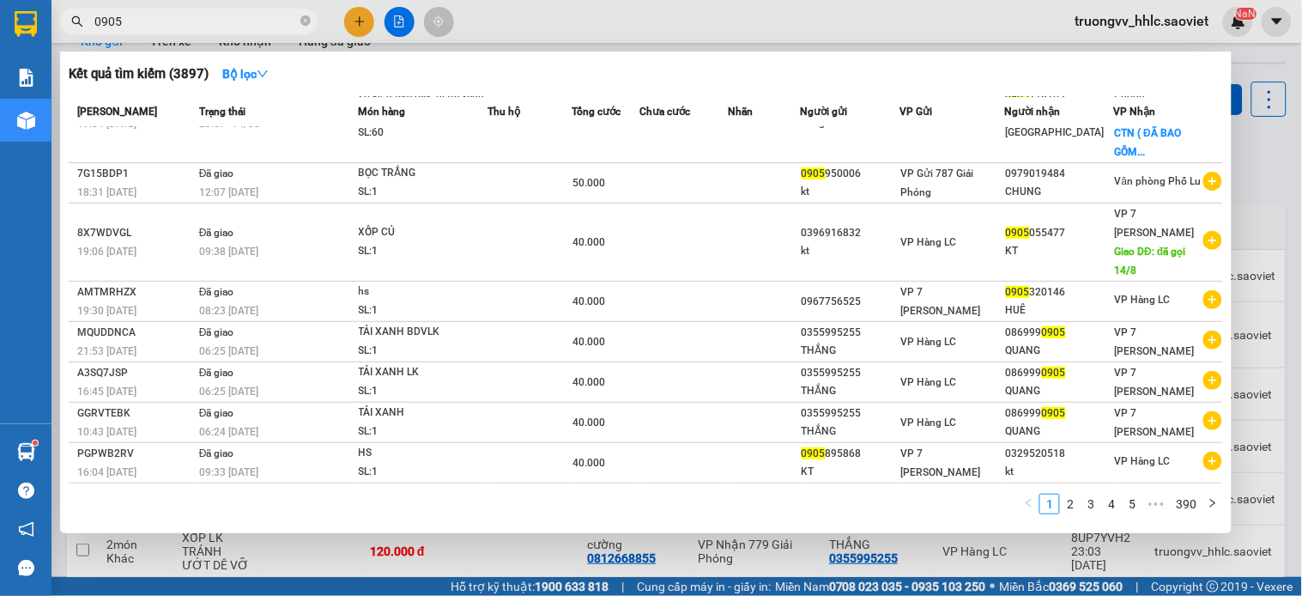
scroll to position [0, 0]
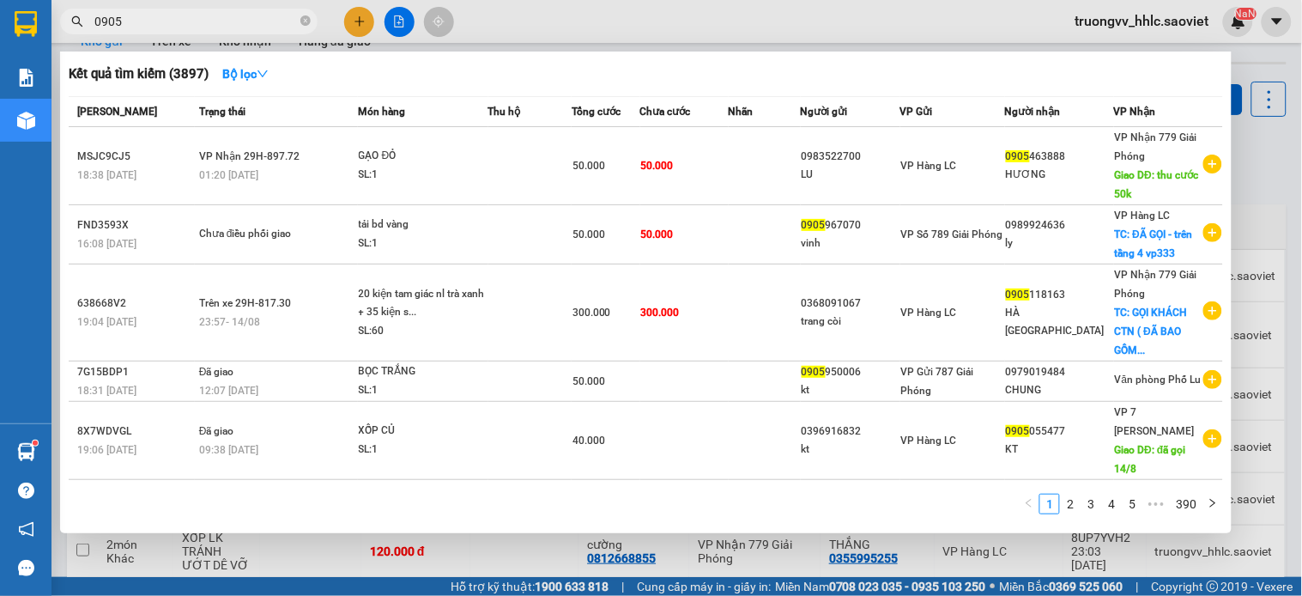
type input "0905"
drag, startPoint x: 1249, startPoint y: 151, endPoint x: 1255, endPoint y: 136, distance: 16.6
click at [1251, 151] on div at bounding box center [651, 298] width 1302 height 596
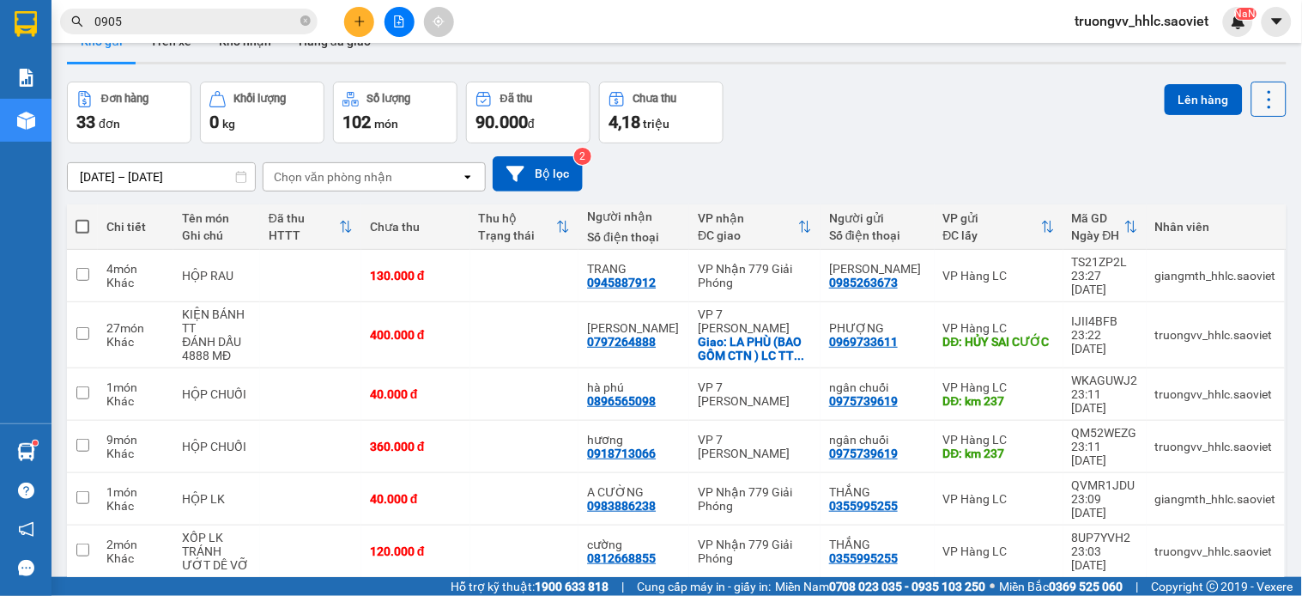
click at [1257, 98] on icon at bounding box center [1269, 100] width 24 height 24
drag, startPoint x: 1246, startPoint y: 204, endPoint x: 1198, endPoint y: 208, distance: 48.2
click at [1245, 208] on span "Làm mới" at bounding box center [1228, 207] width 47 height 17
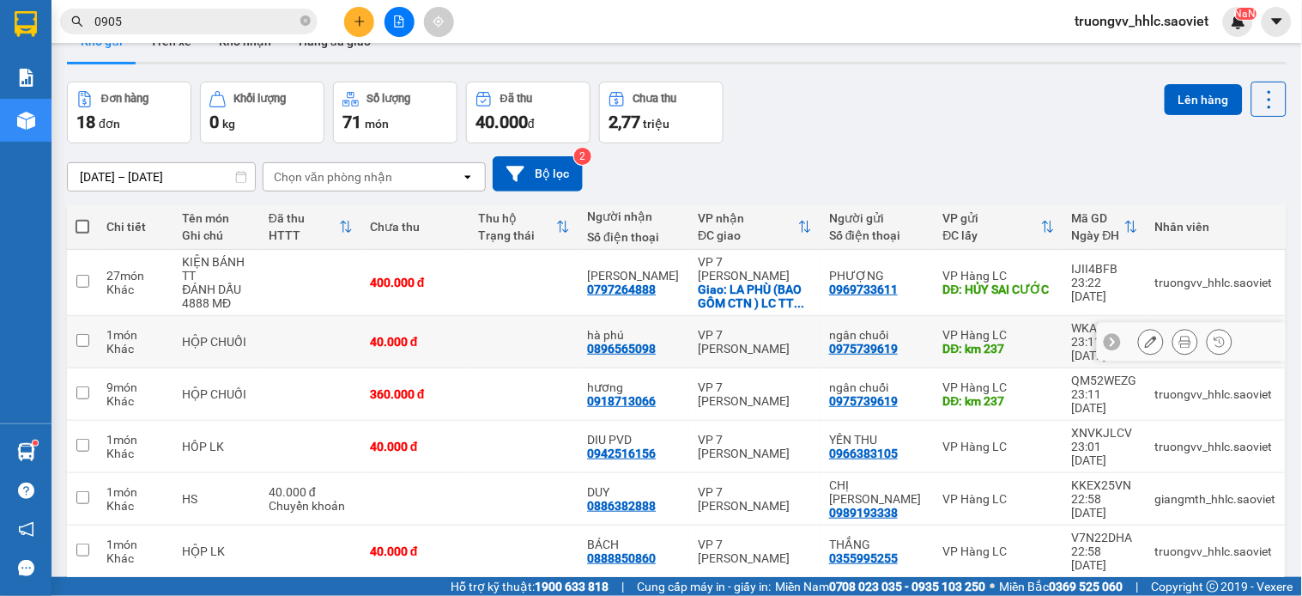
click at [576, 329] on td at bounding box center [524, 342] width 109 height 52
checkbox input "true"
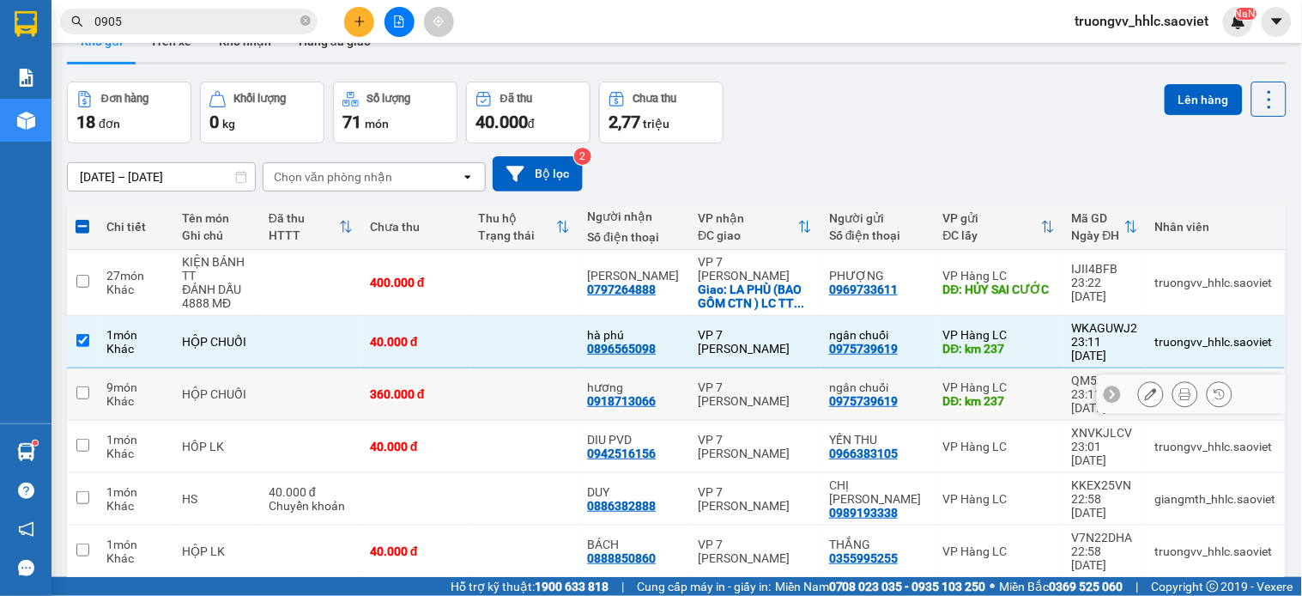
click at [525, 368] on td at bounding box center [524, 394] width 109 height 52
checkbox input "true"
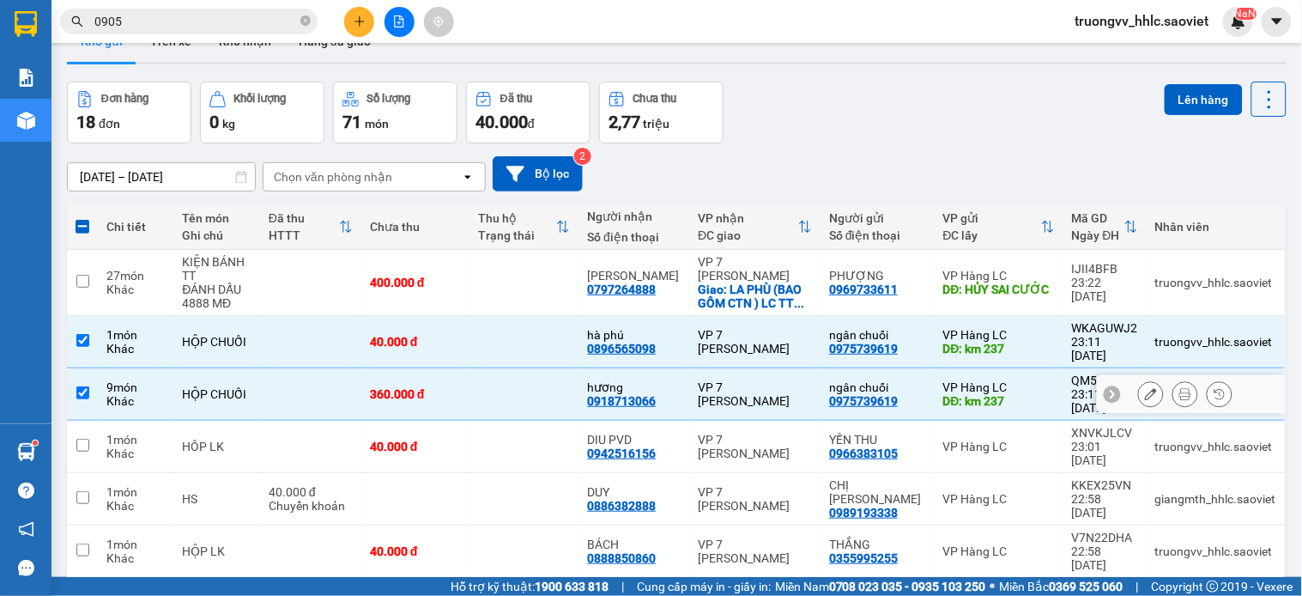
scroll to position [133, 0]
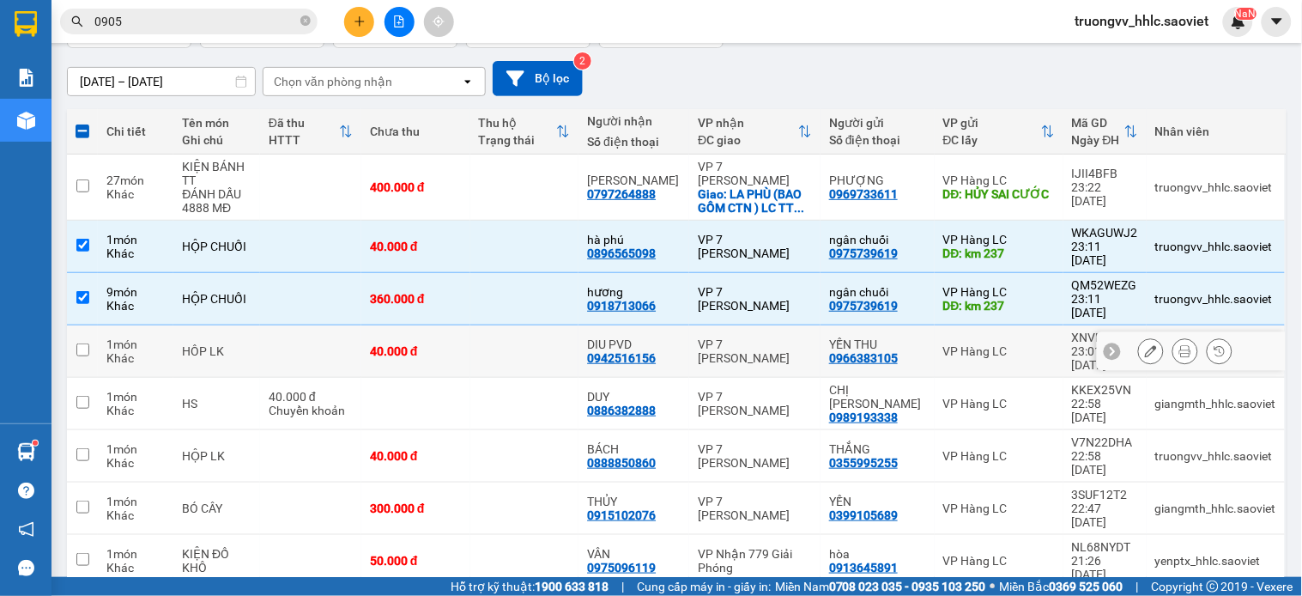
click at [536, 325] on td at bounding box center [524, 351] width 109 height 52
checkbox input "true"
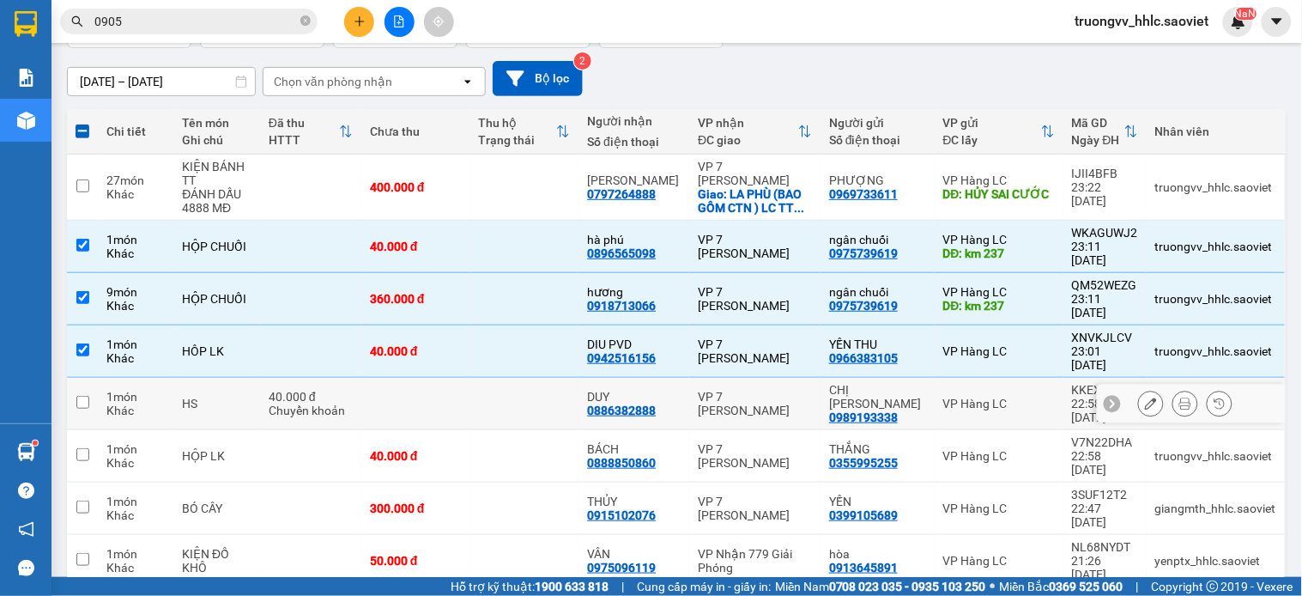
click at [508, 378] on td at bounding box center [524, 404] width 109 height 52
checkbox input "true"
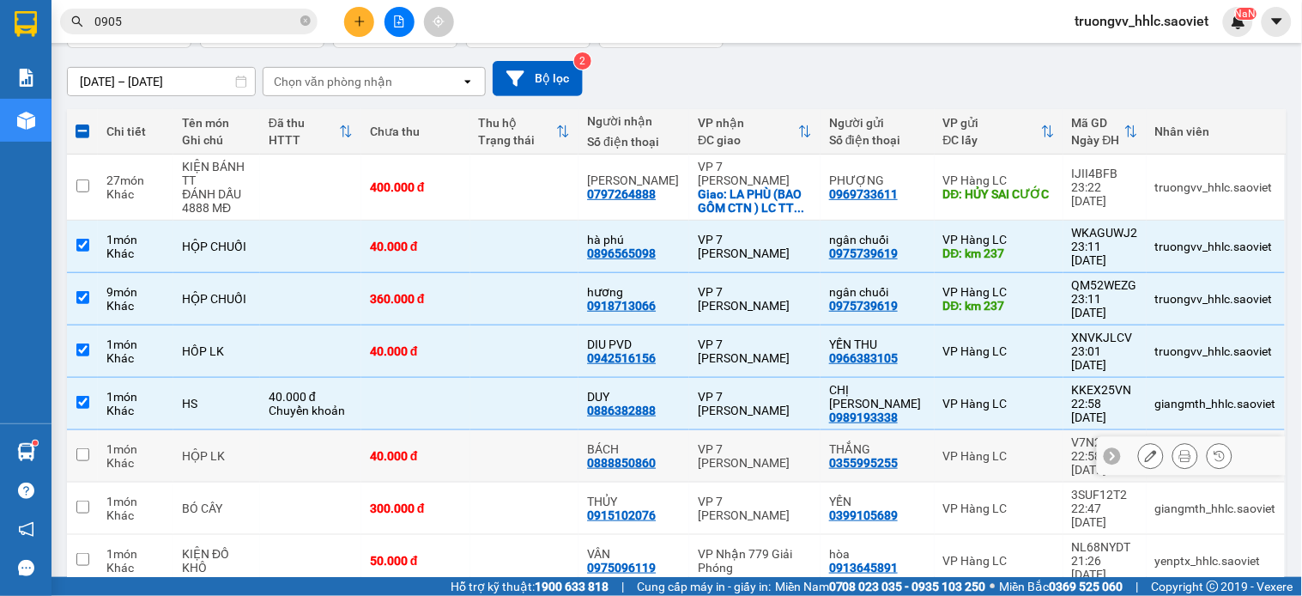
click at [490, 430] on td at bounding box center [524, 456] width 109 height 52
checkbox input "true"
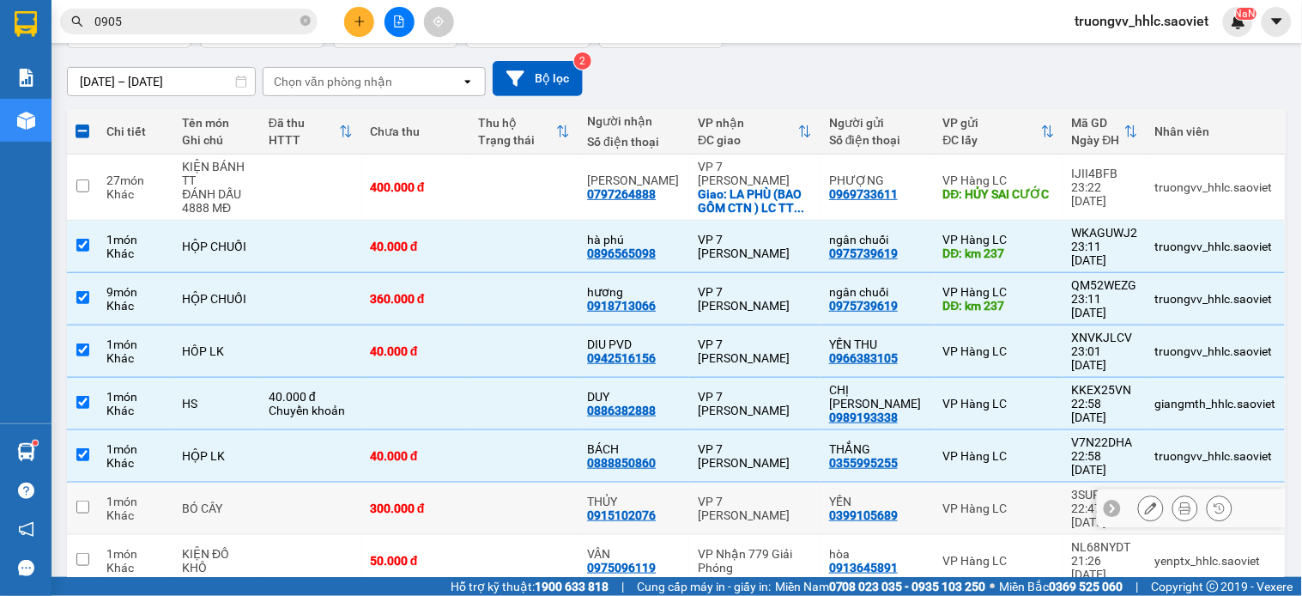
click at [489, 482] on td at bounding box center [524, 508] width 109 height 52
checkbox input "true"
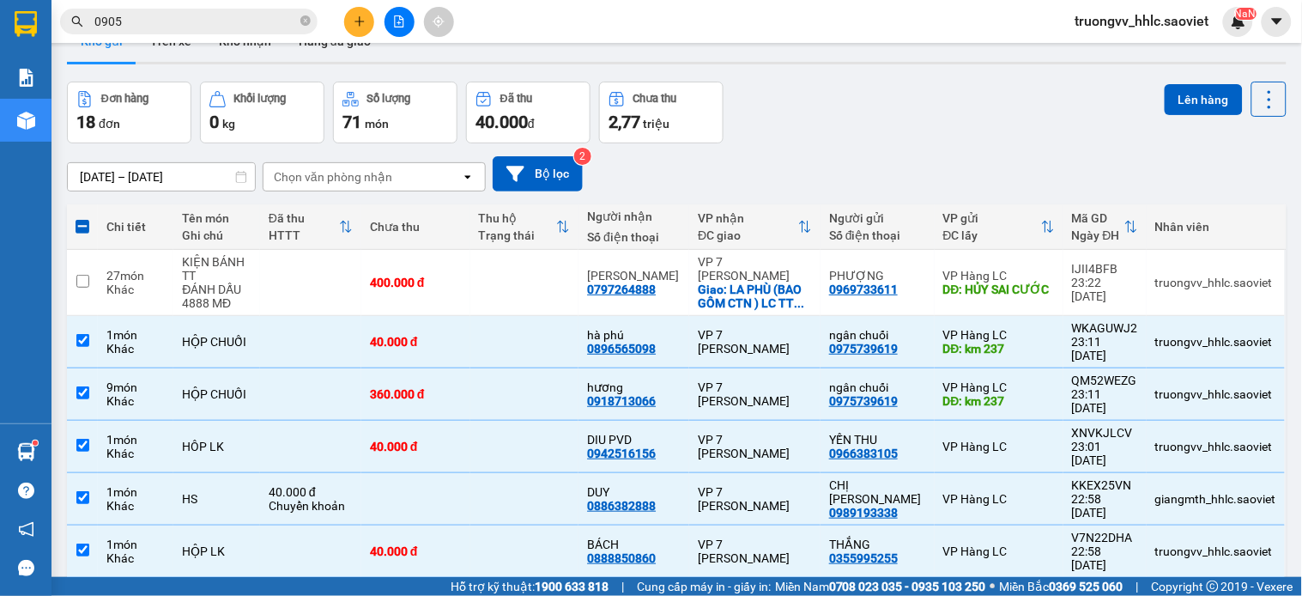
scroll to position [0, 0]
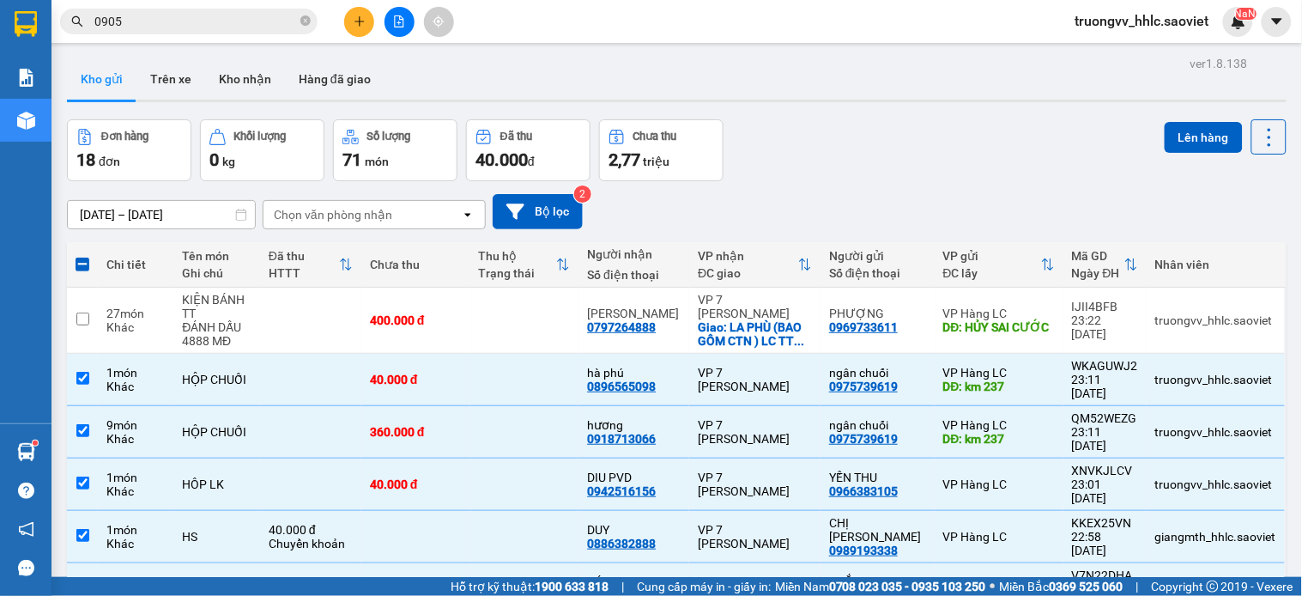
drag, startPoint x: 1170, startPoint y: 132, endPoint x: 1134, endPoint y: 138, distance: 36.5
click at [1170, 133] on button "Lên hàng" at bounding box center [1204, 137] width 78 height 31
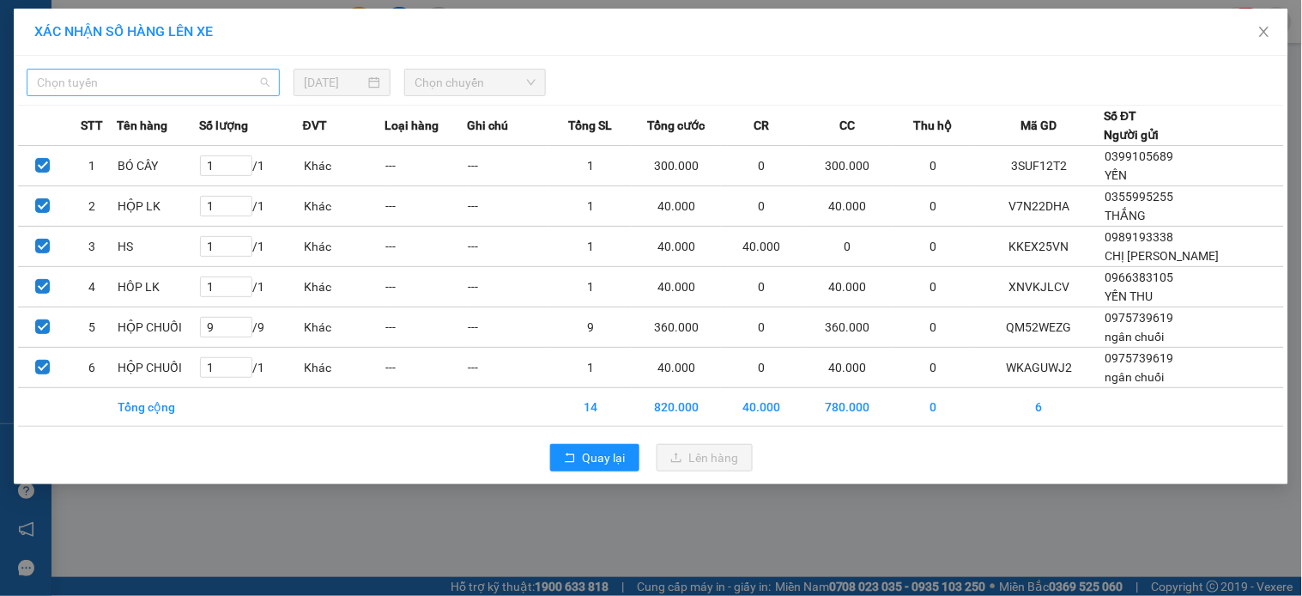
click at [82, 86] on span "Chọn tuyến" at bounding box center [153, 83] width 233 height 26
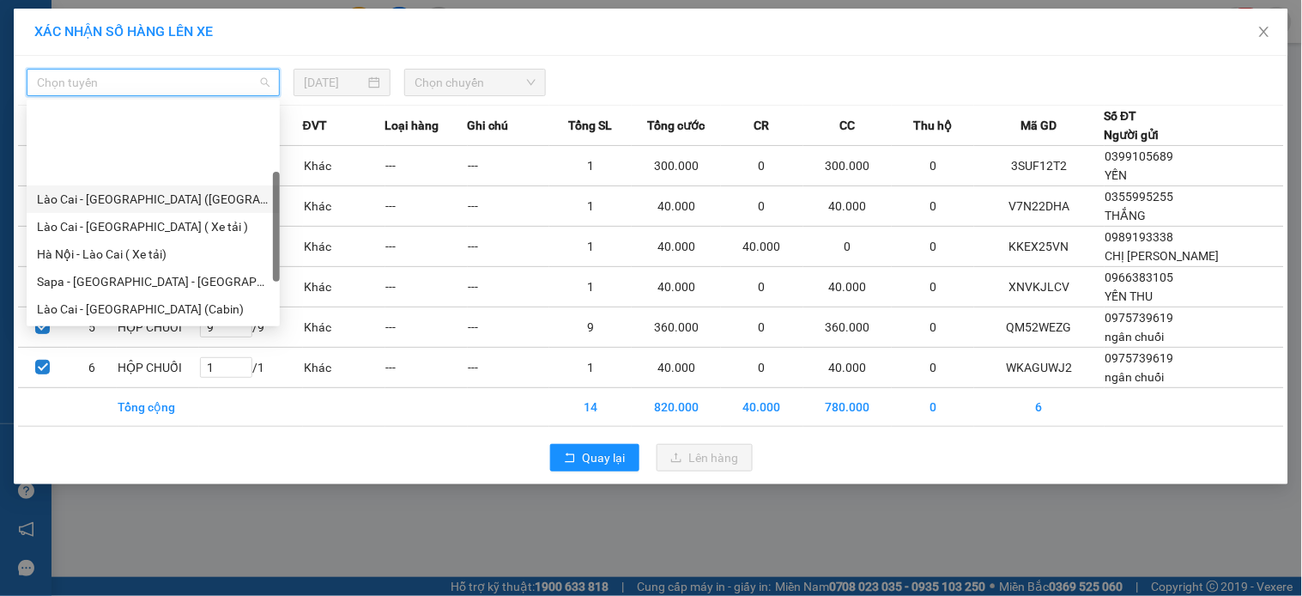
scroll to position [137, 0]
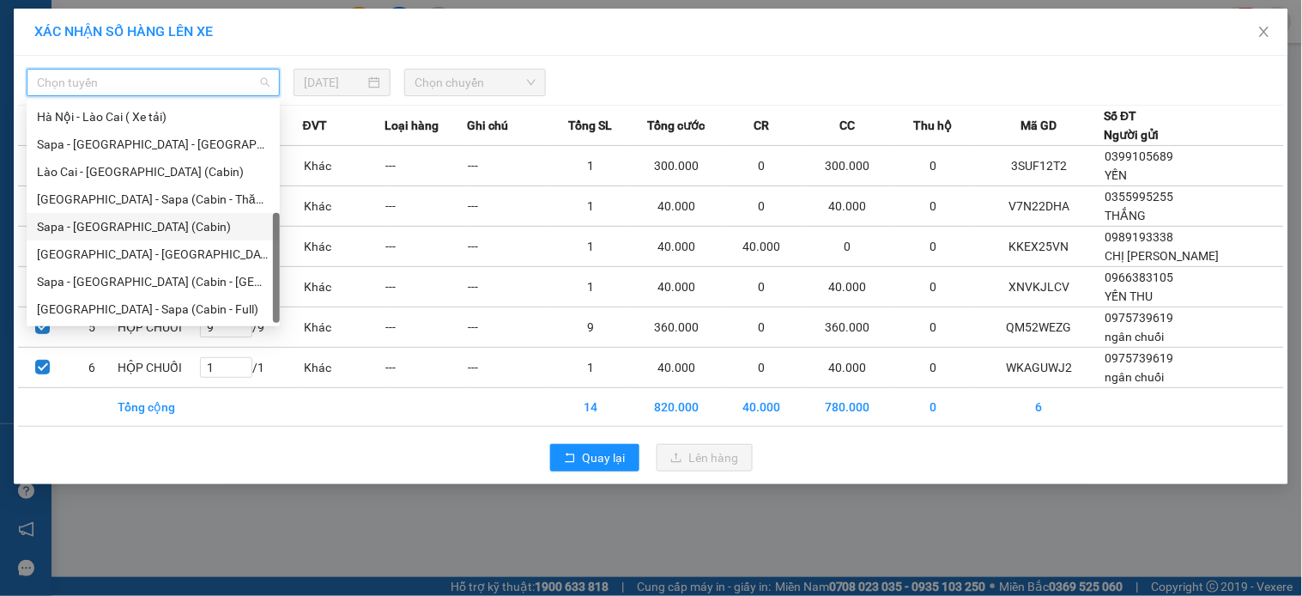
click at [91, 223] on div "Sapa - [GEOGRAPHIC_DATA] (Cabin)" at bounding box center [153, 226] width 233 height 19
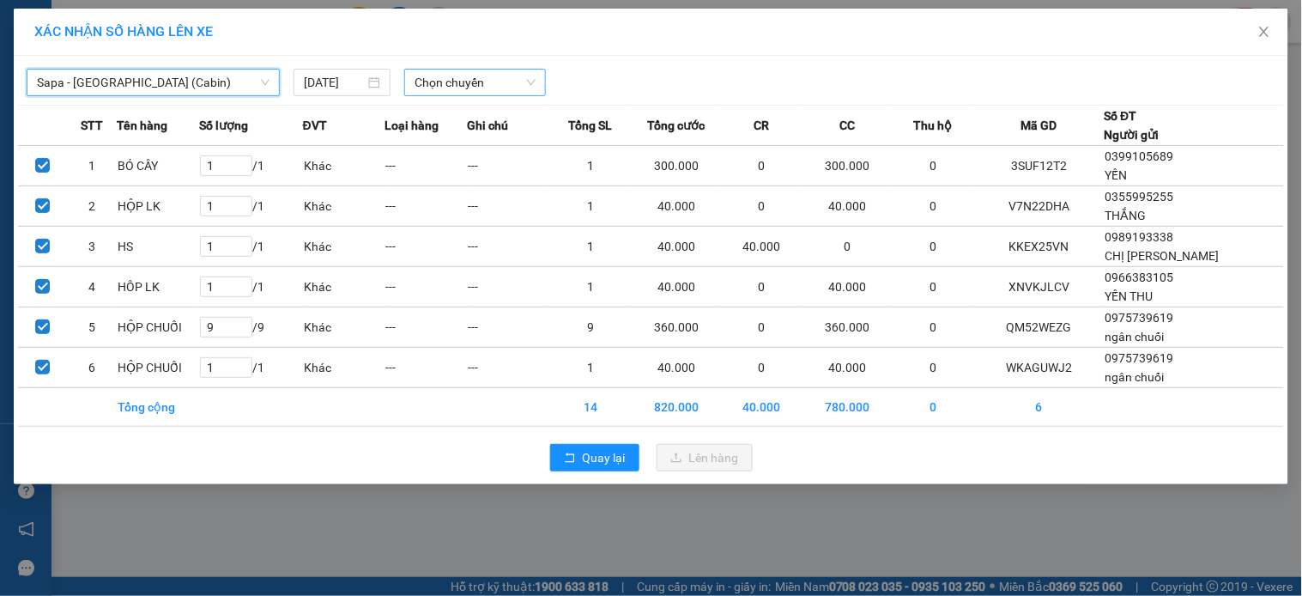
click at [457, 93] on span "Chọn chuyến" at bounding box center [475, 83] width 121 height 26
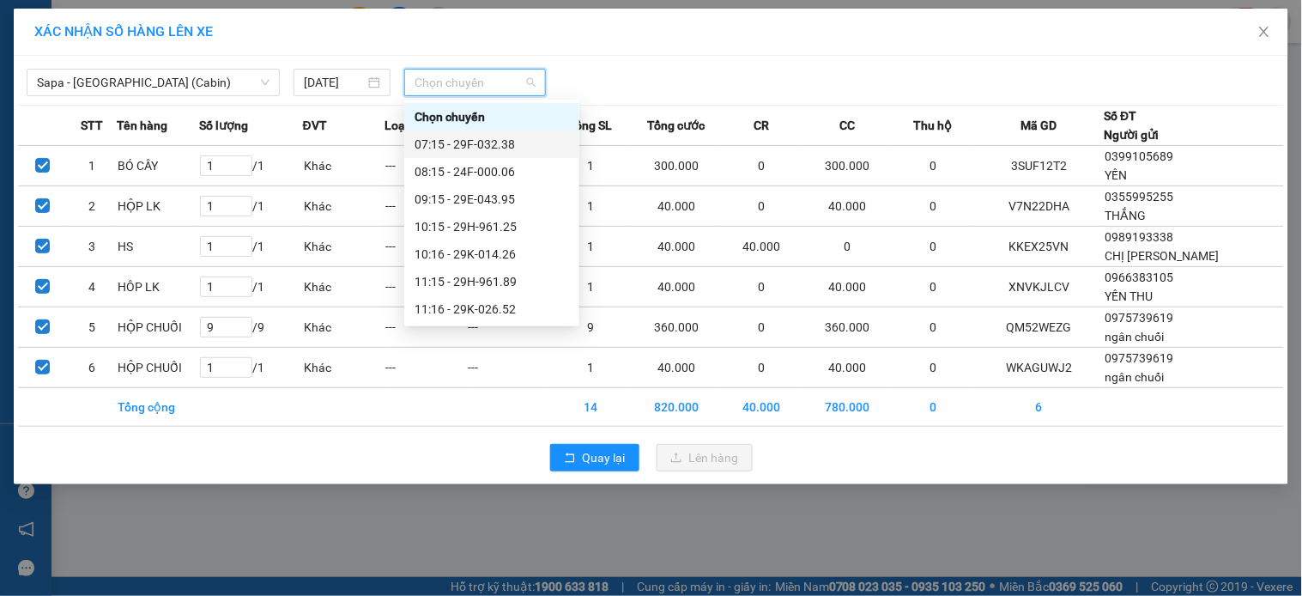
scroll to position [604, 0]
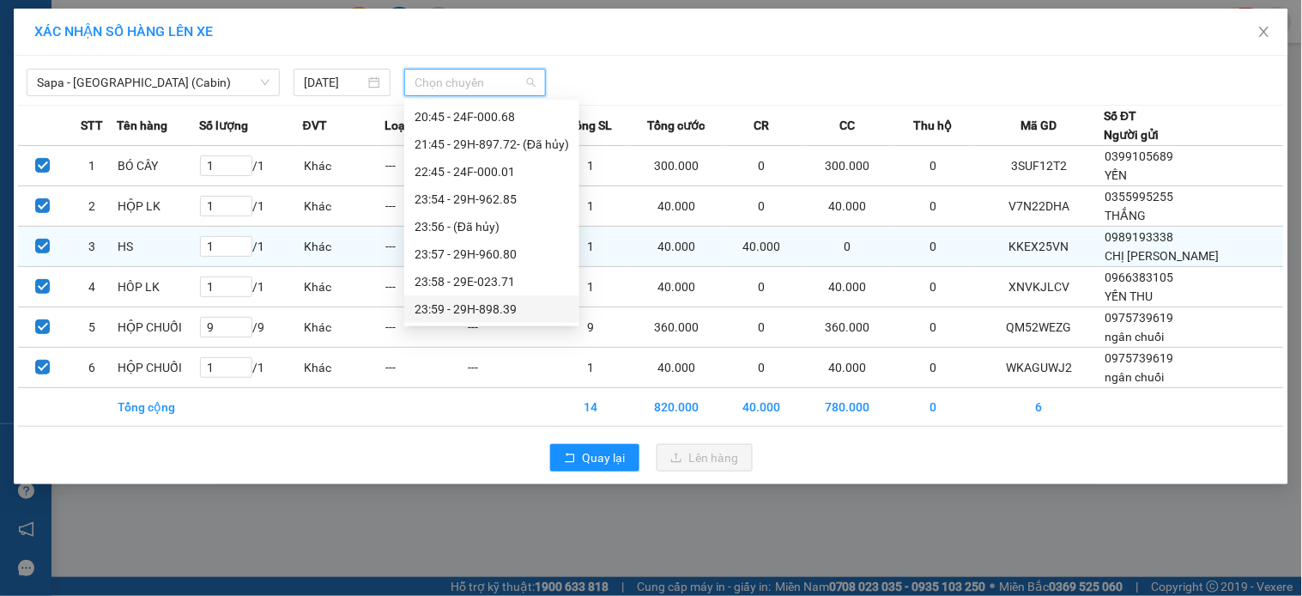
click at [496, 302] on div "23:59 - 29H-898.39" at bounding box center [492, 309] width 155 height 19
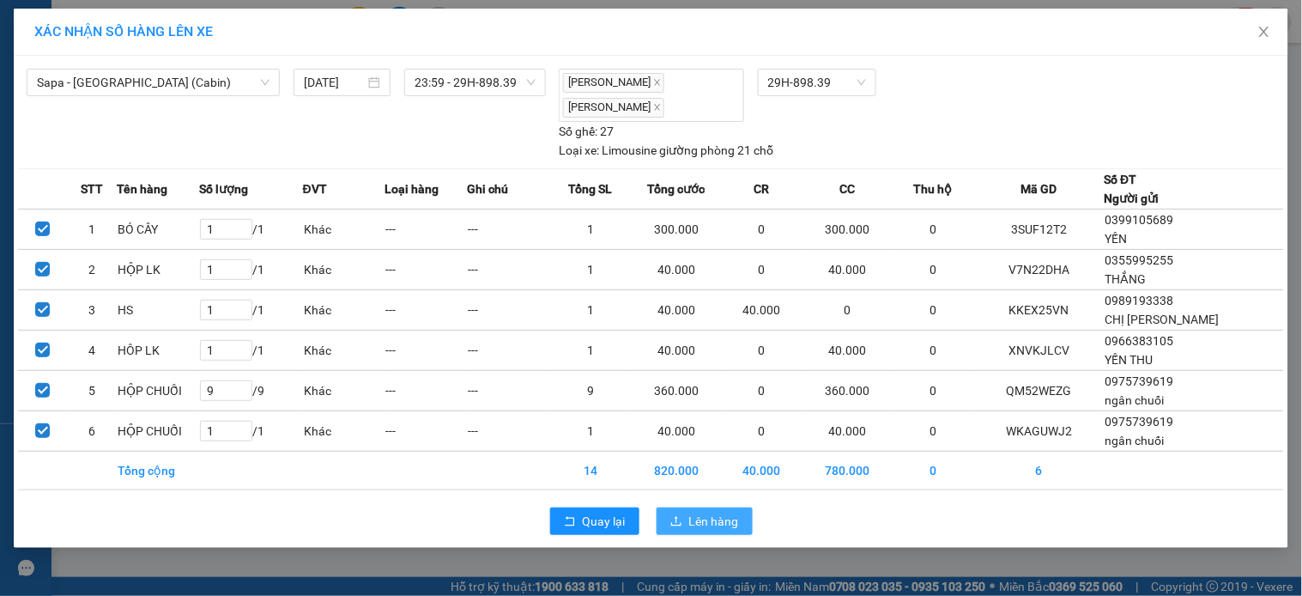
click at [724, 518] on span "Lên hàng" at bounding box center [714, 521] width 50 height 19
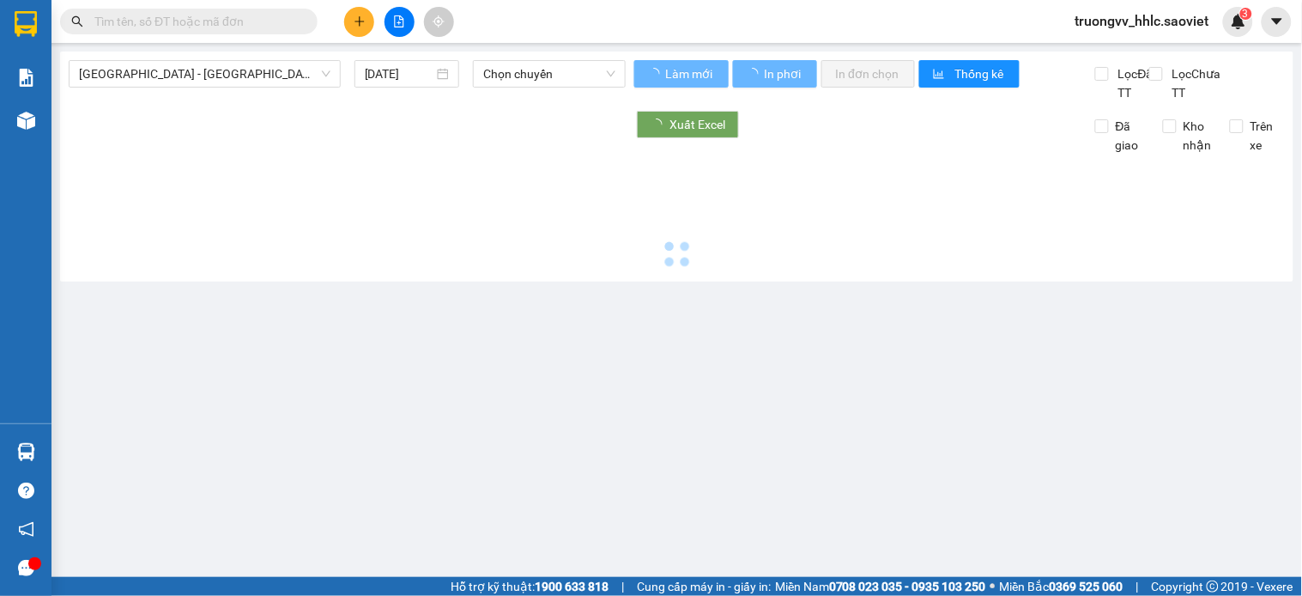
type input "15/08/2025"
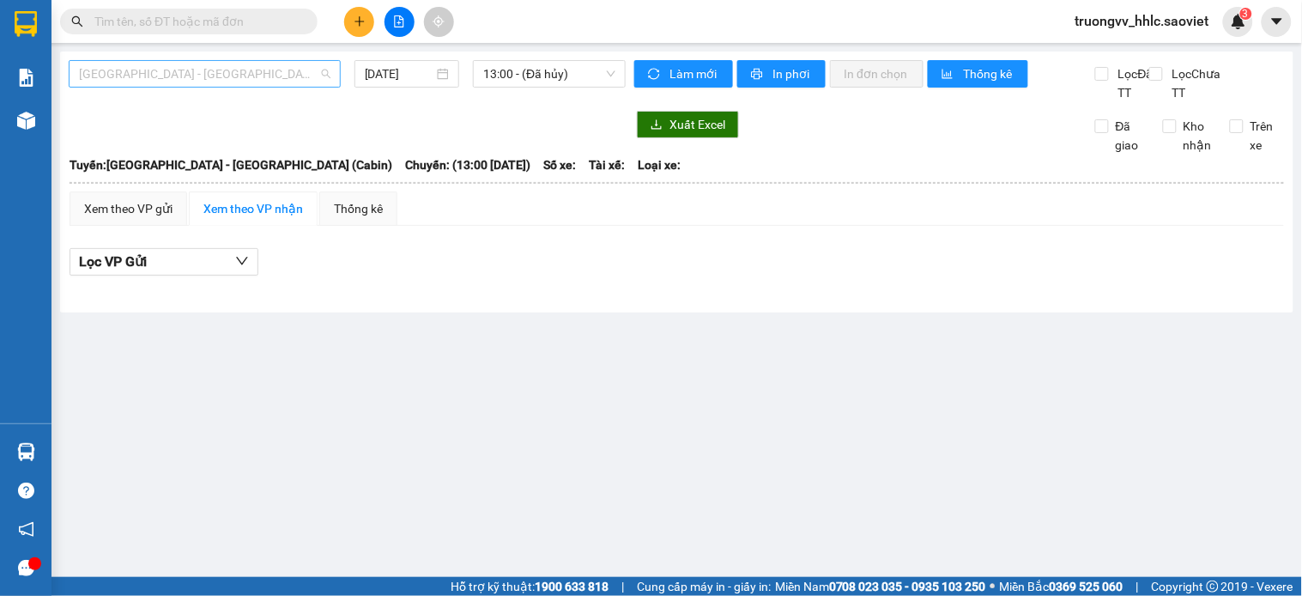
click at [175, 64] on span "[GEOGRAPHIC_DATA] - [GEOGRAPHIC_DATA] (Cabin)" at bounding box center [204, 74] width 251 height 26
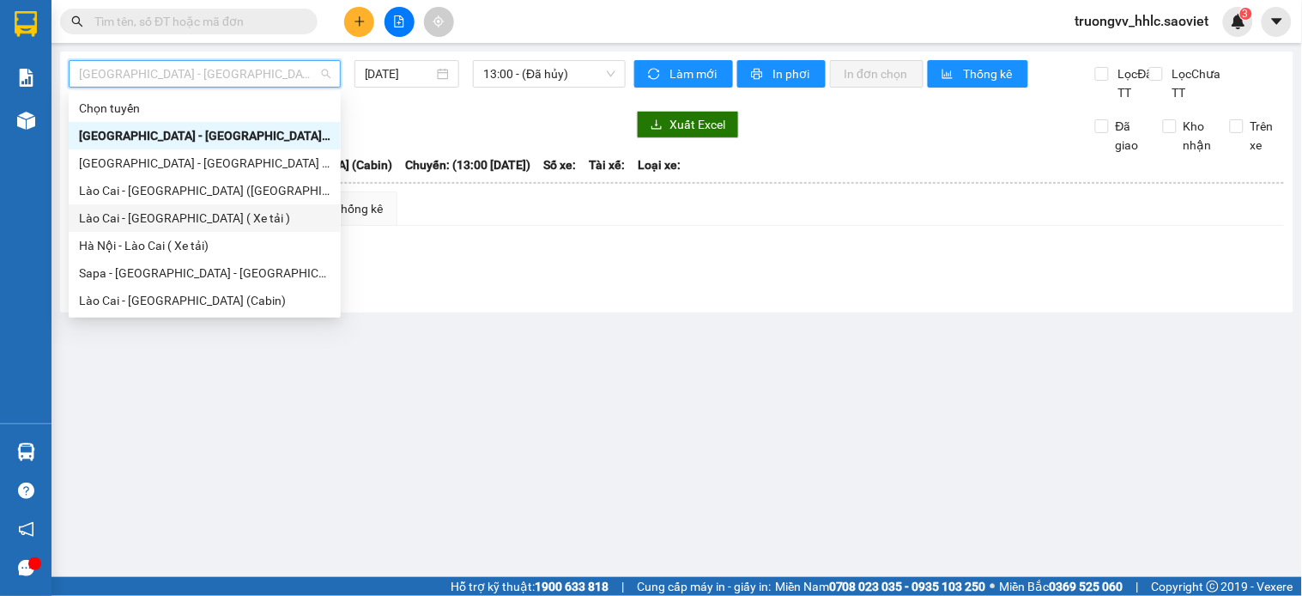
click at [156, 217] on div "Lào Cai - [GEOGRAPHIC_DATA] ( Xe tải )" at bounding box center [204, 218] width 251 height 19
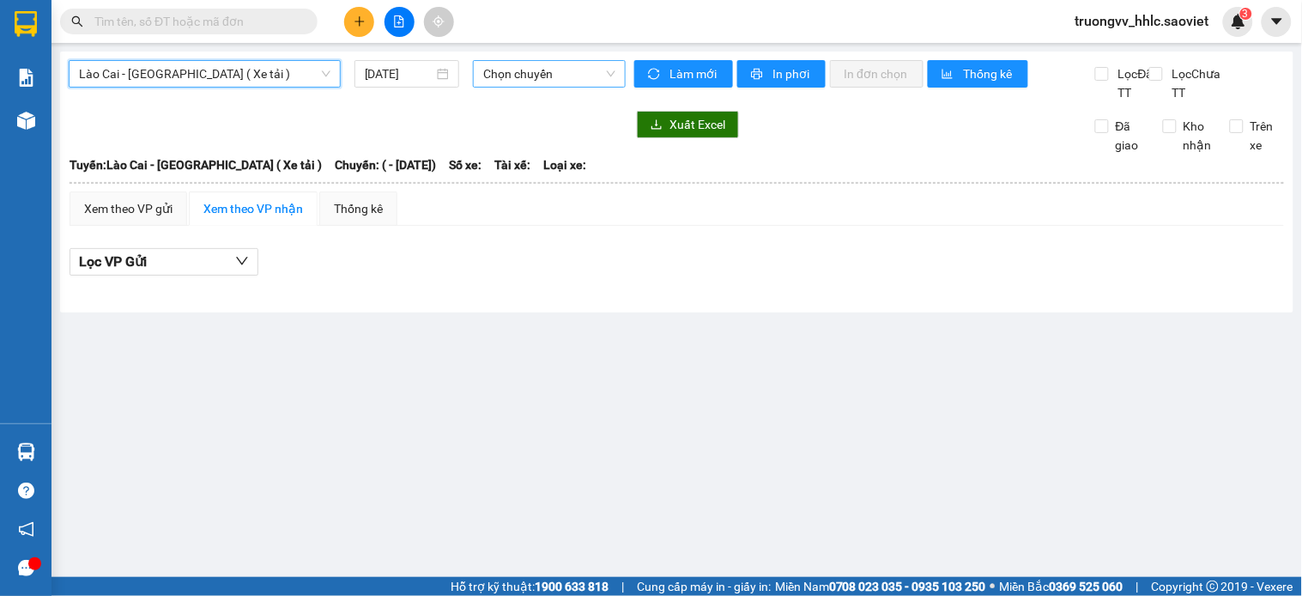
click at [501, 66] on span "Chọn chuyến" at bounding box center [549, 74] width 132 height 26
click at [553, 75] on span "Chọn chuyến" at bounding box center [549, 74] width 132 height 26
click at [415, 76] on input "15/08/2025" at bounding box center [400, 73] width 70 height 19
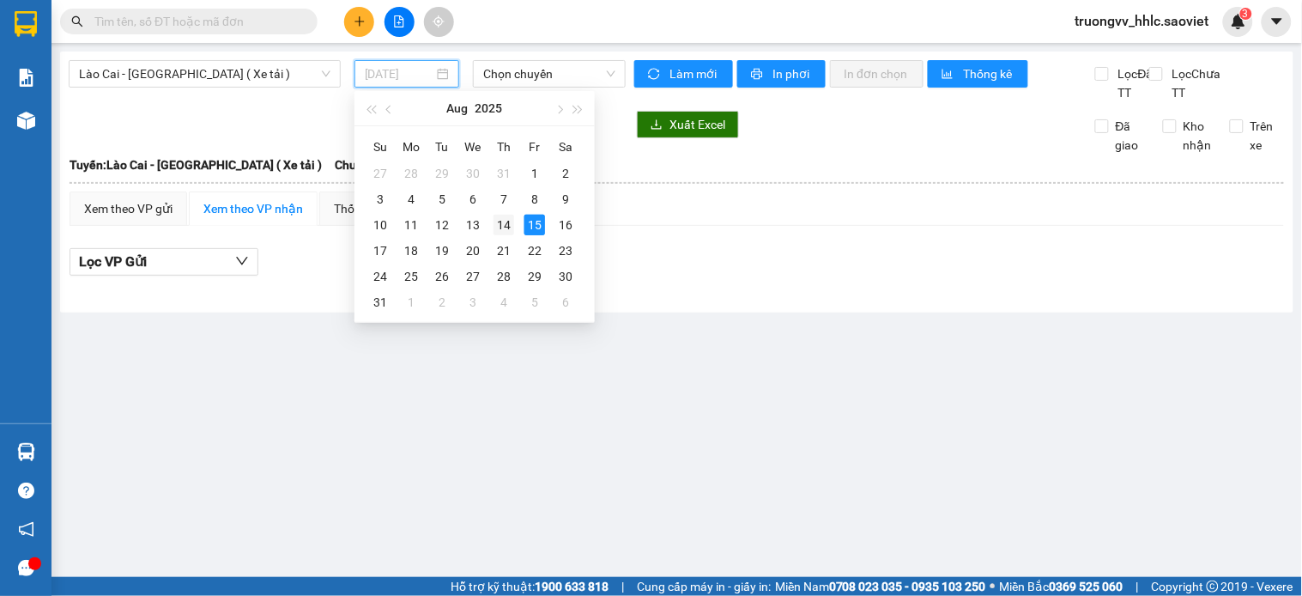
click at [495, 226] on div "14" at bounding box center [504, 225] width 21 height 21
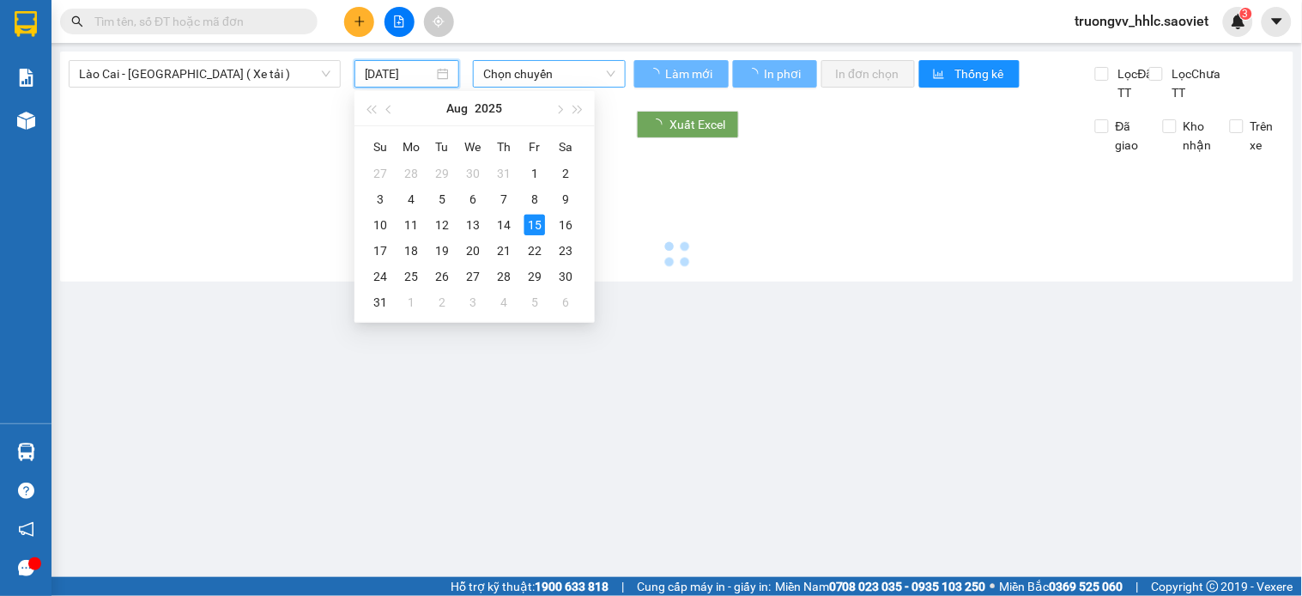
type input "[DATE]"
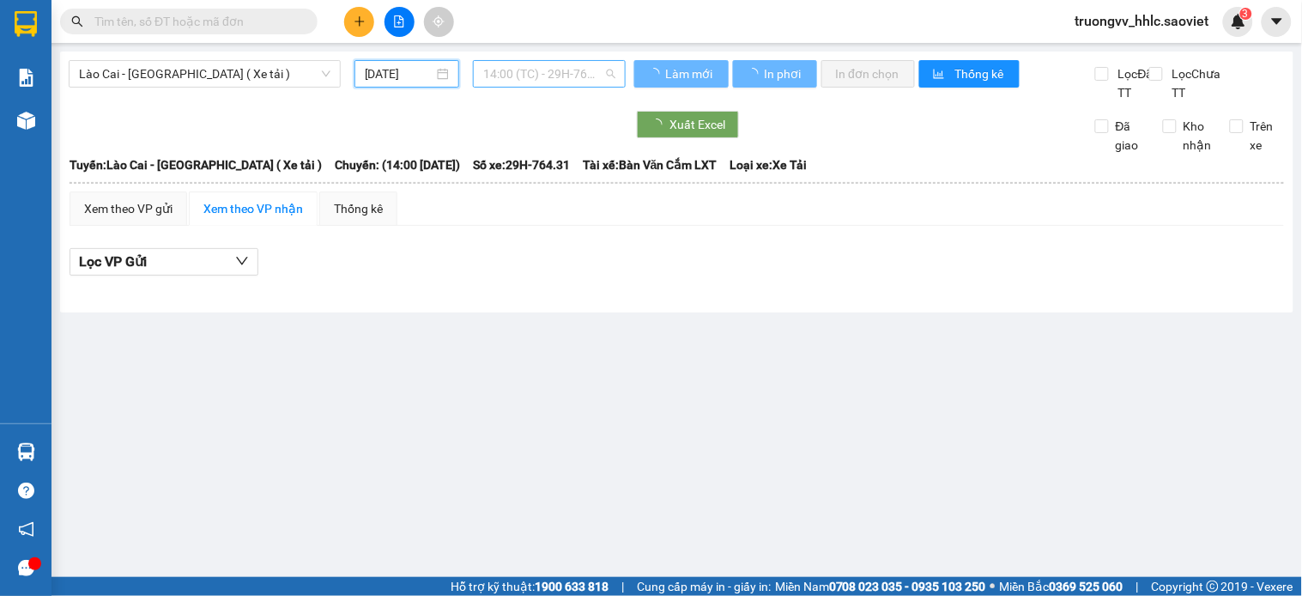
click at [554, 67] on span "14:00 (TC) - 29H-764.31" at bounding box center [549, 74] width 132 height 26
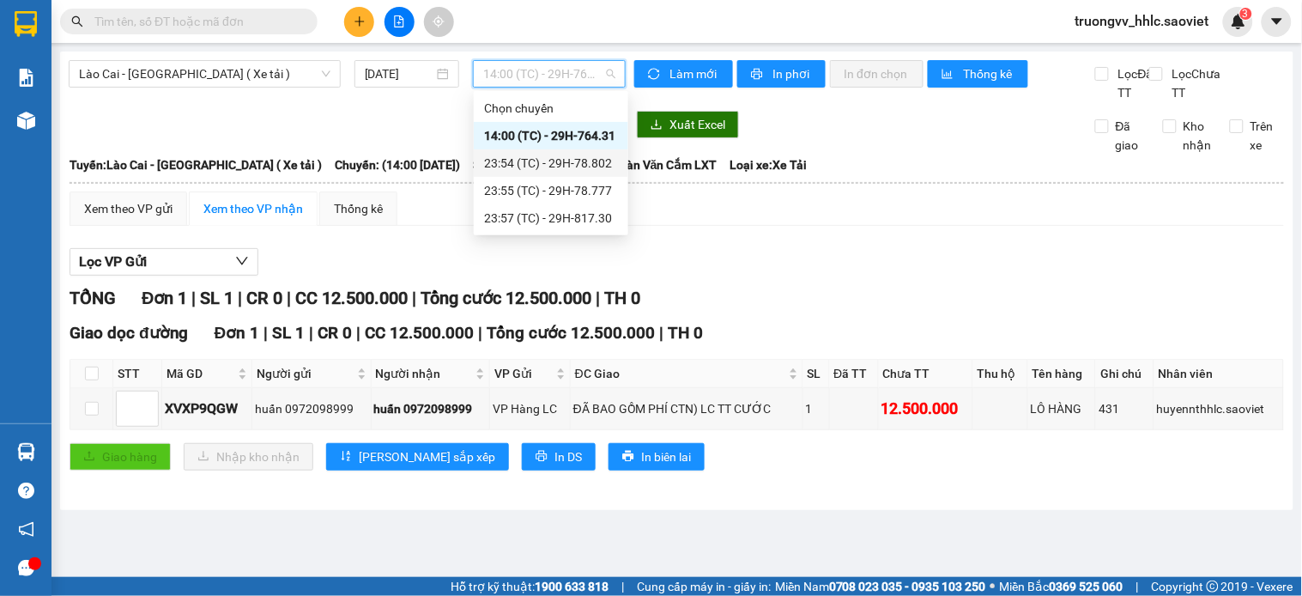
click at [587, 160] on div "23:54 (TC) - 29H-78.802" at bounding box center [551, 163] width 134 height 19
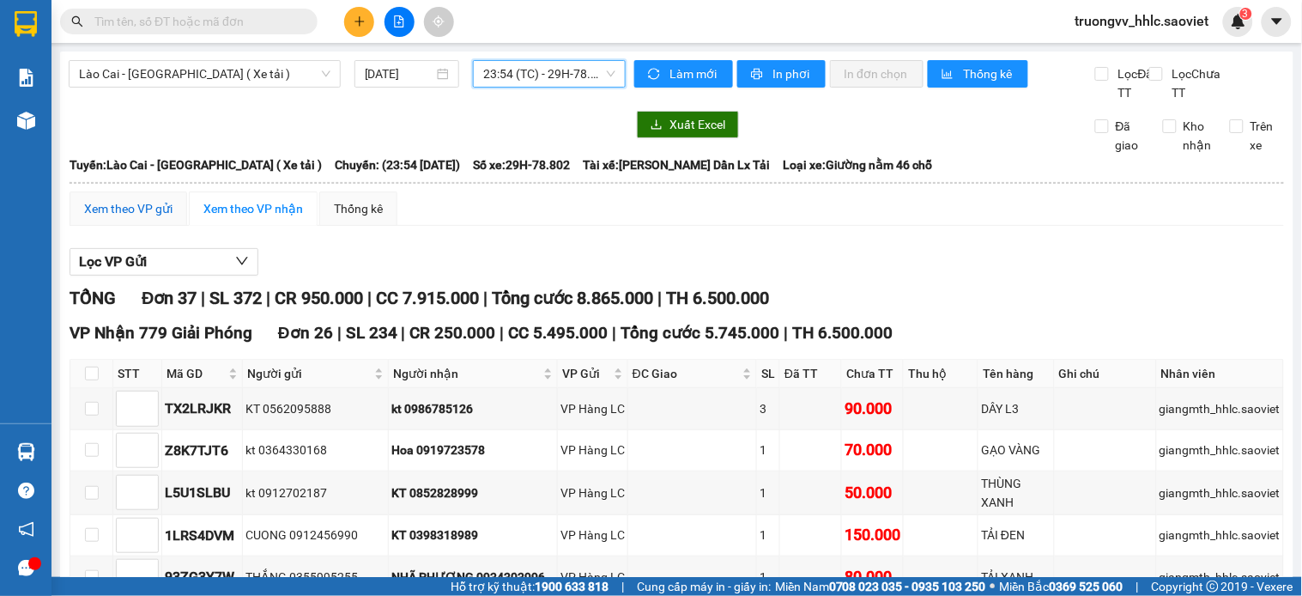
click at [141, 218] on div "Xem theo VP gửi" at bounding box center [128, 208] width 88 height 19
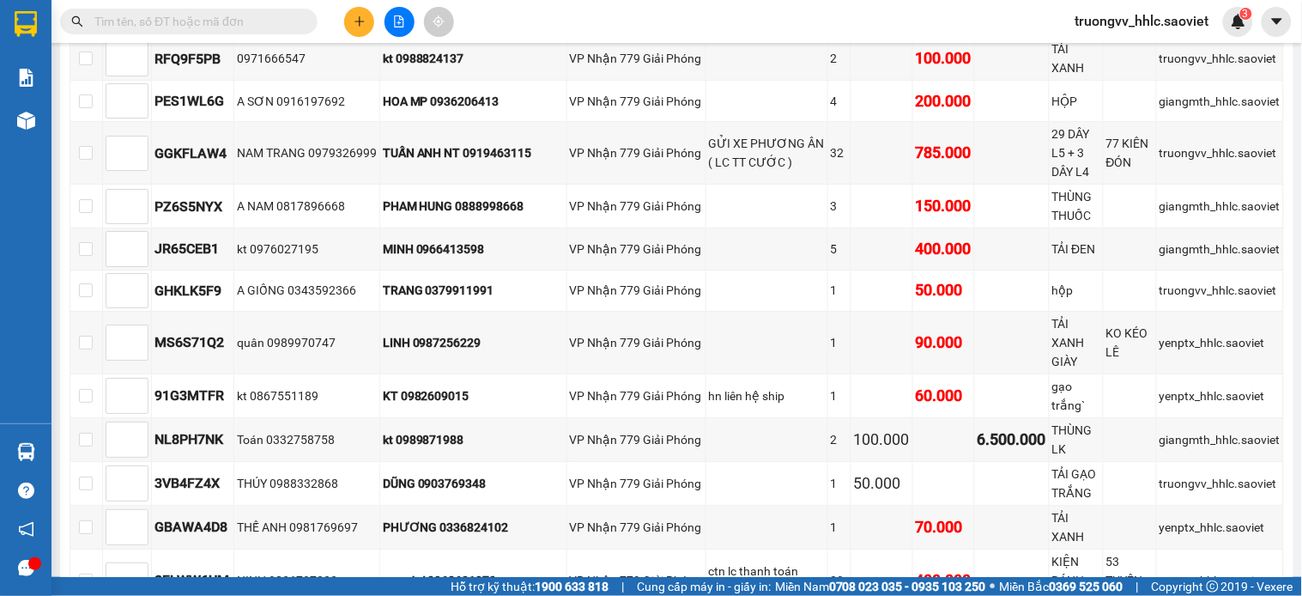
scroll to position [1181, 0]
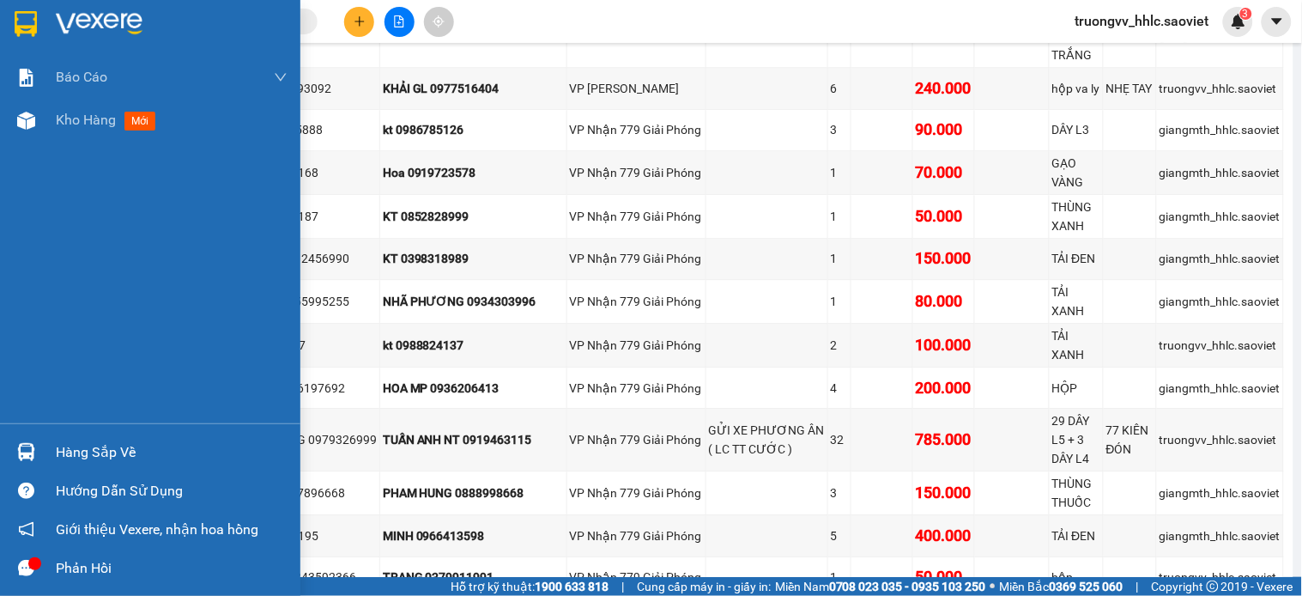
drag, startPoint x: 65, startPoint y: 122, endPoint x: 221, endPoint y: 148, distance: 158.3
click at [66, 122] on span "Kho hàng" at bounding box center [86, 120] width 60 height 16
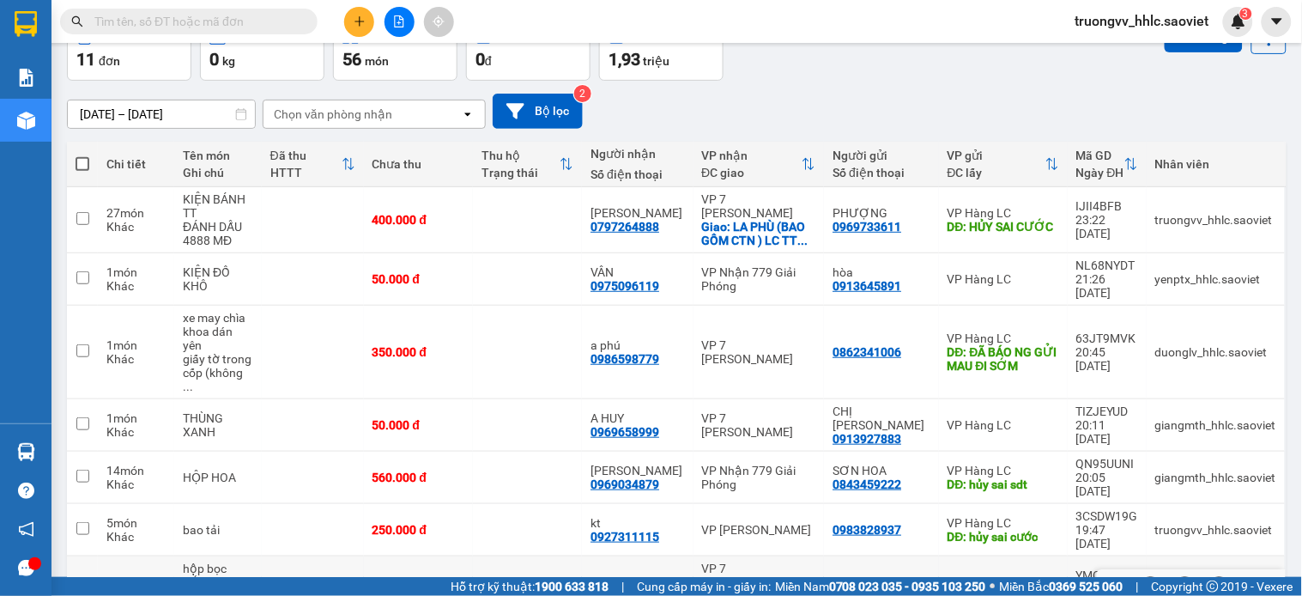
scroll to position [5, 0]
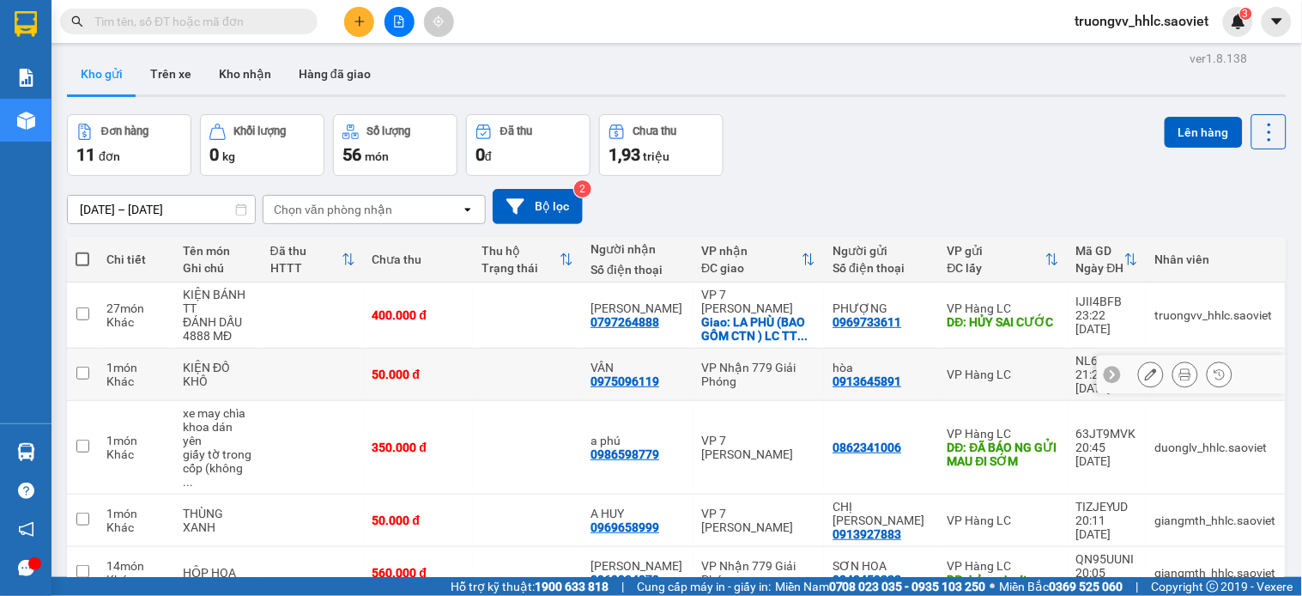
click at [493, 371] on td at bounding box center [527, 374] width 109 height 52
checkbox input "true"
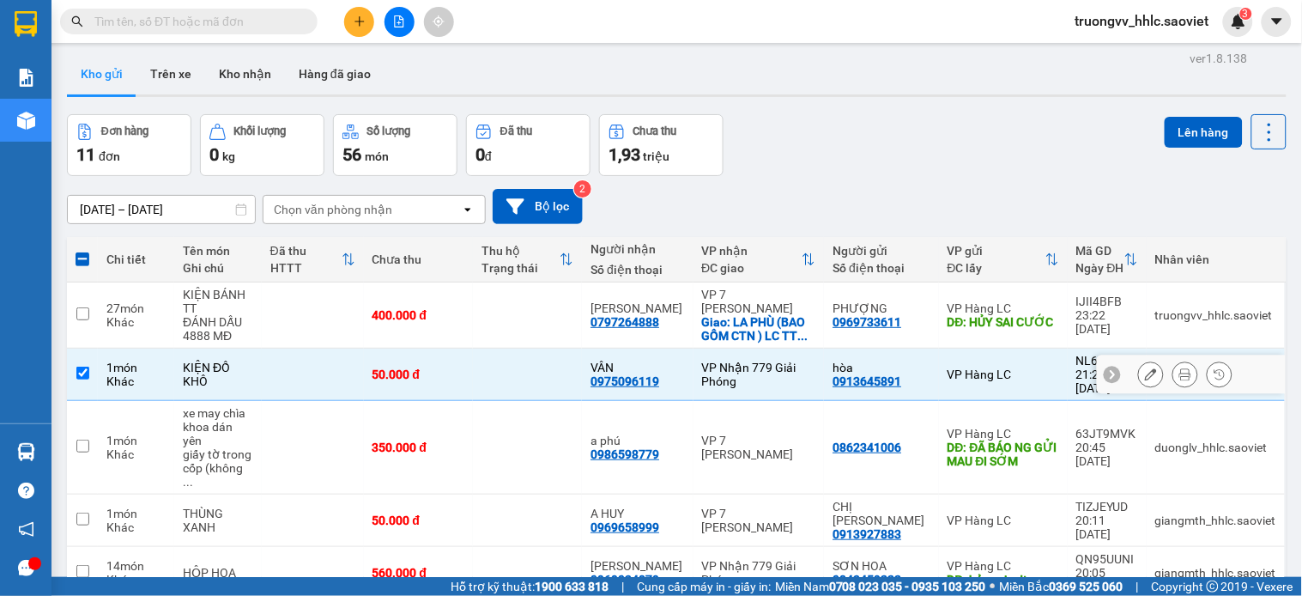
scroll to position [100, 0]
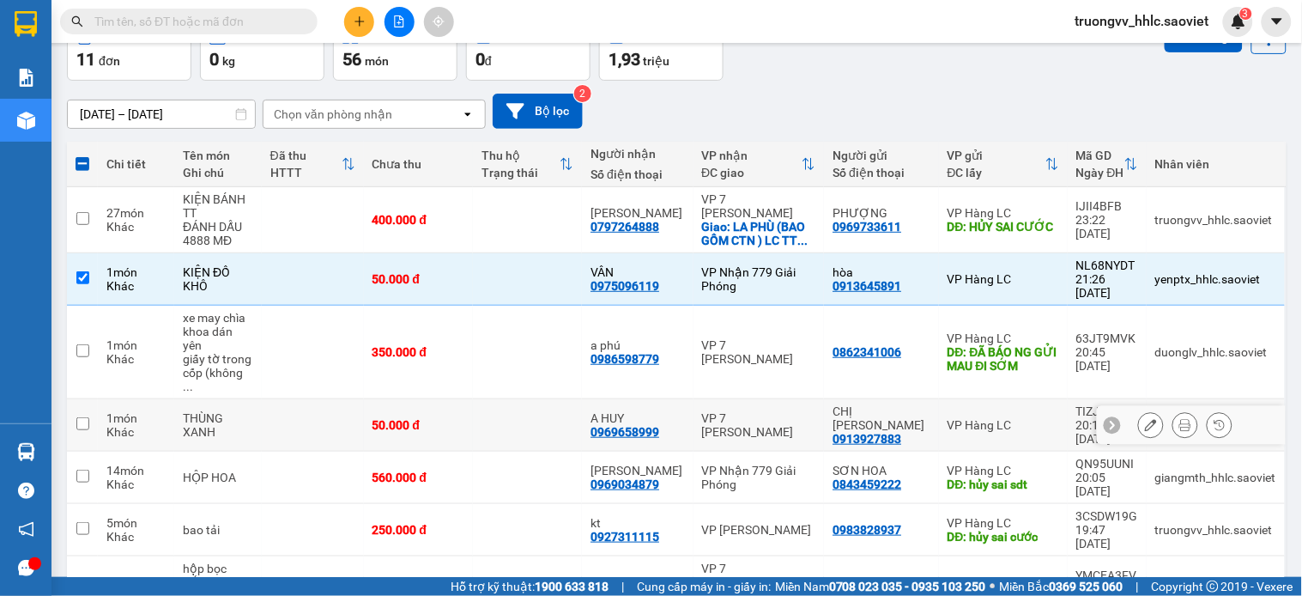
click at [491, 399] on td at bounding box center [527, 425] width 109 height 52
checkbox input "true"
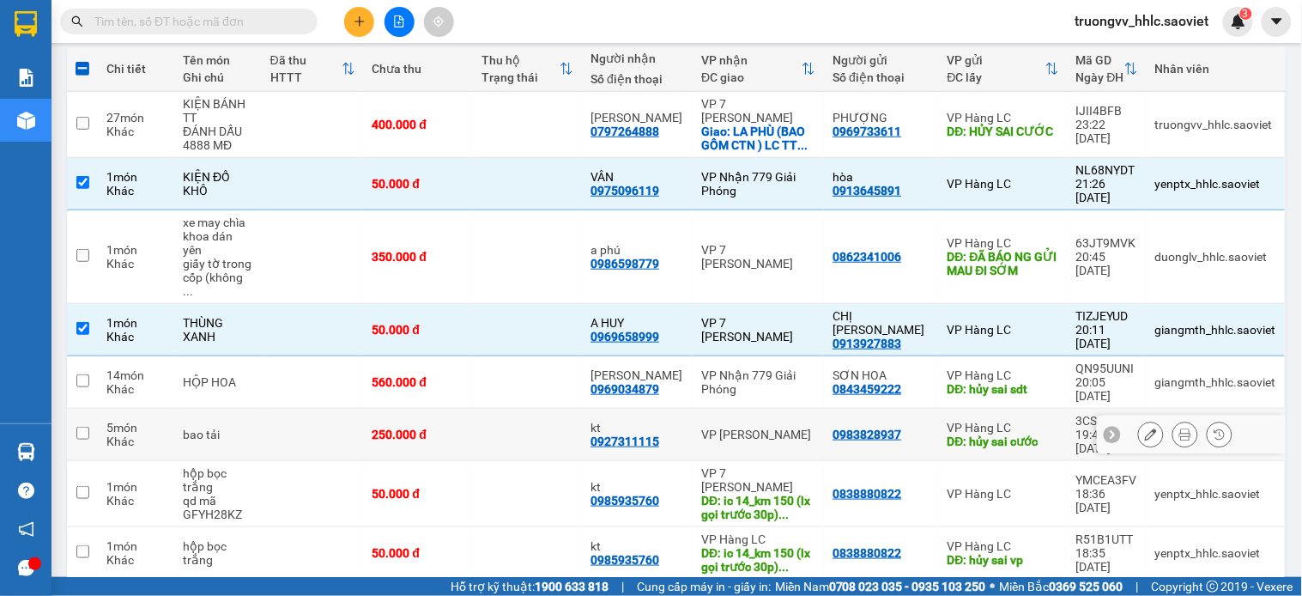
scroll to position [292, 0]
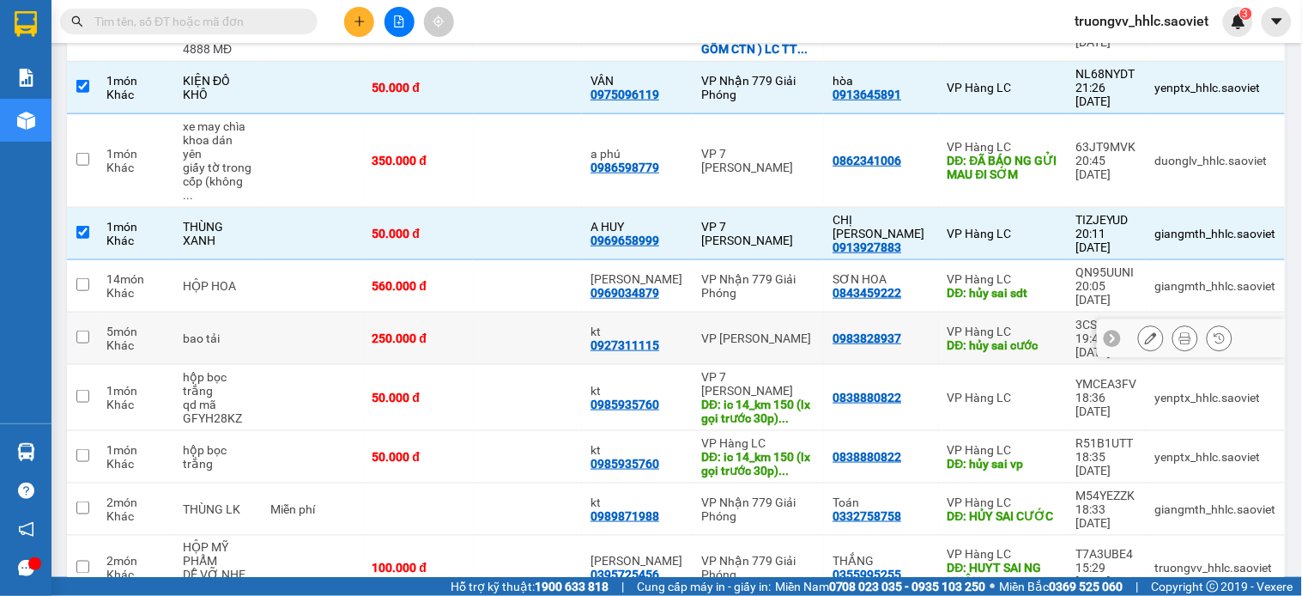
click at [545, 75] on td at bounding box center [527, 88] width 109 height 52
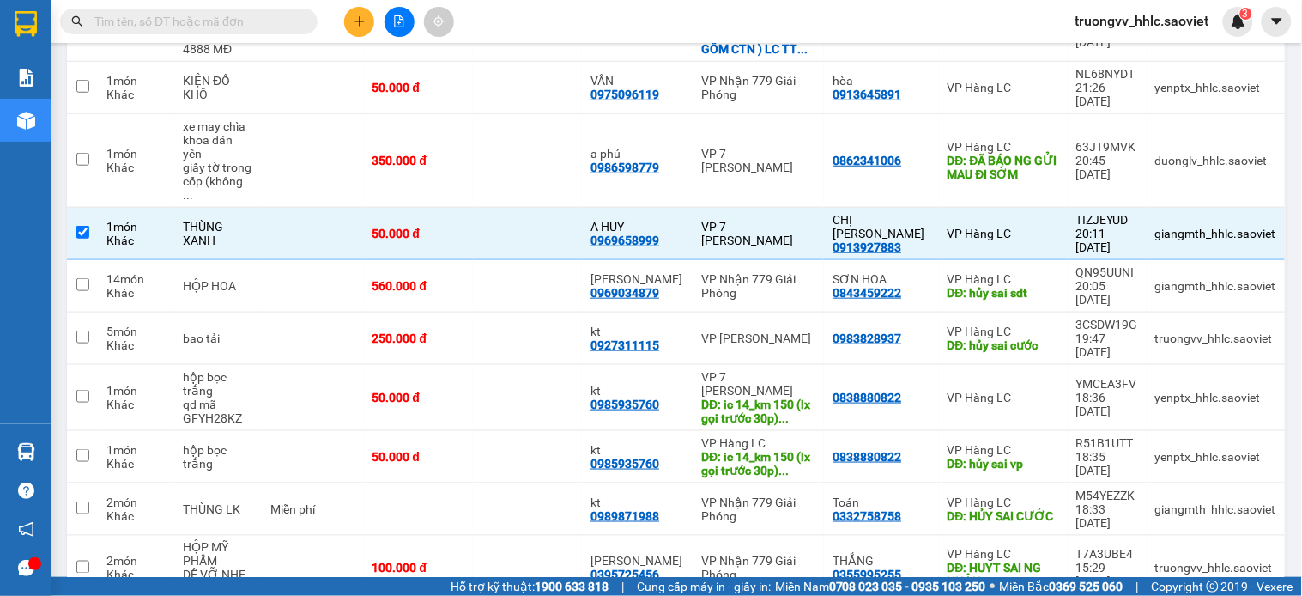
checkbox input "false"
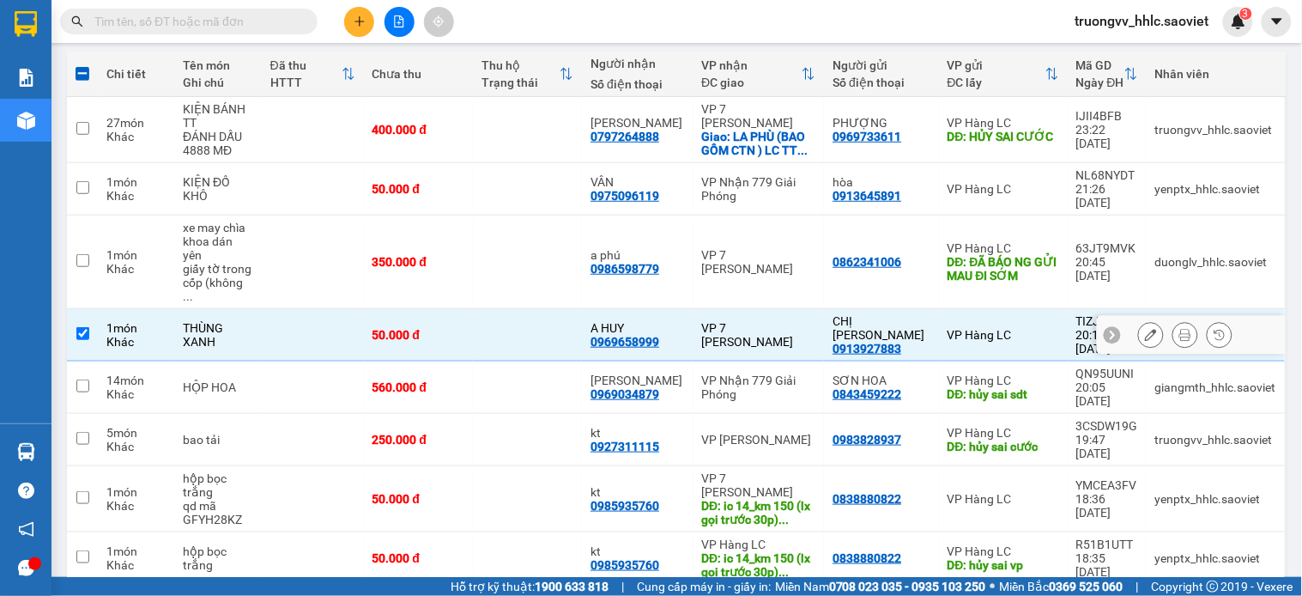
scroll to position [0, 0]
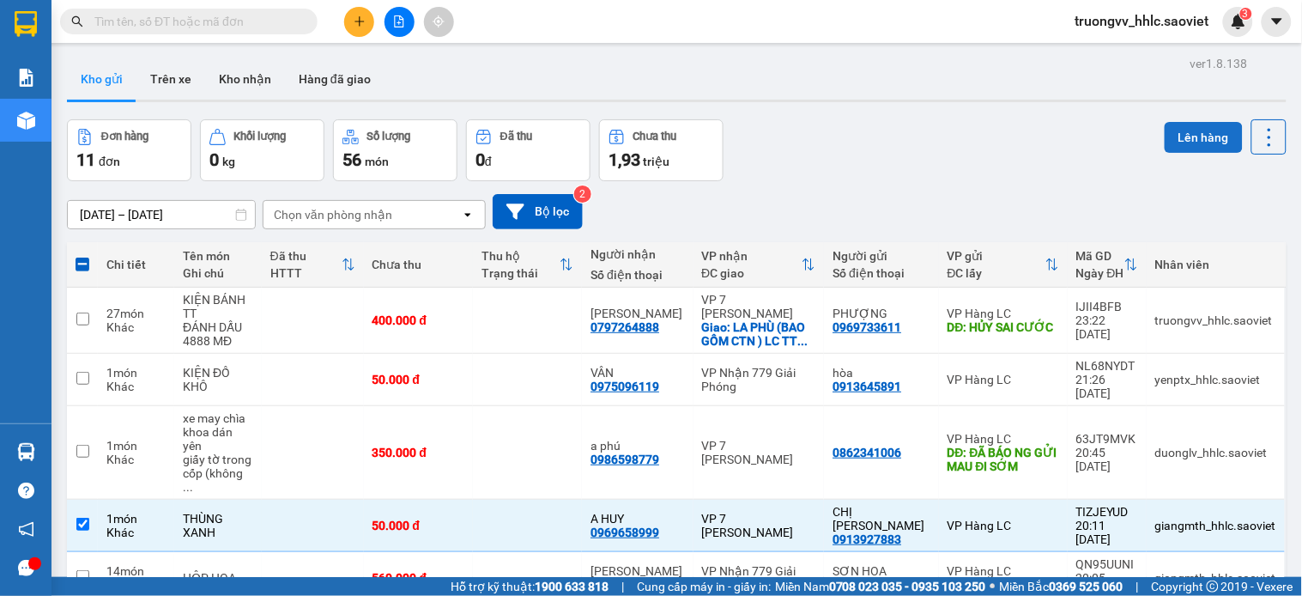
click at [1187, 132] on button "Lên hàng" at bounding box center [1204, 137] width 78 height 31
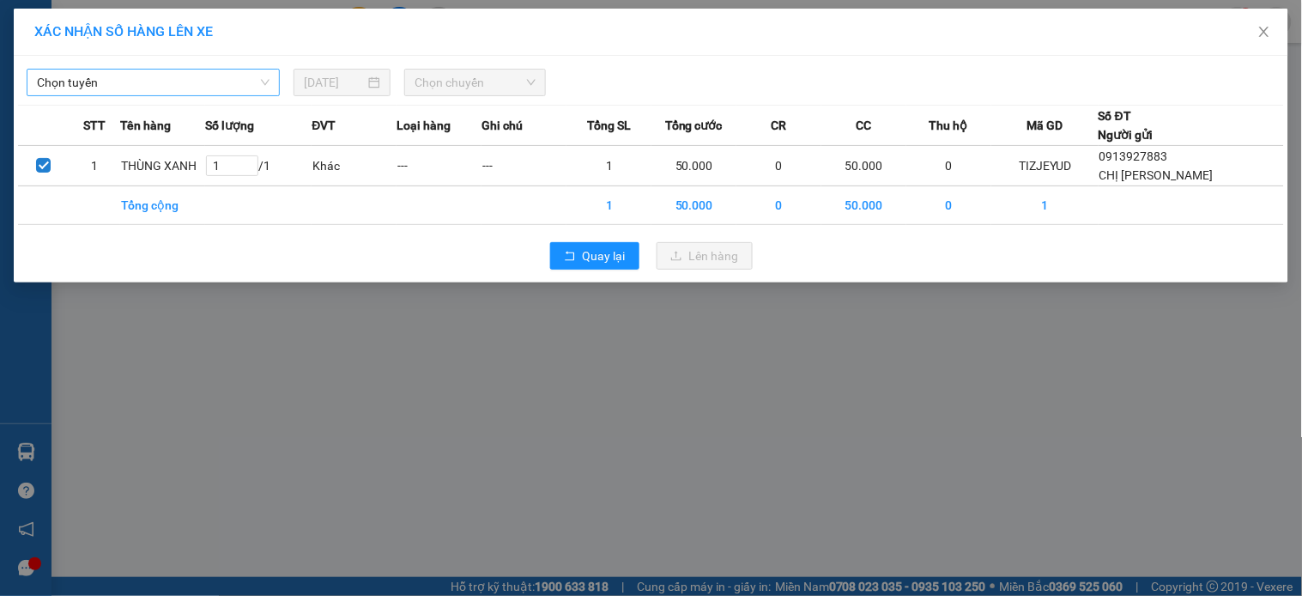
drag, startPoint x: 203, startPoint y: 81, endPoint x: 195, endPoint y: 88, distance: 11.0
click at [203, 81] on span "Chọn tuyến" at bounding box center [153, 83] width 233 height 26
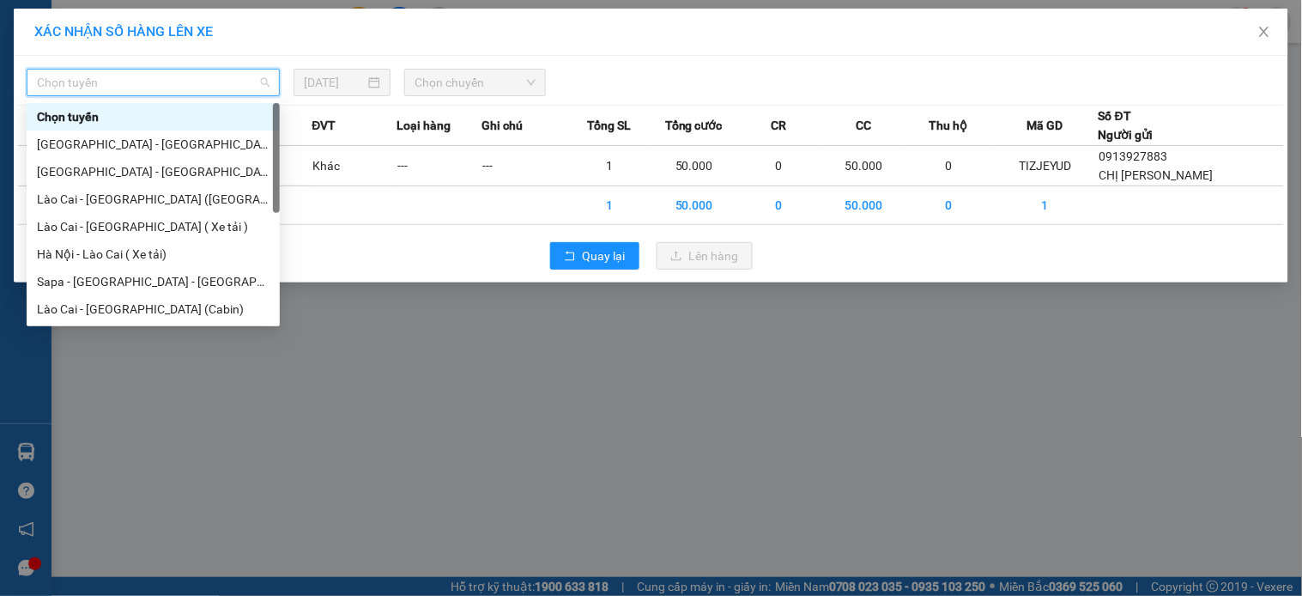
scroll to position [137, 0]
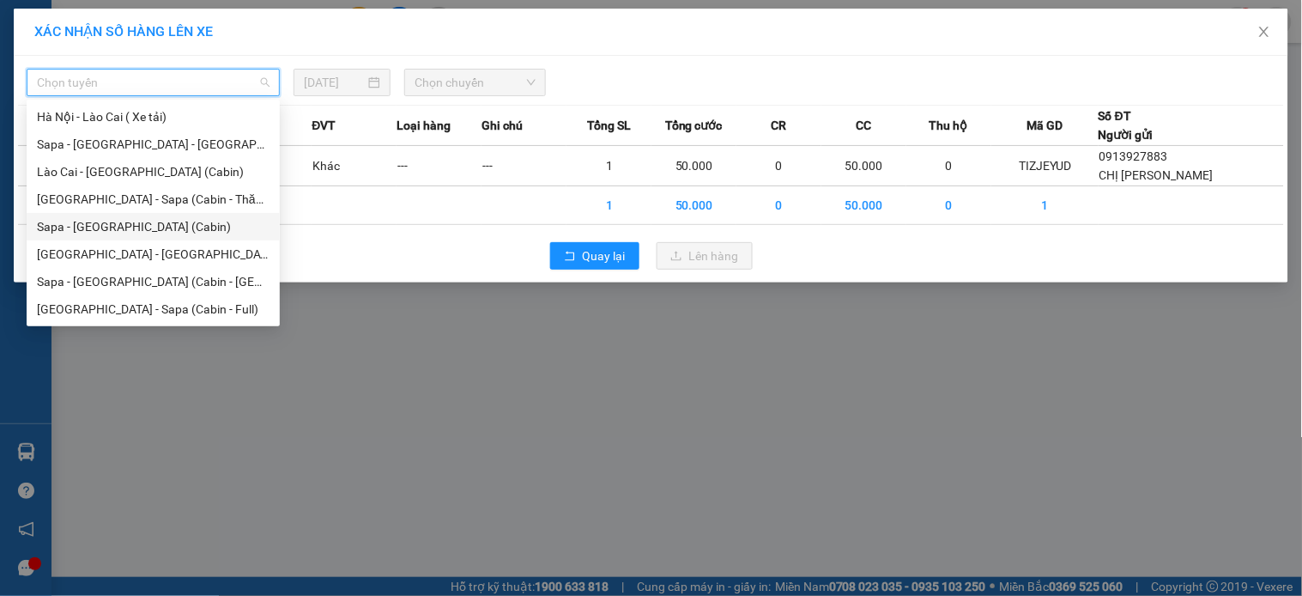
click at [92, 225] on div "Sapa - [GEOGRAPHIC_DATA] (Cabin)" at bounding box center [153, 226] width 233 height 19
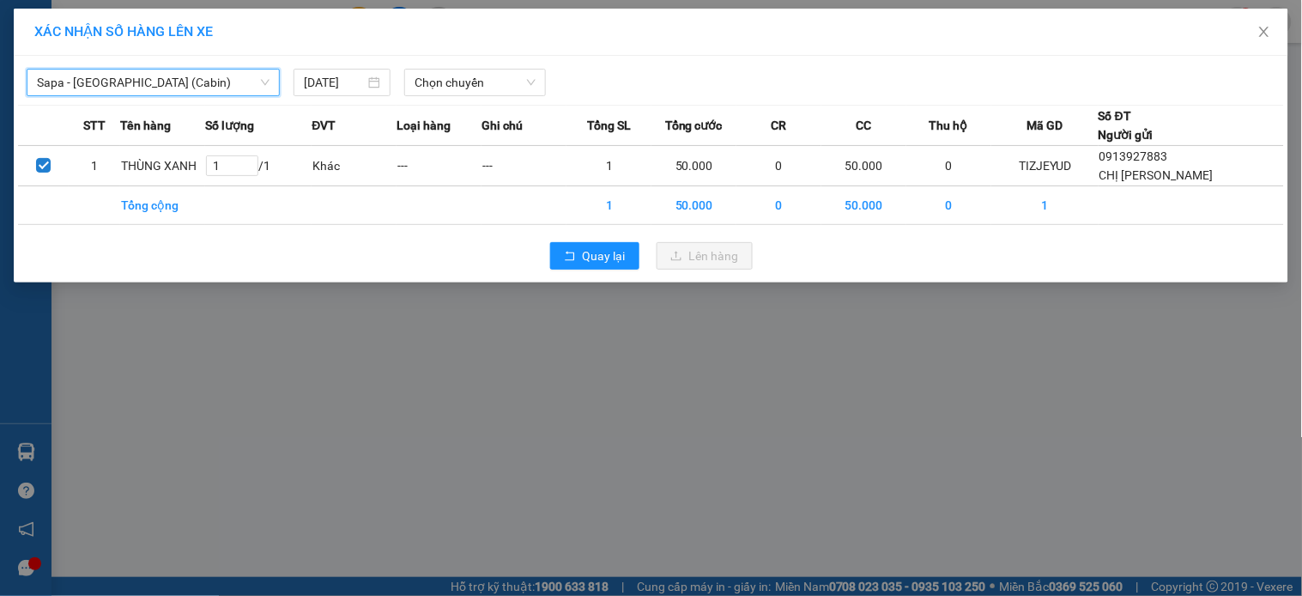
drag, startPoint x: 221, startPoint y: 74, endPoint x: 215, endPoint y: 86, distance: 13.4
click at [223, 74] on span "Sapa - [GEOGRAPHIC_DATA] (Cabin)" at bounding box center [153, 83] width 233 height 26
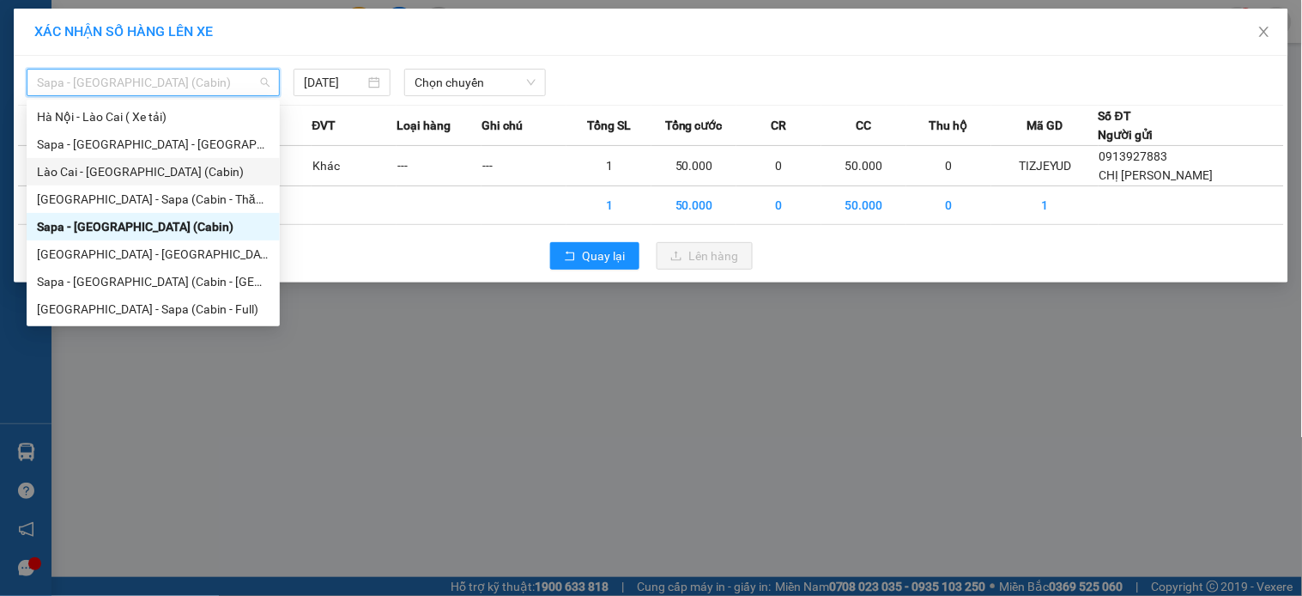
click at [170, 176] on div "Lào Cai - [GEOGRAPHIC_DATA] (Cabin)" at bounding box center [153, 171] width 233 height 19
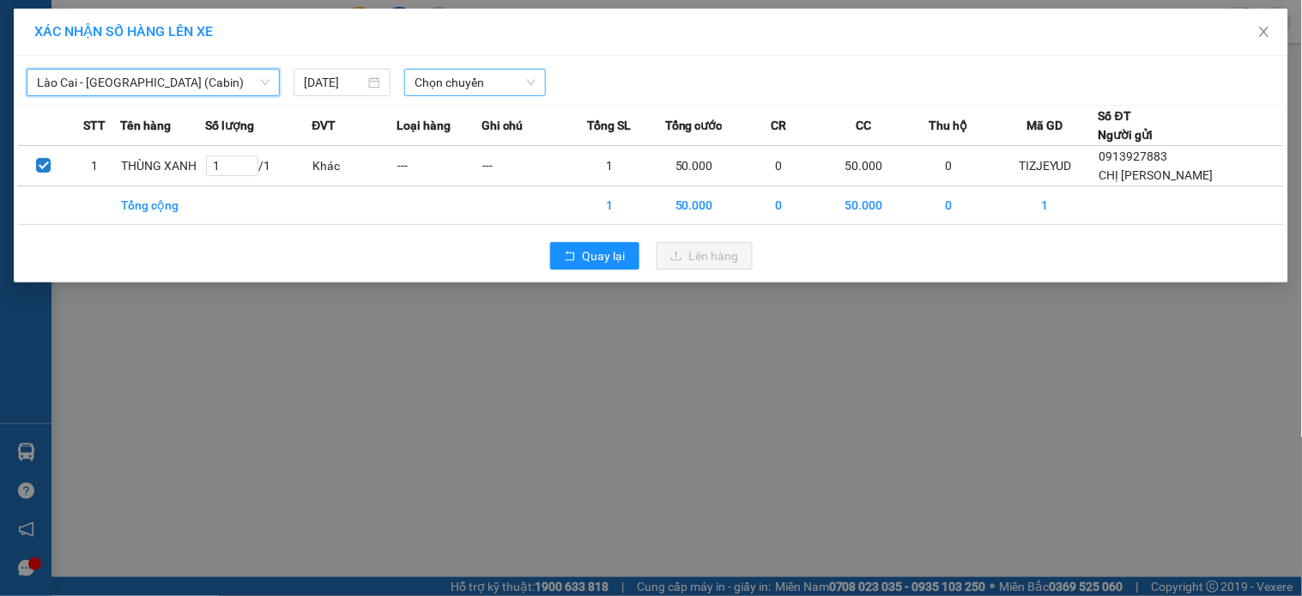
click at [490, 78] on span "Chọn chuyến" at bounding box center [475, 83] width 121 height 26
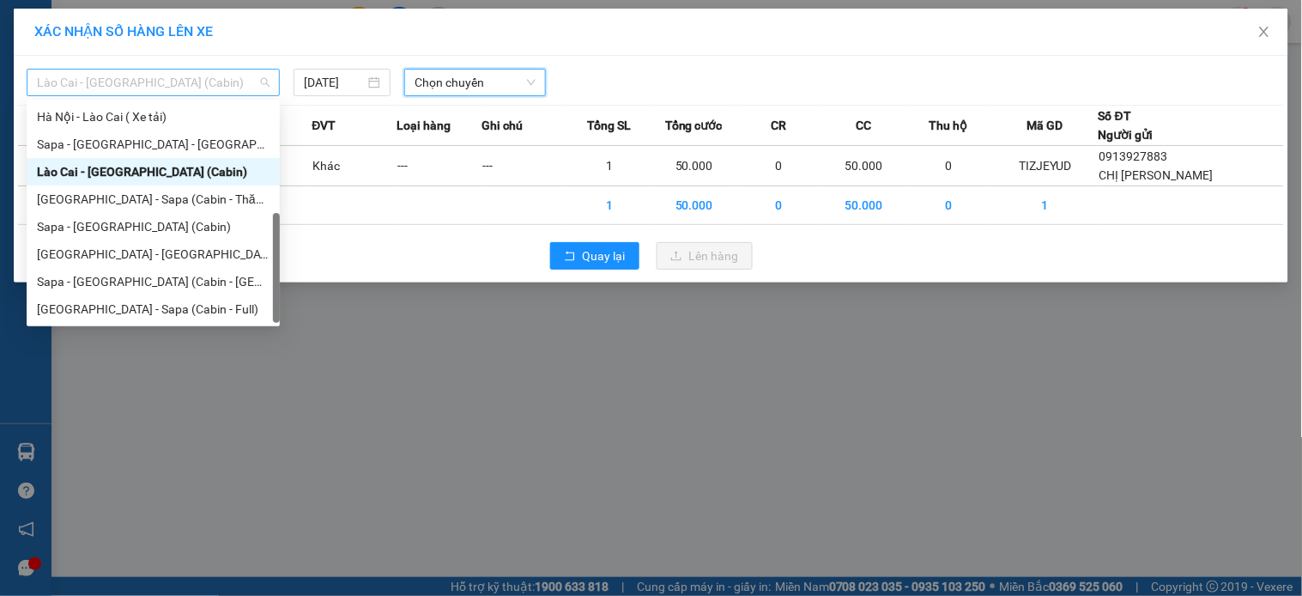
click at [203, 77] on span "Lào Cai - [GEOGRAPHIC_DATA] (Cabin)" at bounding box center [153, 83] width 233 height 26
click at [96, 223] on div "Sapa - [GEOGRAPHIC_DATA] (Cabin)" at bounding box center [153, 226] width 233 height 19
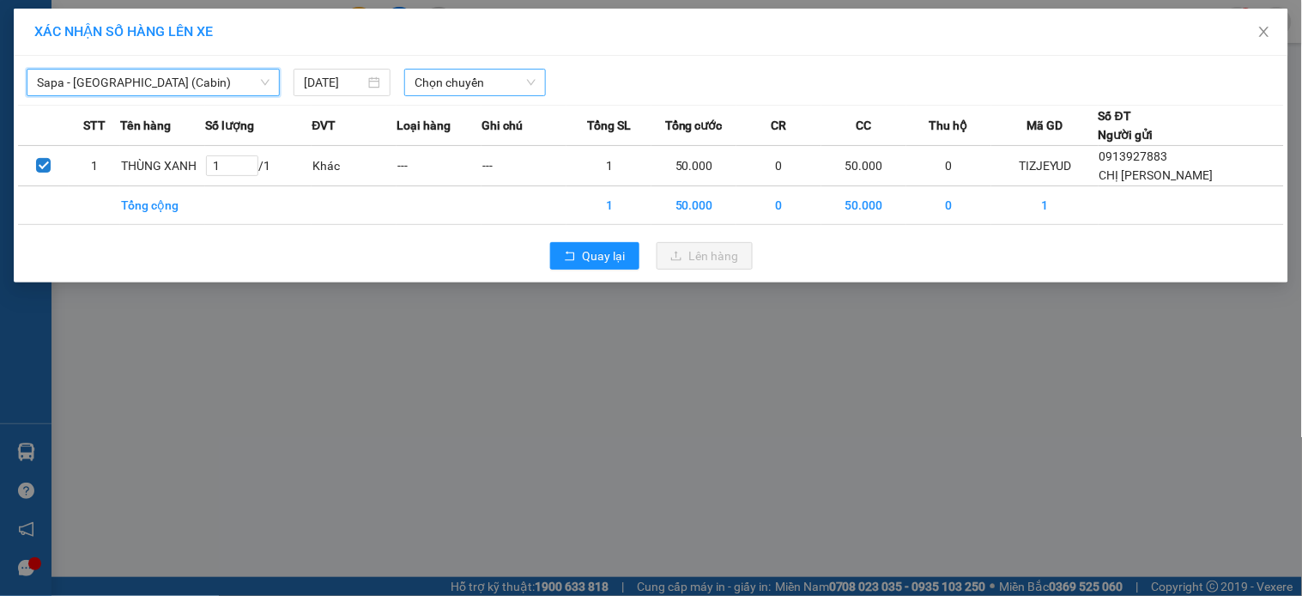
click at [473, 87] on span "Chọn chuyến" at bounding box center [475, 83] width 121 height 26
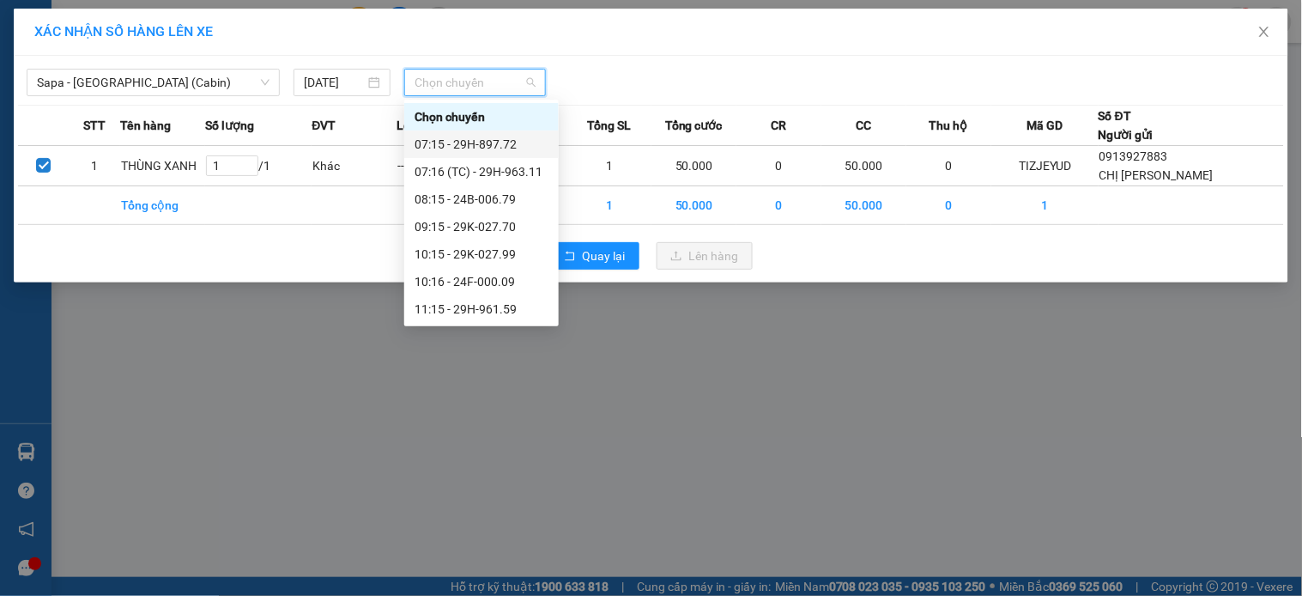
scroll to position [667, 0]
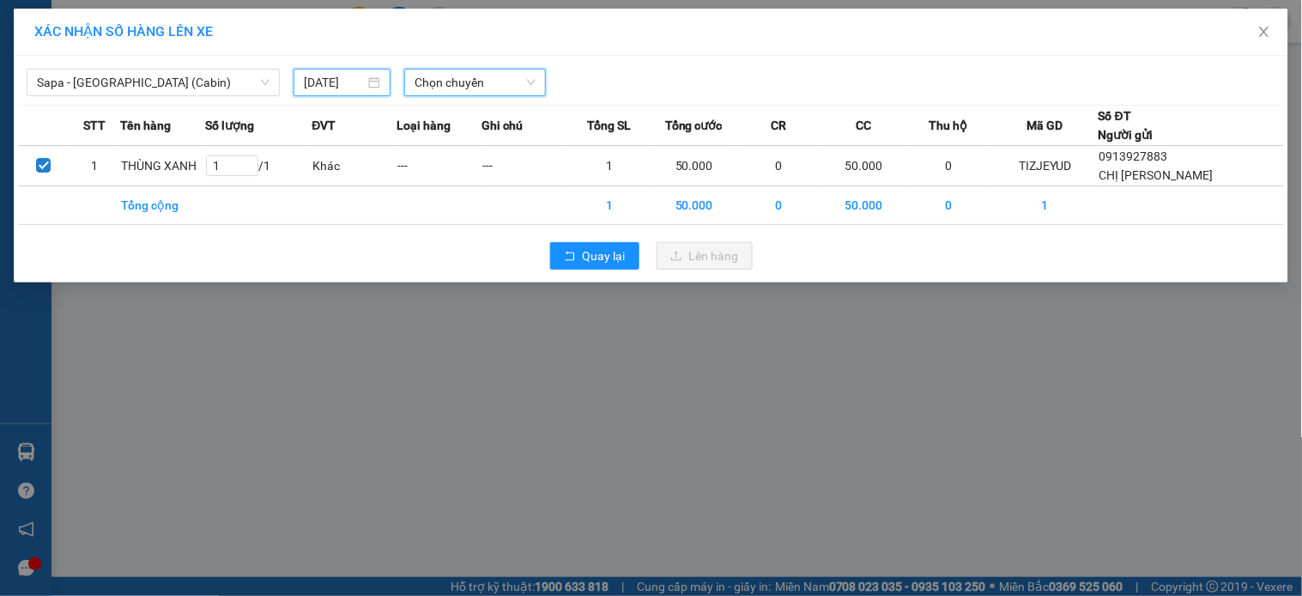
drag, startPoint x: 350, startPoint y: 77, endPoint x: 349, endPoint y: 92, distance: 14.6
click at [349, 77] on input "15/08/2025" at bounding box center [334, 82] width 61 height 19
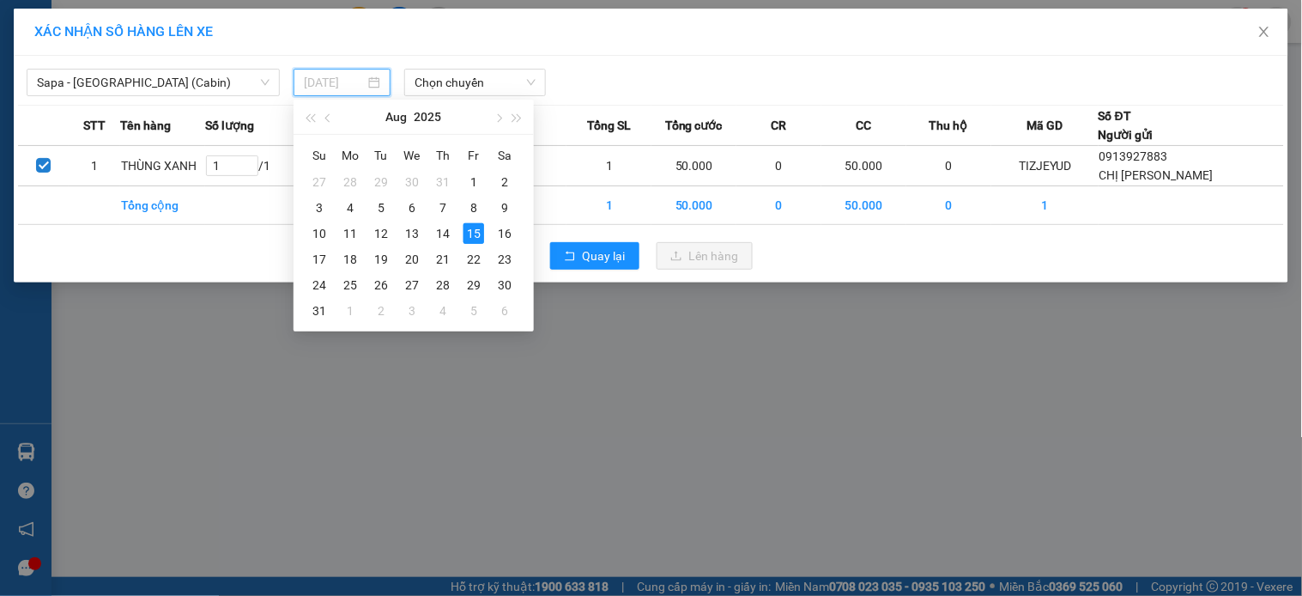
drag, startPoint x: 449, startPoint y: 235, endPoint x: 438, endPoint y: 227, distance: 14.1
click at [448, 235] on div "14" at bounding box center [443, 233] width 21 height 21
type input "[DATE]"
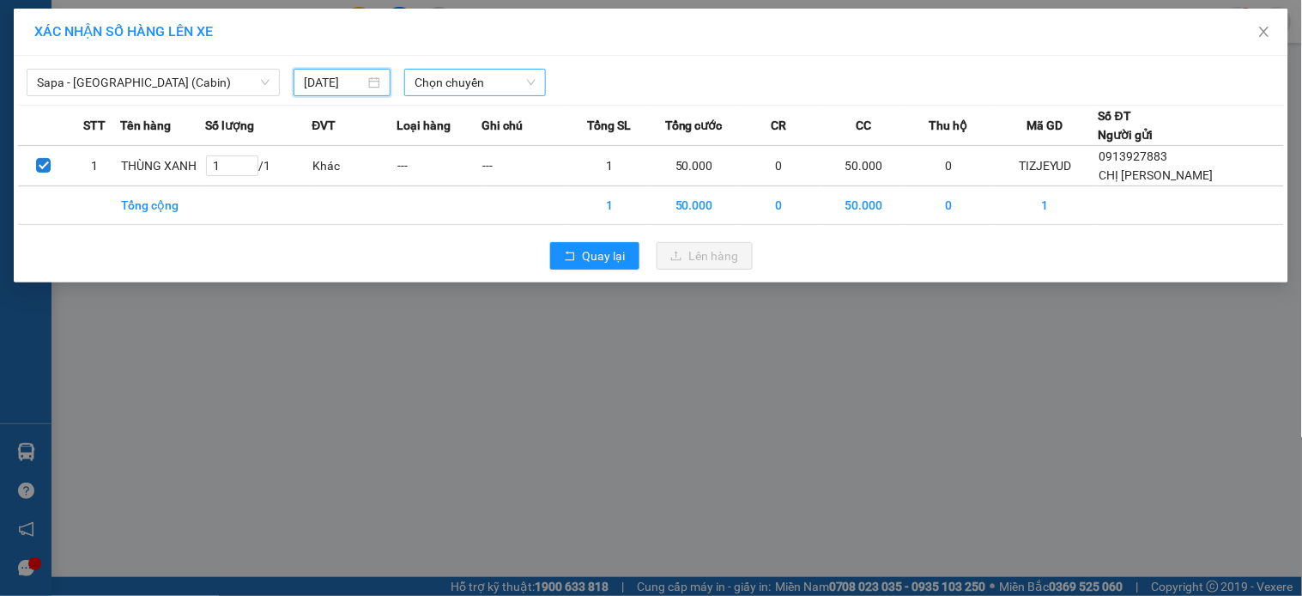
click at [478, 82] on span "Chọn chuyến" at bounding box center [475, 83] width 121 height 26
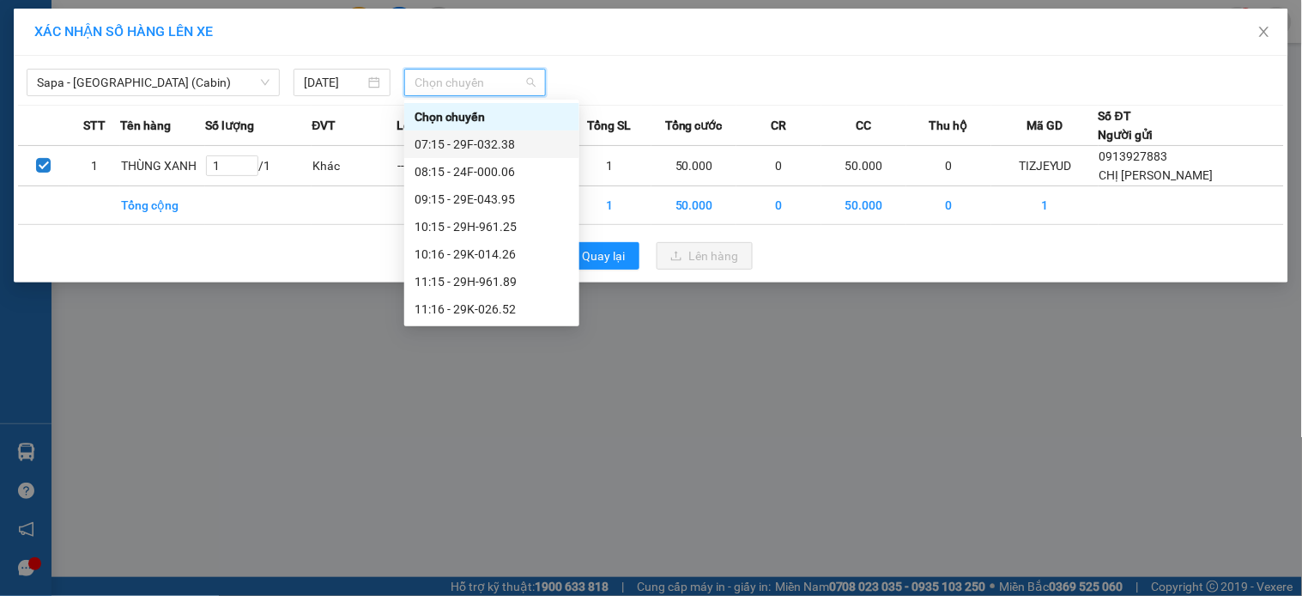
scroll to position [604, 0]
click at [506, 310] on div "23:59 - 29H-898.39" at bounding box center [492, 309] width 155 height 19
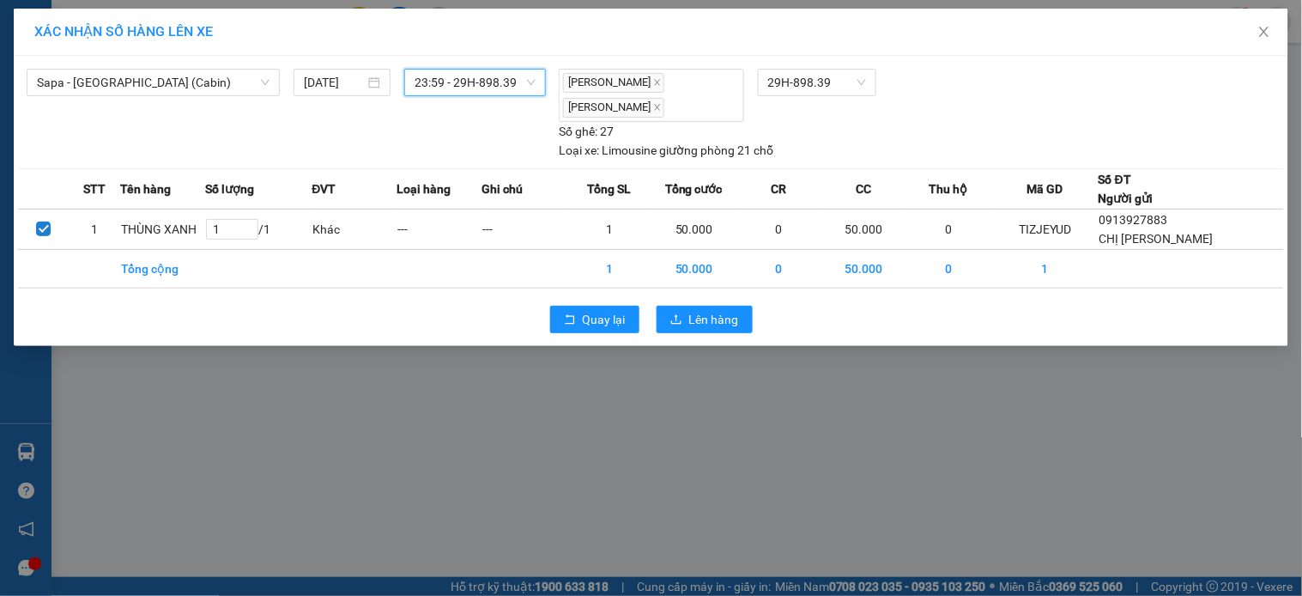
click at [692, 303] on div "Quay lại Lên hàng" at bounding box center [651, 319] width 1266 height 45
click at [691, 311] on span "Lên hàng" at bounding box center [714, 319] width 50 height 19
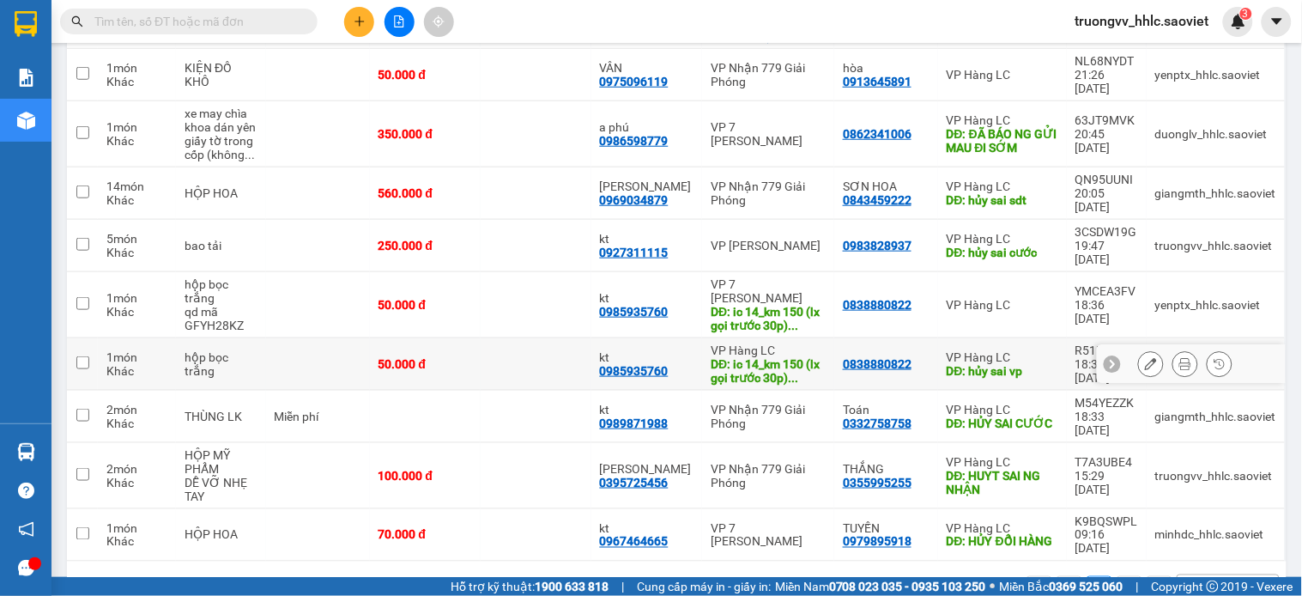
scroll to position [114, 0]
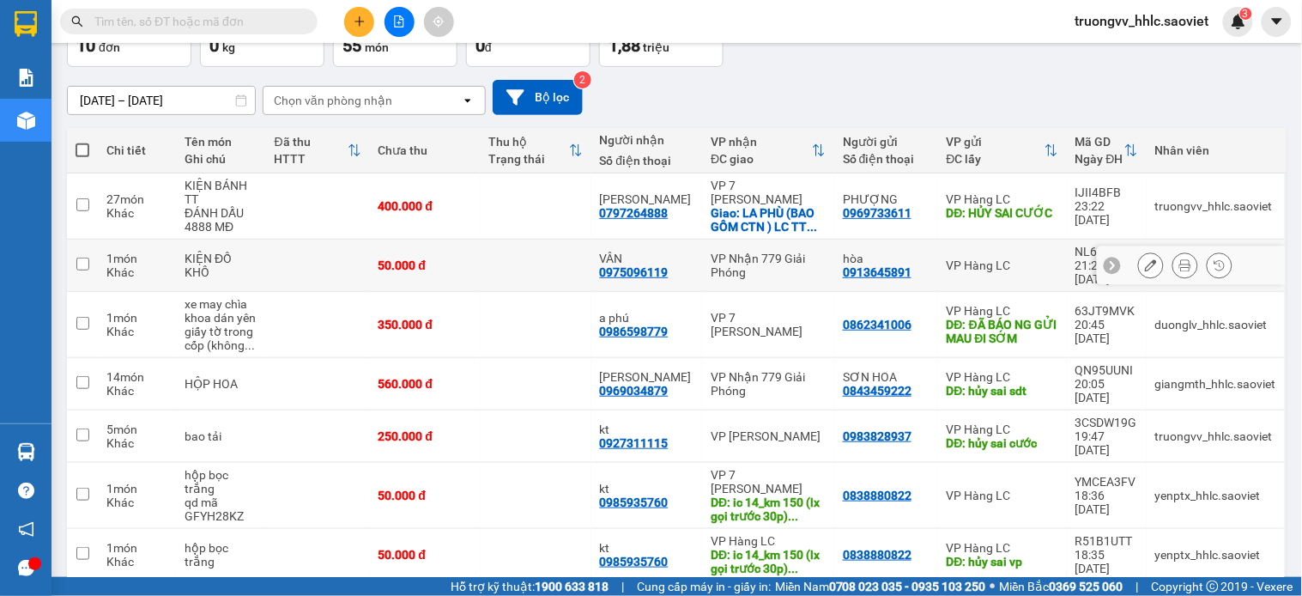
click at [560, 254] on td at bounding box center [536, 265] width 111 height 52
checkbox input "true"
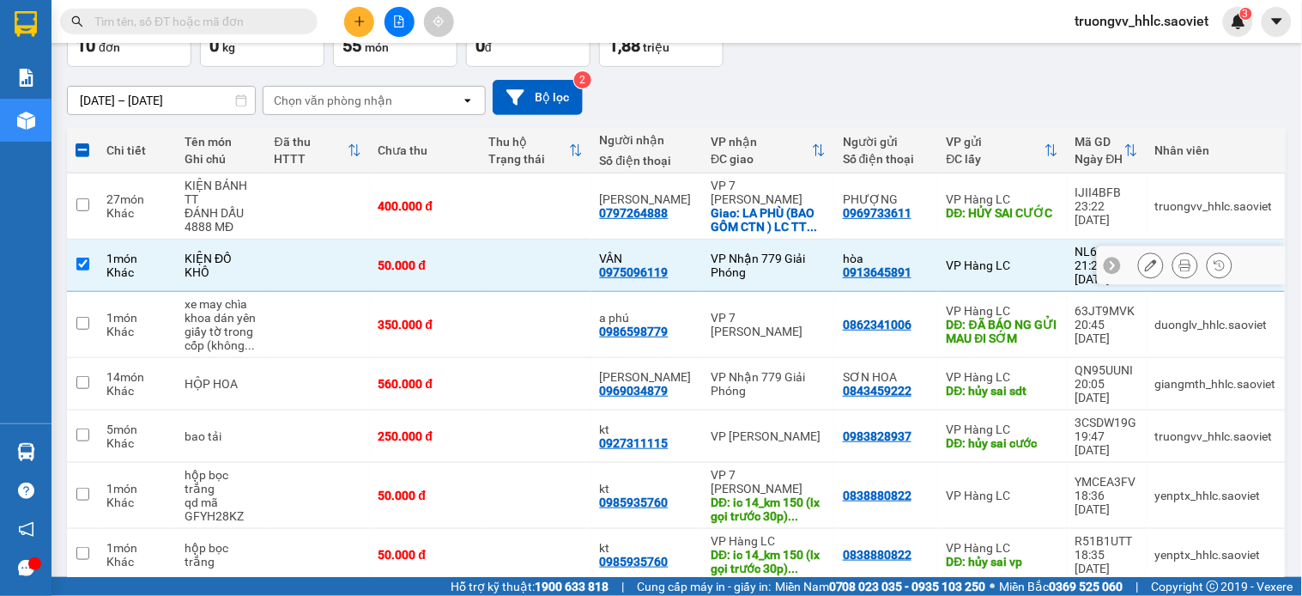
scroll to position [0, 0]
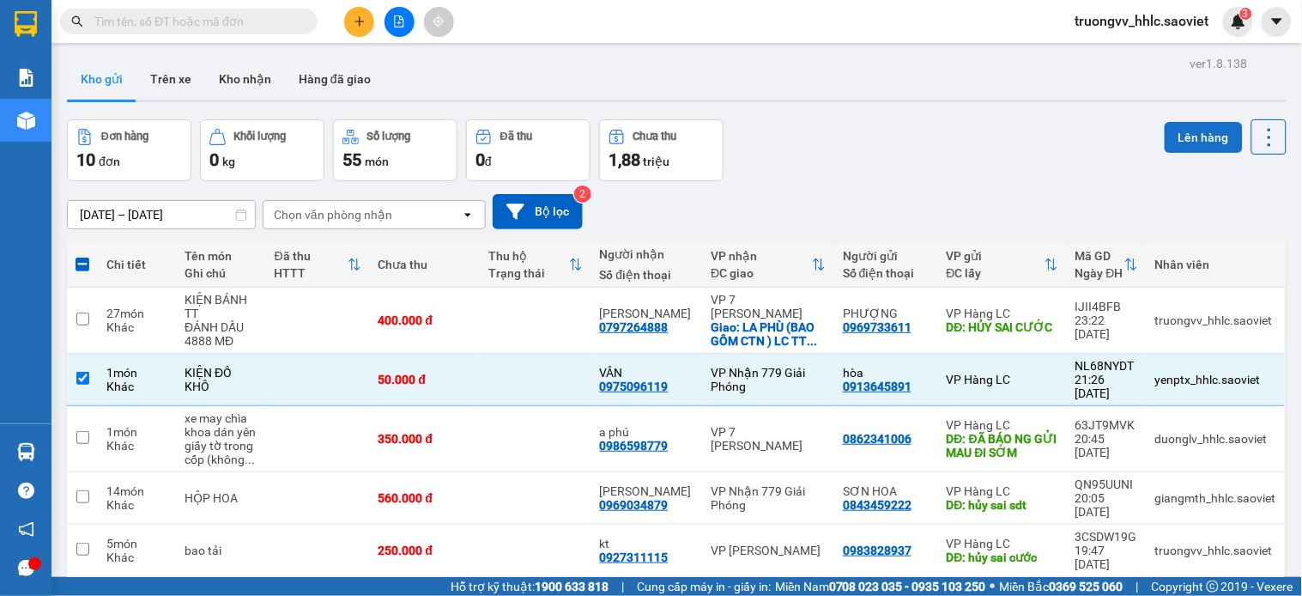
click at [1174, 143] on button "Lên hàng" at bounding box center [1204, 137] width 78 height 31
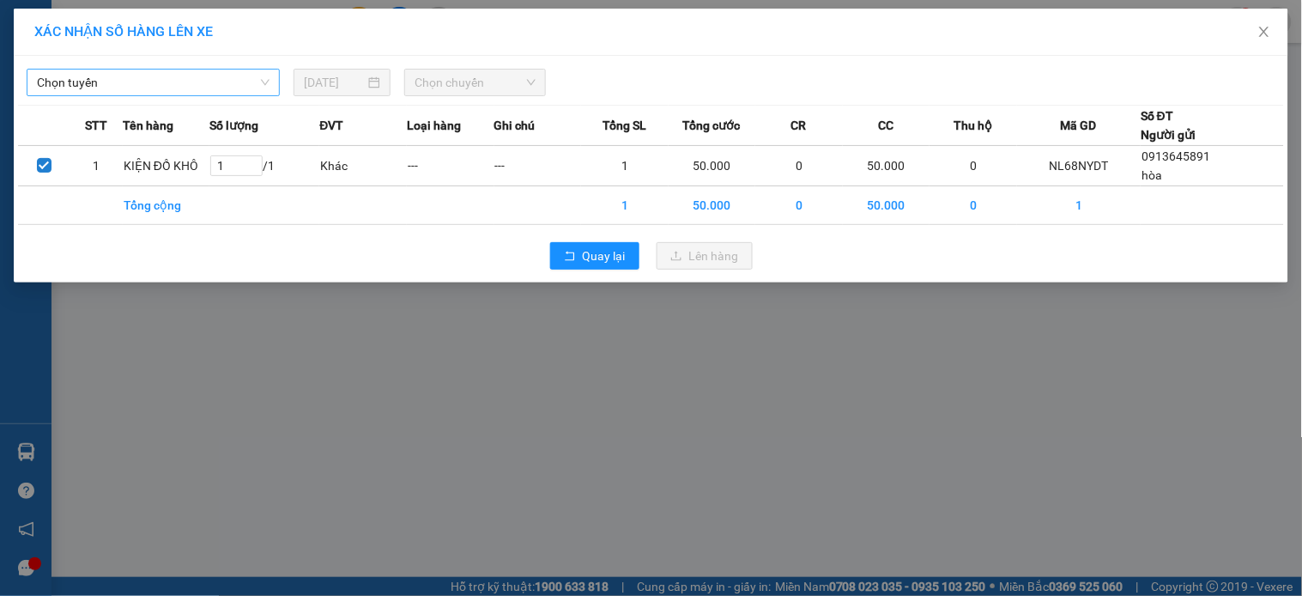
drag, startPoint x: 148, startPoint y: 79, endPoint x: 138, endPoint y: 94, distance: 18.6
click at [148, 80] on span "Chọn tuyến" at bounding box center [153, 83] width 233 height 26
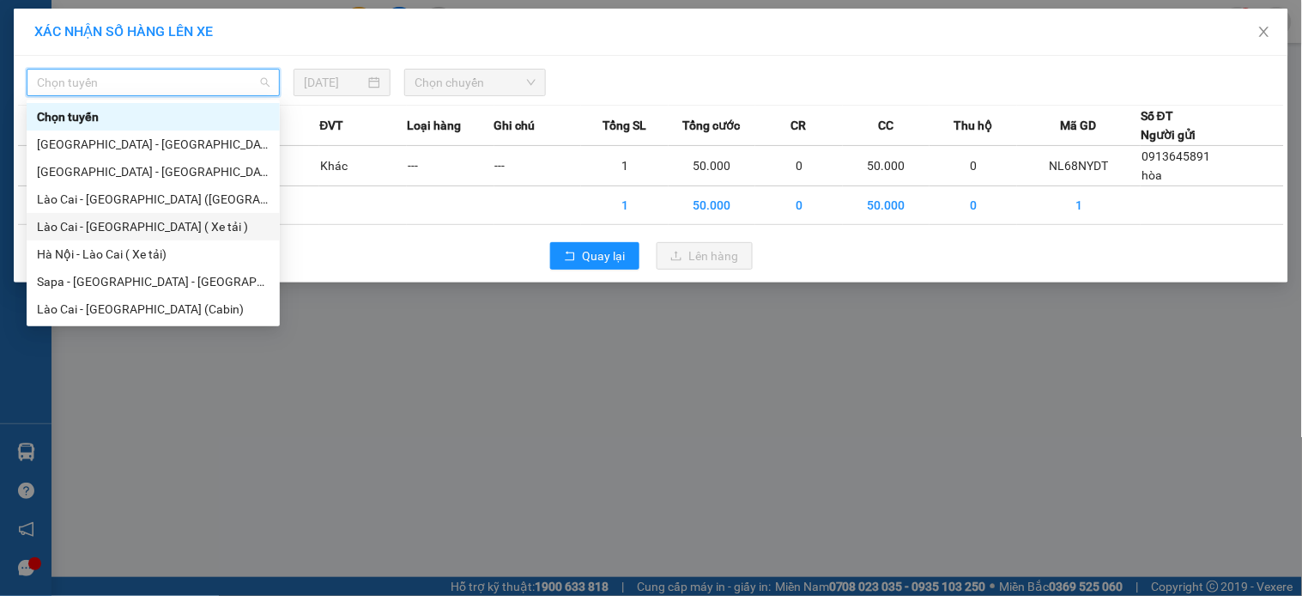
click at [149, 221] on div "Lào Cai - [GEOGRAPHIC_DATA] ( Xe tải )" at bounding box center [153, 226] width 233 height 19
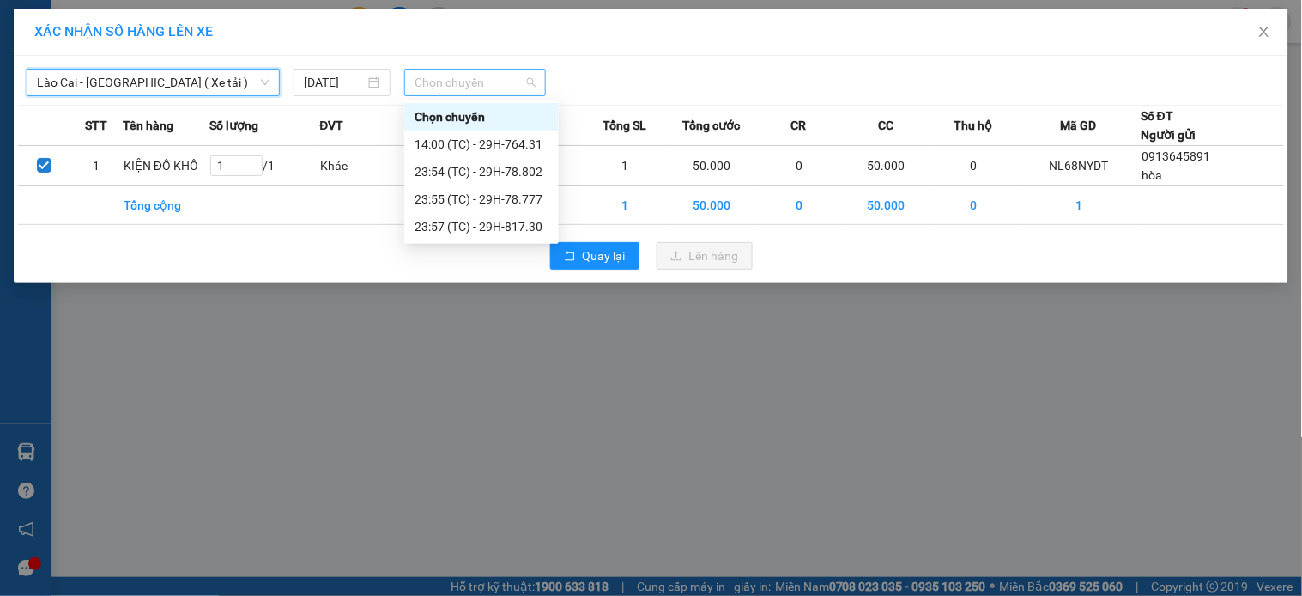
click at [427, 75] on span "Chọn chuyến" at bounding box center [475, 83] width 121 height 26
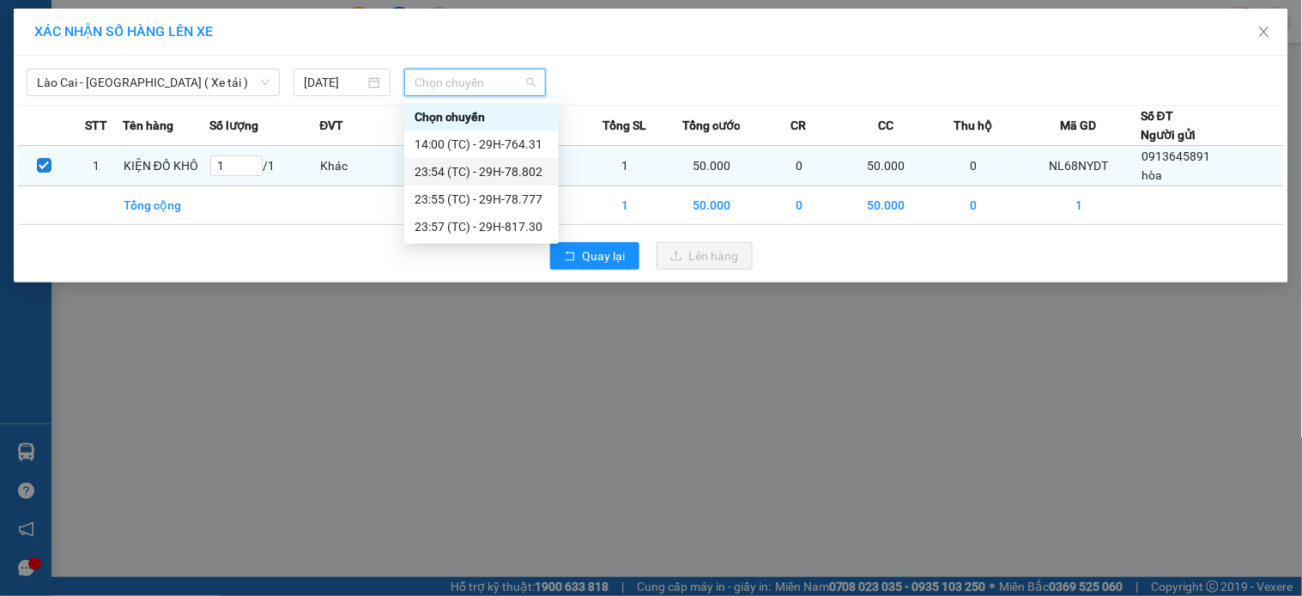
click at [534, 164] on div "23:54 (TC) - 29H-78.802" at bounding box center [482, 171] width 134 height 19
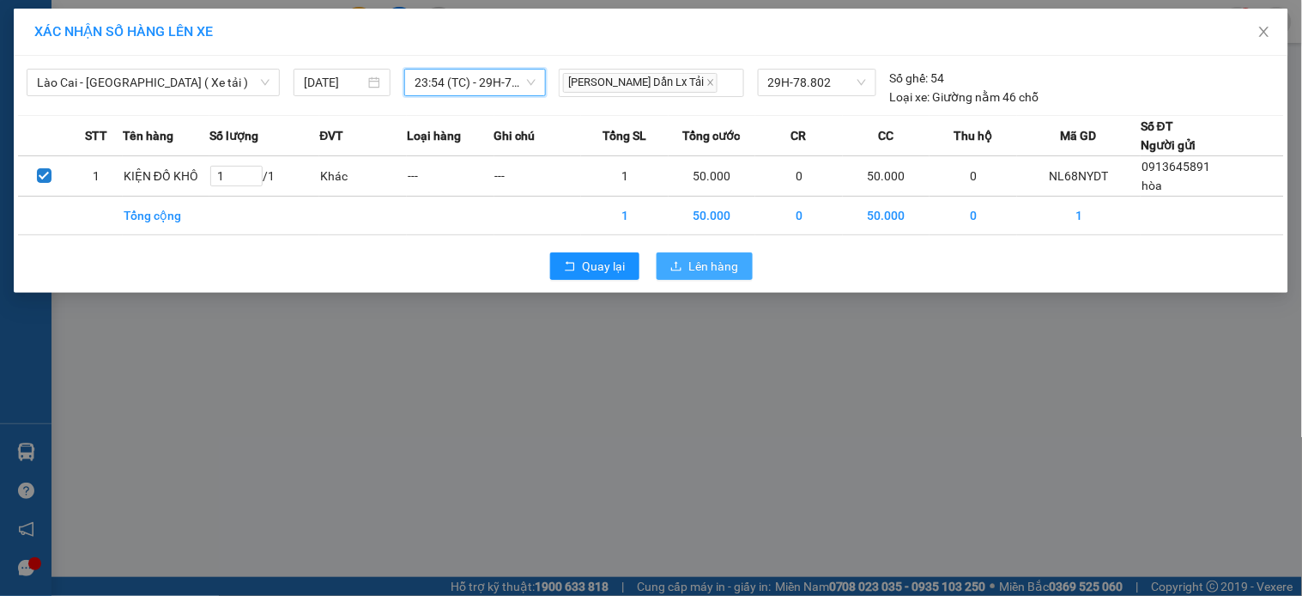
click at [713, 259] on span "Lên hàng" at bounding box center [714, 266] width 50 height 19
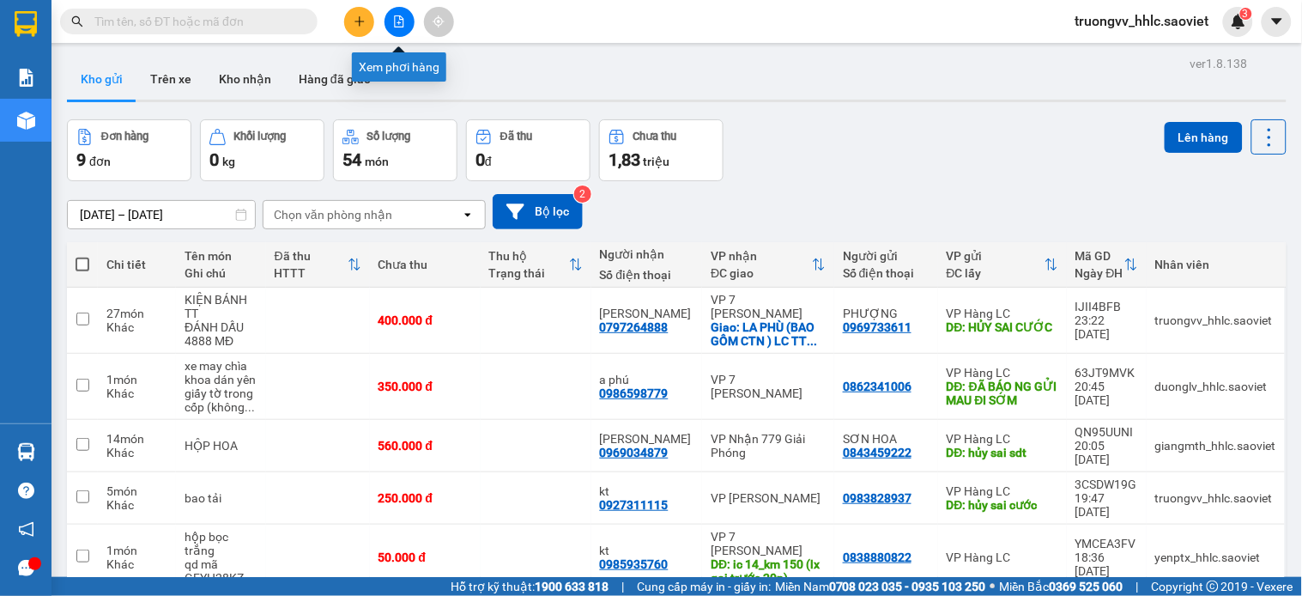
click at [406, 13] on button at bounding box center [400, 22] width 30 height 30
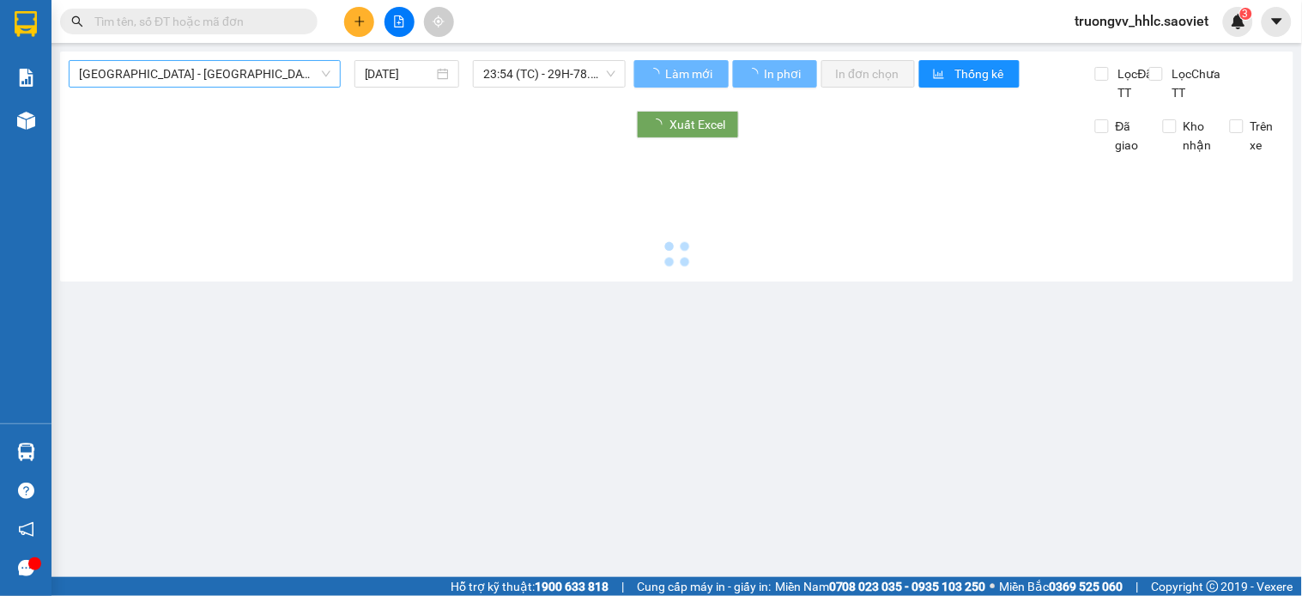
type input "15/08/2025"
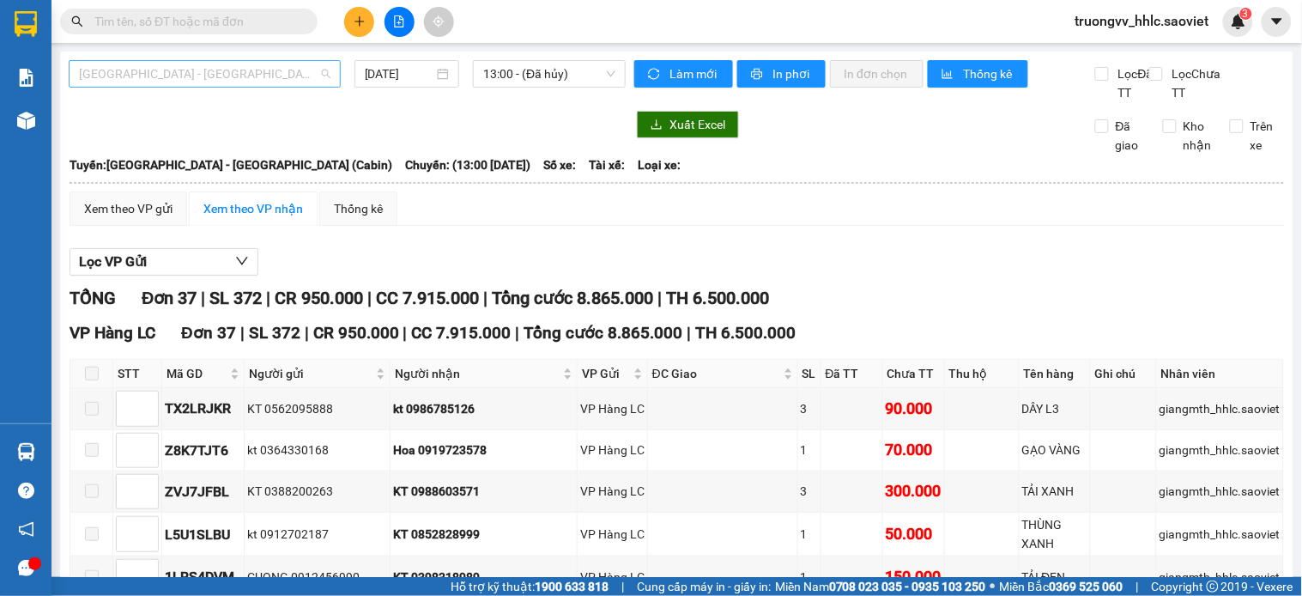
click at [237, 77] on span "[GEOGRAPHIC_DATA] - [GEOGRAPHIC_DATA] (Cabin)" at bounding box center [204, 74] width 251 height 26
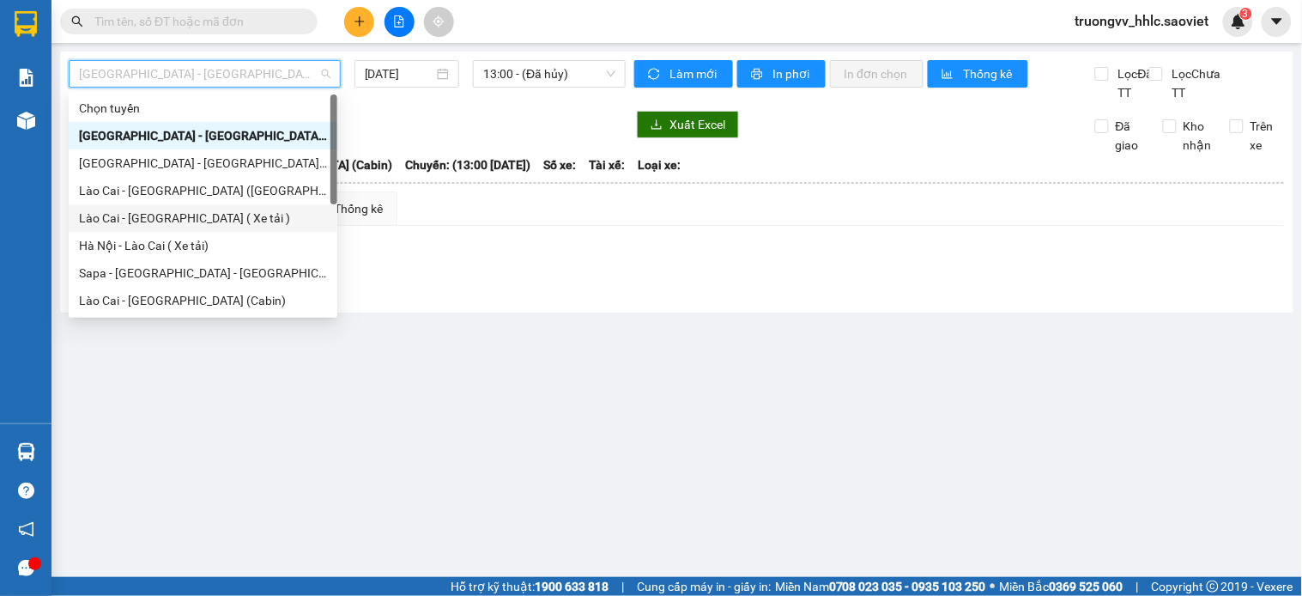
click at [185, 219] on div "Lào Cai - [GEOGRAPHIC_DATA] ( Xe tải )" at bounding box center [203, 218] width 248 height 19
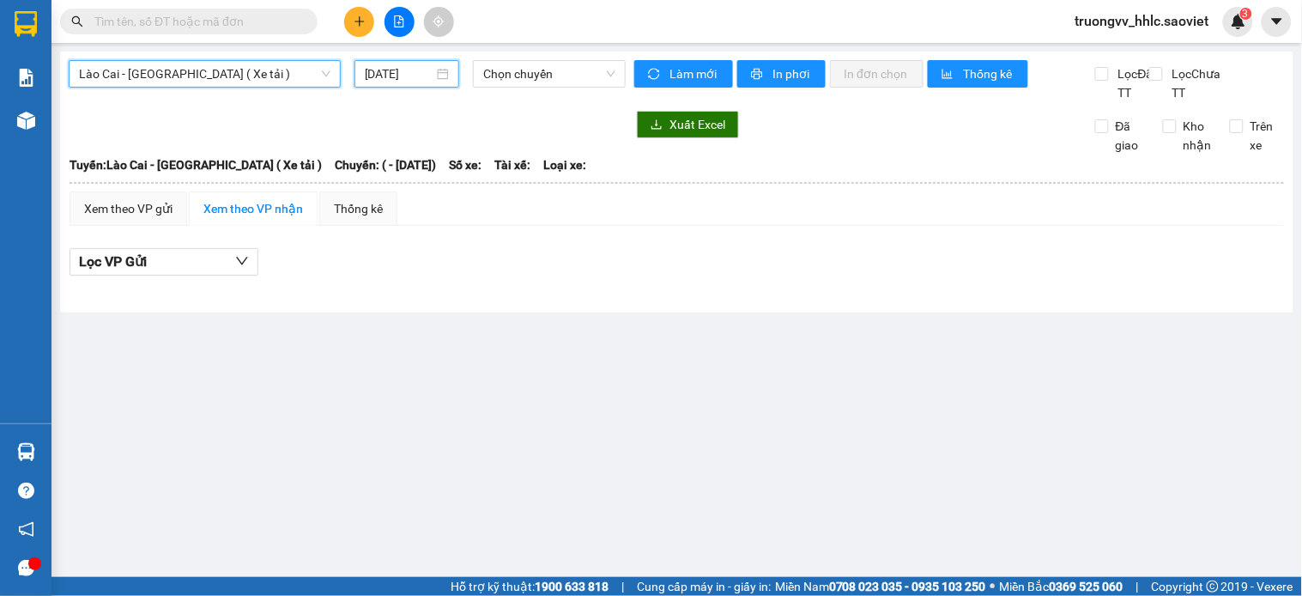
drag, startPoint x: 396, startPoint y: 67, endPoint x: 402, endPoint y: 93, distance: 26.4
click at [397, 67] on input "15/08/2025" at bounding box center [400, 73] width 70 height 19
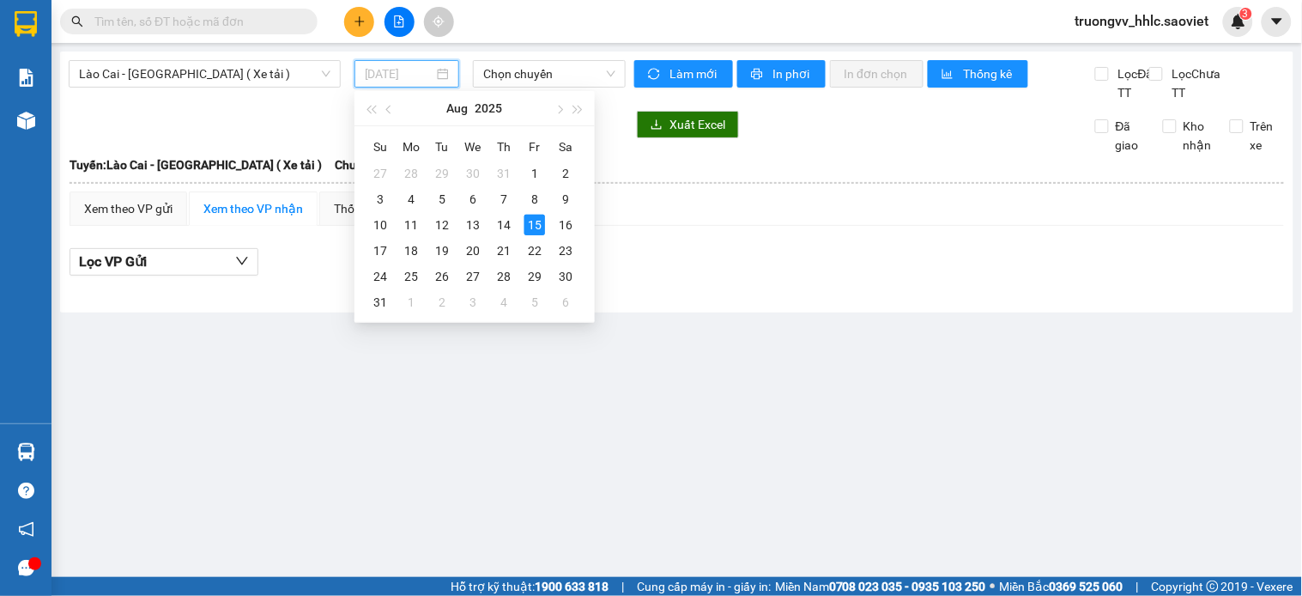
drag, startPoint x: 496, startPoint y: 229, endPoint x: 537, endPoint y: 46, distance: 187.4
click at [495, 228] on div "14" at bounding box center [504, 225] width 21 height 21
type input "[DATE]"
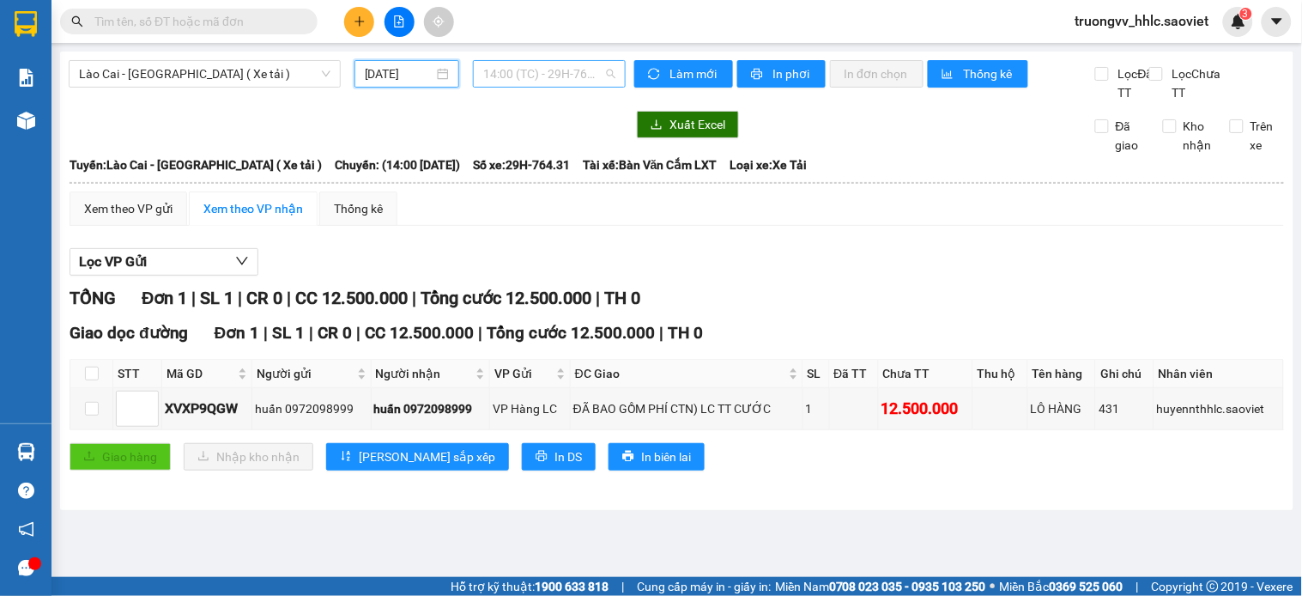
click at [529, 72] on span "14:00 (TC) - 29H-764.31" at bounding box center [549, 74] width 132 height 26
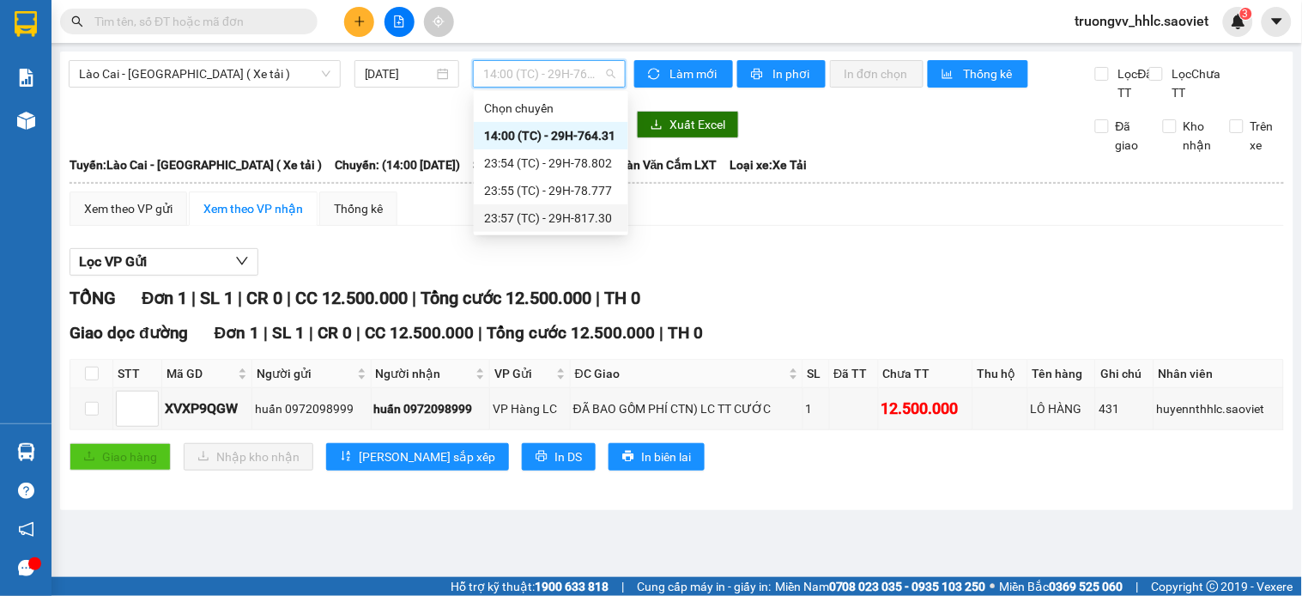
click at [718, 272] on div "Lọc VP Gửi" at bounding box center [677, 262] width 1215 height 28
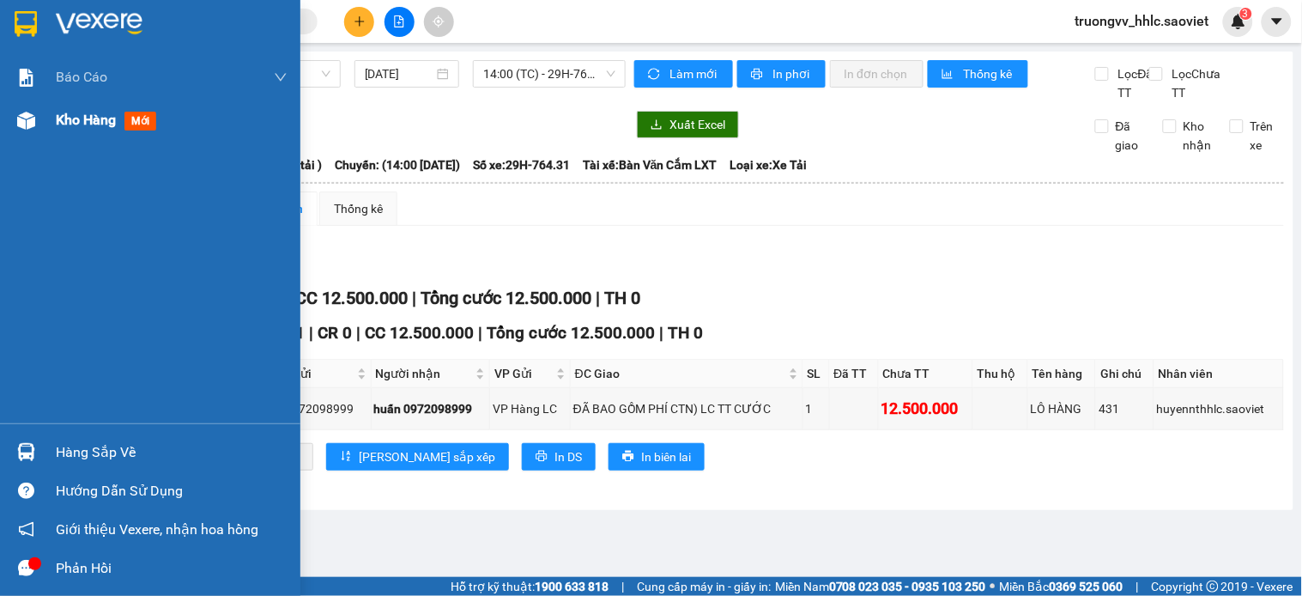
click at [41, 114] on div "Kho hàng mới" at bounding box center [150, 120] width 300 height 43
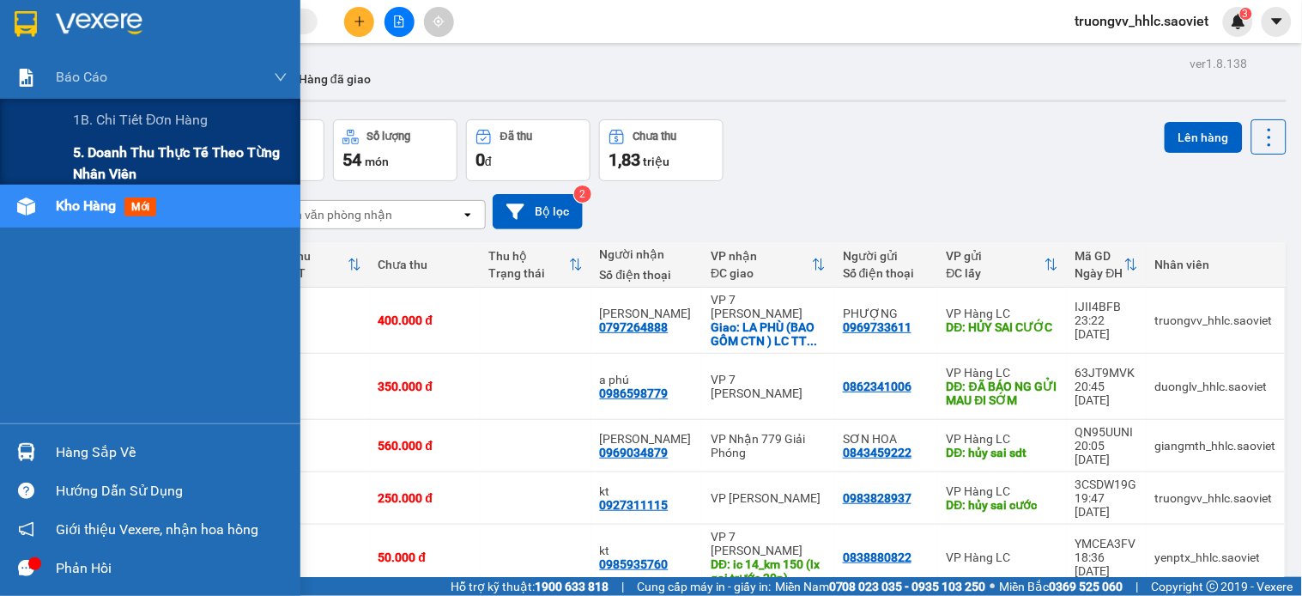
drag, startPoint x: 135, startPoint y: 157, endPoint x: 152, endPoint y: 165, distance: 18.8
click at [140, 160] on span "5. Doanh thu thực tế theo từng nhân viên" at bounding box center [180, 163] width 215 height 43
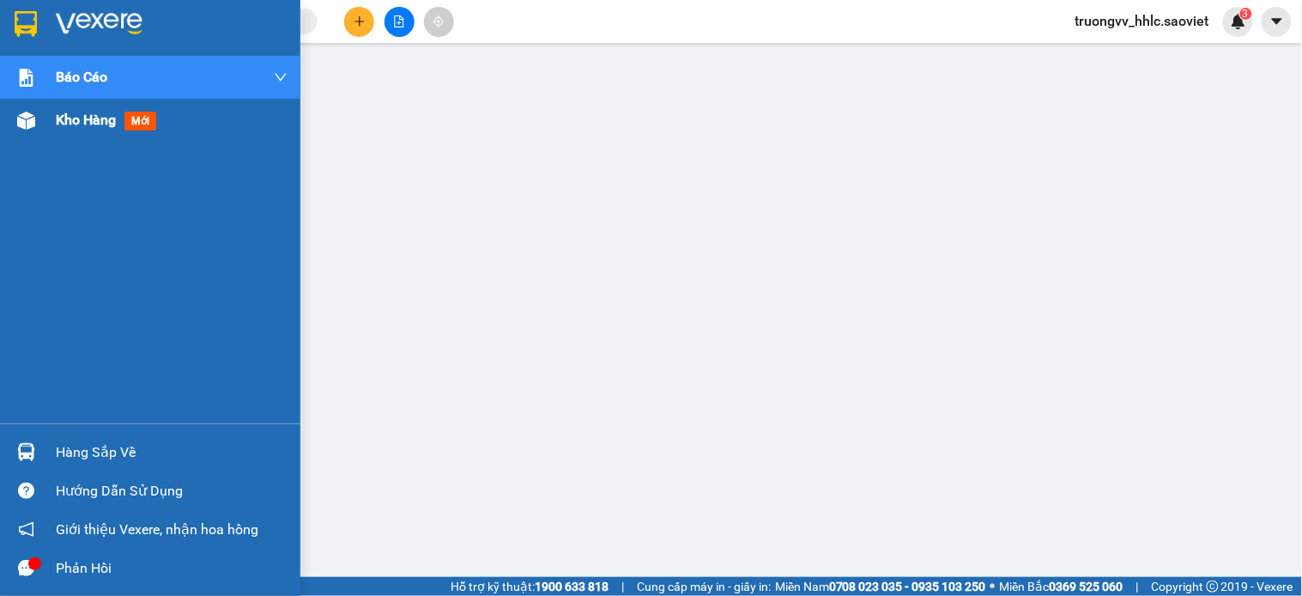
drag, startPoint x: 58, startPoint y: 125, endPoint x: 67, endPoint y: 137, distance: 14.8
click at [60, 125] on span "Kho hàng" at bounding box center [86, 120] width 60 height 16
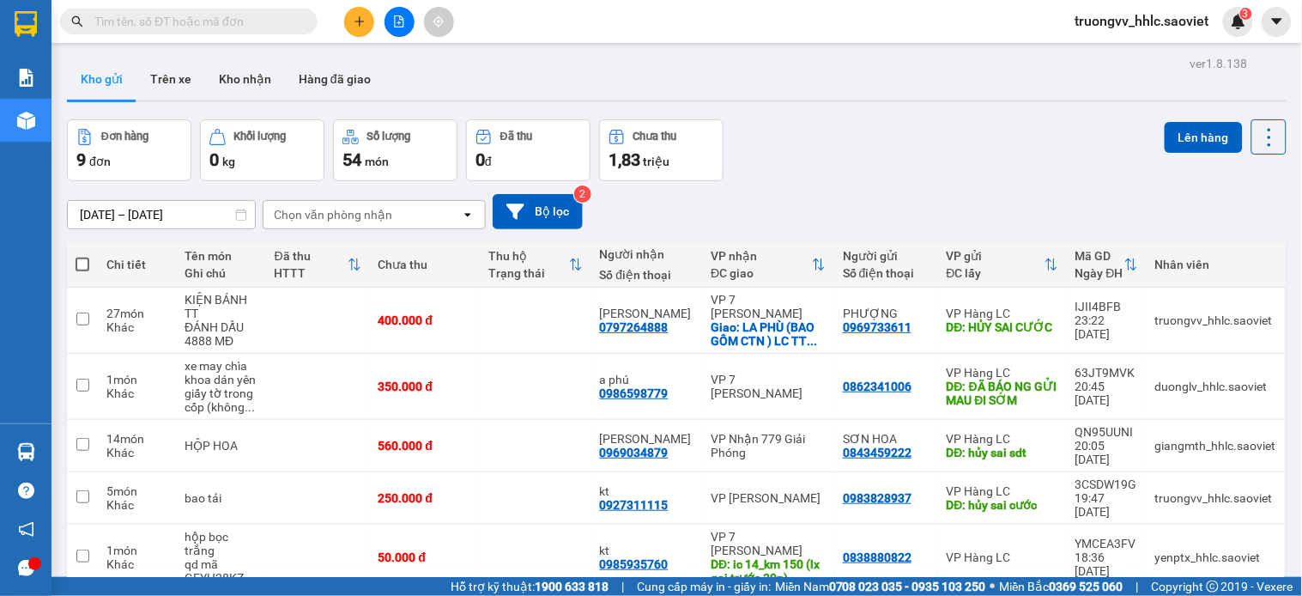
click at [1107, 24] on span "truongvv_hhlc.saoviet" at bounding box center [1142, 20] width 161 height 21
click at [1107, 53] on span "Đăng xuất" at bounding box center [1150, 53] width 125 height 19
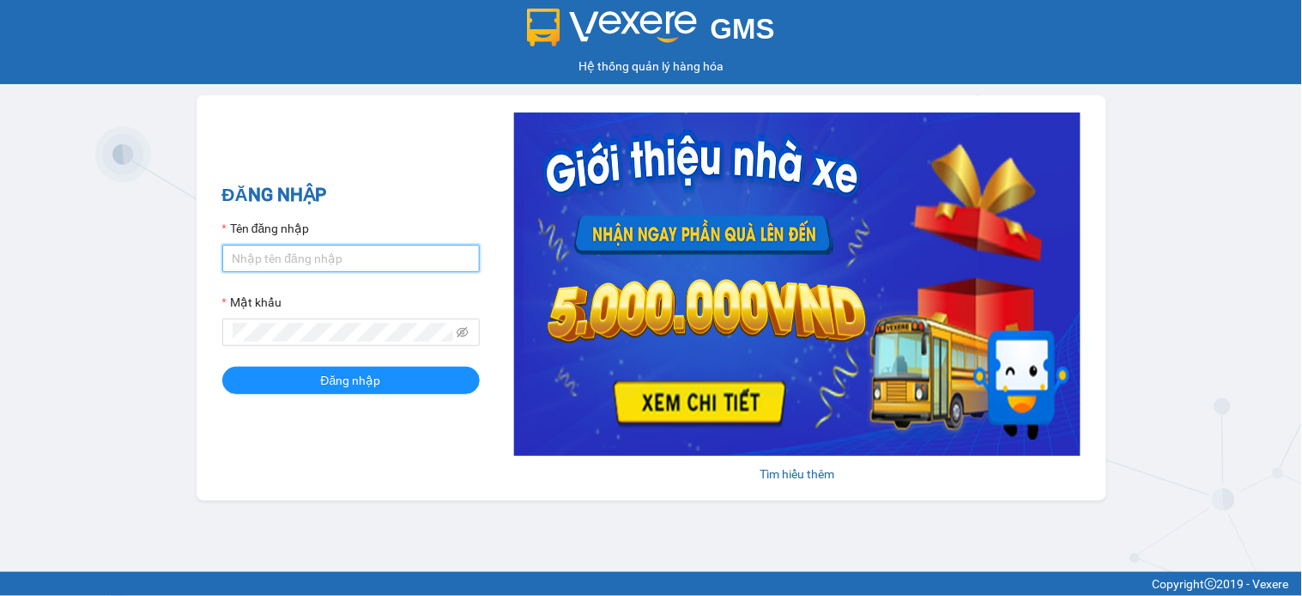
type input "kienvv_bvlc.saoviet"
